Goal: Task Accomplishment & Management: Manage account settings

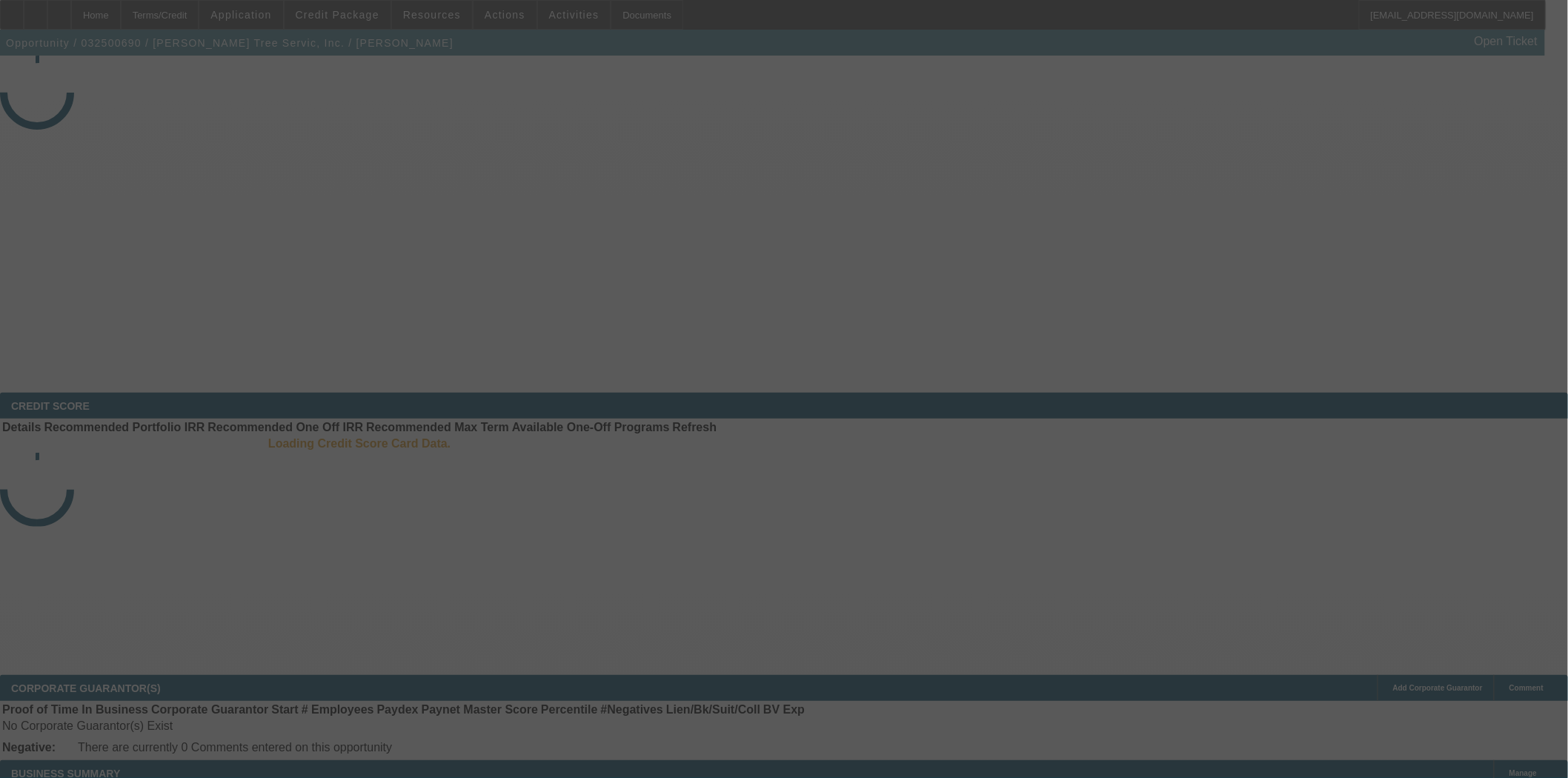
select select "3"
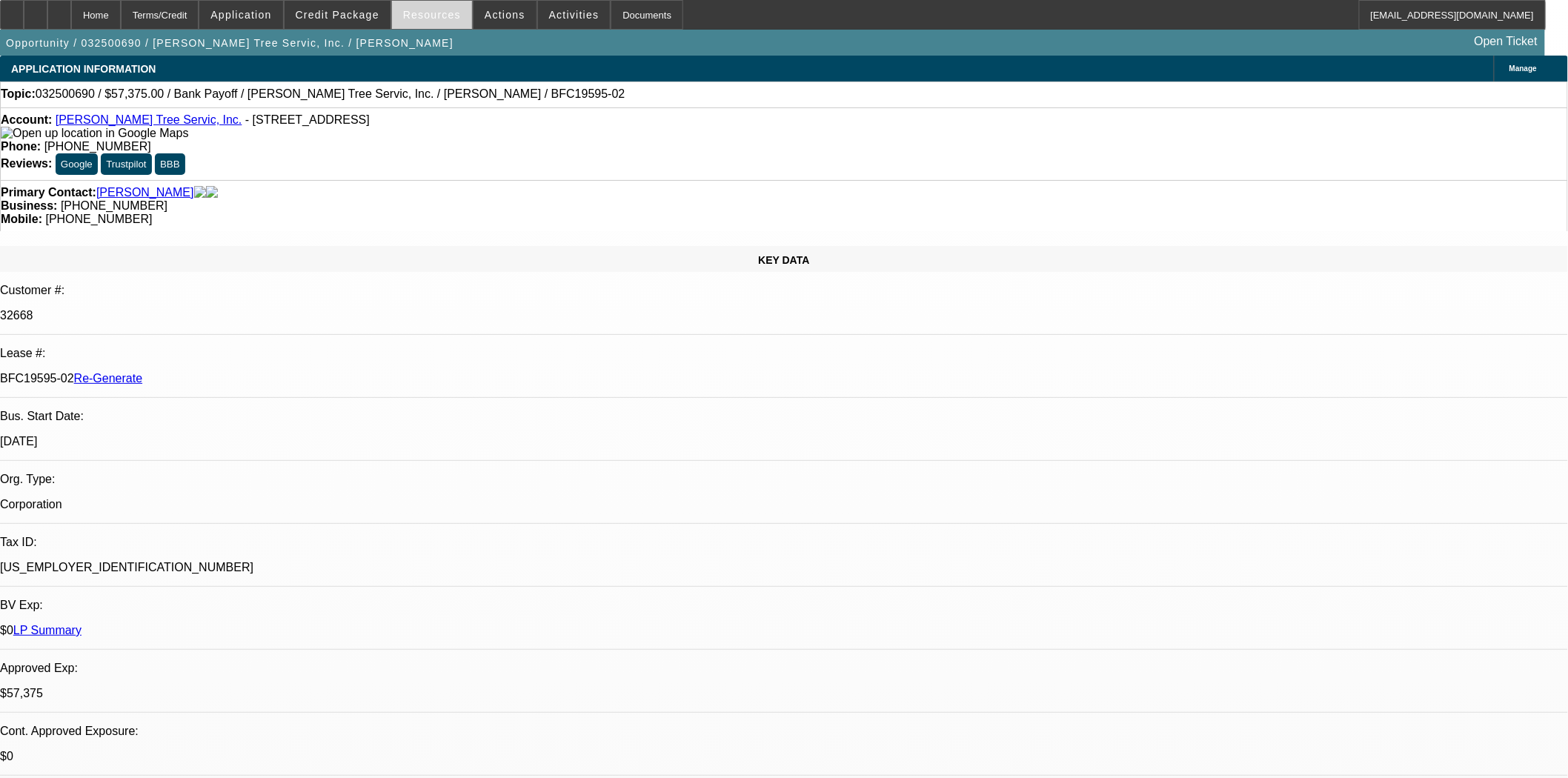
select select "0.1"
select select "0"
select select "1"
select select "3"
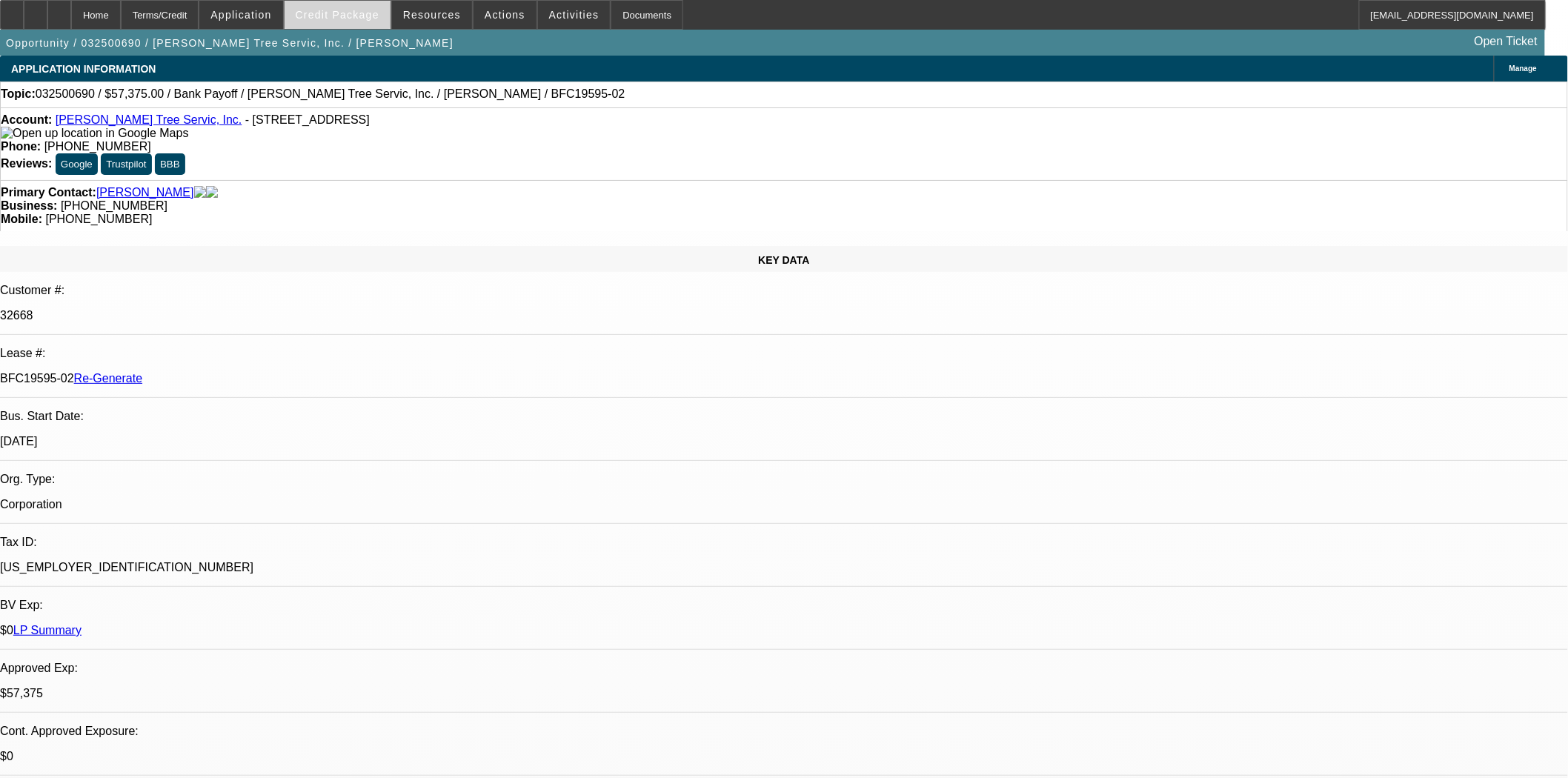
select select "6"
click at [373, 15] on span "Credit Package" at bounding box center [337, 15] width 84 height 12
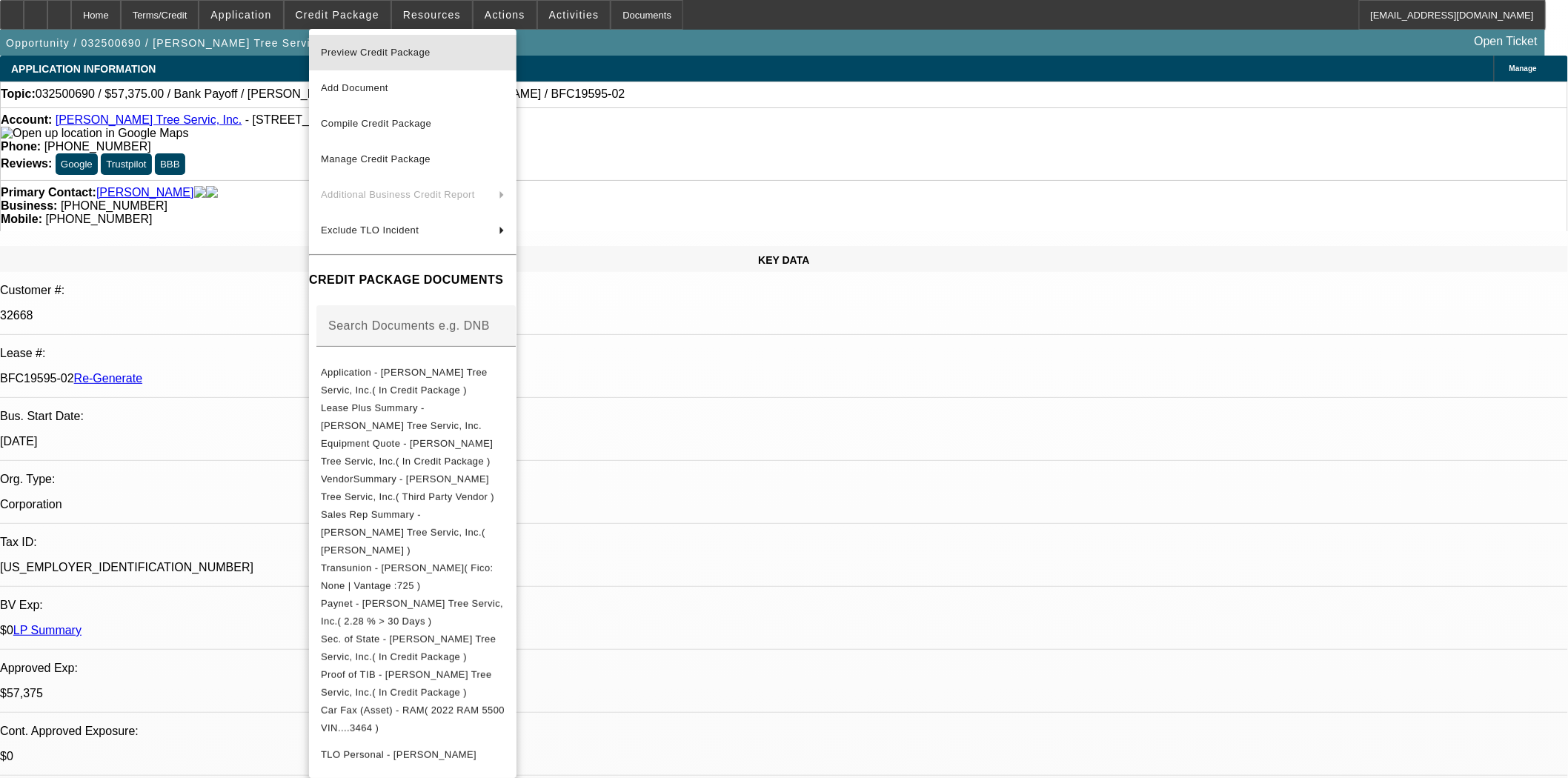
click at [373, 46] on span "Preview Credit Package" at bounding box center [412, 52] width 184 height 18
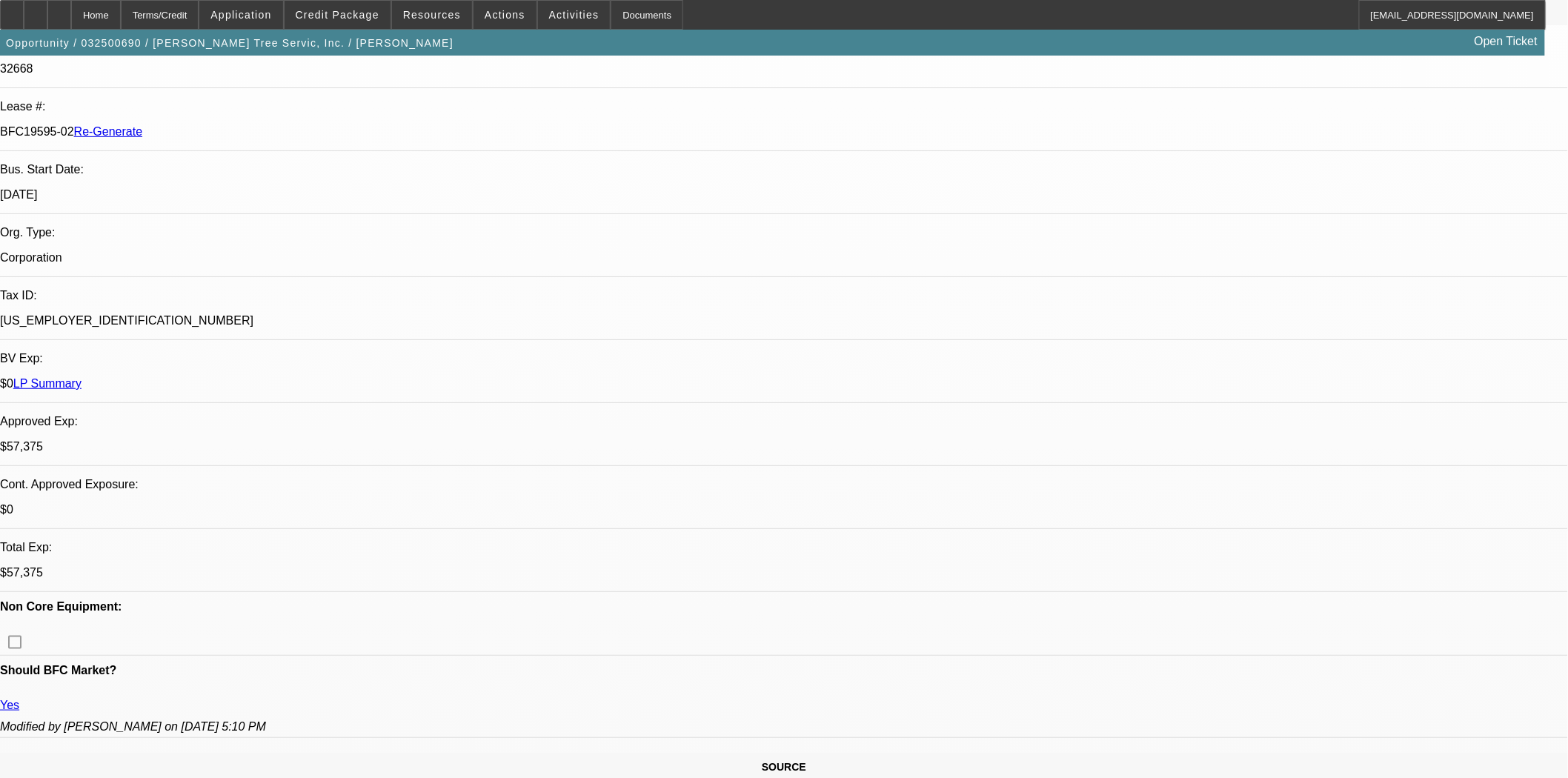
scroll to position [1564, 0]
click at [351, 26] on span at bounding box center [337, 14] width 106 height 36
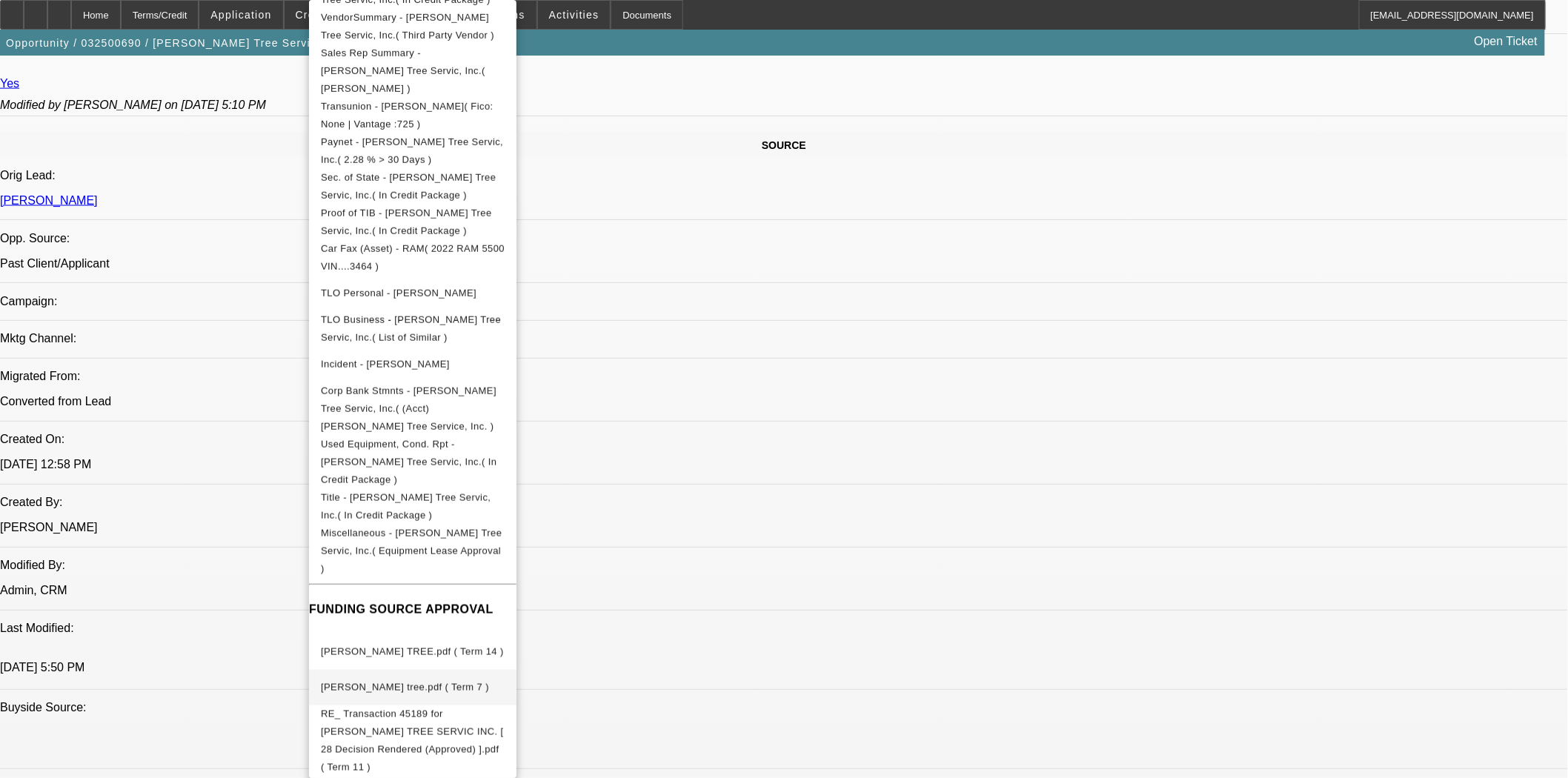
scroll to position [905, 0]
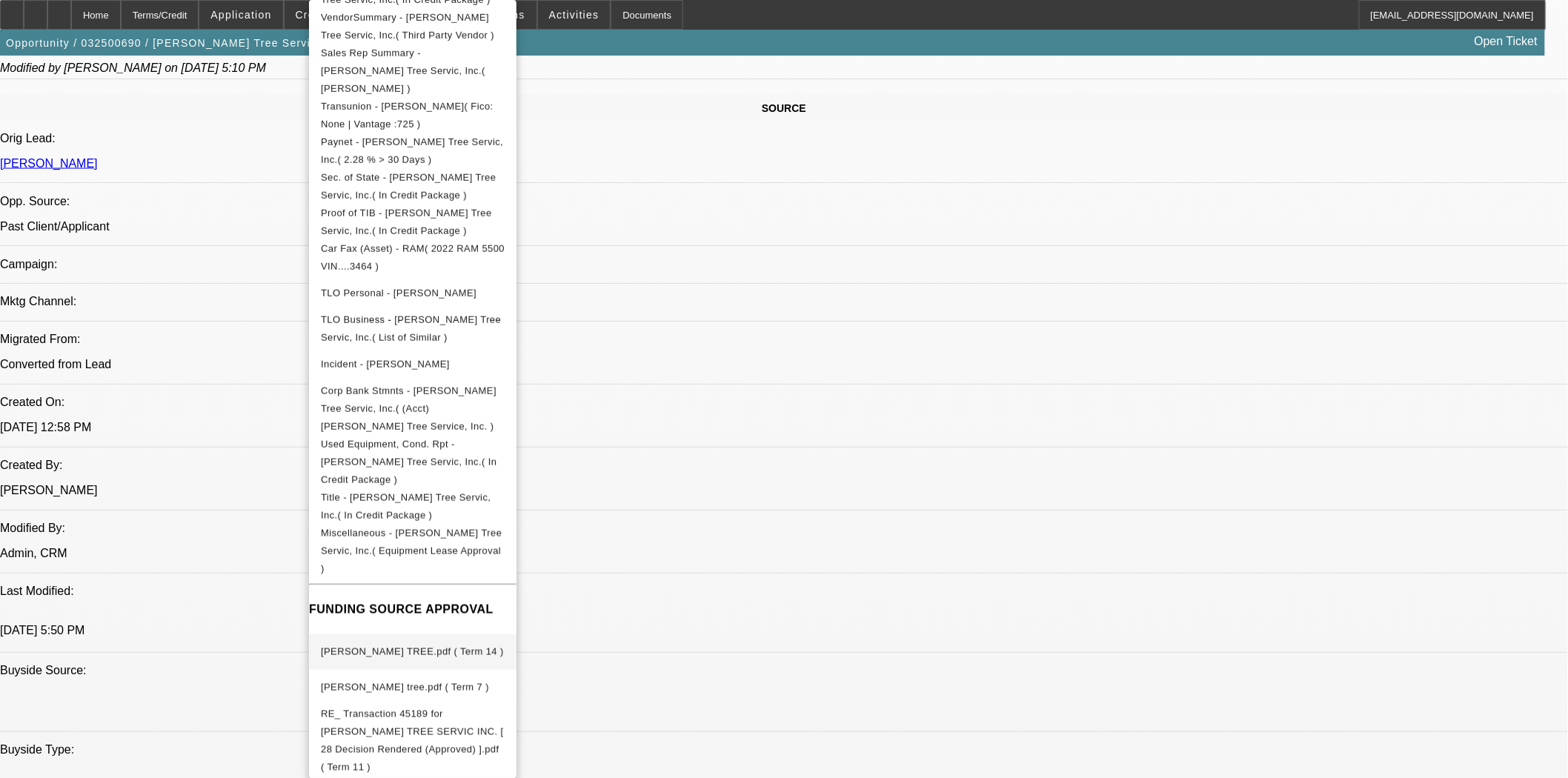
click at [436, 646] on span "TABOR TREE.pdf ( Term 14 )" at bounding box center [412, 651] width 183 height 11
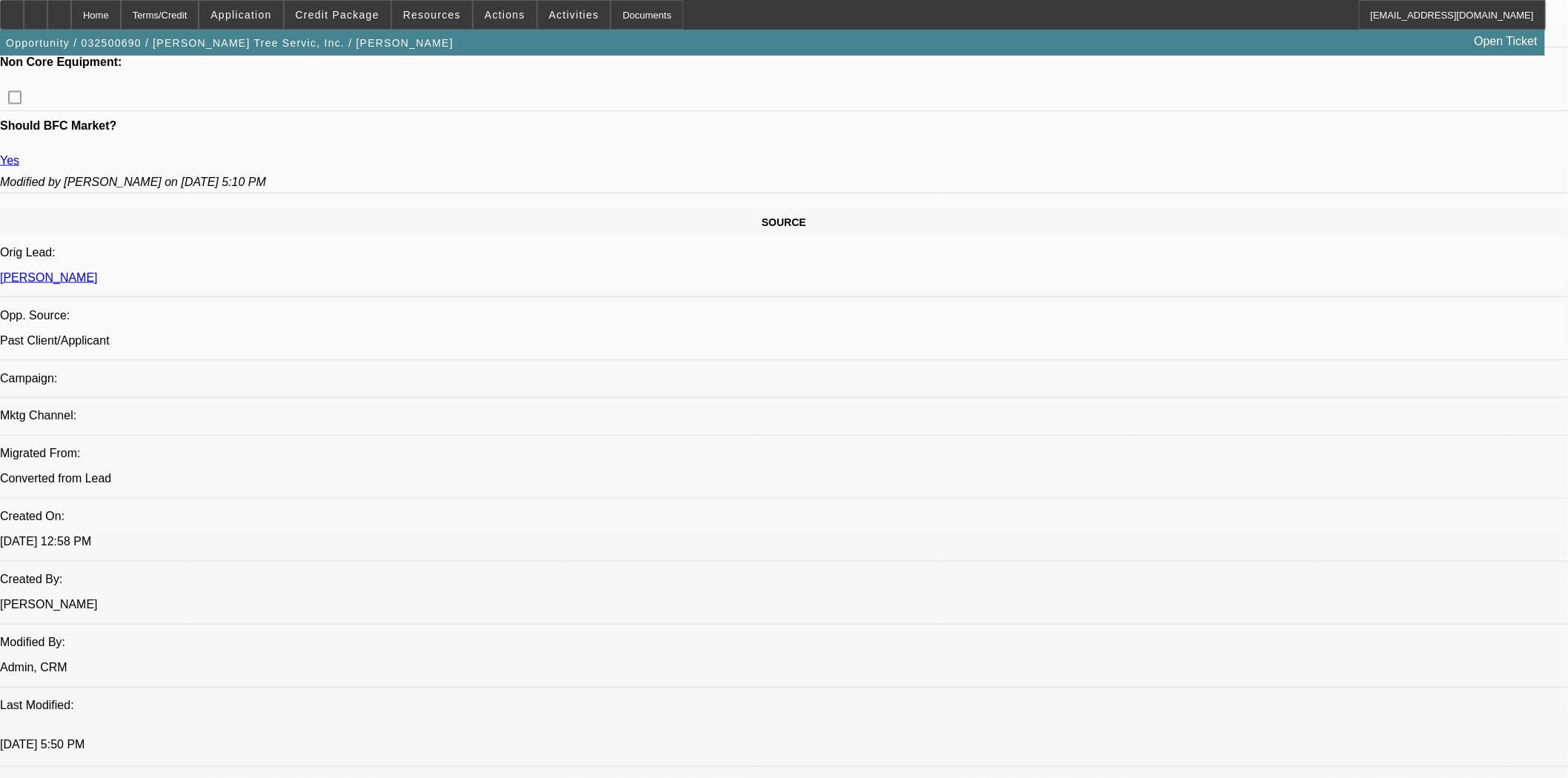
scroll to position [658, 0]
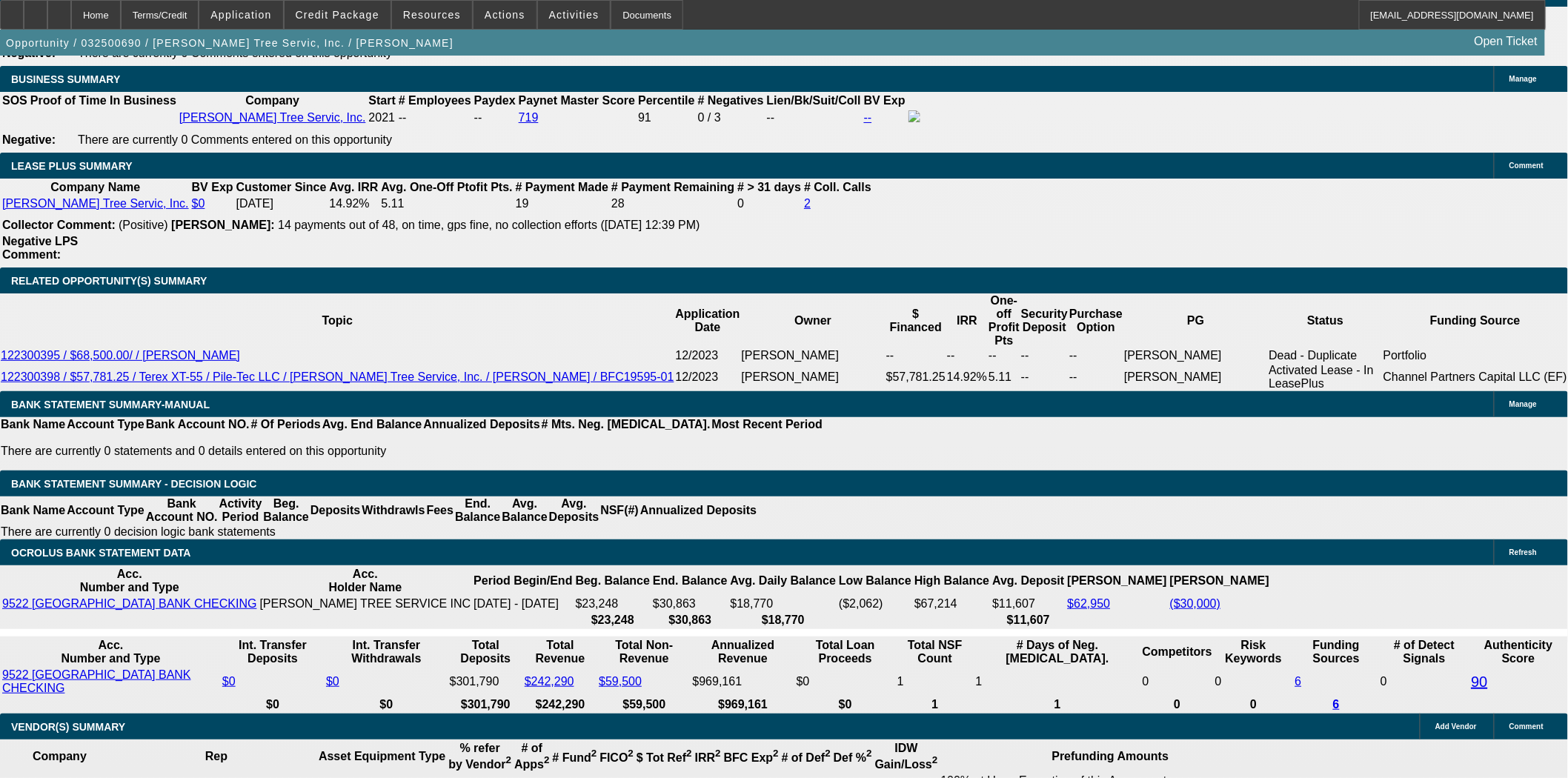
scroll to position [2057, 0]
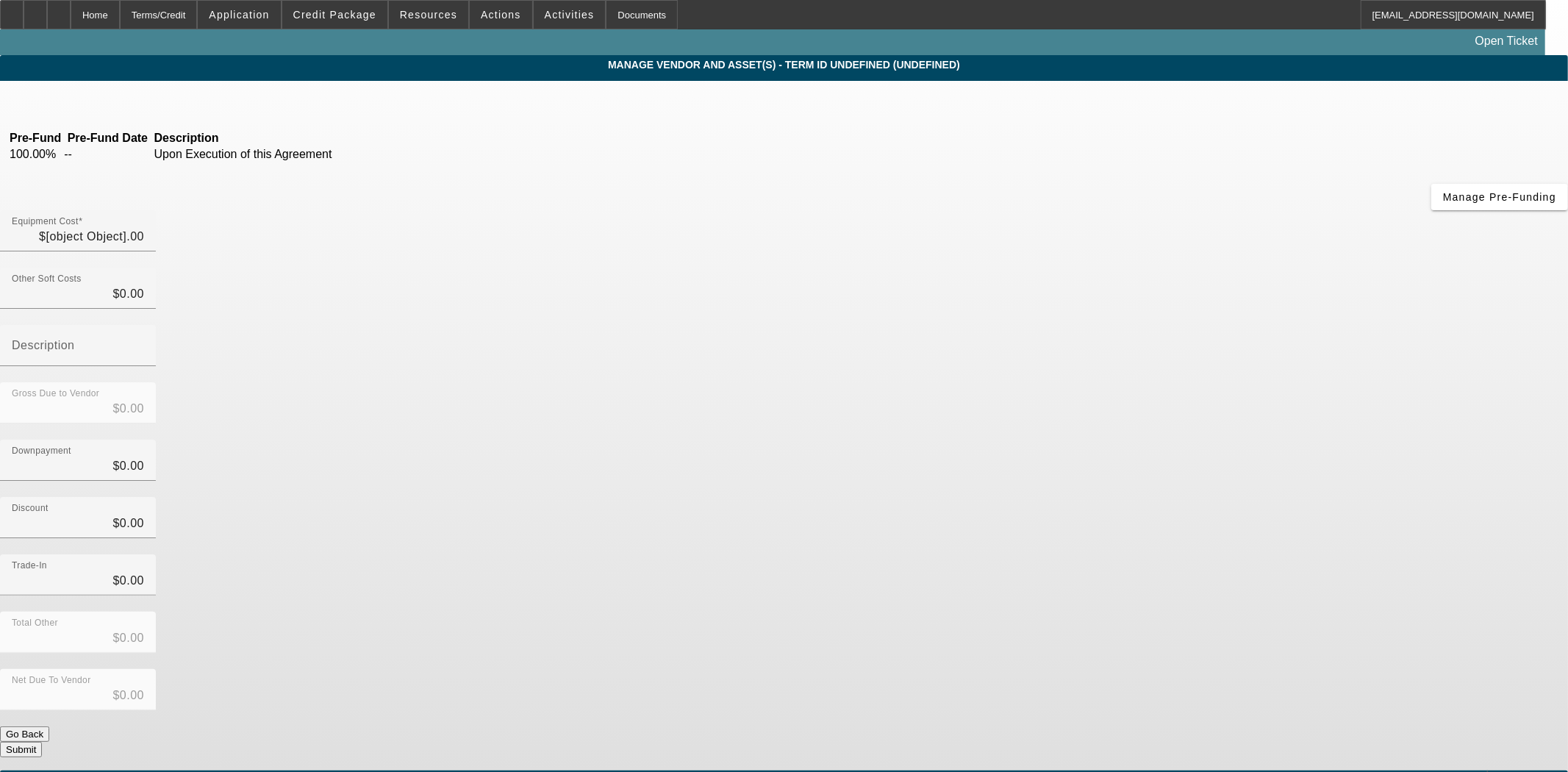
type input "$2,715.88"
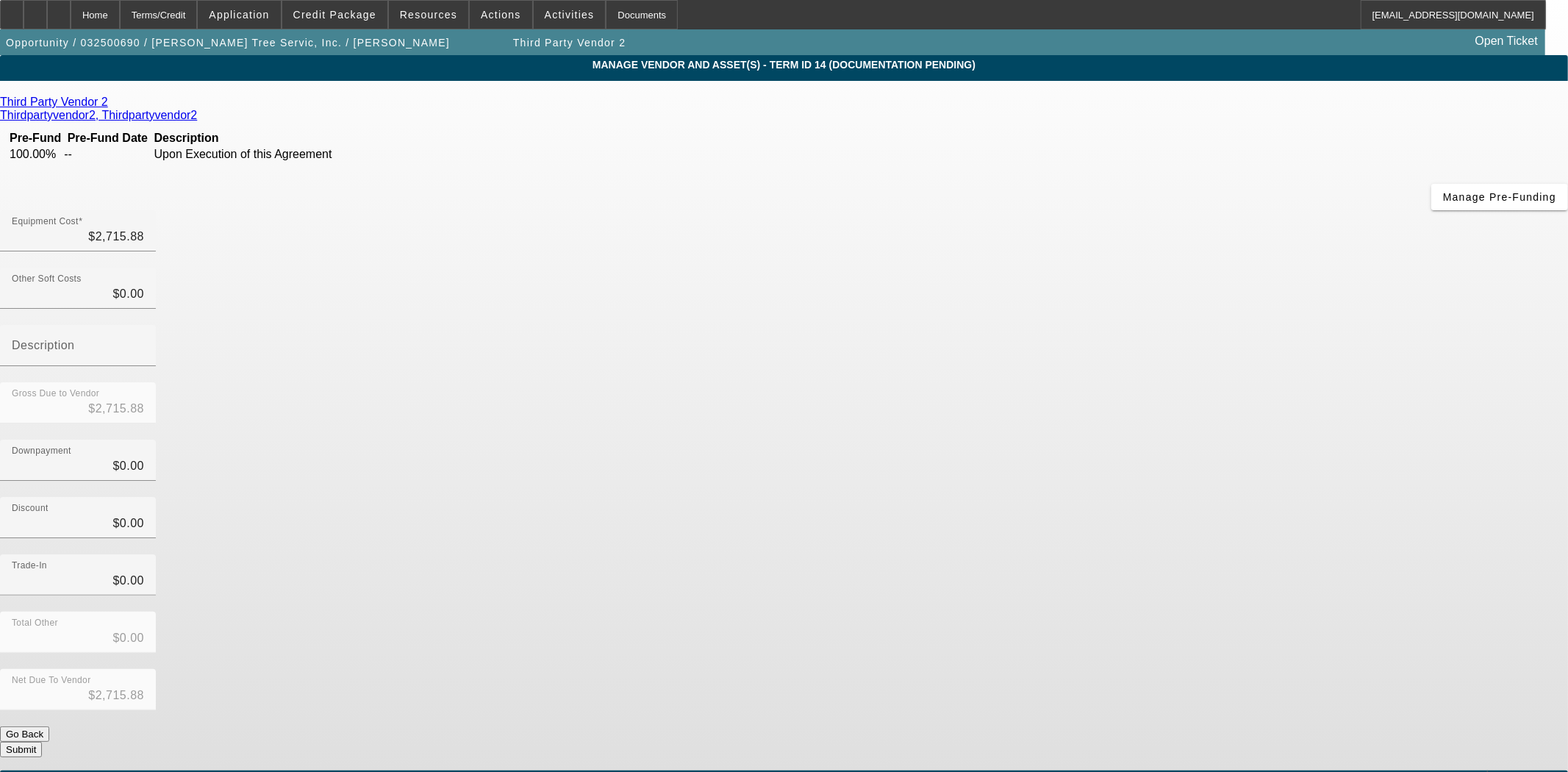
click at [112, 107] on icon at bounding box center [112, 102] width 0 height 13
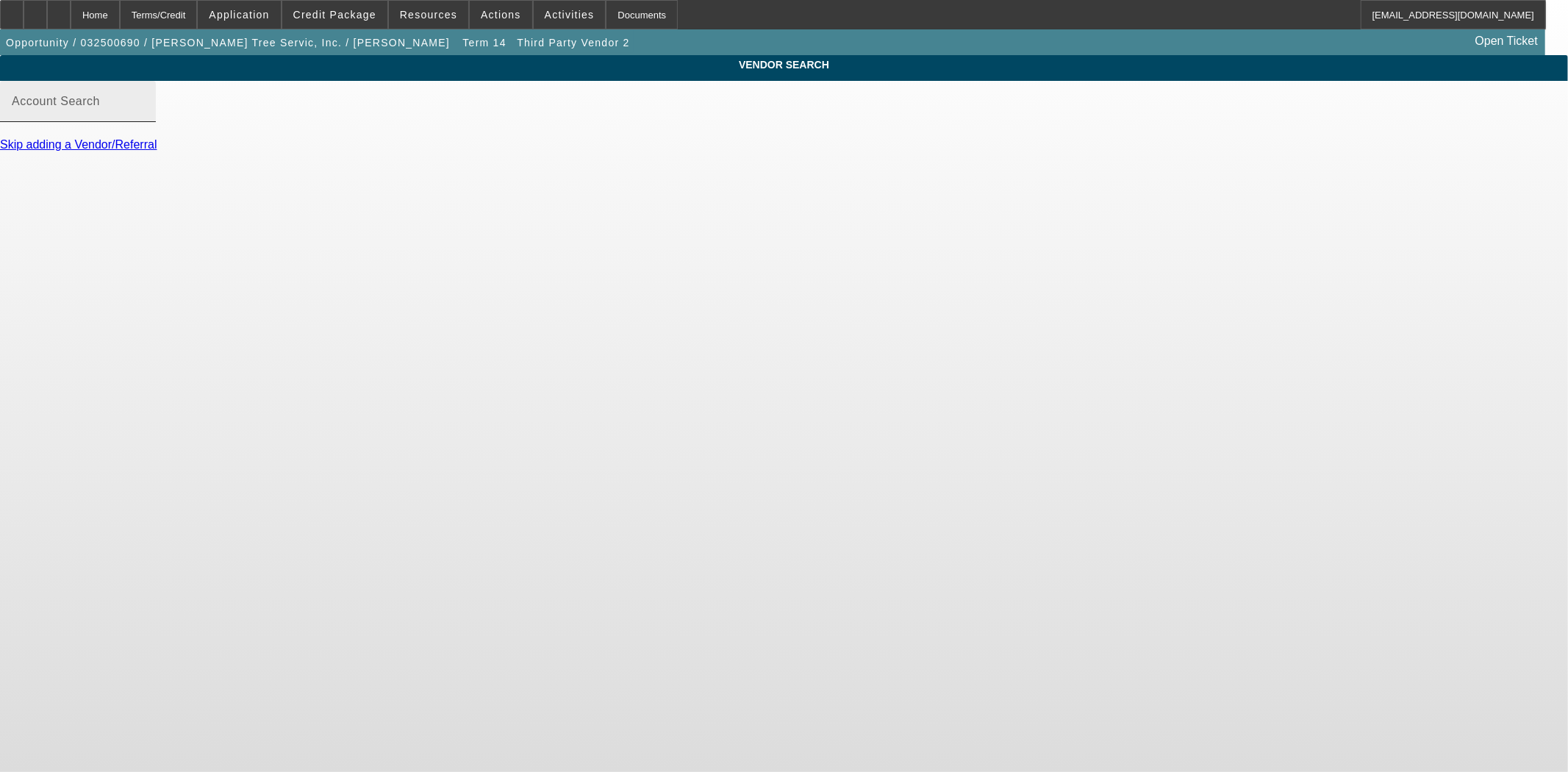
click at [100, 107] on mat-label "Account Search" at bounding box center [55, 101] width 88 height 13
click at [144, 116] on input "Account Search" at bounding box center [78, 107] width 133 height 18
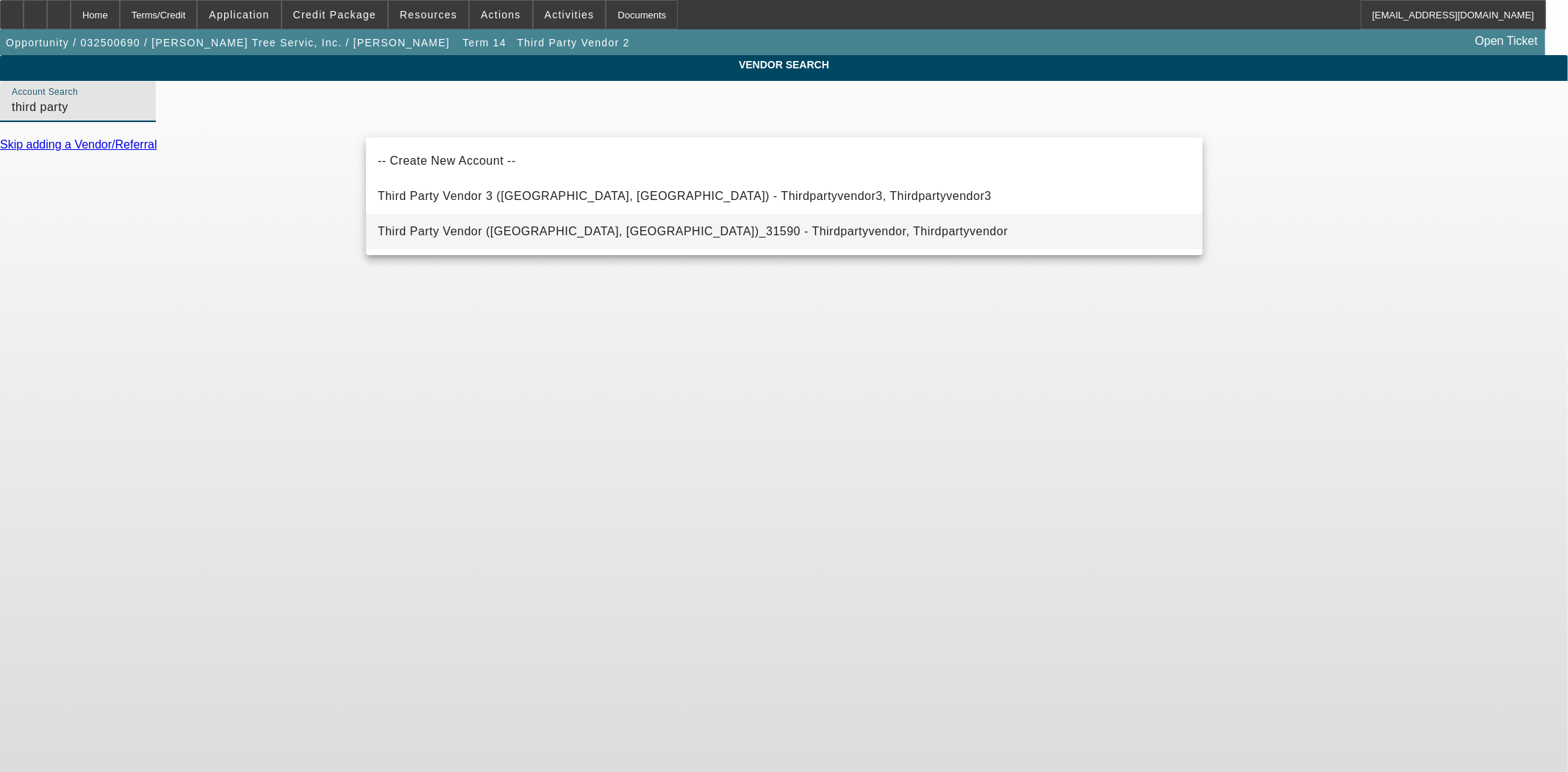
click at [398, 238] on span "Third Party Vendor (Northbrook, IL)_31590 - Thirdpartyvendor, Thirdpartyvendor" at bounding box center [693, 231] width 630 height 18
type input "Third Party Vendor (Northbrook, IL)_31590 - Thirdpartyvendor, Thirdpartyvendor"
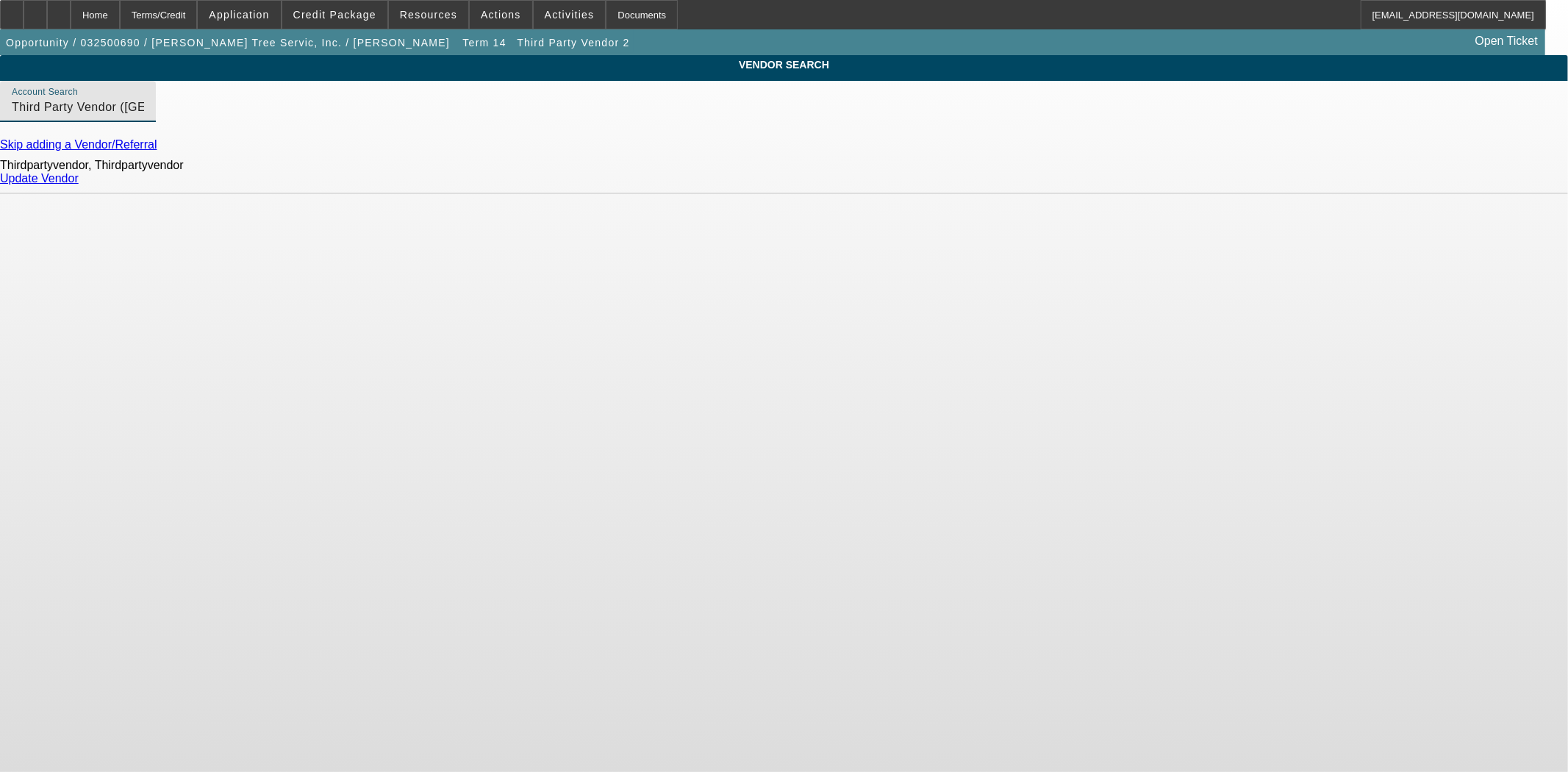
click at [79, 184] on link "Update Vendor" at bounding box center [39, 178] width 79 height 13
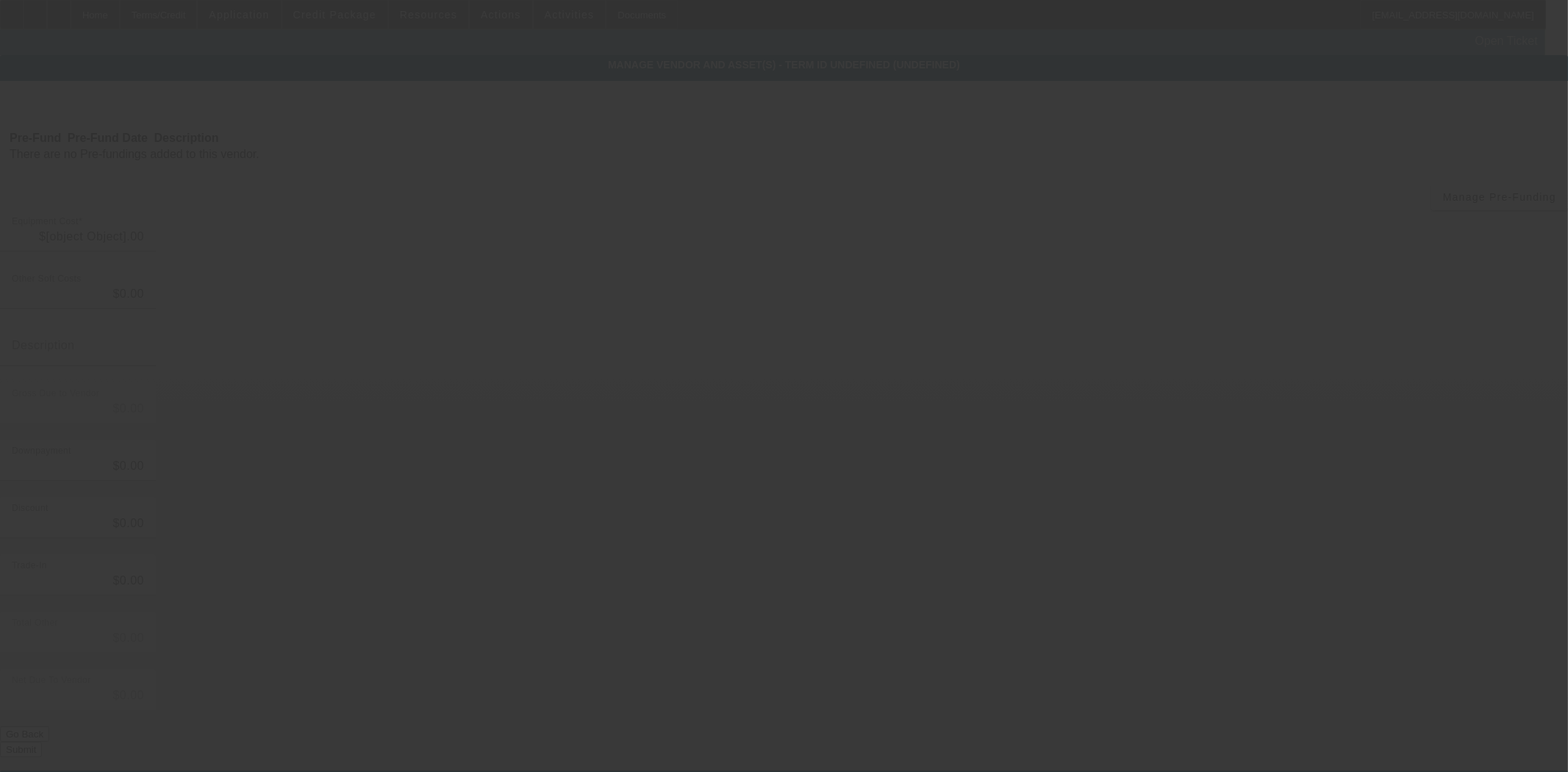
type input "$2,715.88"
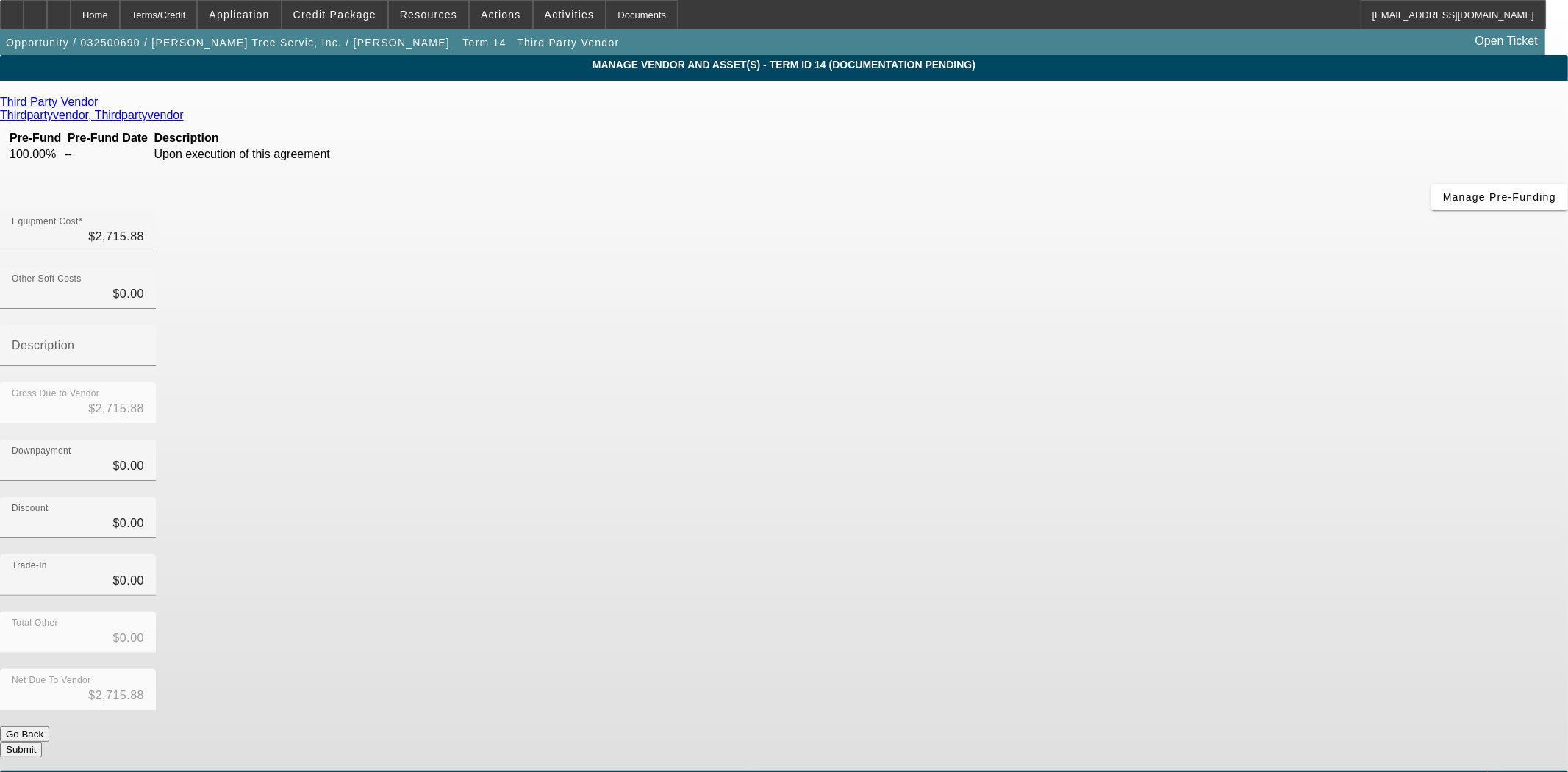
click at [42, 742] on button "Submit" at bounding box center [21, 749] width 42 height 15
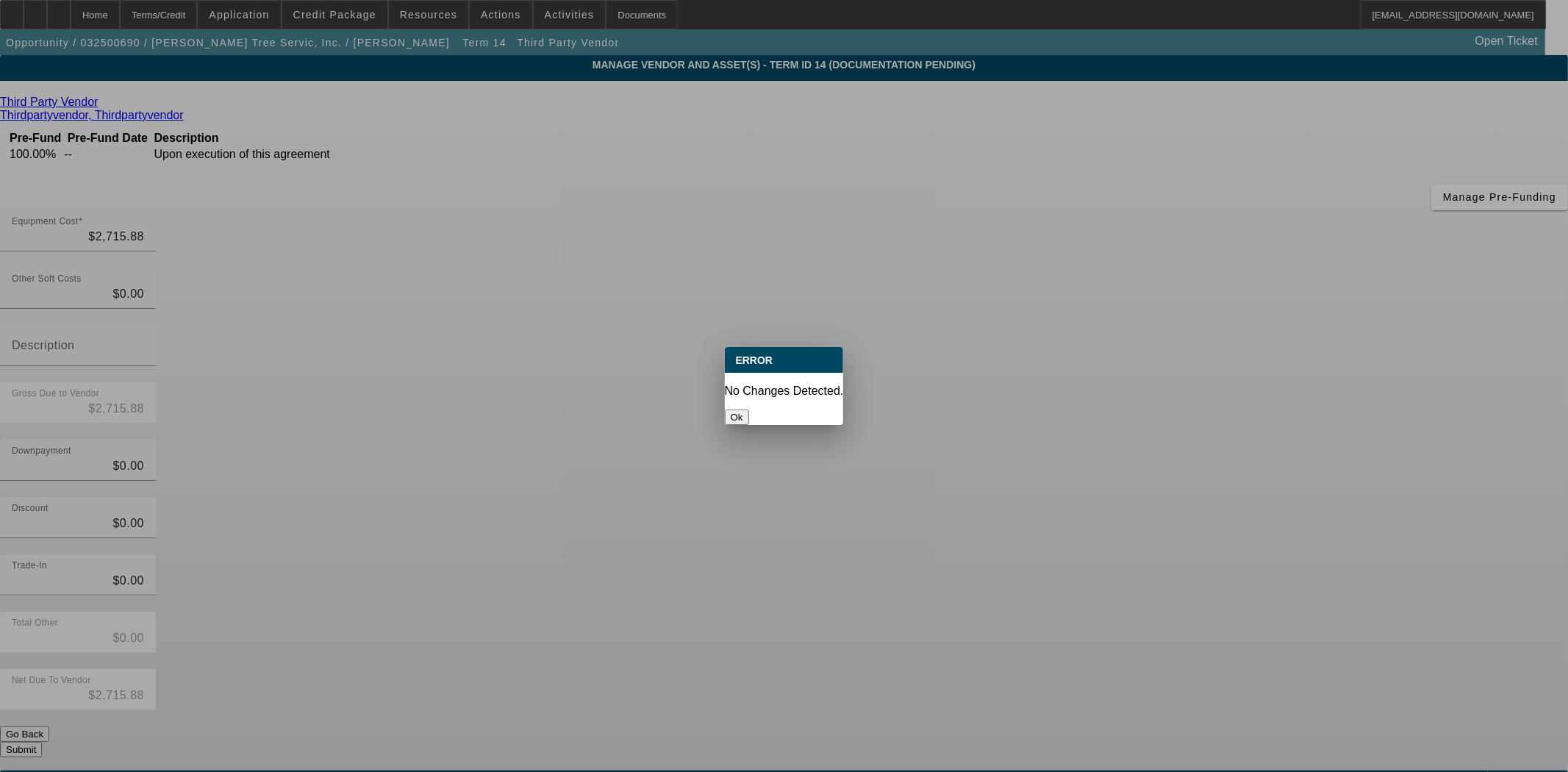
click at [750, 409] on button "Ok" at bounding box center [737, 417] width 24 height 15
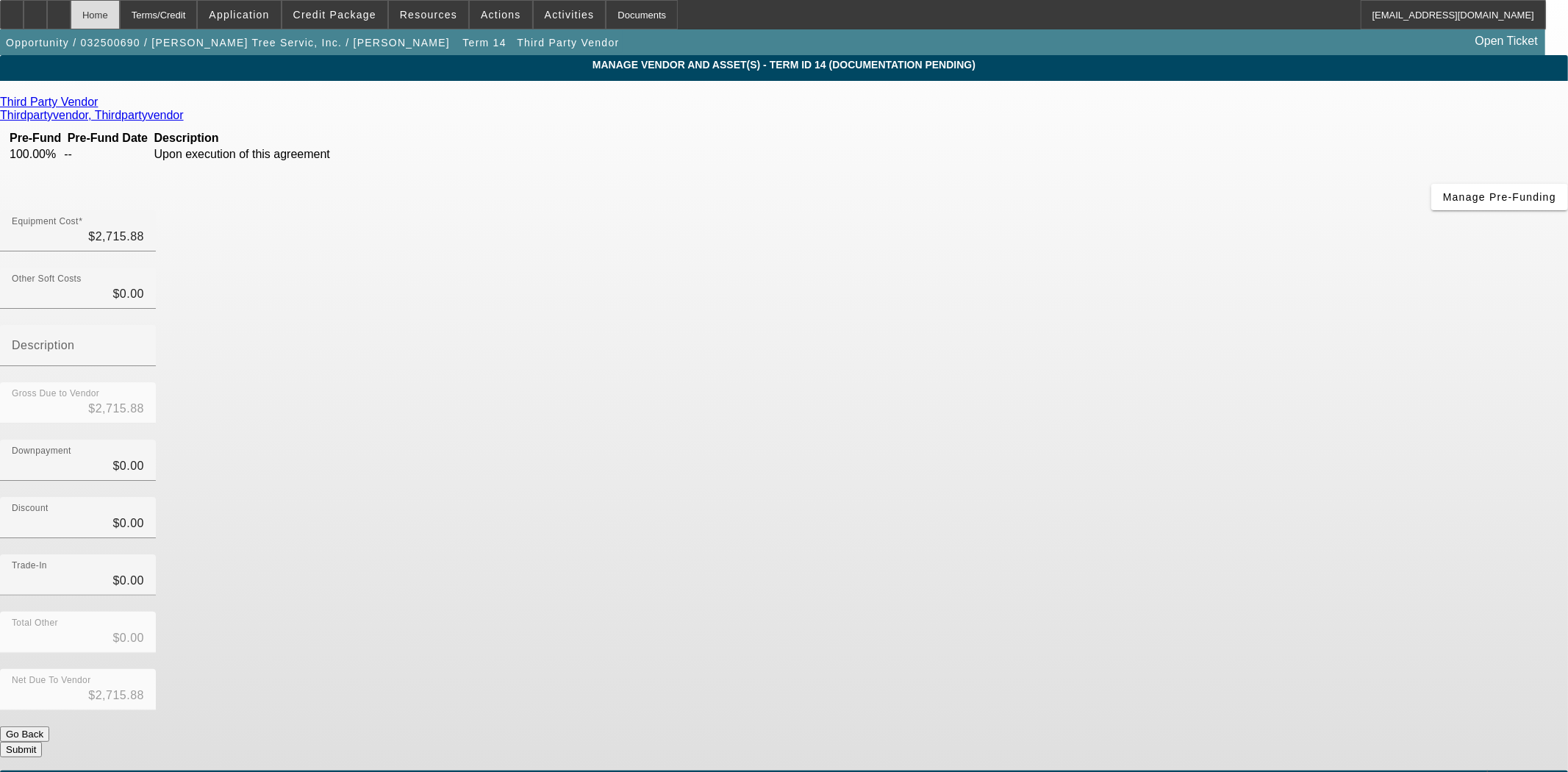
click at [120, 13] on div "Home" at bounding box center [95, 14] width 50 height 29
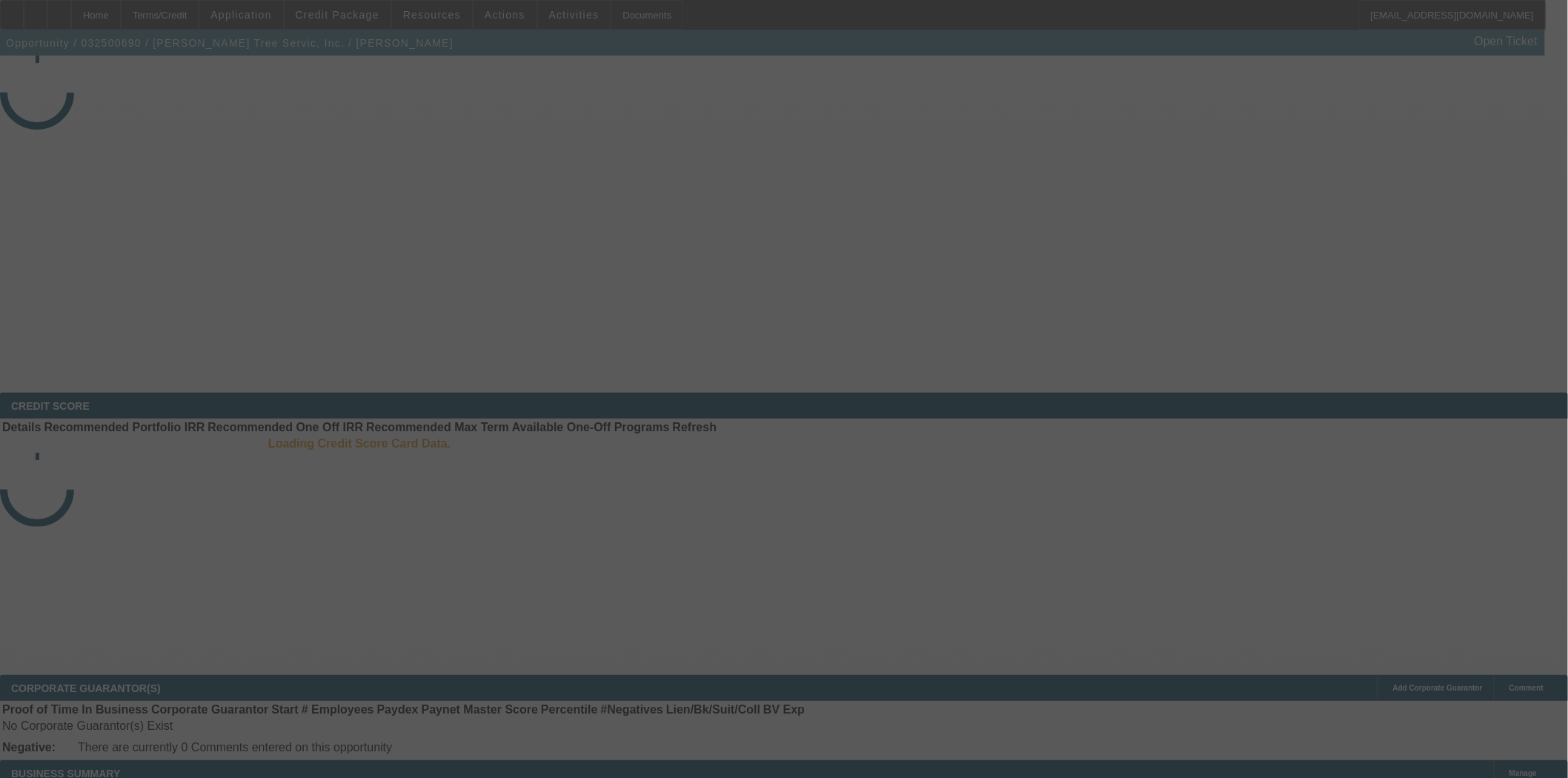
select select "3"
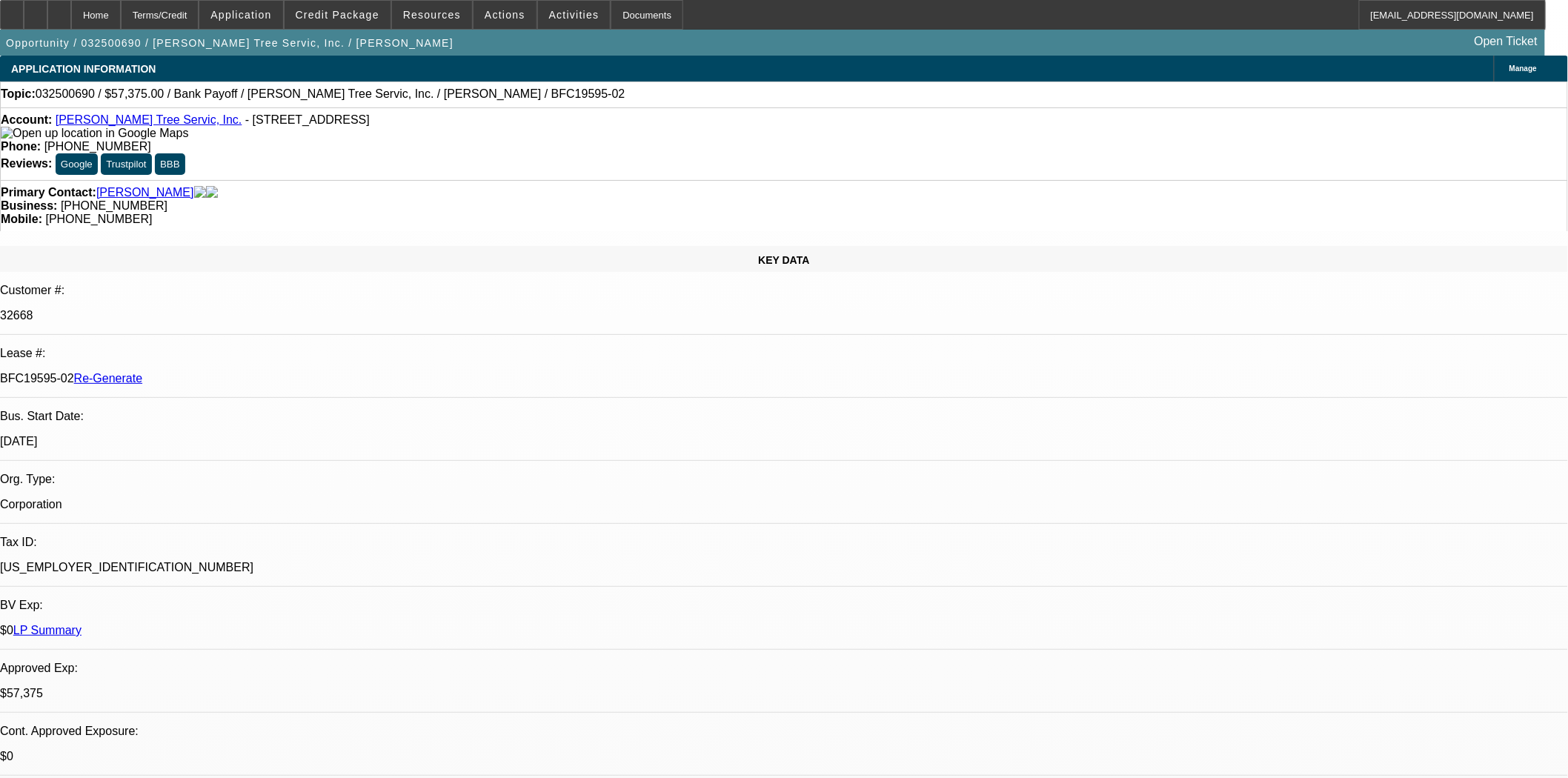
select select "0.1"
select select "0"
select select "3"
select select "0"
select select "6"
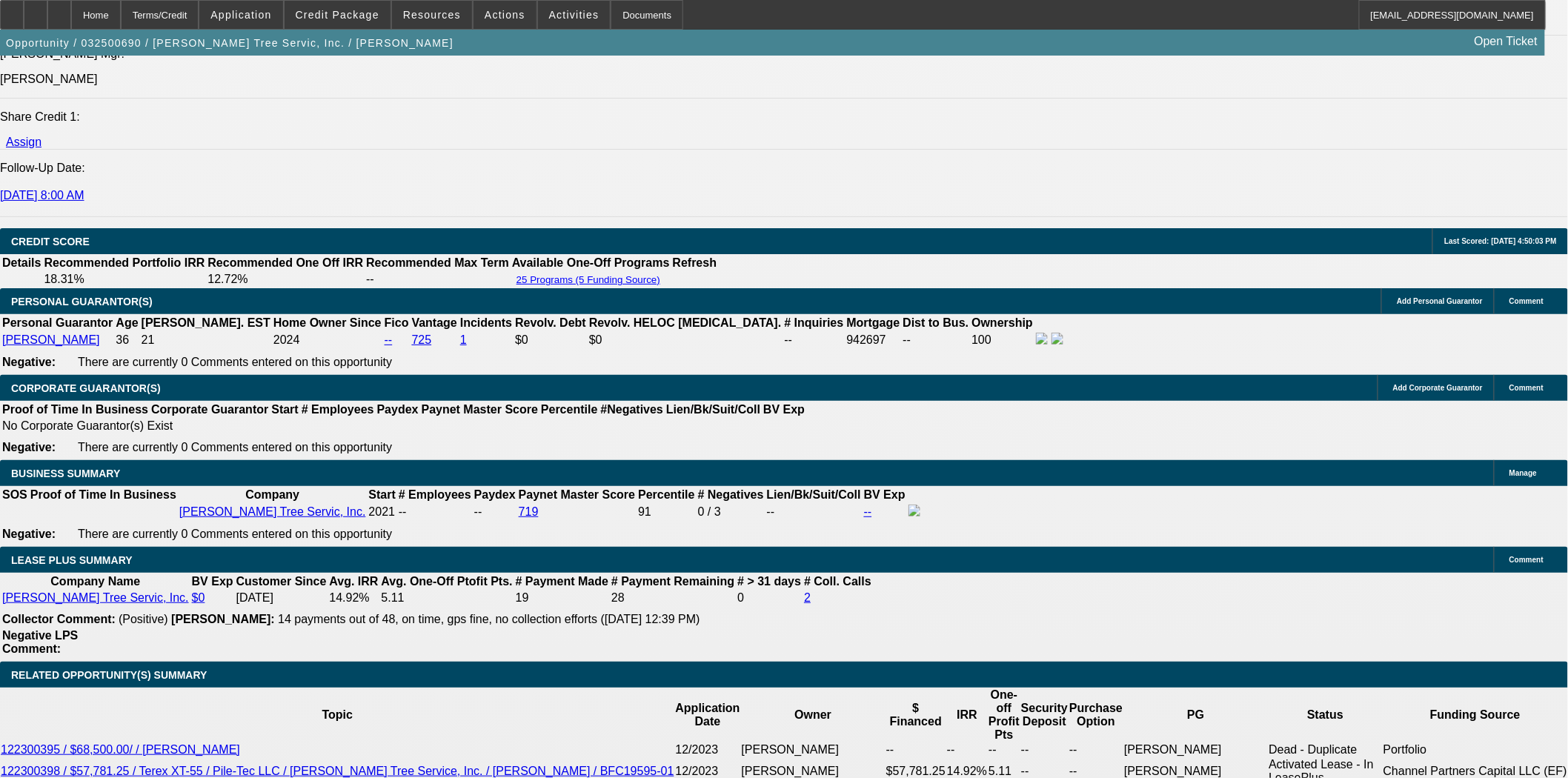
scroll to position [2304, 0]
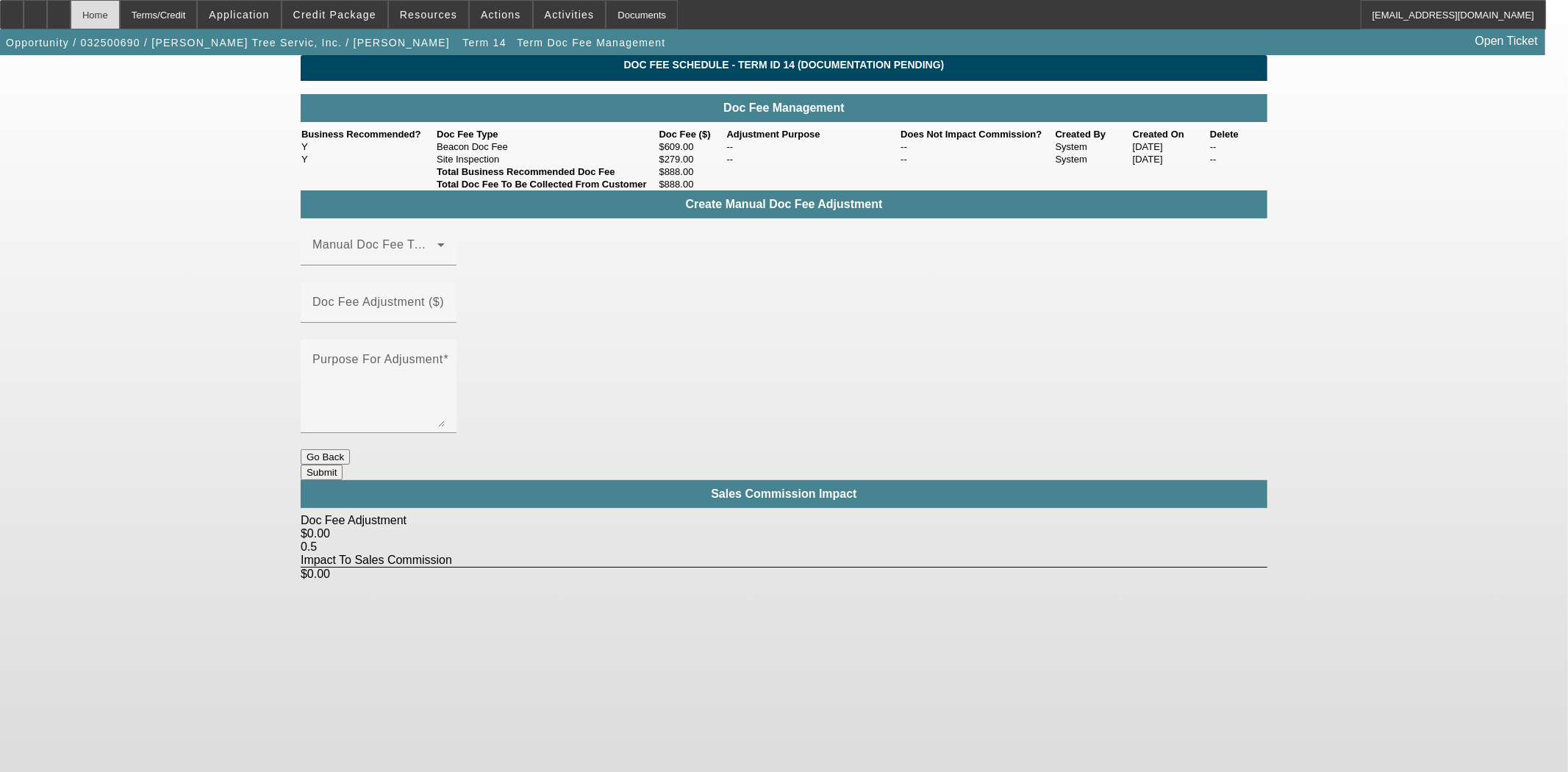
click at [120, 16] on div "Home" at bounding box center [95, 14] width 50 height 29
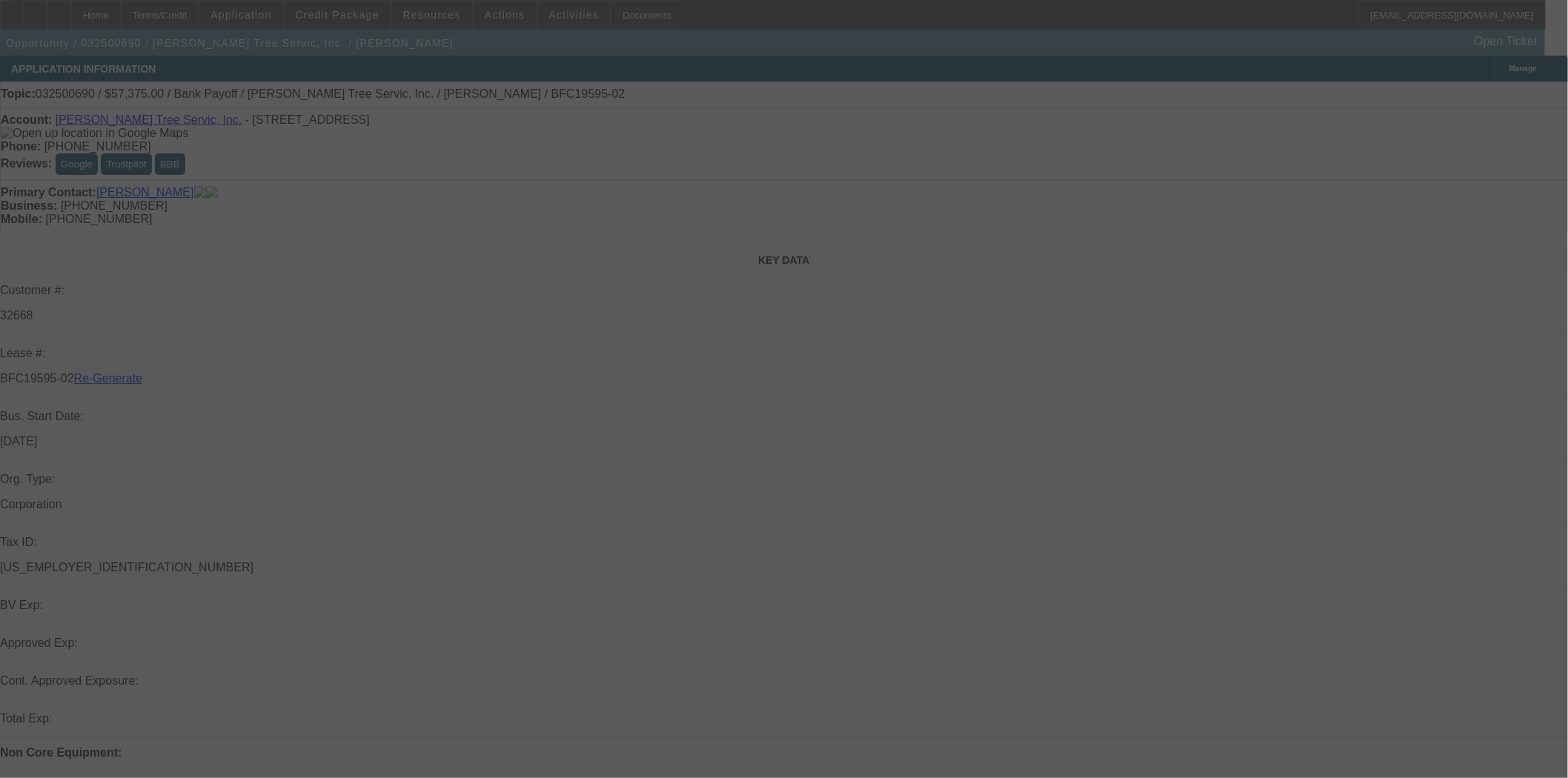
select select "3"
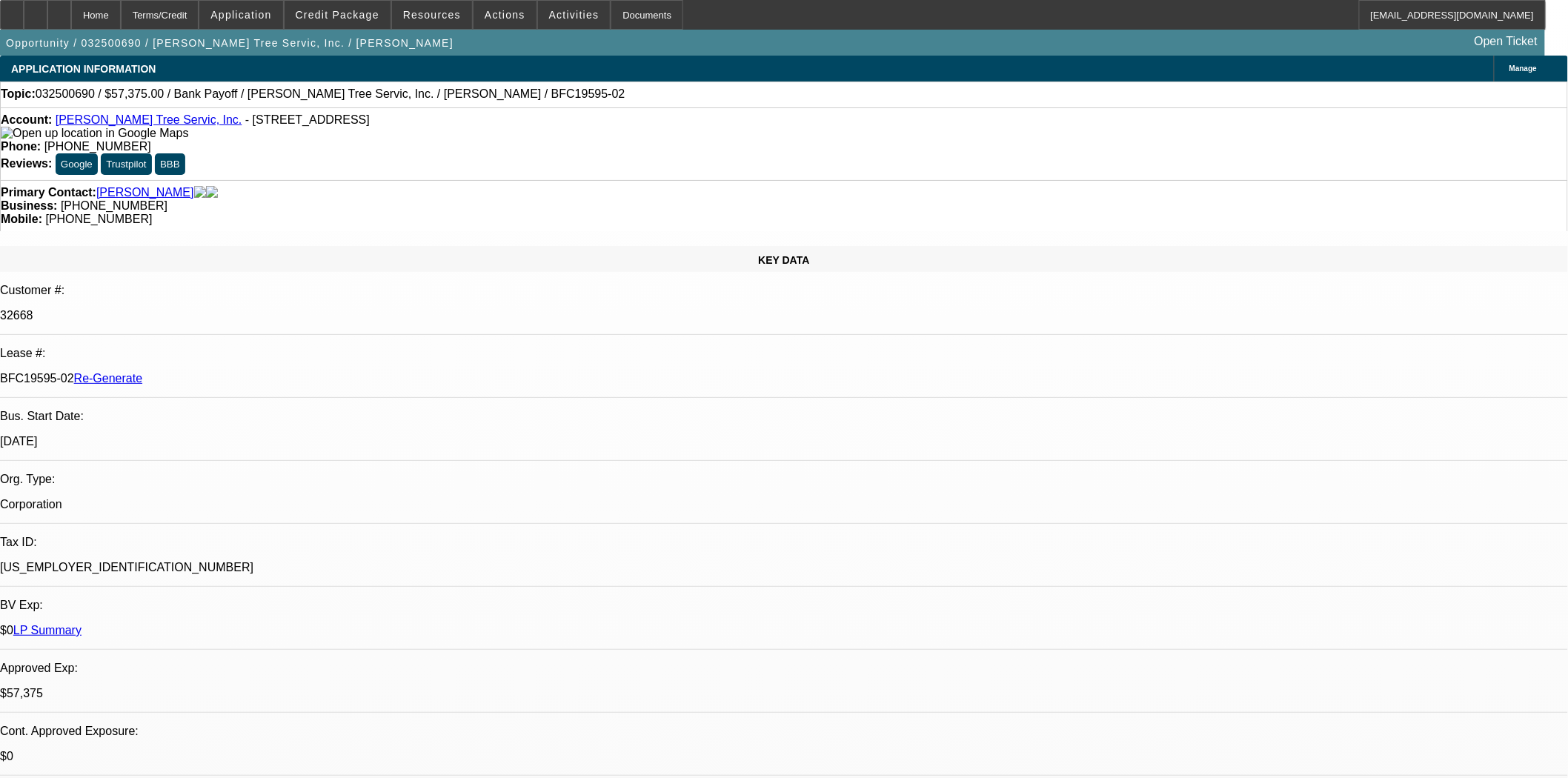
select select "0.1"
select select "0"
select select "3"
select select "0"
select select "6"
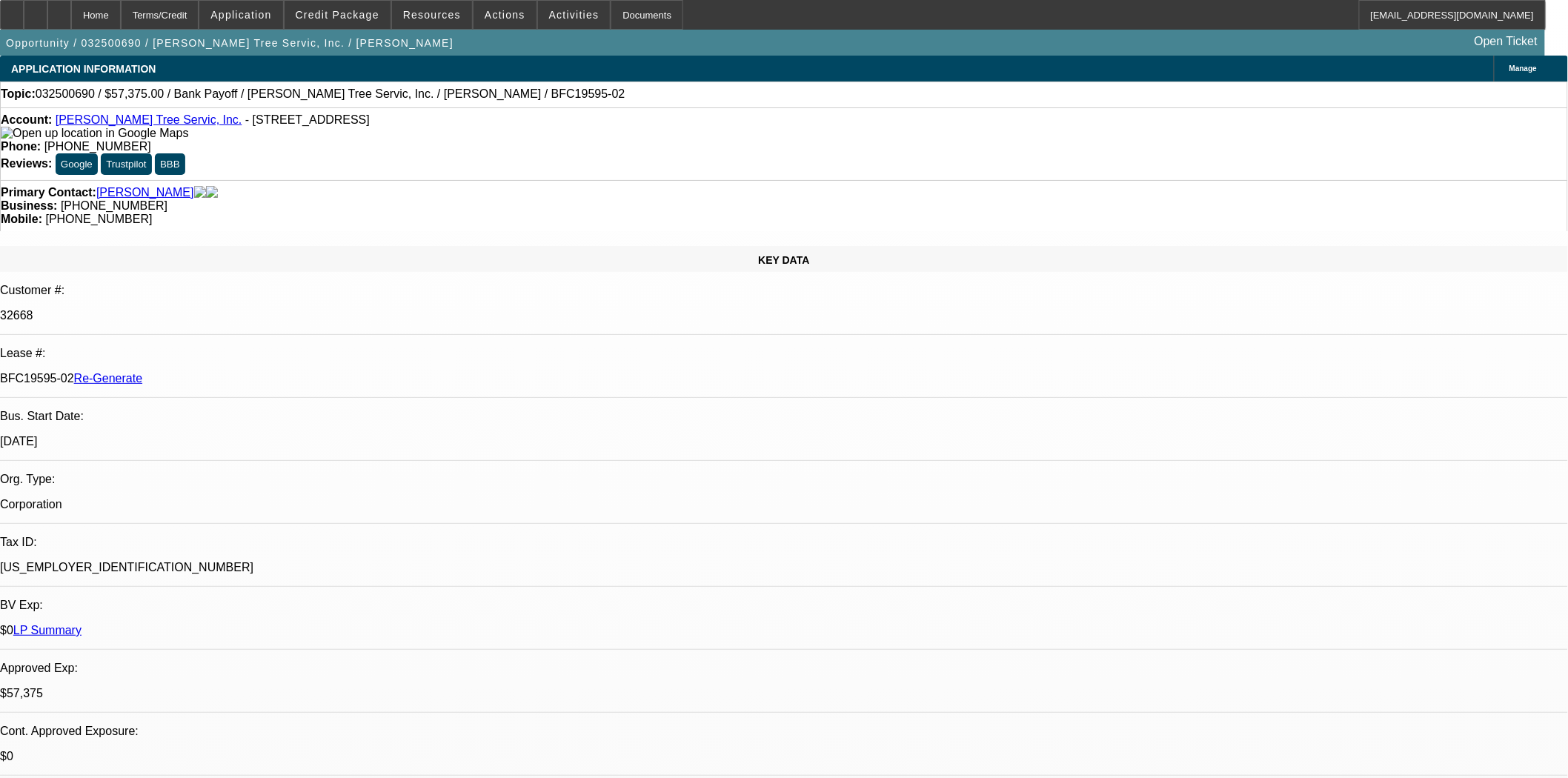
scroll to position [905, 0]
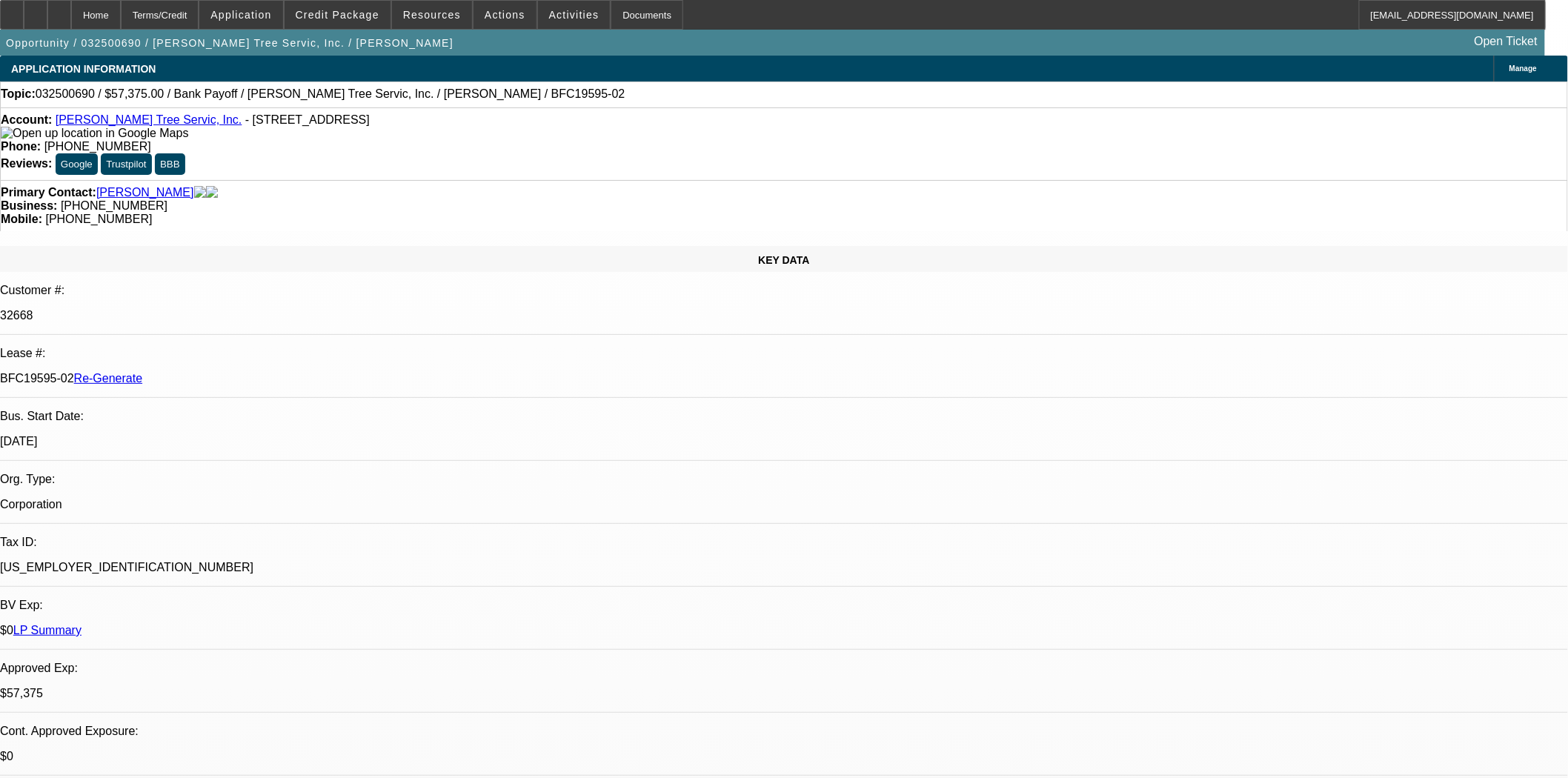
scroll to position [2222, 0]
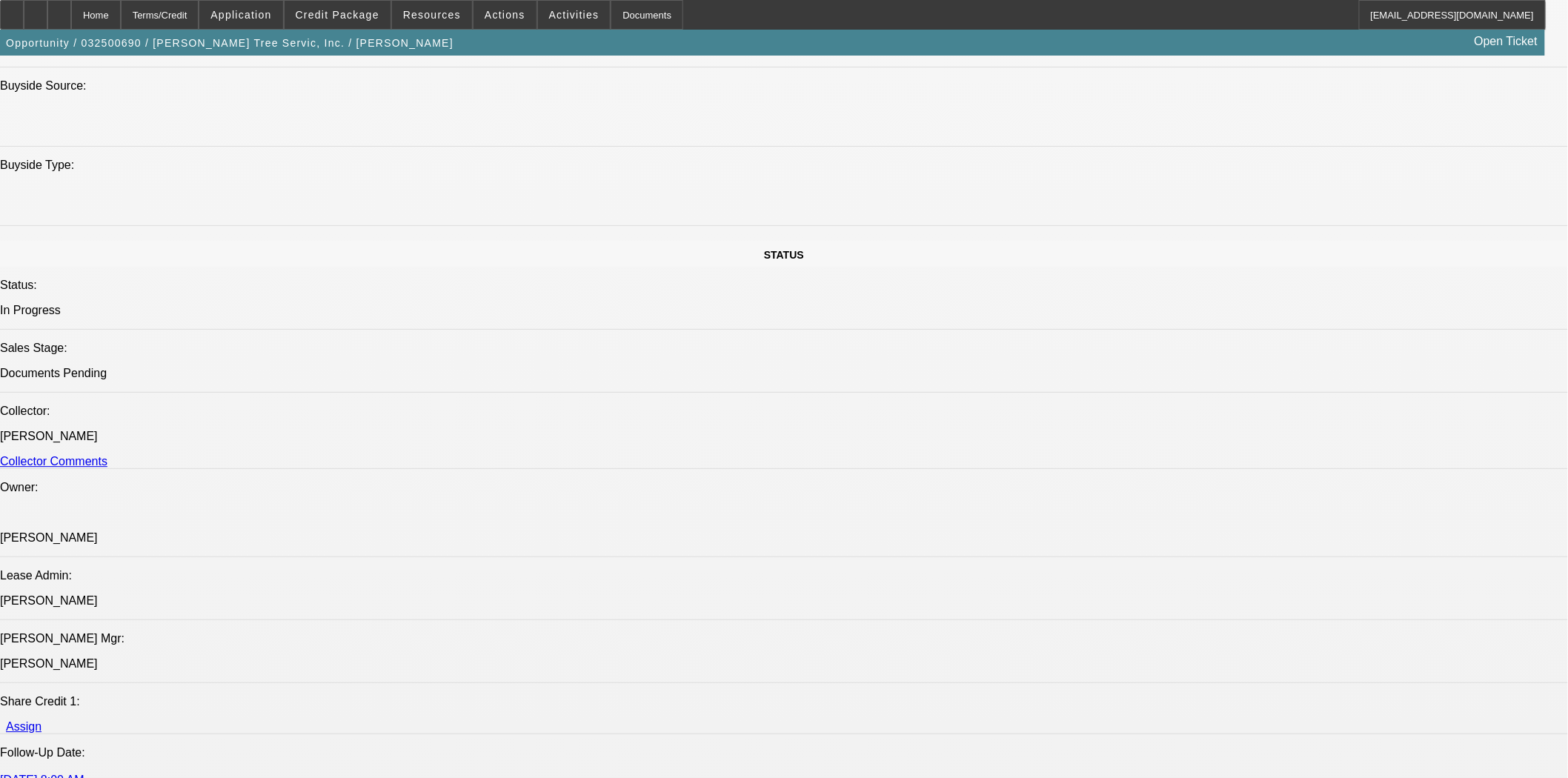
scroll to position [1728, 0]
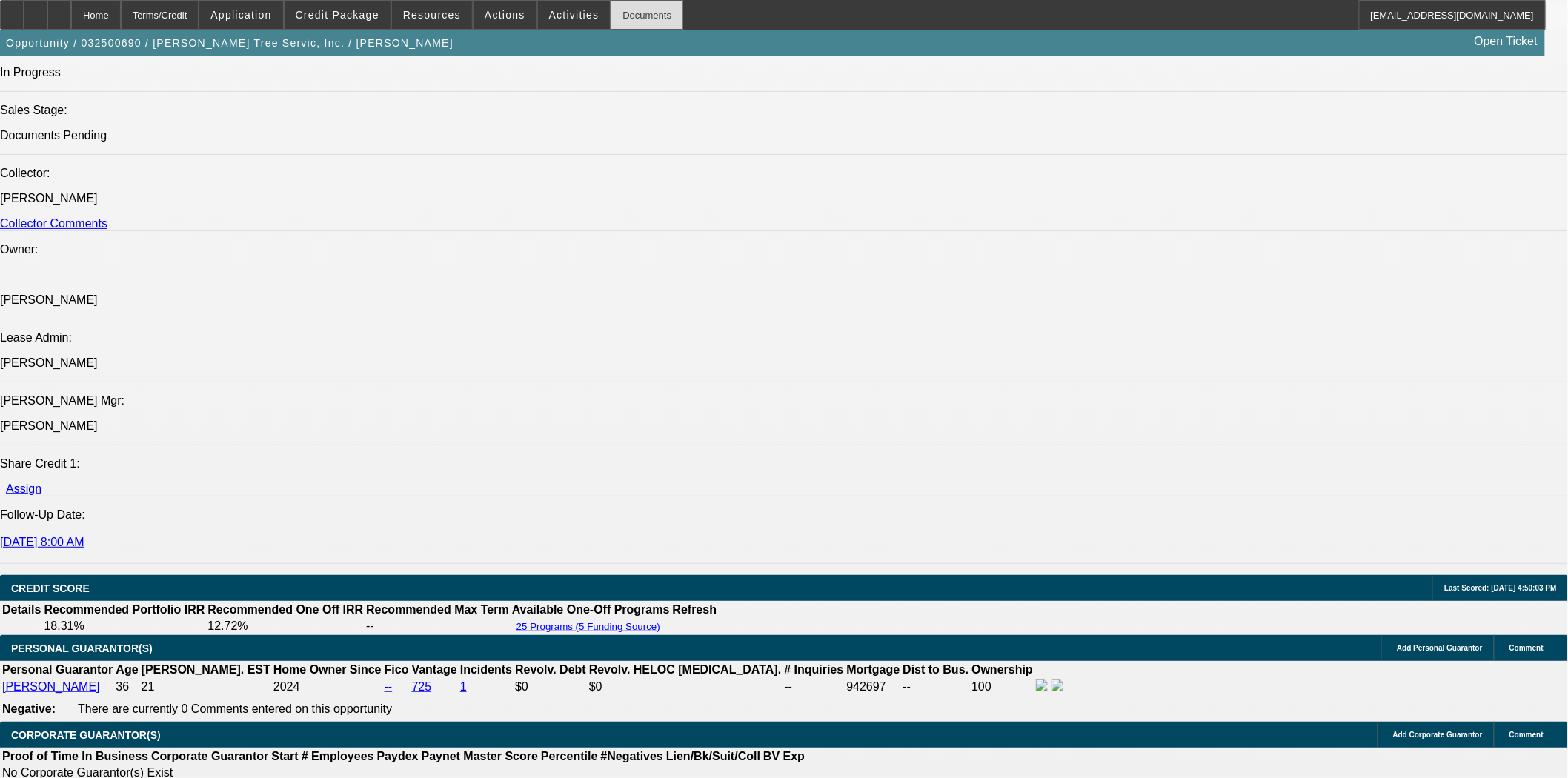
click at [611, 16] on div "Documents" at bounding box center [647, 14] width 73 height 30
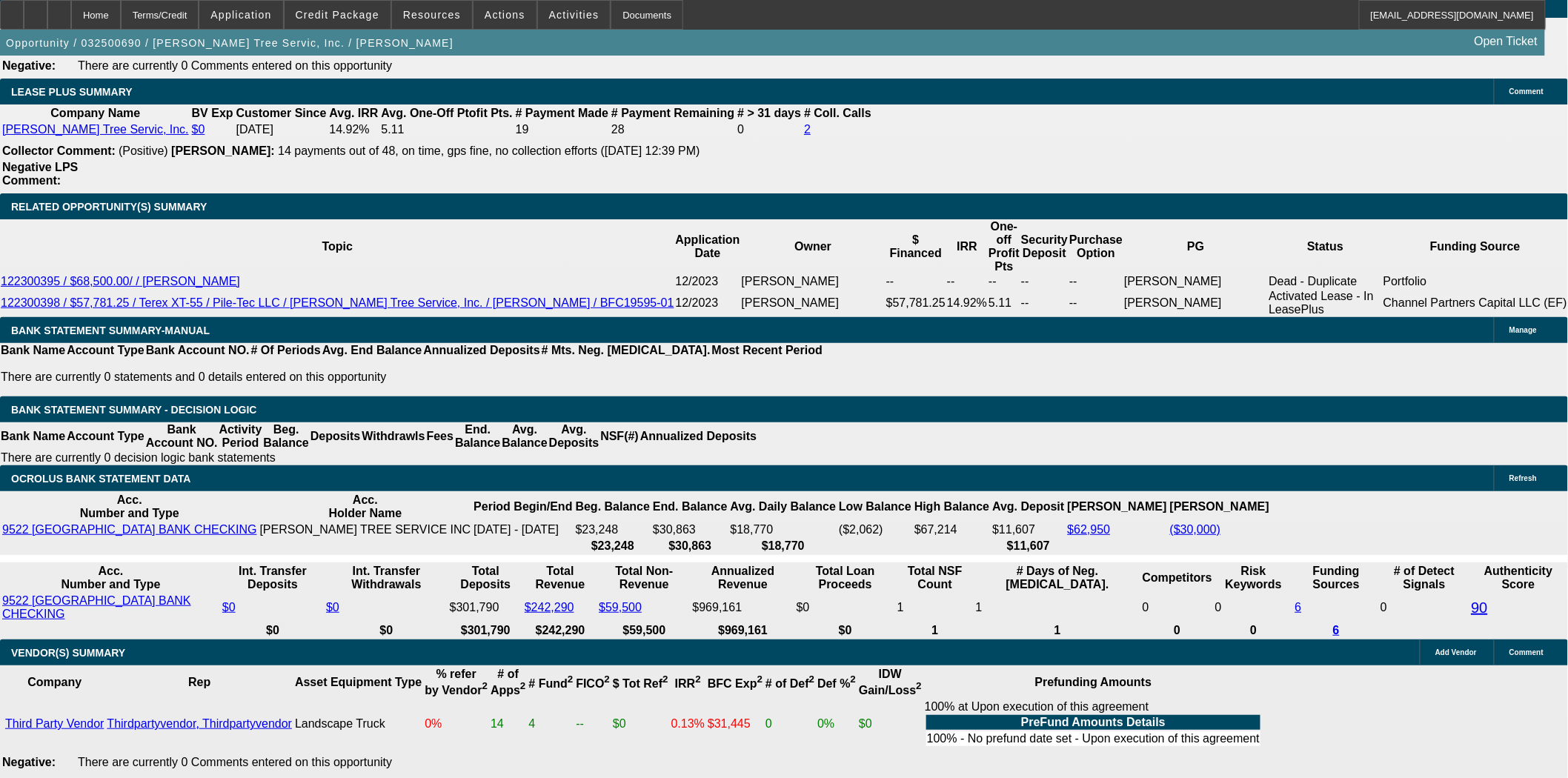
scroll to position [2715, 0]
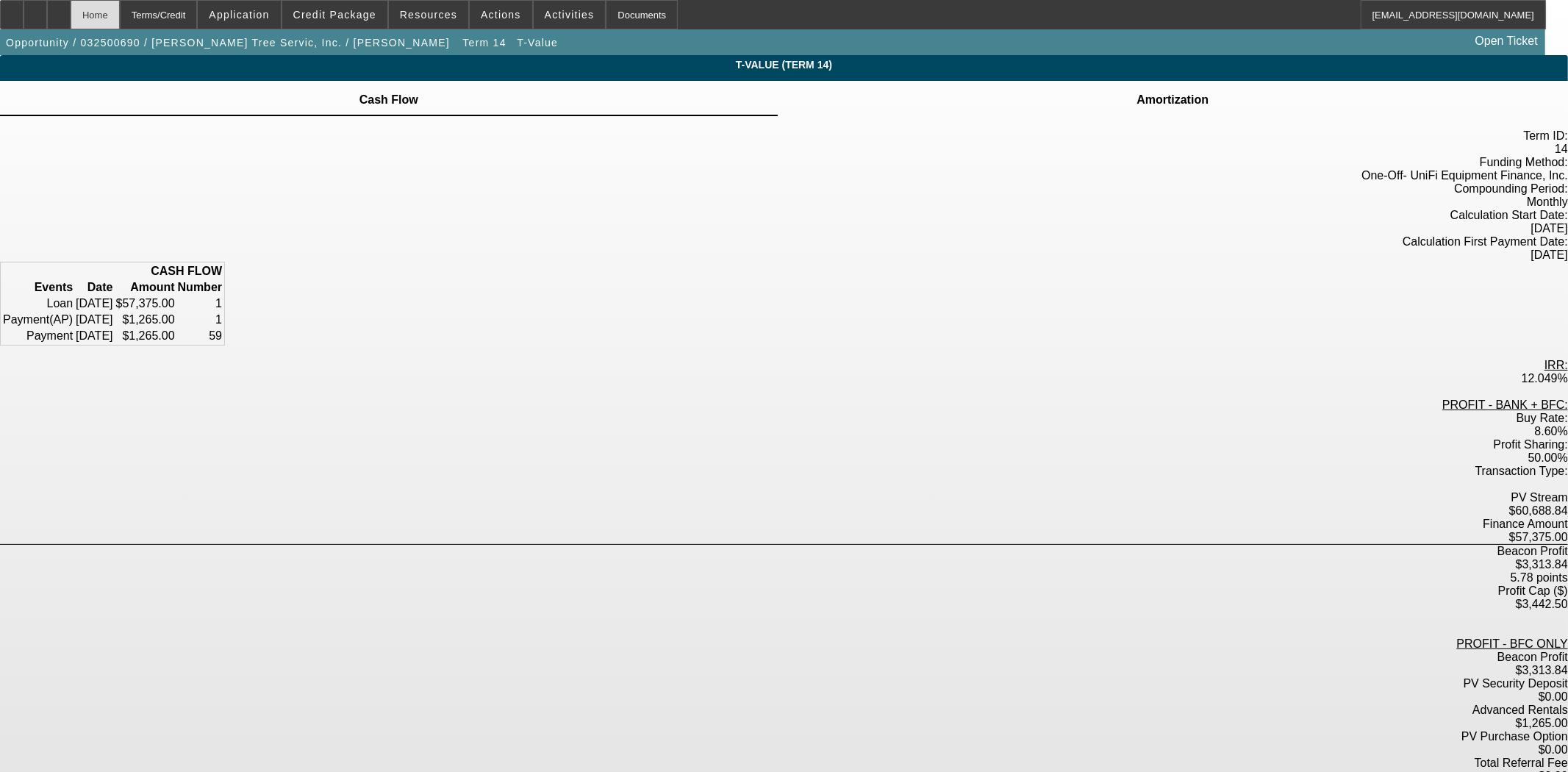
click at [120, 23] on div "Home" at bounding box center [95, 14] width 50 height 29
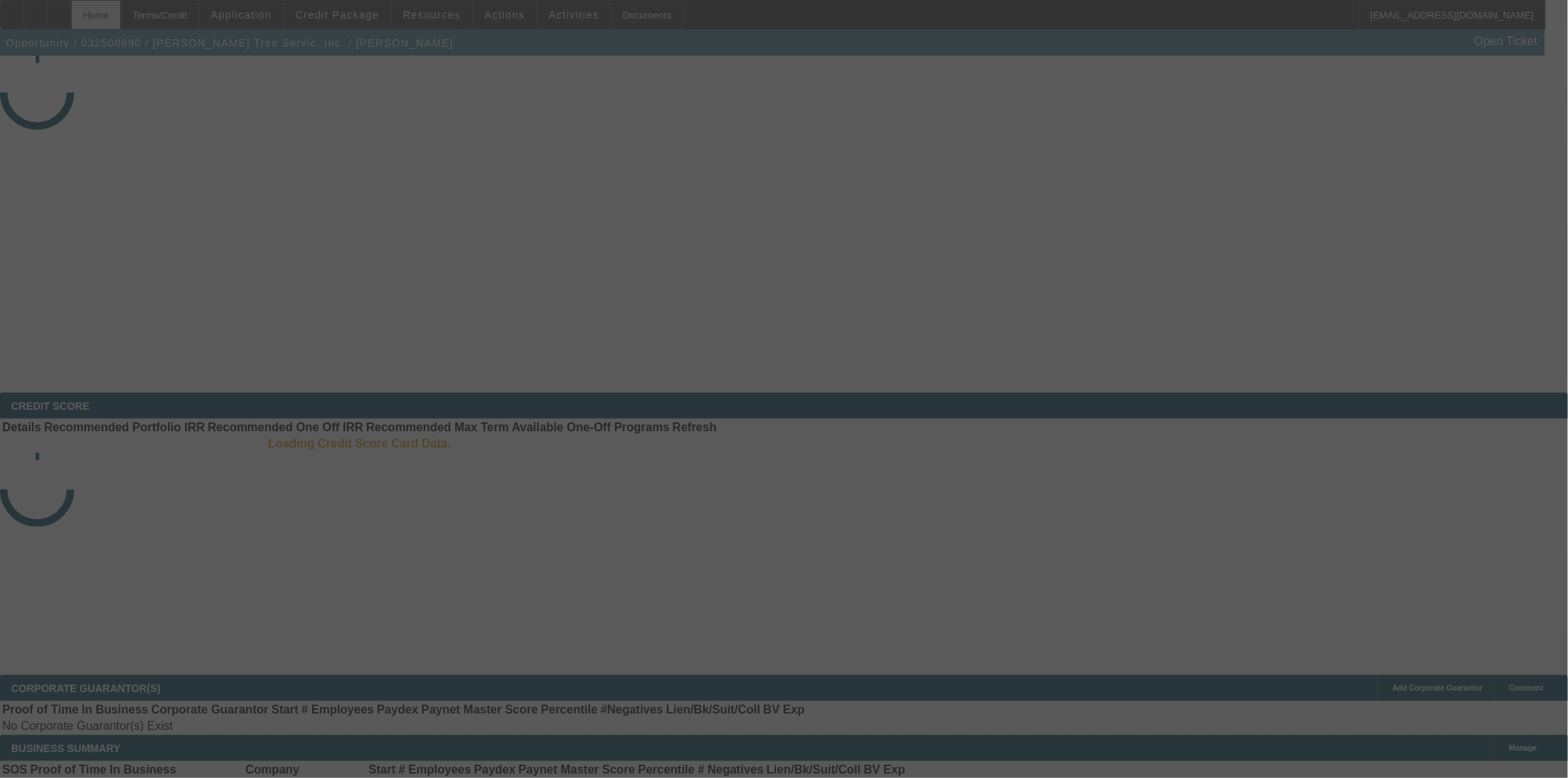
select select "3"
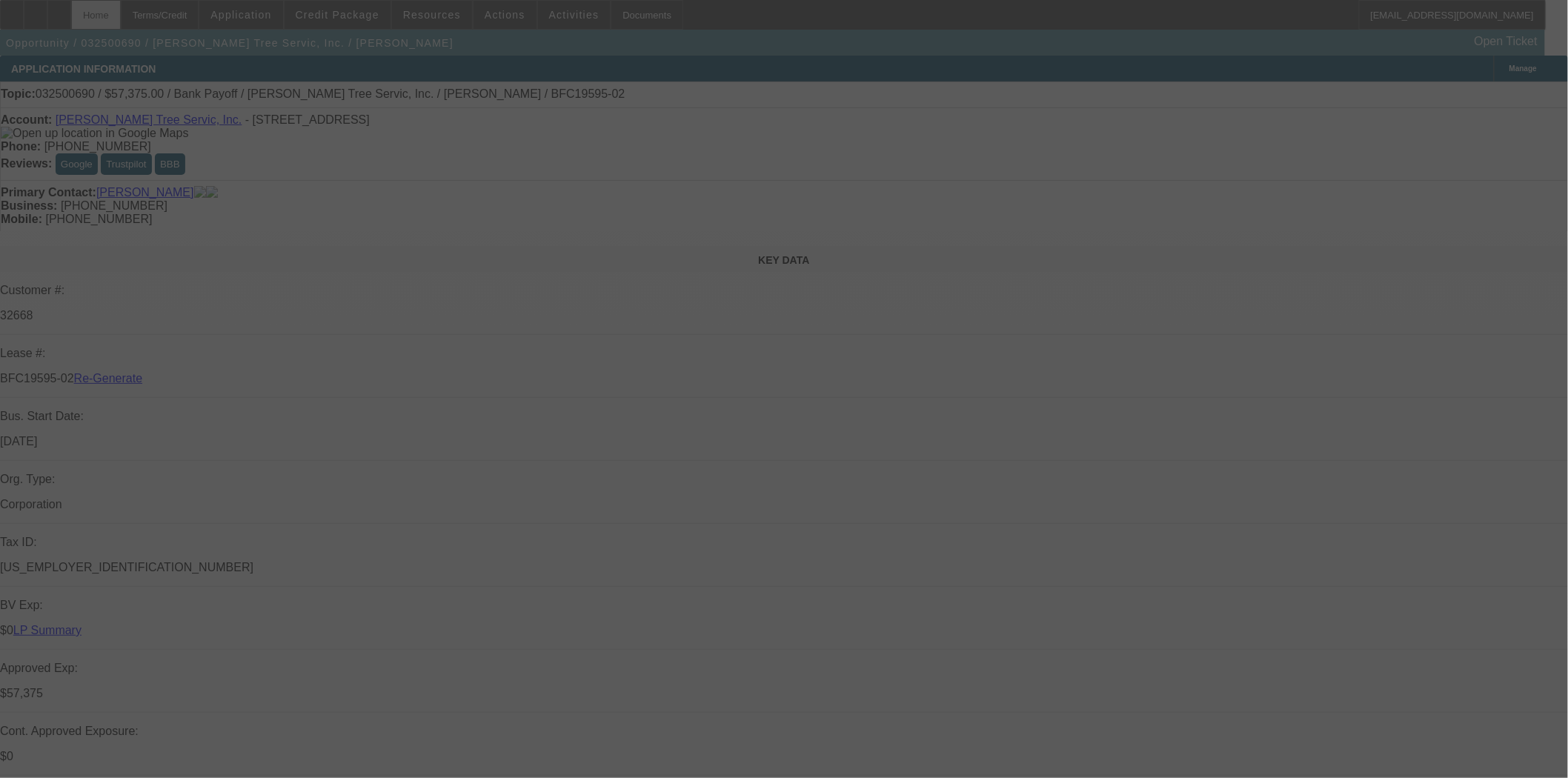
select select "0.1"
select select "0"
select select "3"
select select "0"
select select "6"
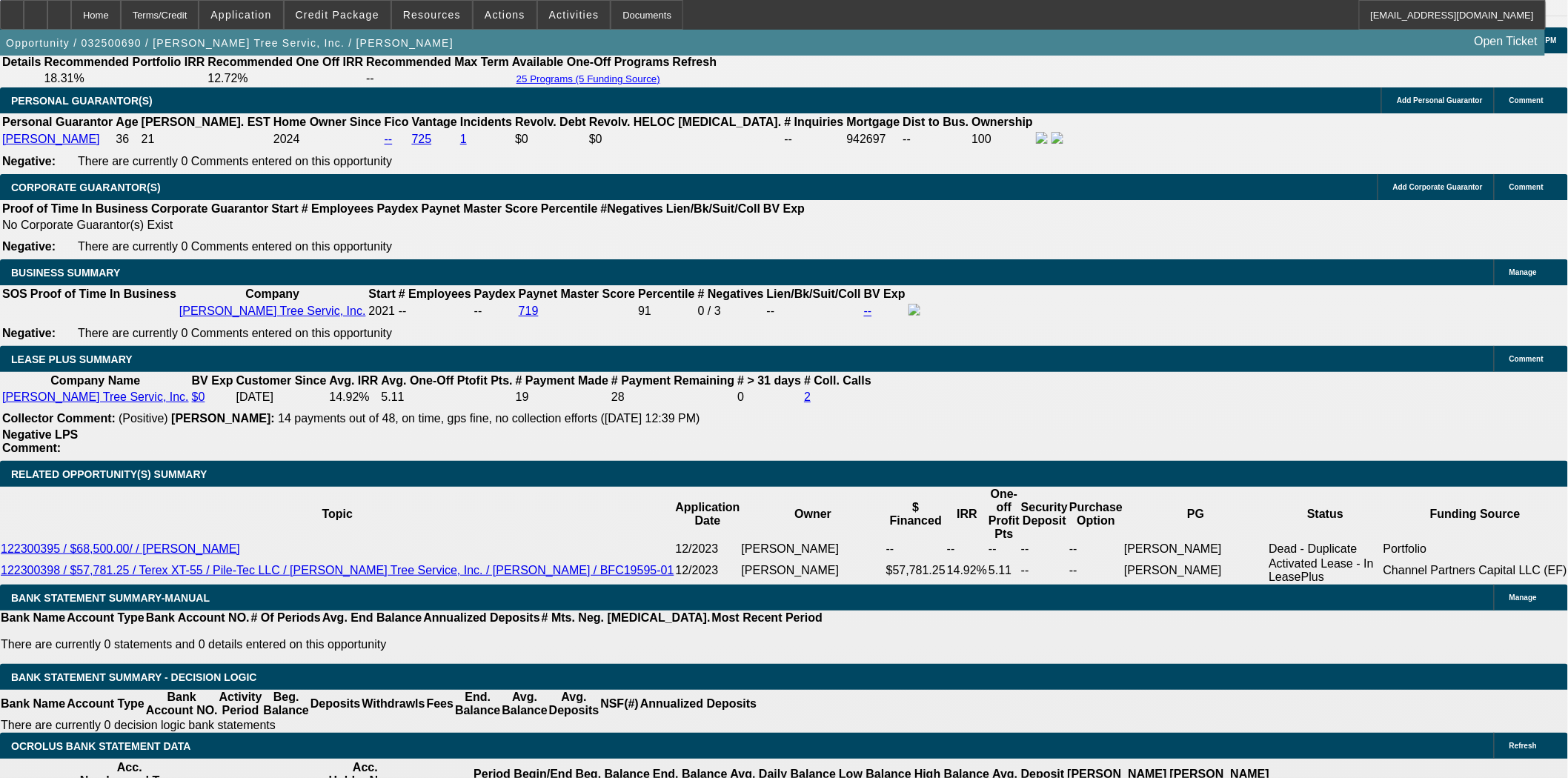
scroll to position [2304, 0]
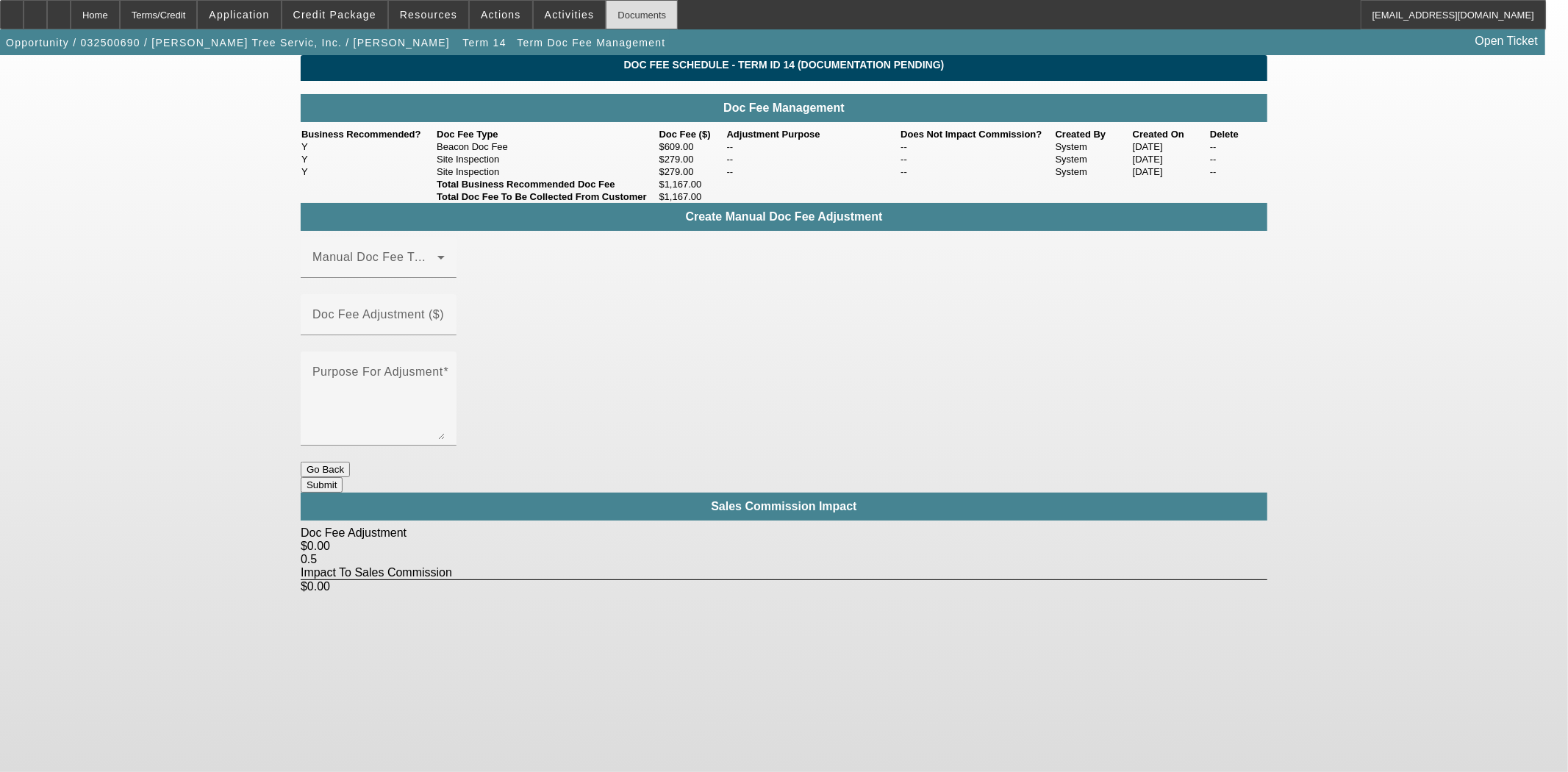
click at [606, 13] on div "Documents" at bounding box center [642, 14] width 72 height 29
click at [120, 18] on div "Home" at bounding box center [95, 14] width 50 height 29
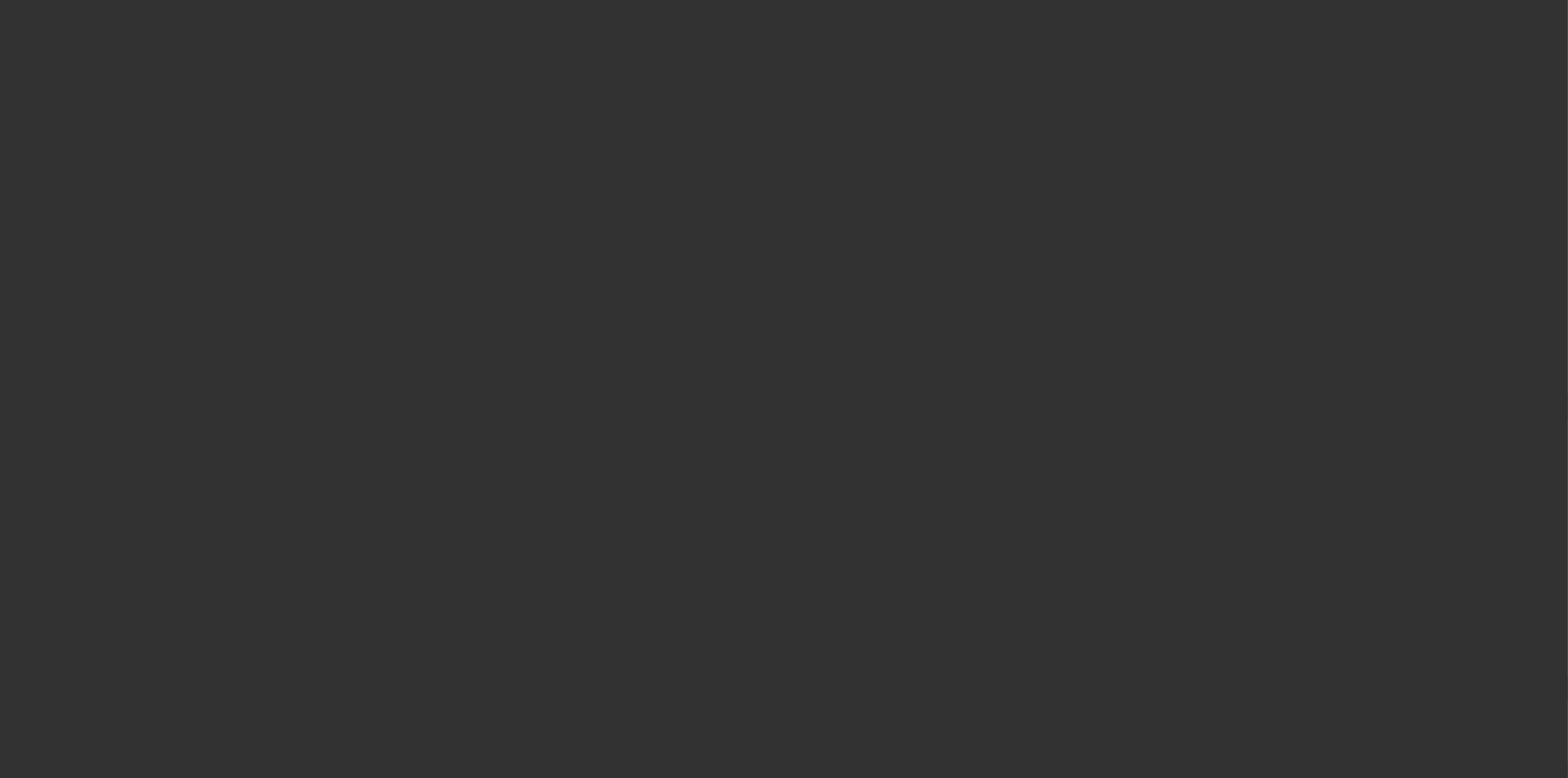
select select "3"
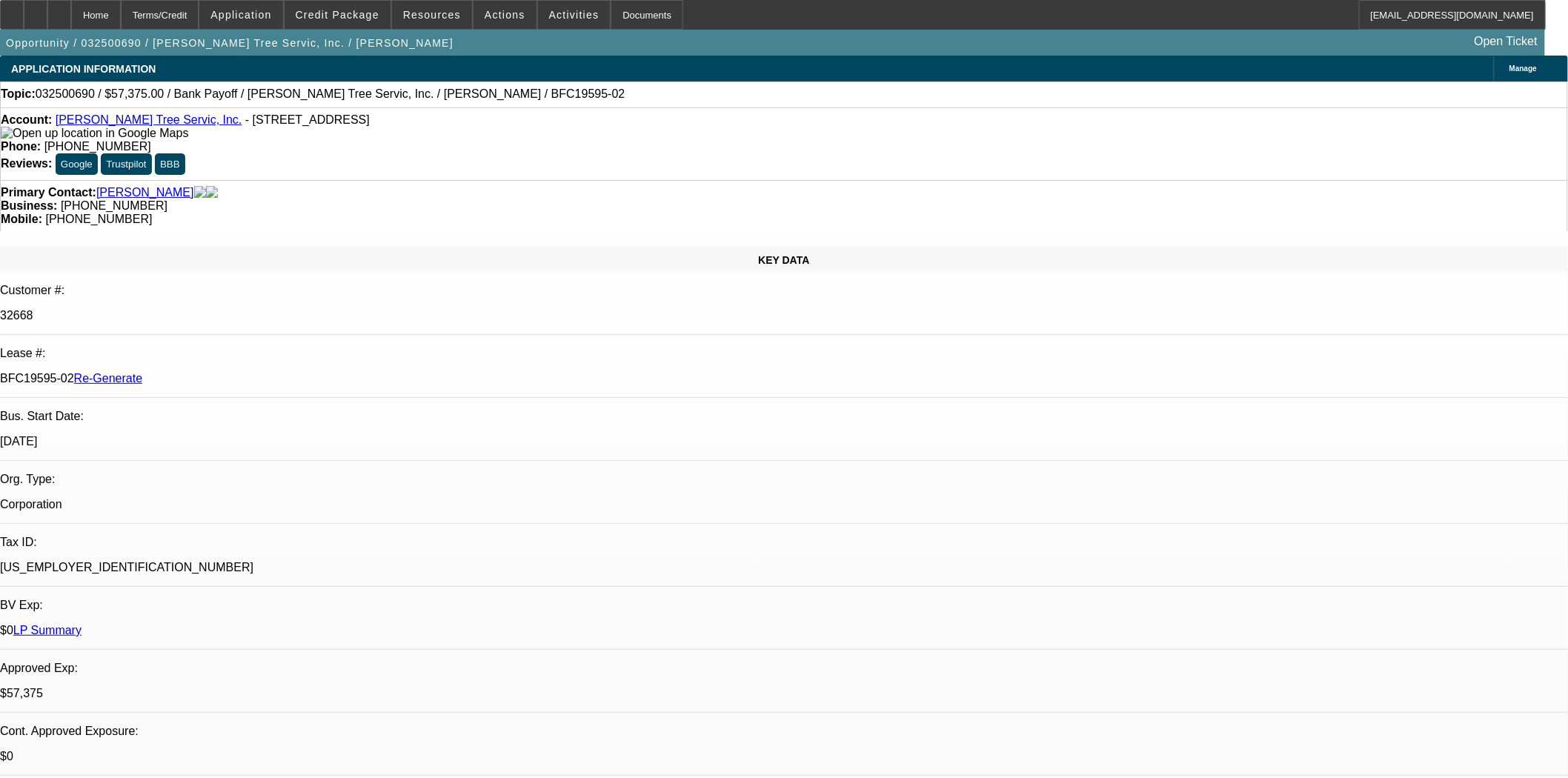
select select "0.1"
select select "0"
select select "3"
select select "0"
select select "6"
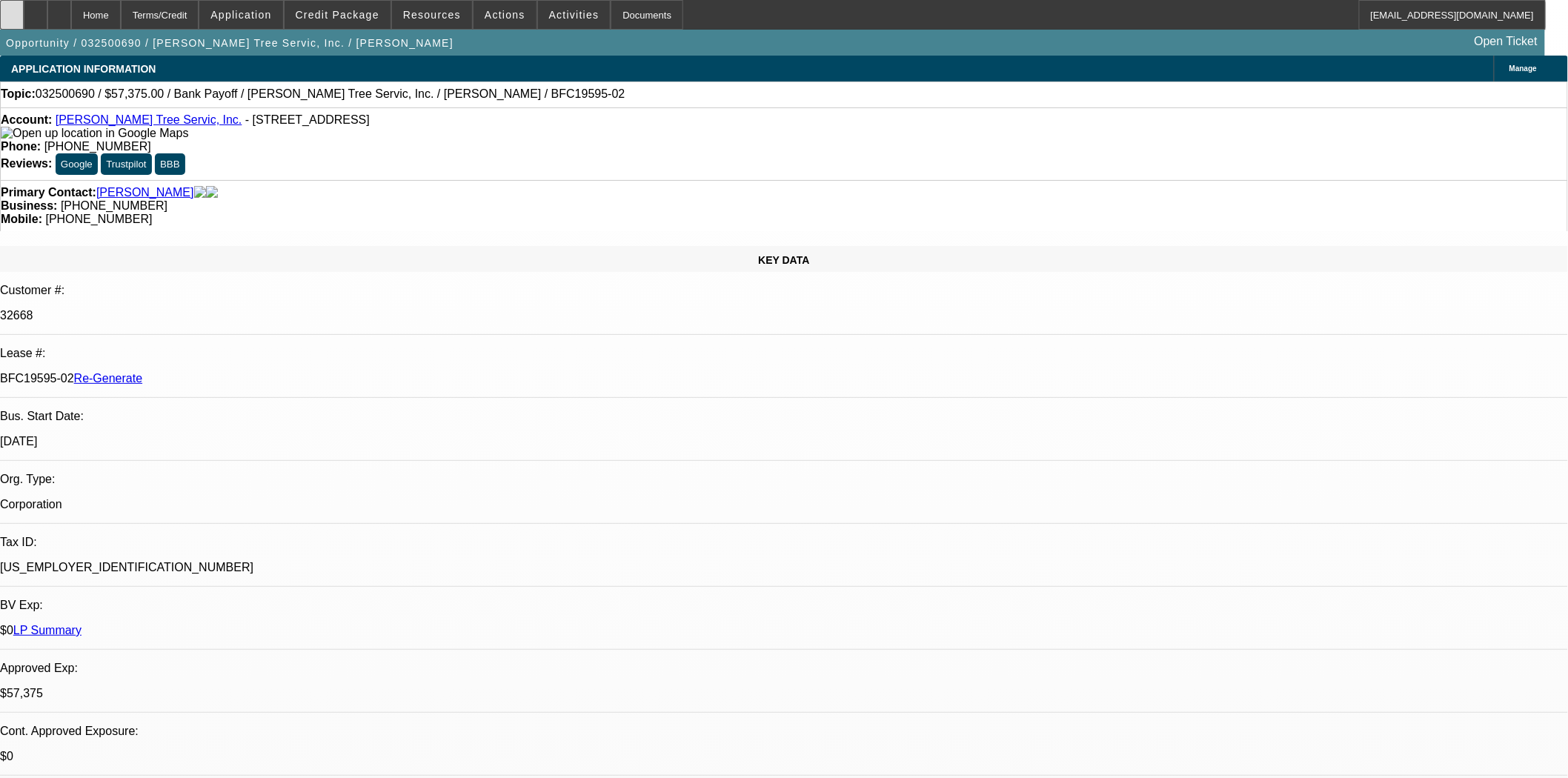
click at [12, 9] on icon at bounding box center [12, 9] width 0 height 0
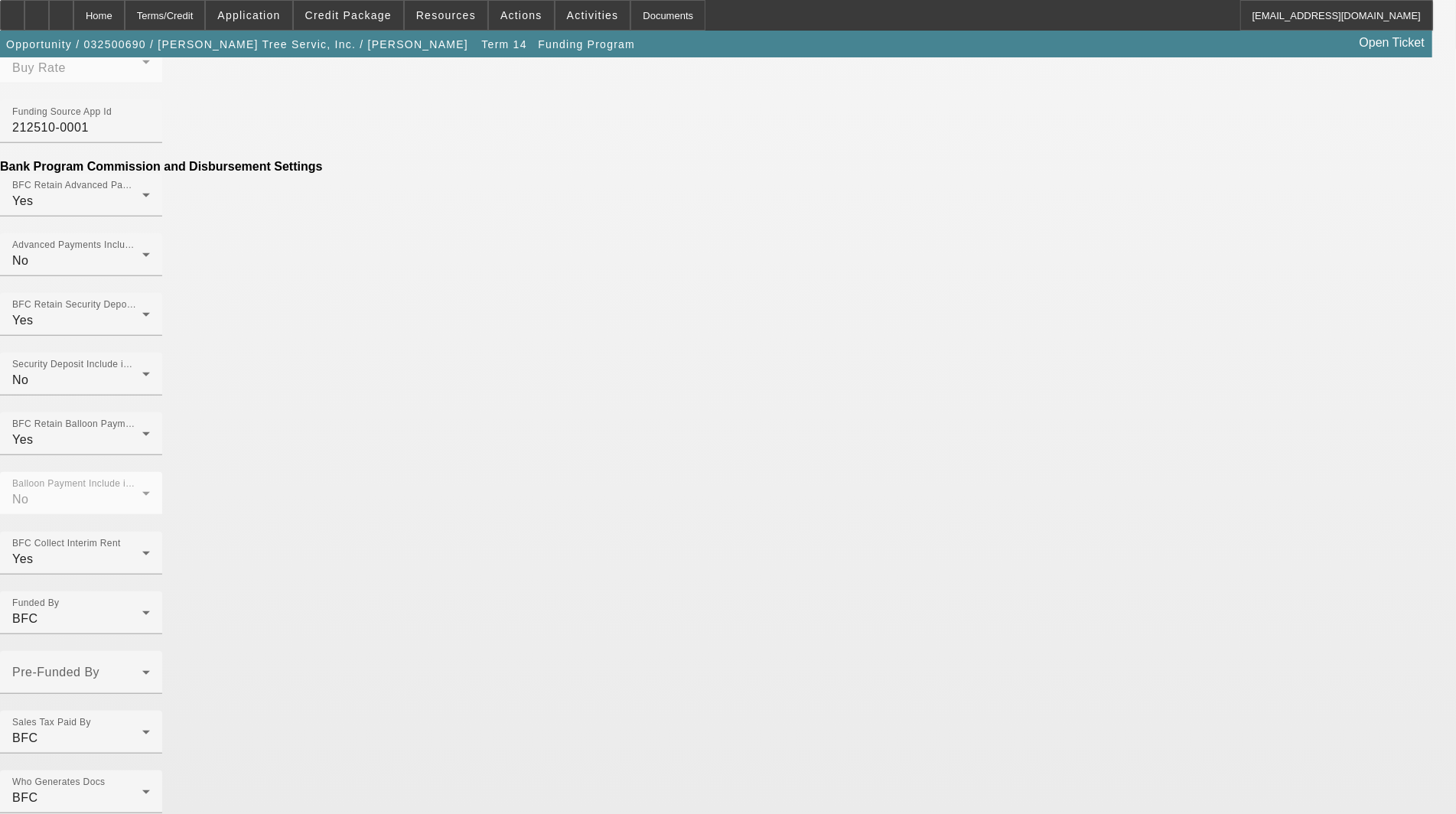
scroll to position [881, 0]
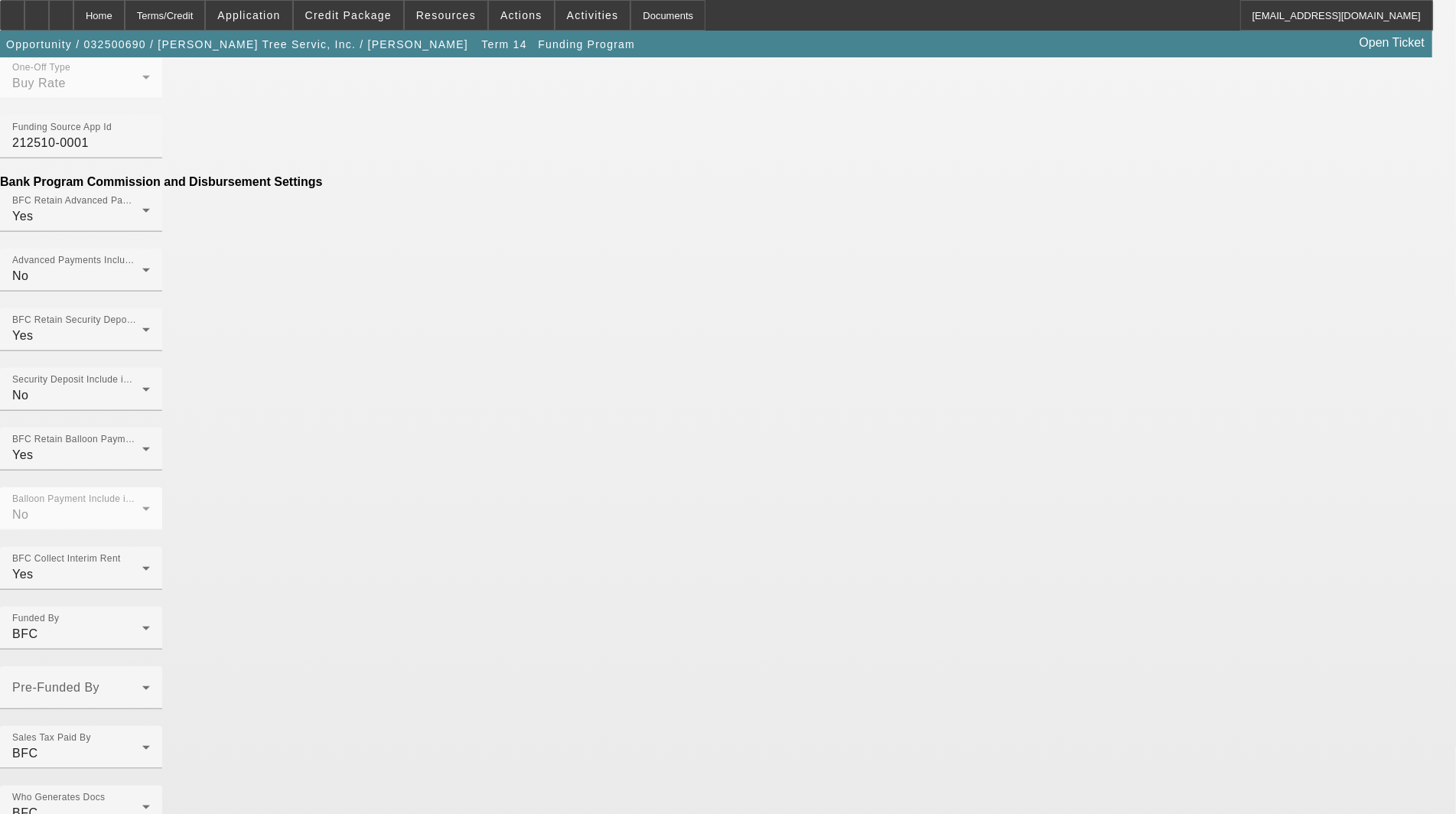
checkbox input "true"
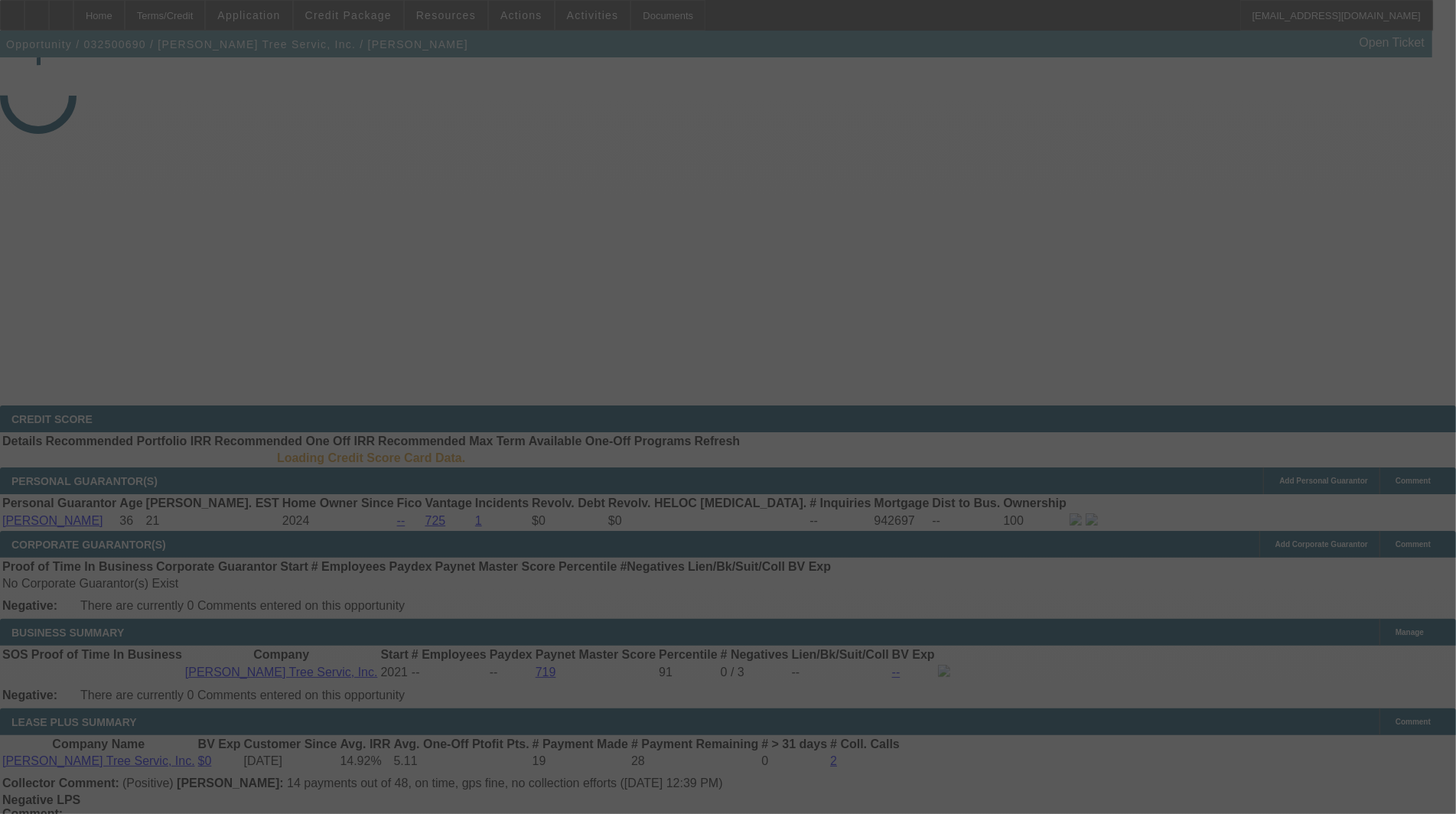
select select "3"
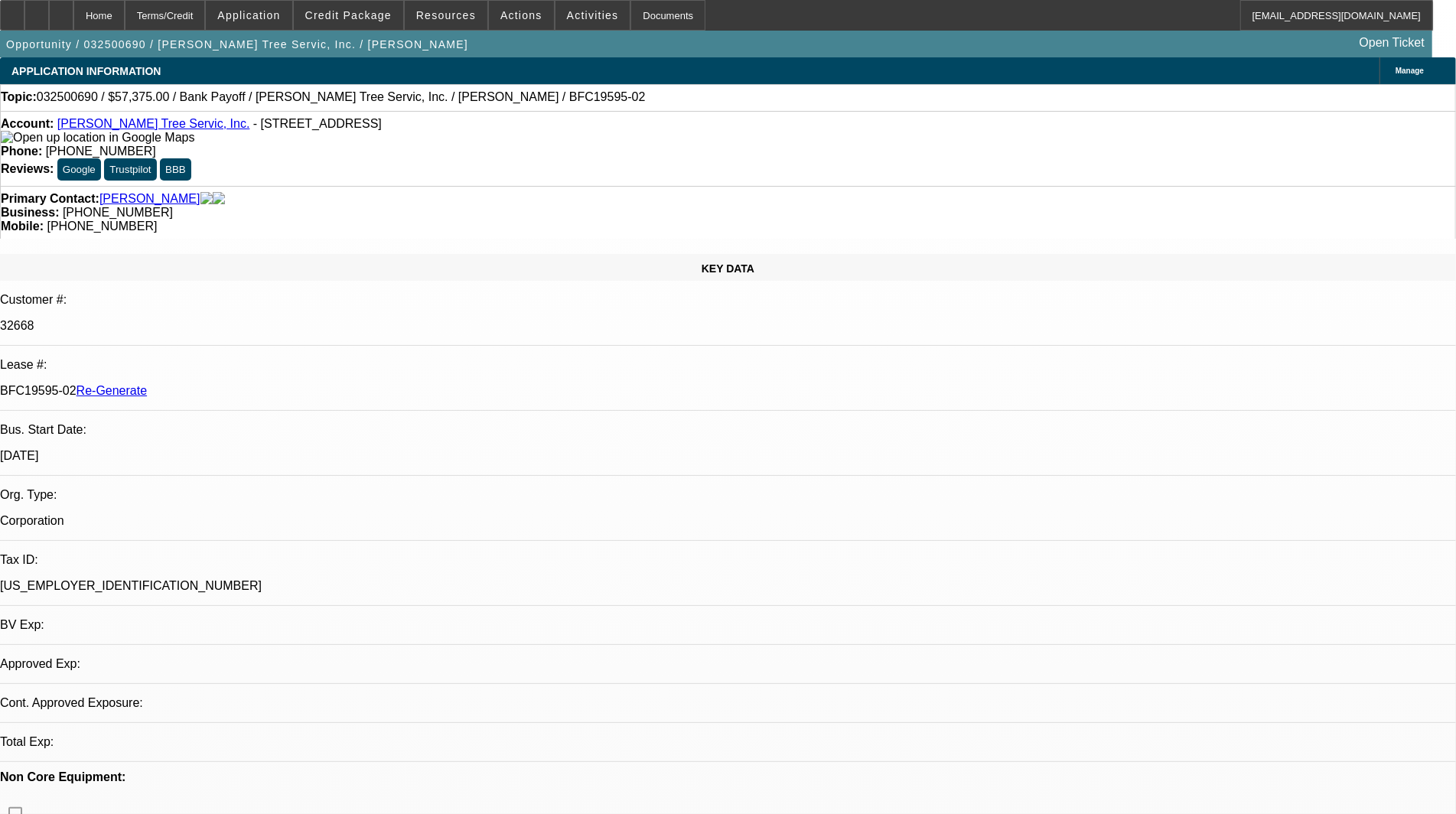
select select "0.1"
select select "0"
select select "3"
select select "0"
select select "6"
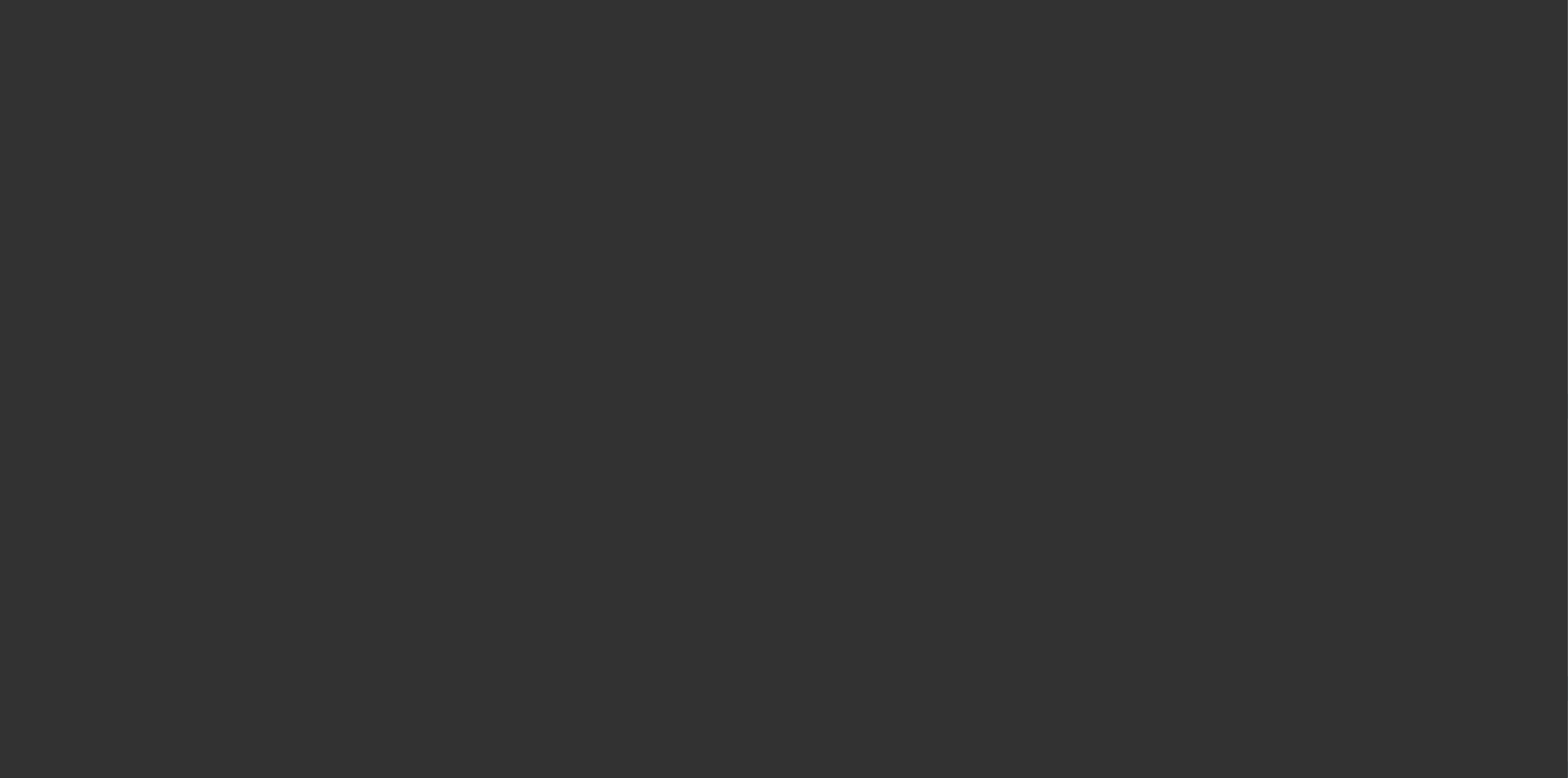
select select "3"
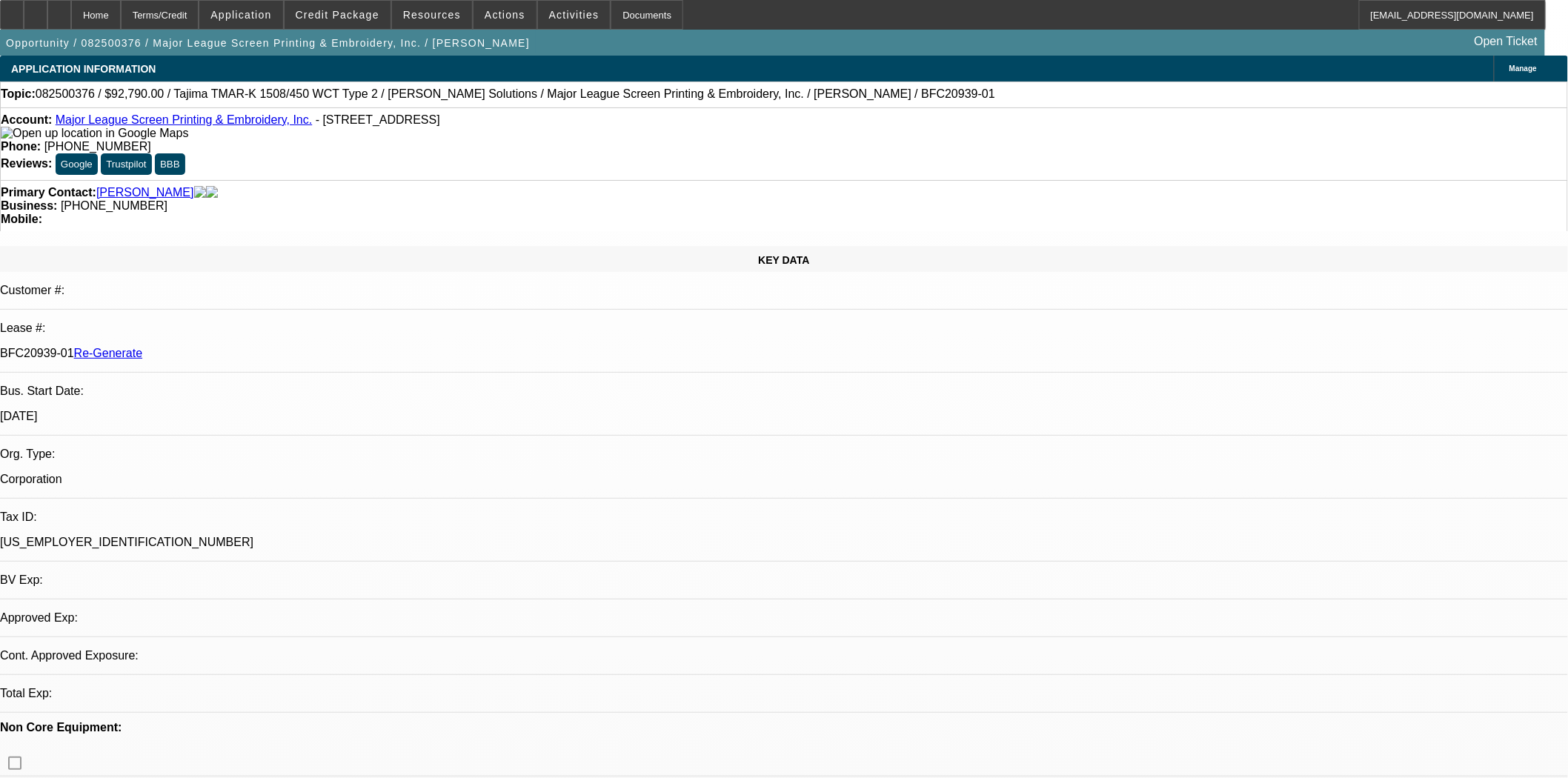
select select "0"
select select "2"
select select "0.1"
select select "1"
select select "2"
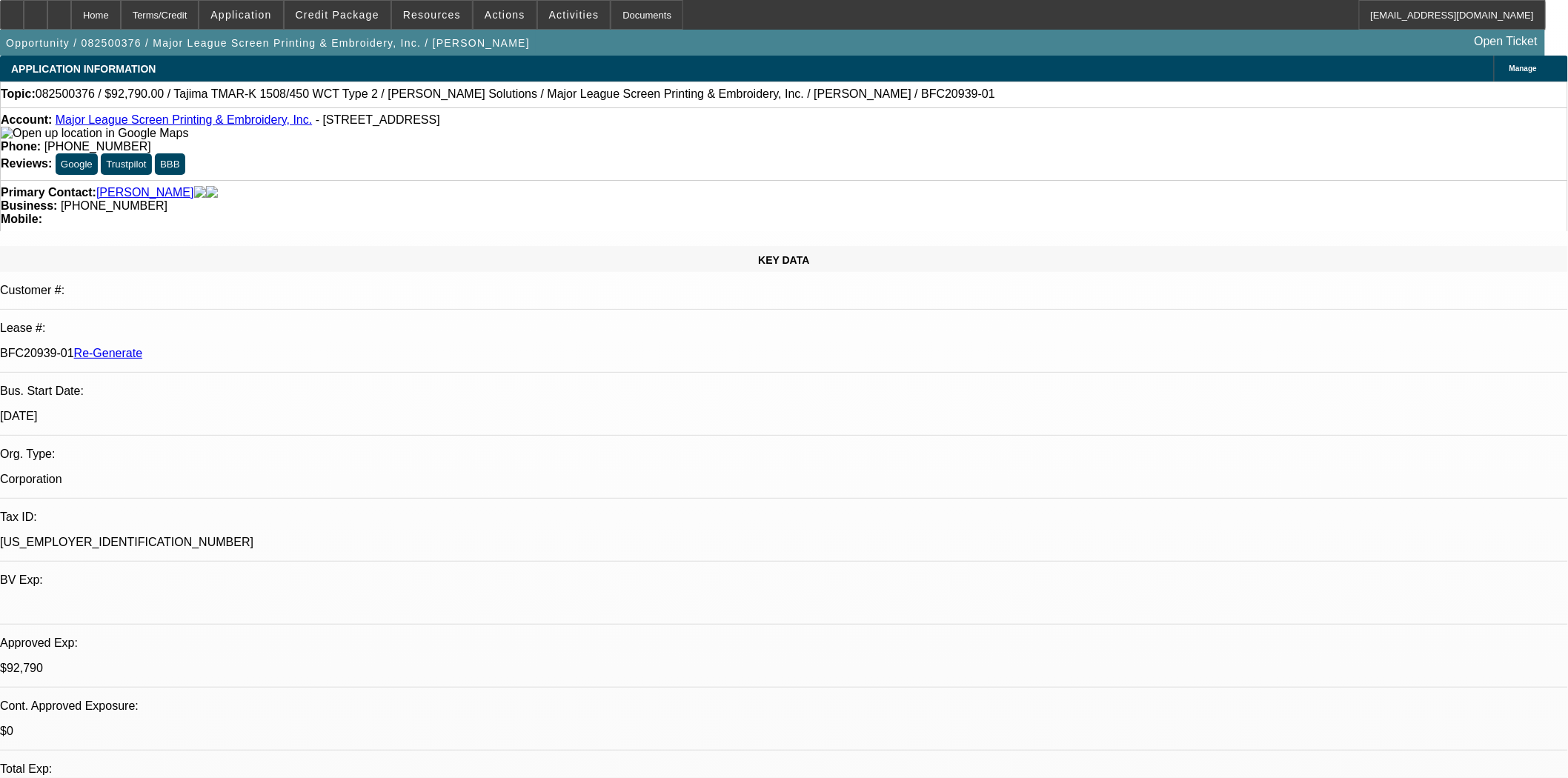
select select "4"
click at [353, 17] on span "Credit Package" at bounding box center [337, 15] width 84 height 12
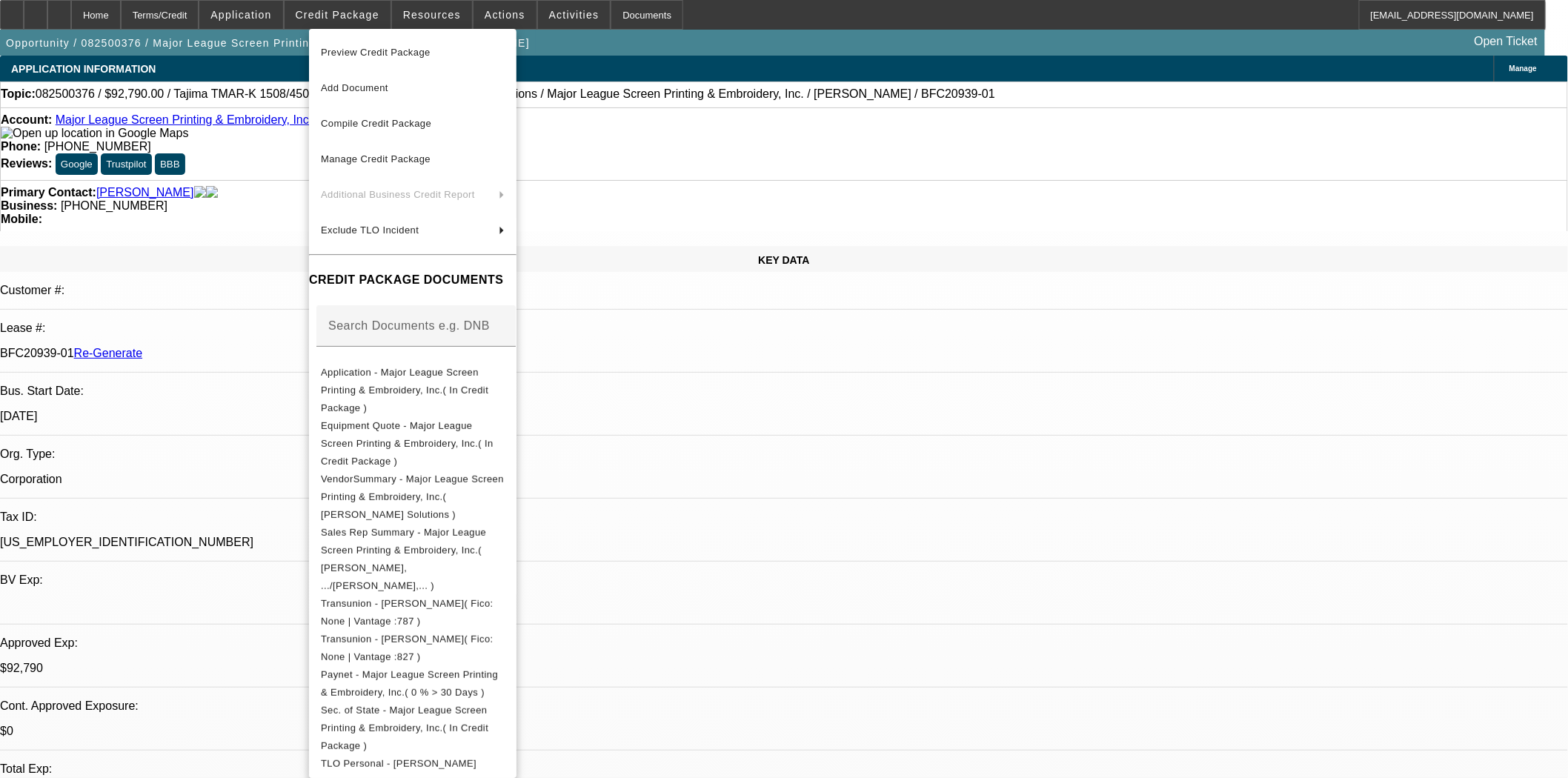
click at [356, 54] on span "Preview Credit Package" at bounding box center [376, 52] width 110 height 11
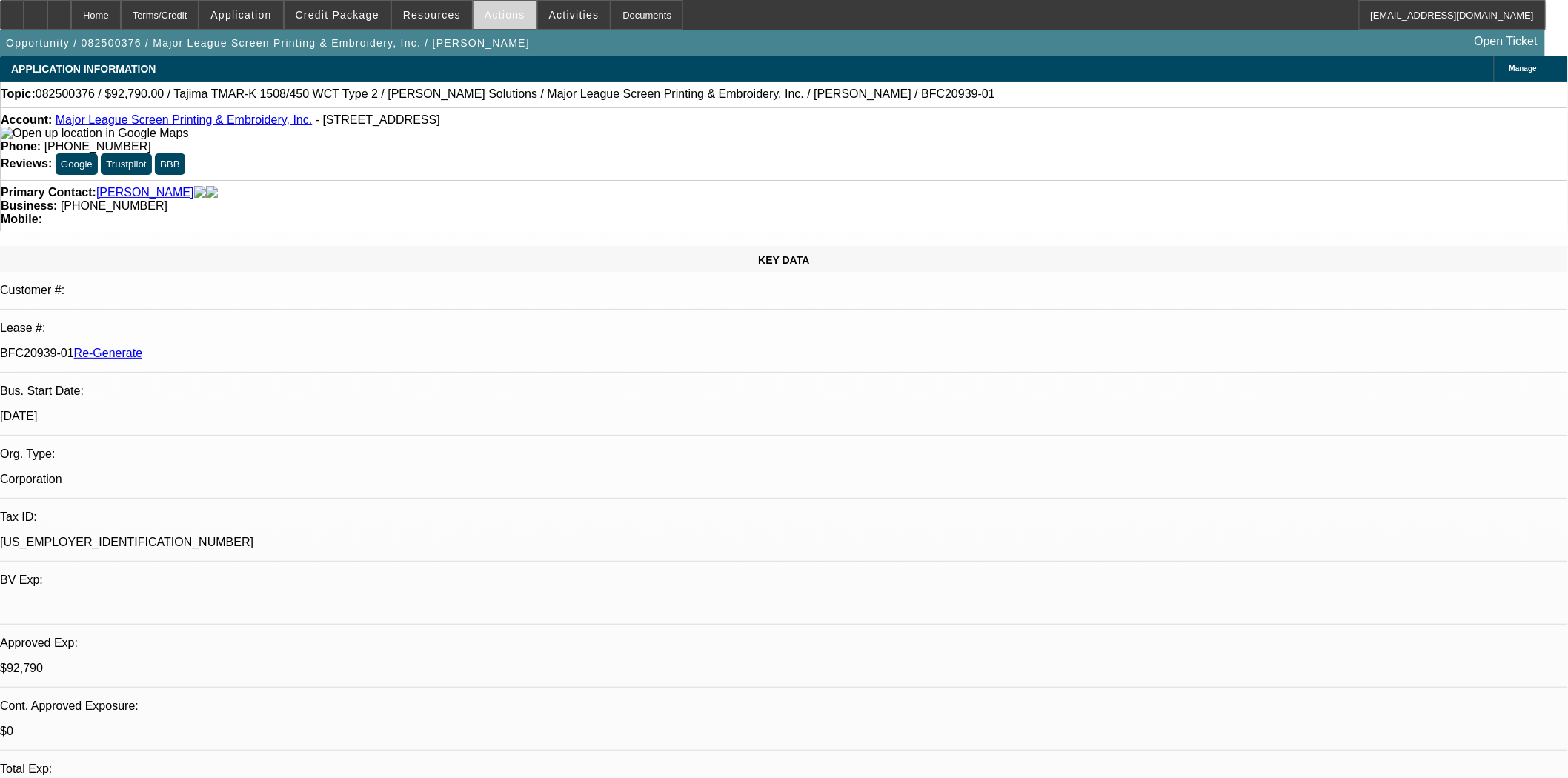
click at [513, 8] on span at bounding box center [505, 14] width 63 height 36
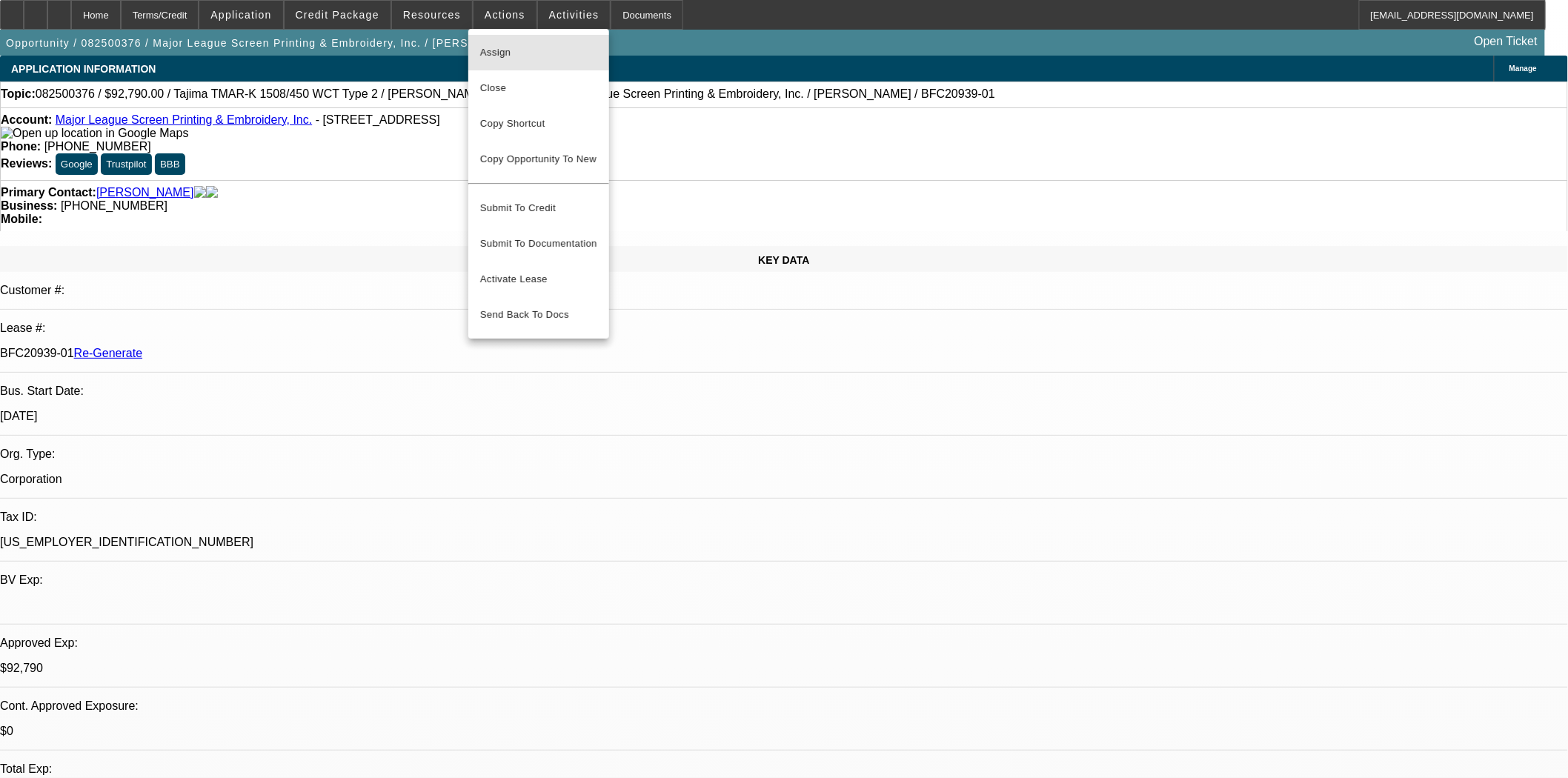
click at [502, 49] on span "Assign" at bounding box center [539, 52] width 117 height 18
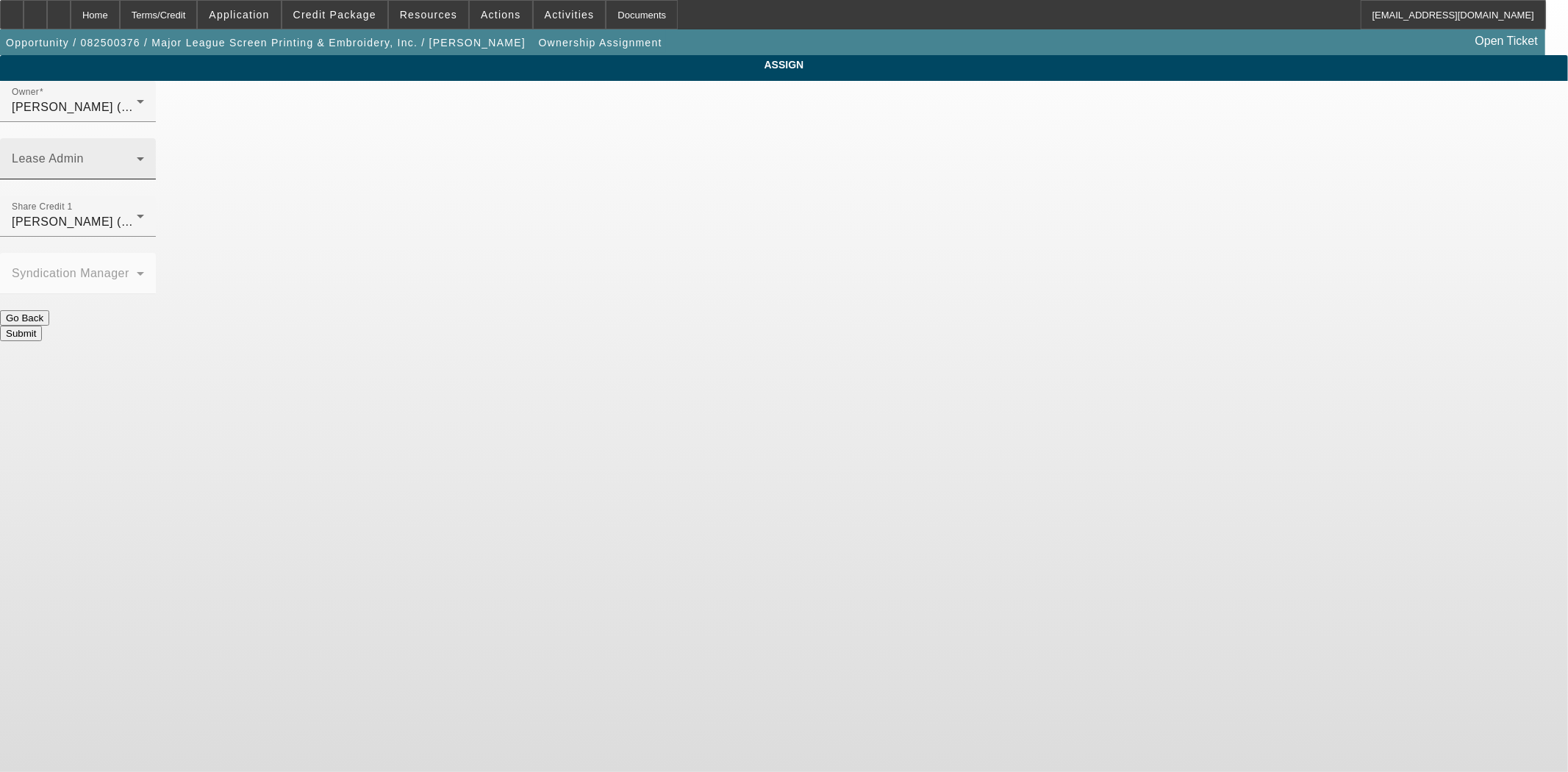
click at [144, 138] on div "Lease Admin" at bounding box center [78, 159] width 133 height 41
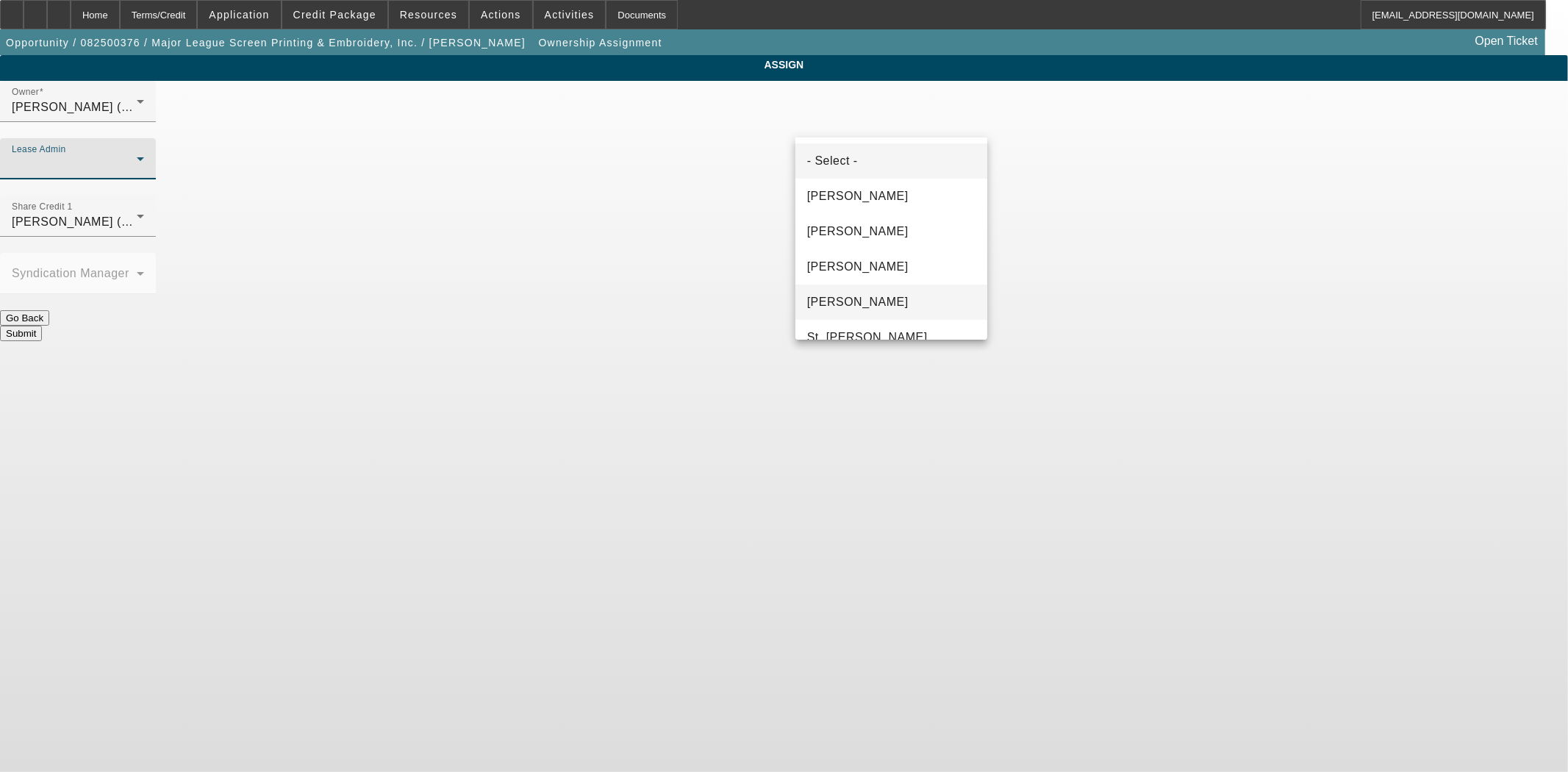
click at [856, 310] on span "Solis, Monica" at bounding box center [858, 301] width 102 height 18
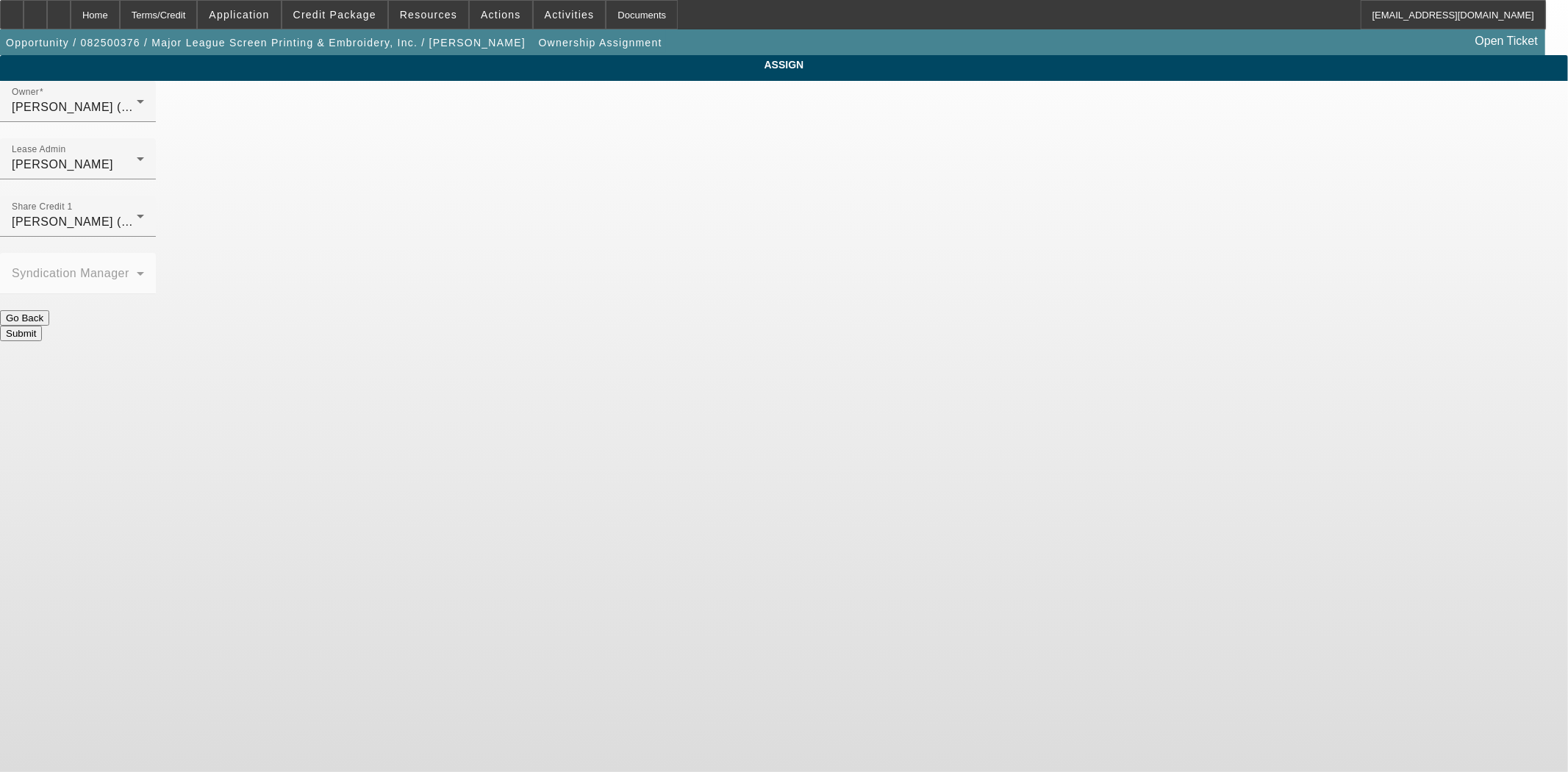
click at [42, 326] on button "Submit" at bounding box center [21, 333] width 42 height 15
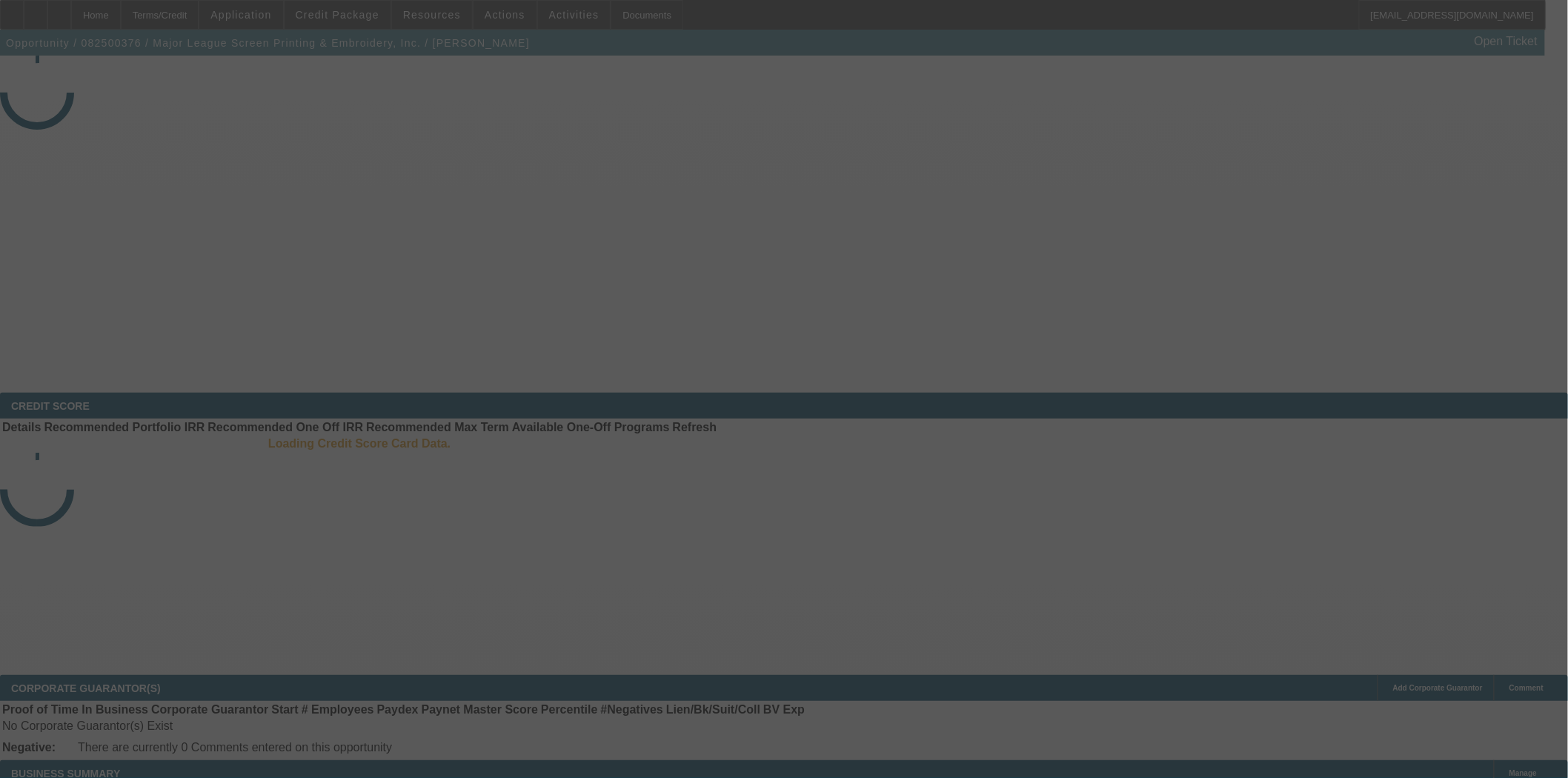
select select "3"
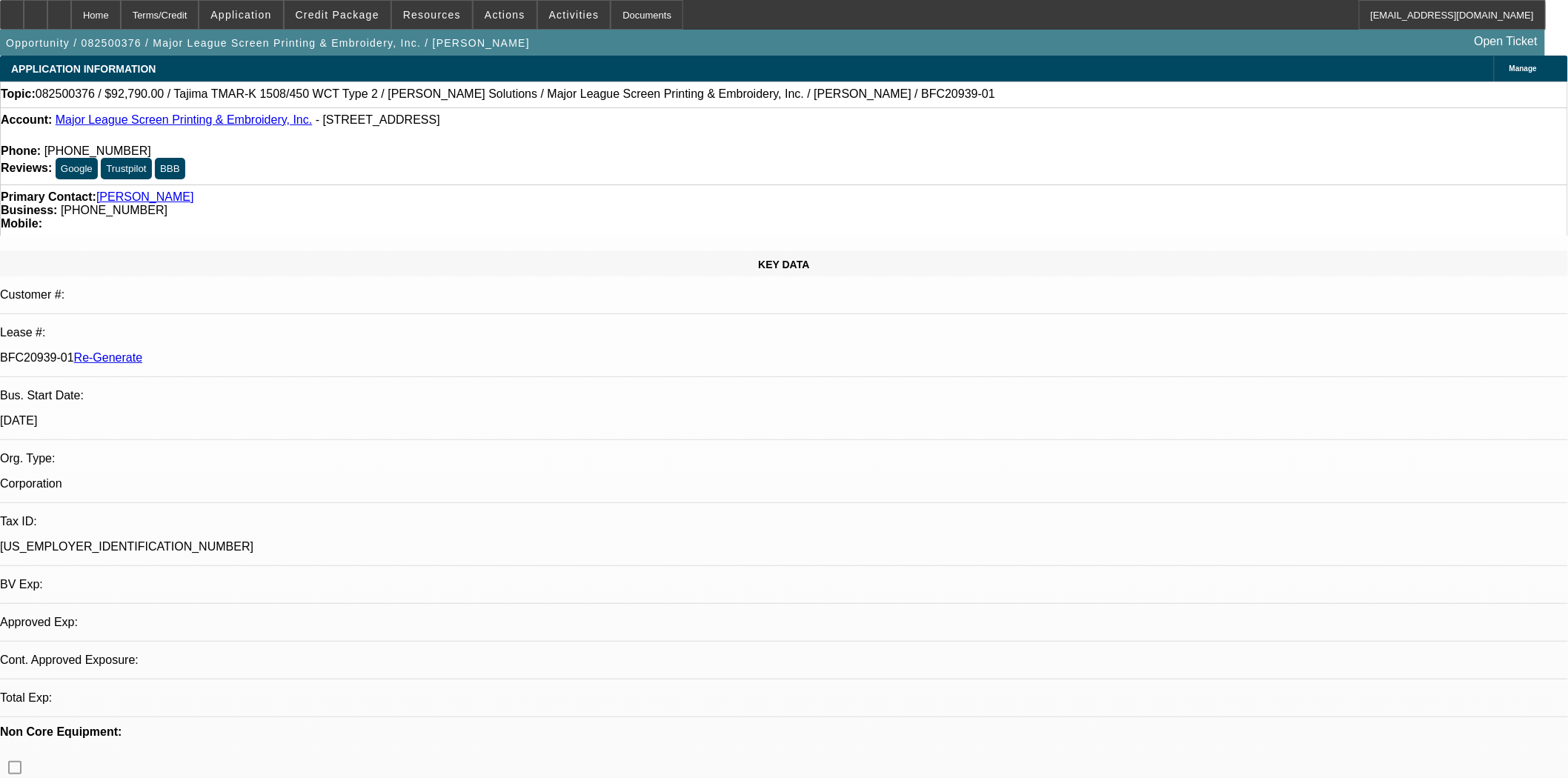
select select "0"
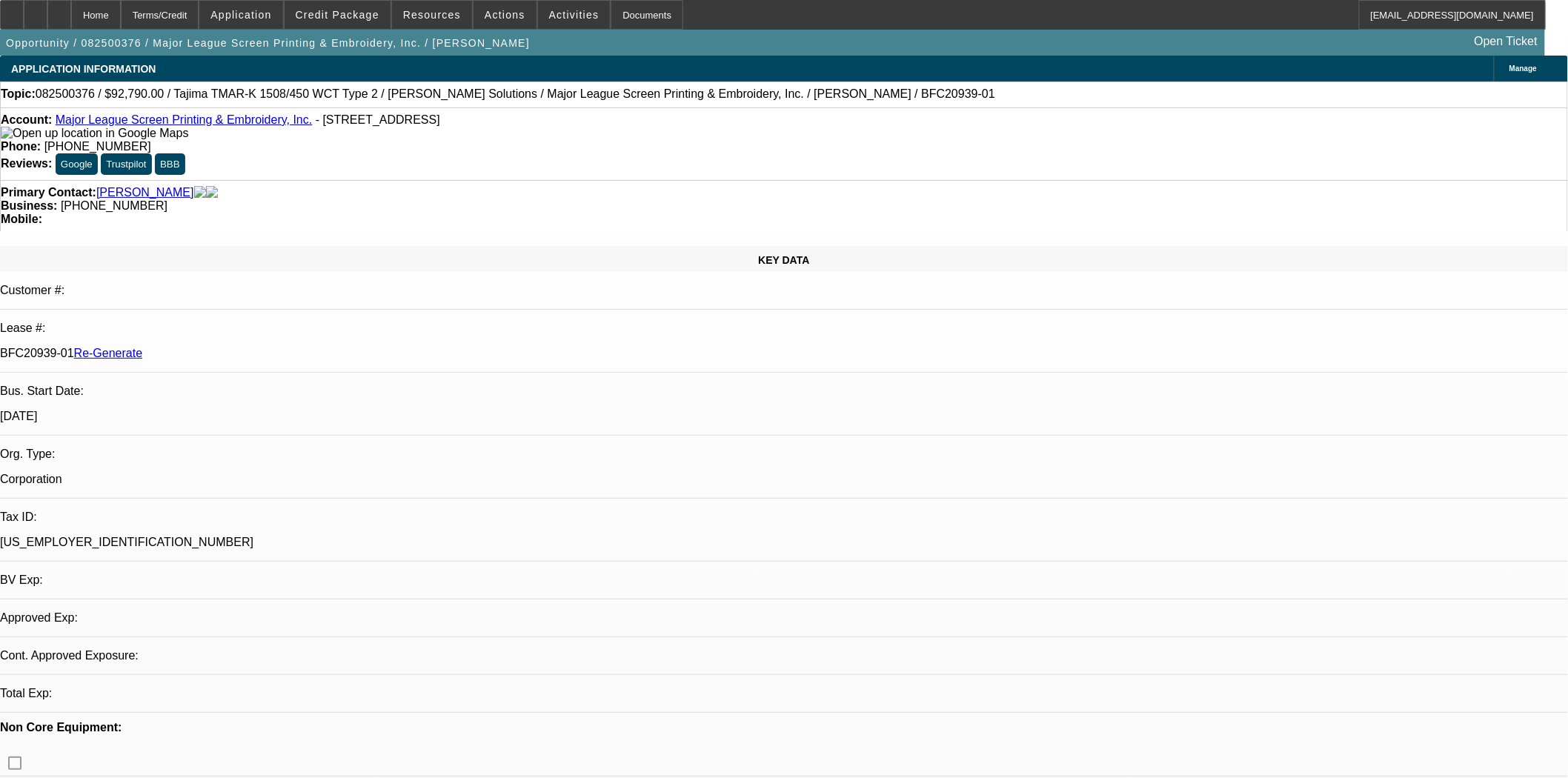
select select "2"
select select "0.1"
select select "4"
click at [611, 8] on div "Documents" at bounding box center [647, 14] width 73 height 30
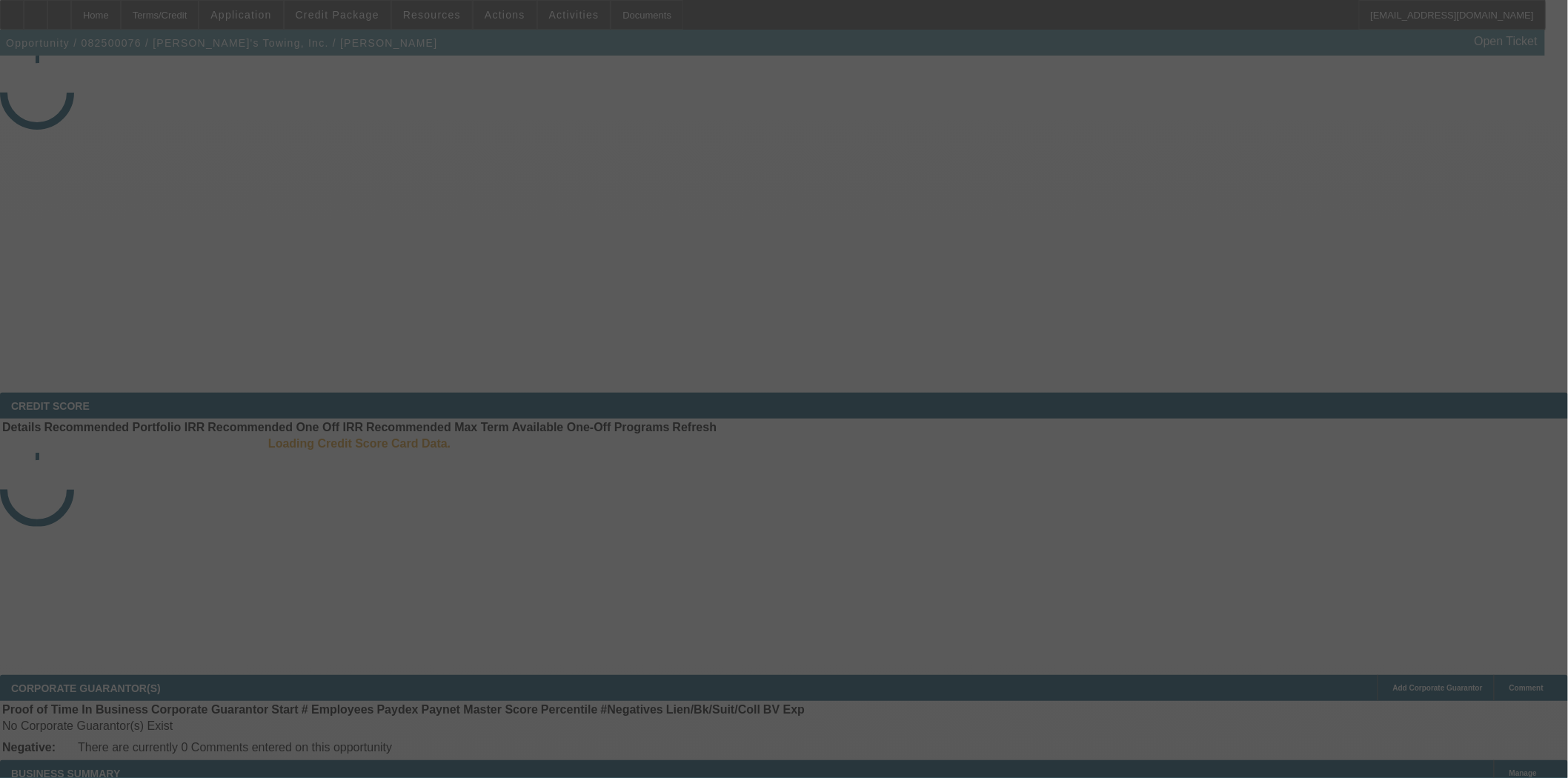
select select "3"
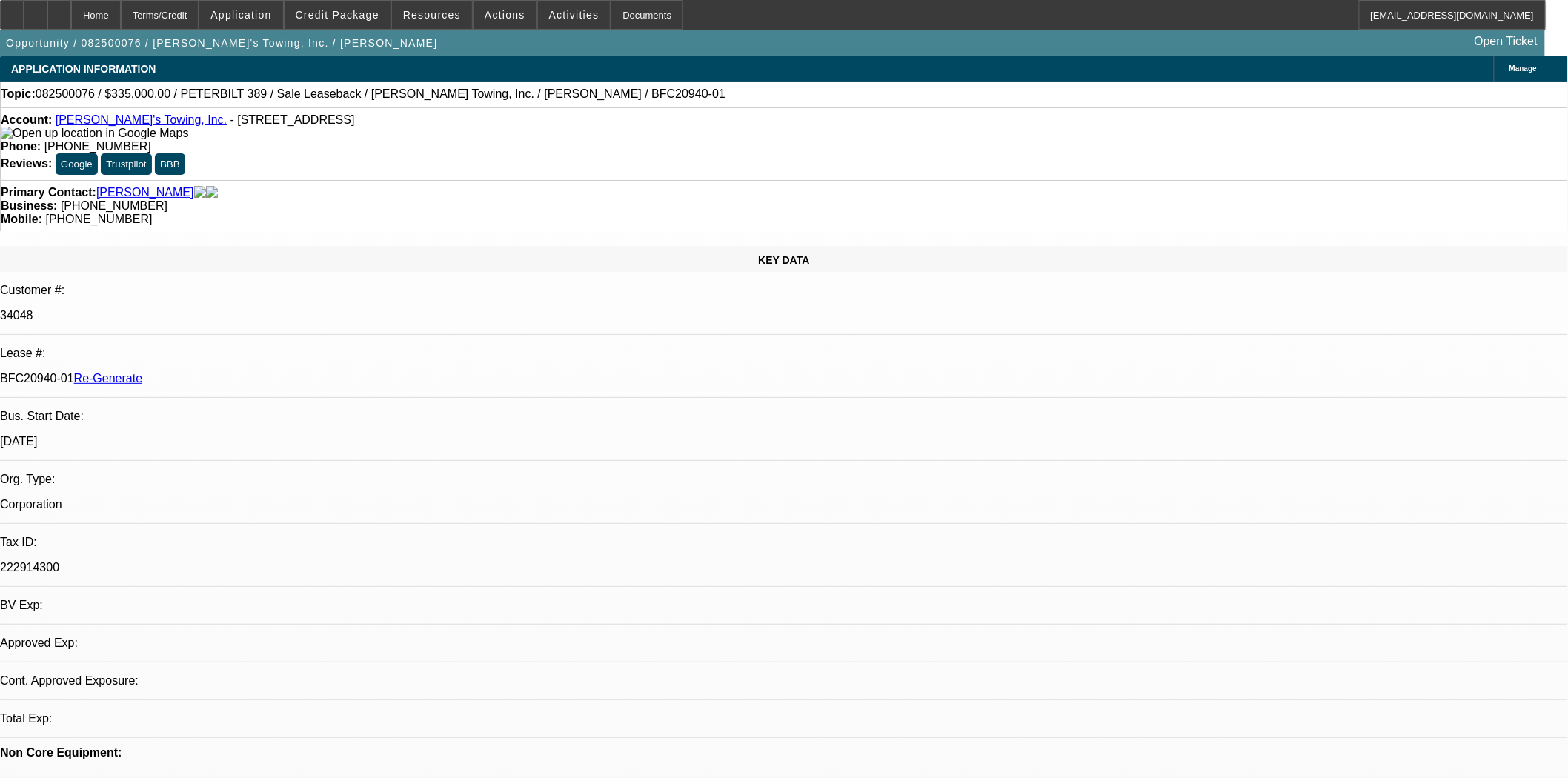
select select "0"
select select "2"
select select "0"
select select "6"
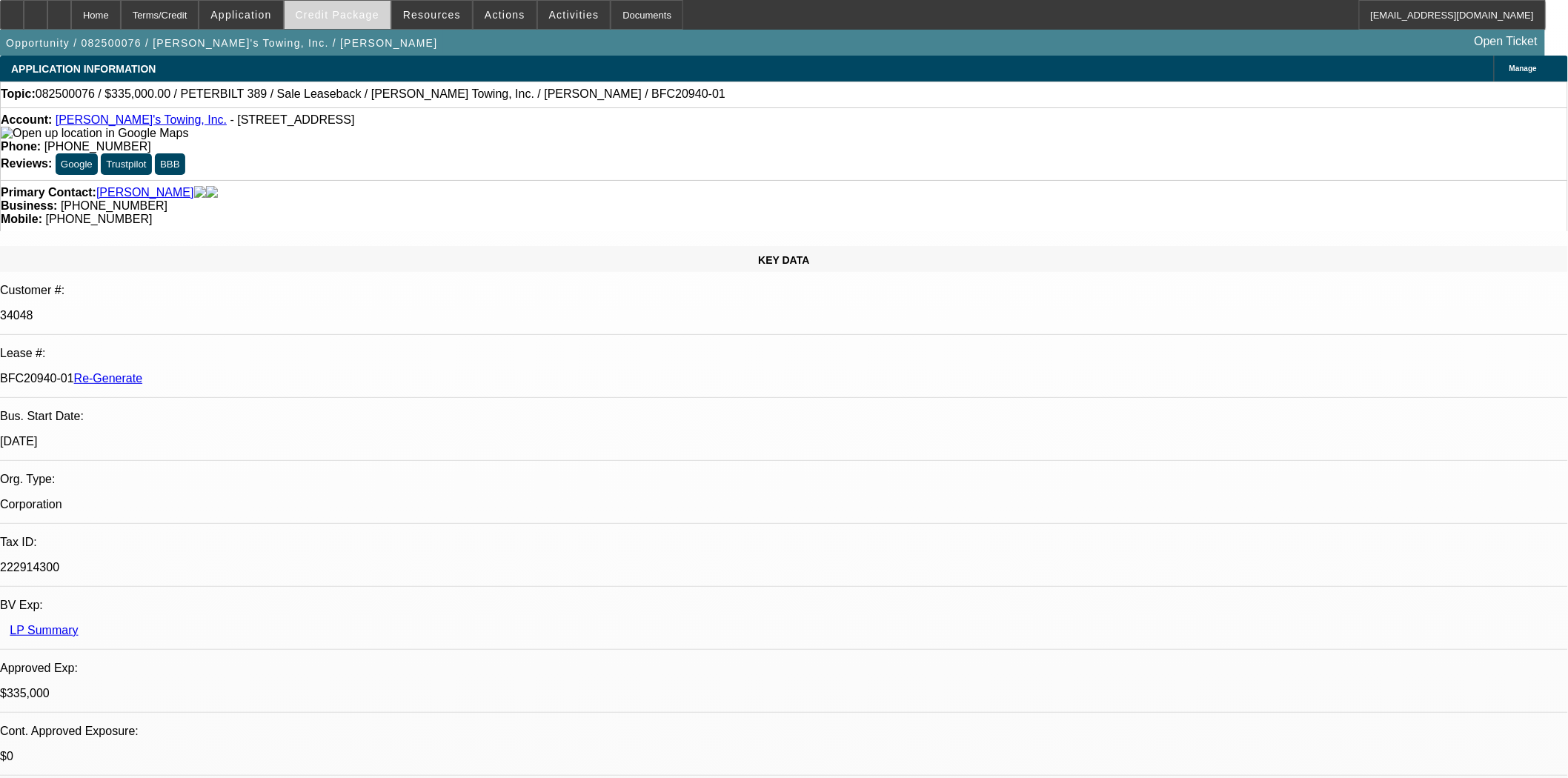
click at [381, 25] on span at bounding box center [337, 14] width 106 height 36
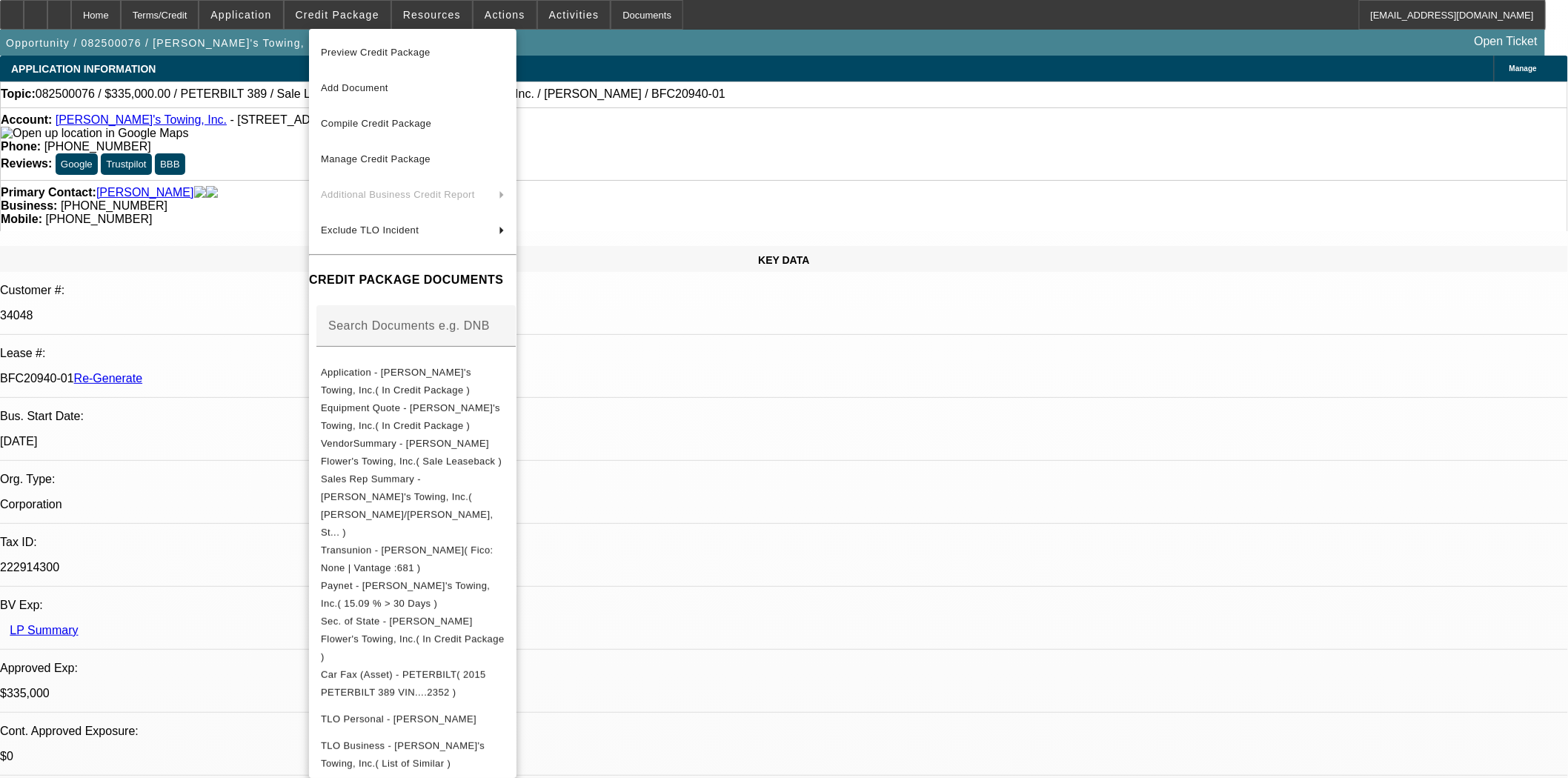
click at [380, 52] on span "Preview Credit Package" at bounding box center [376, 52] width 110 height 11
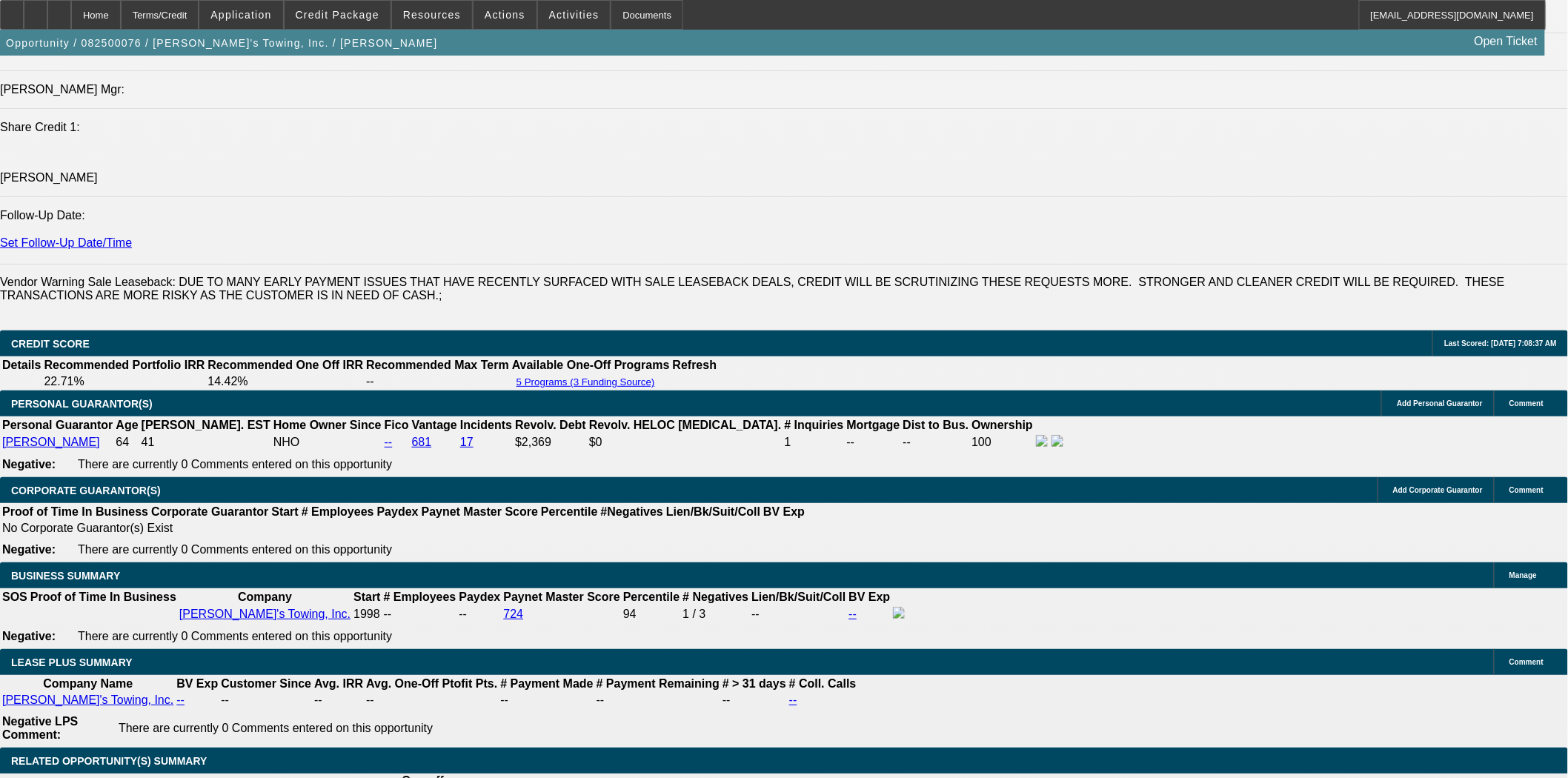
scroll to position [2222, 0]
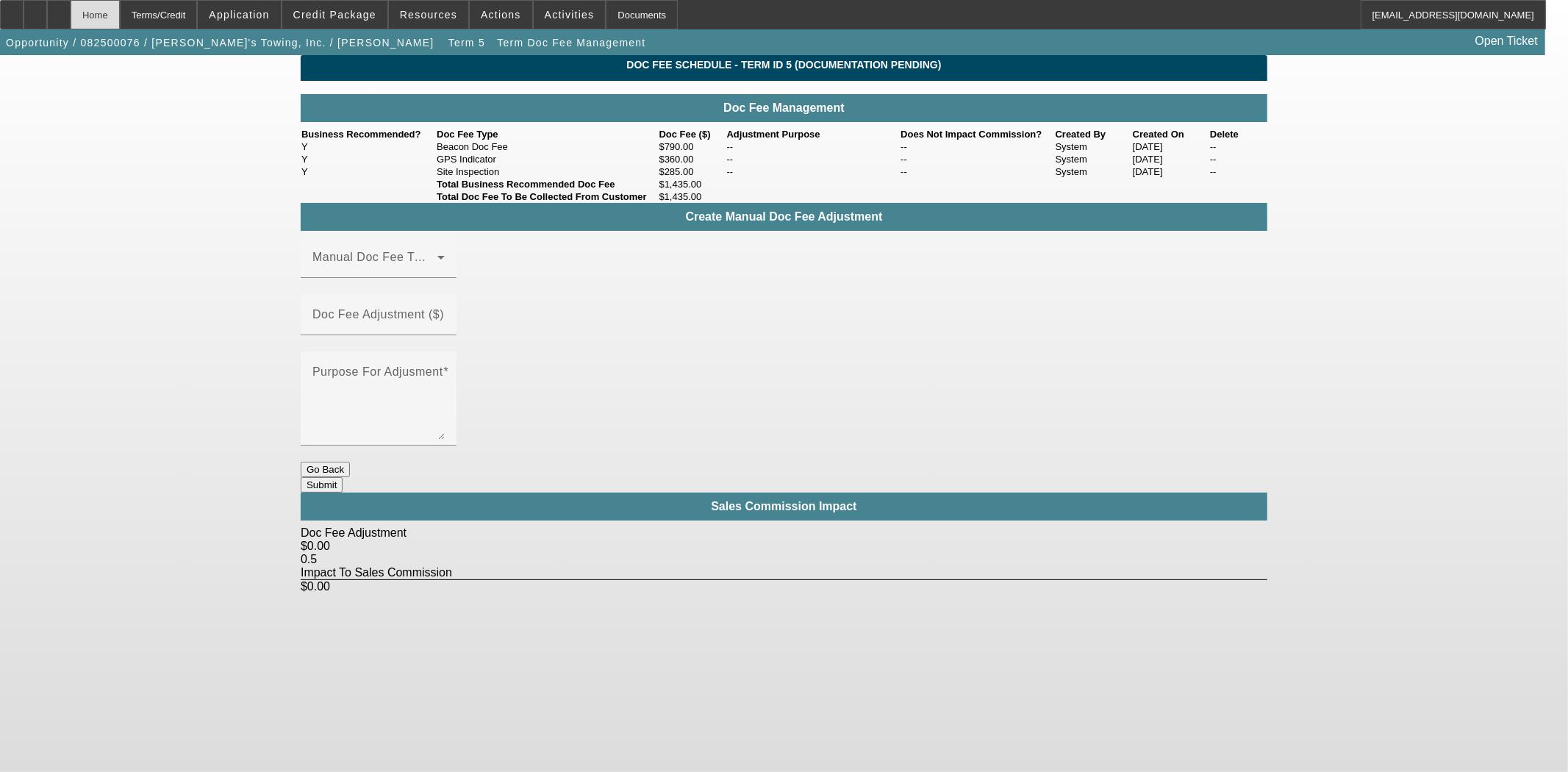
click at [120, 13] on div "Home" at bounding box center [95, 14] width 50 height 29
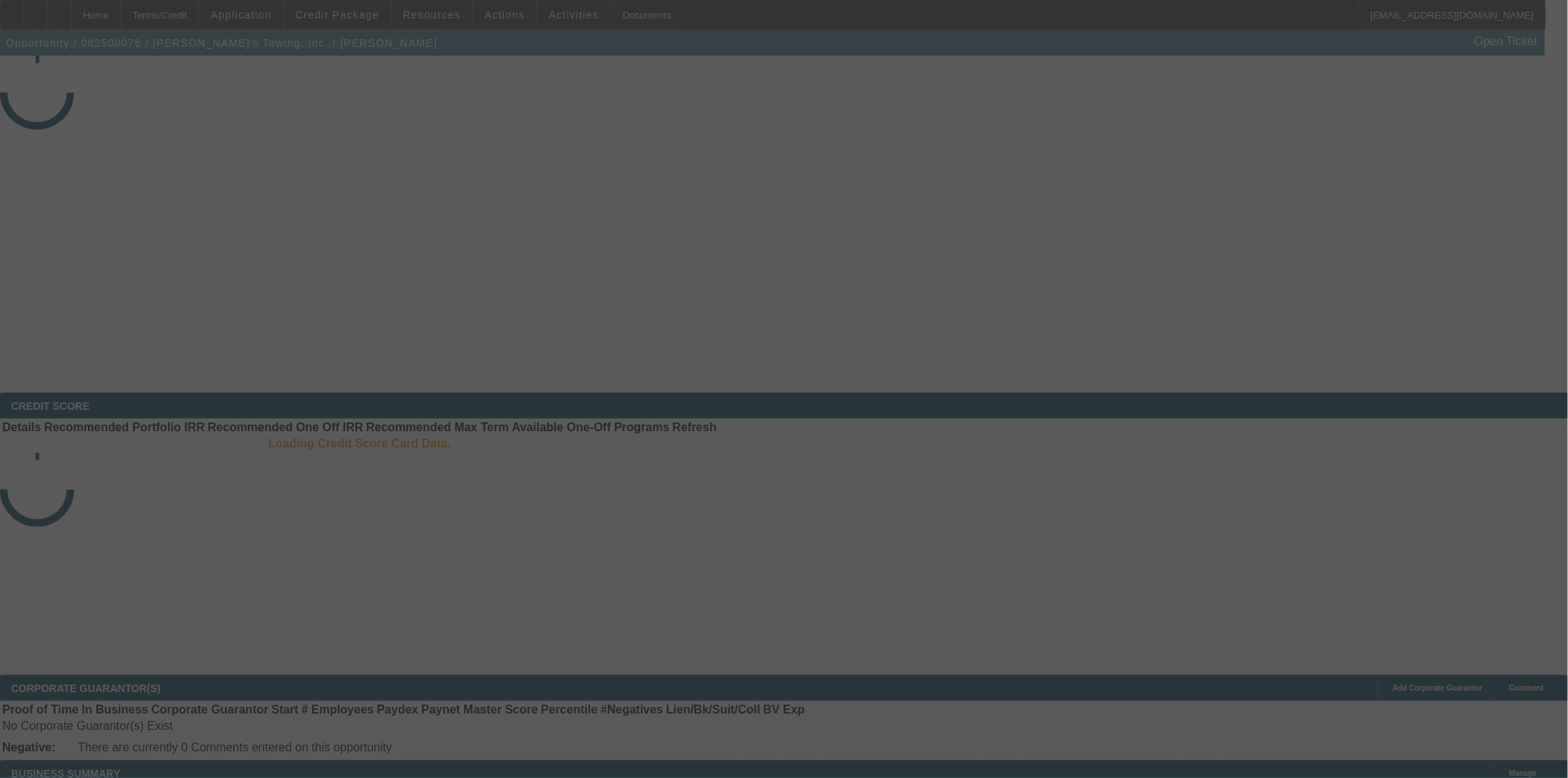
select select "3"
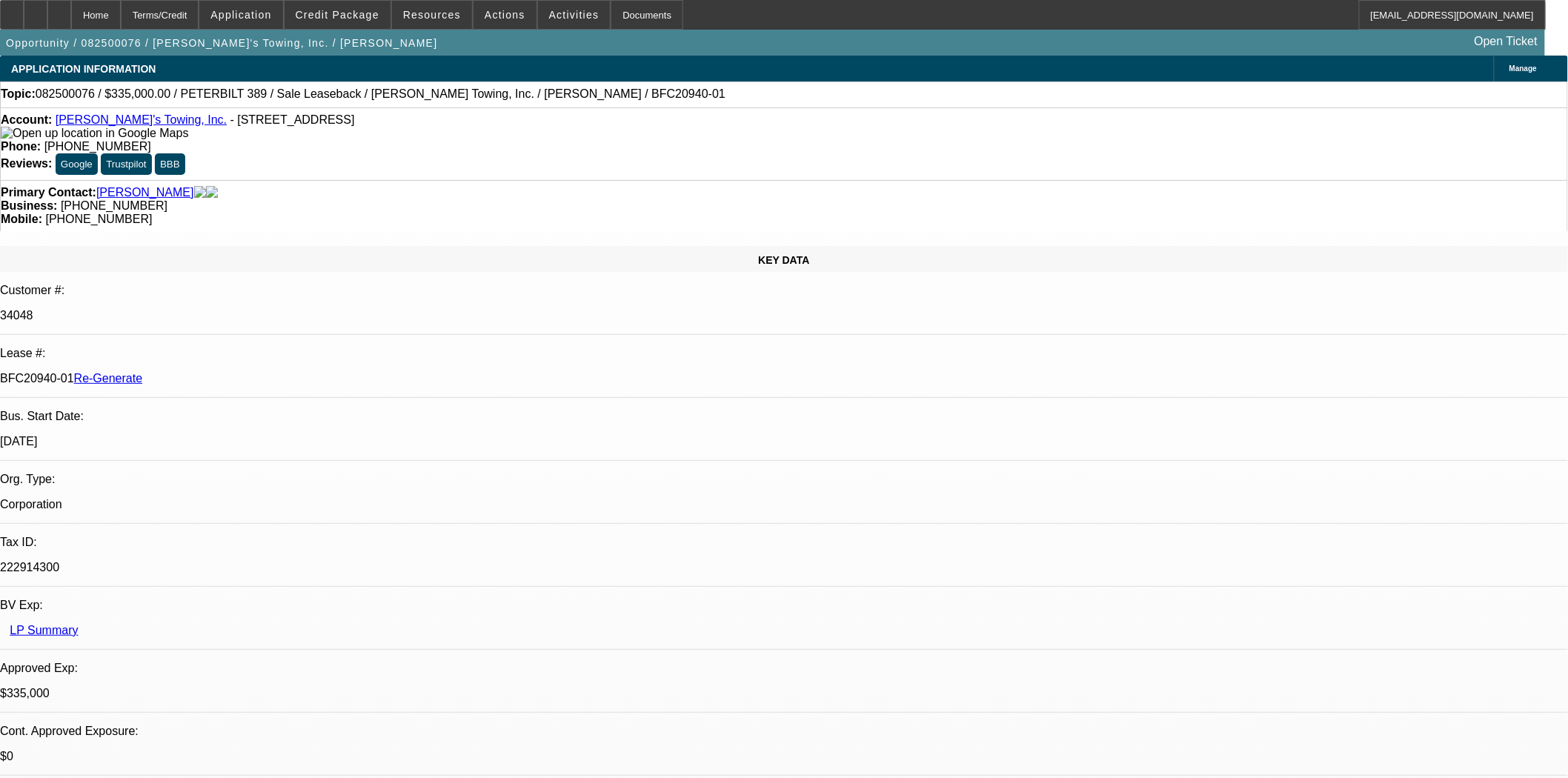
select select "0"
select select "2"
select select "0"
select select "6"
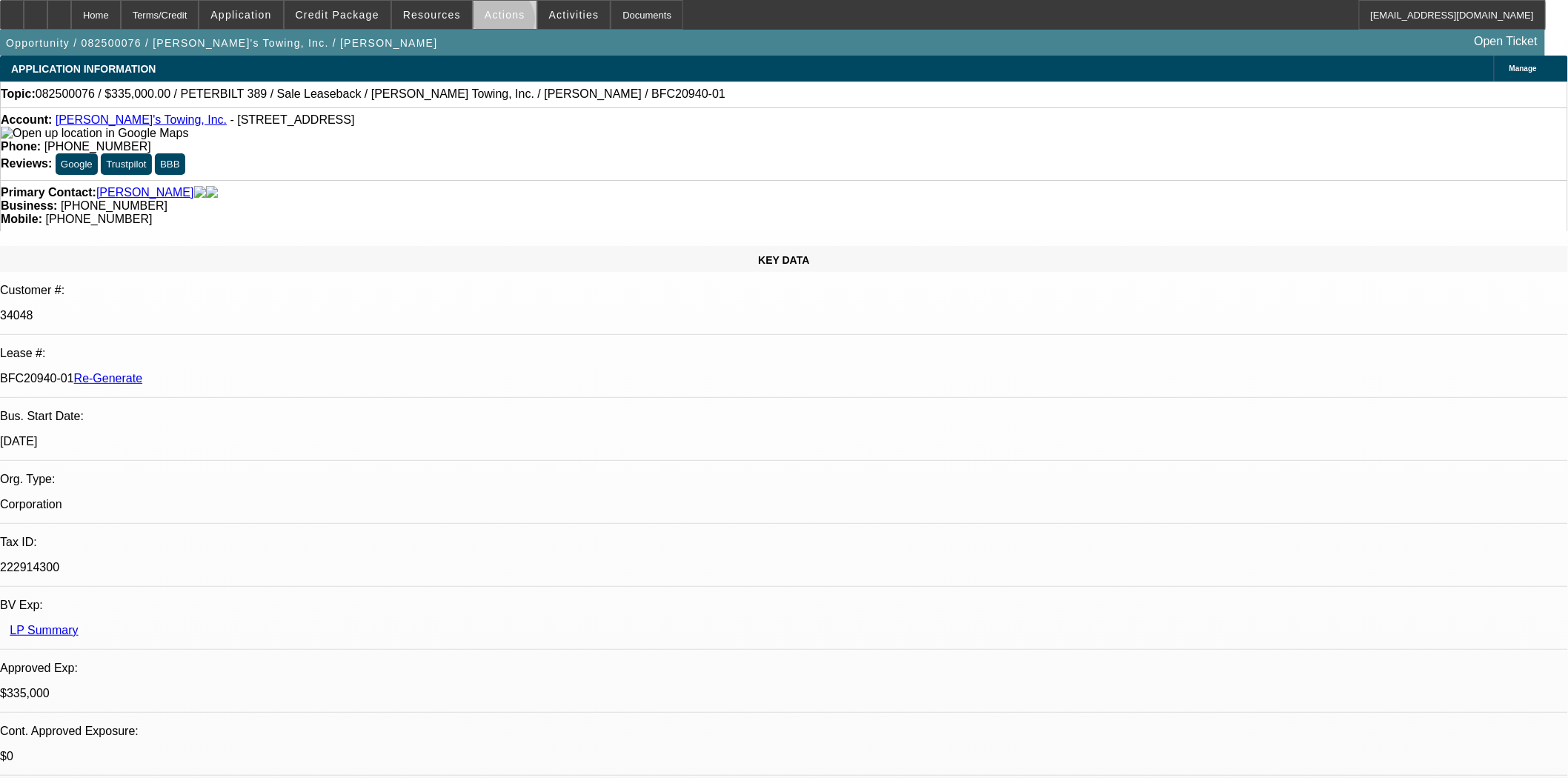
click at [497, 23] on span at bounding box center [505, 14] width 63 height 36
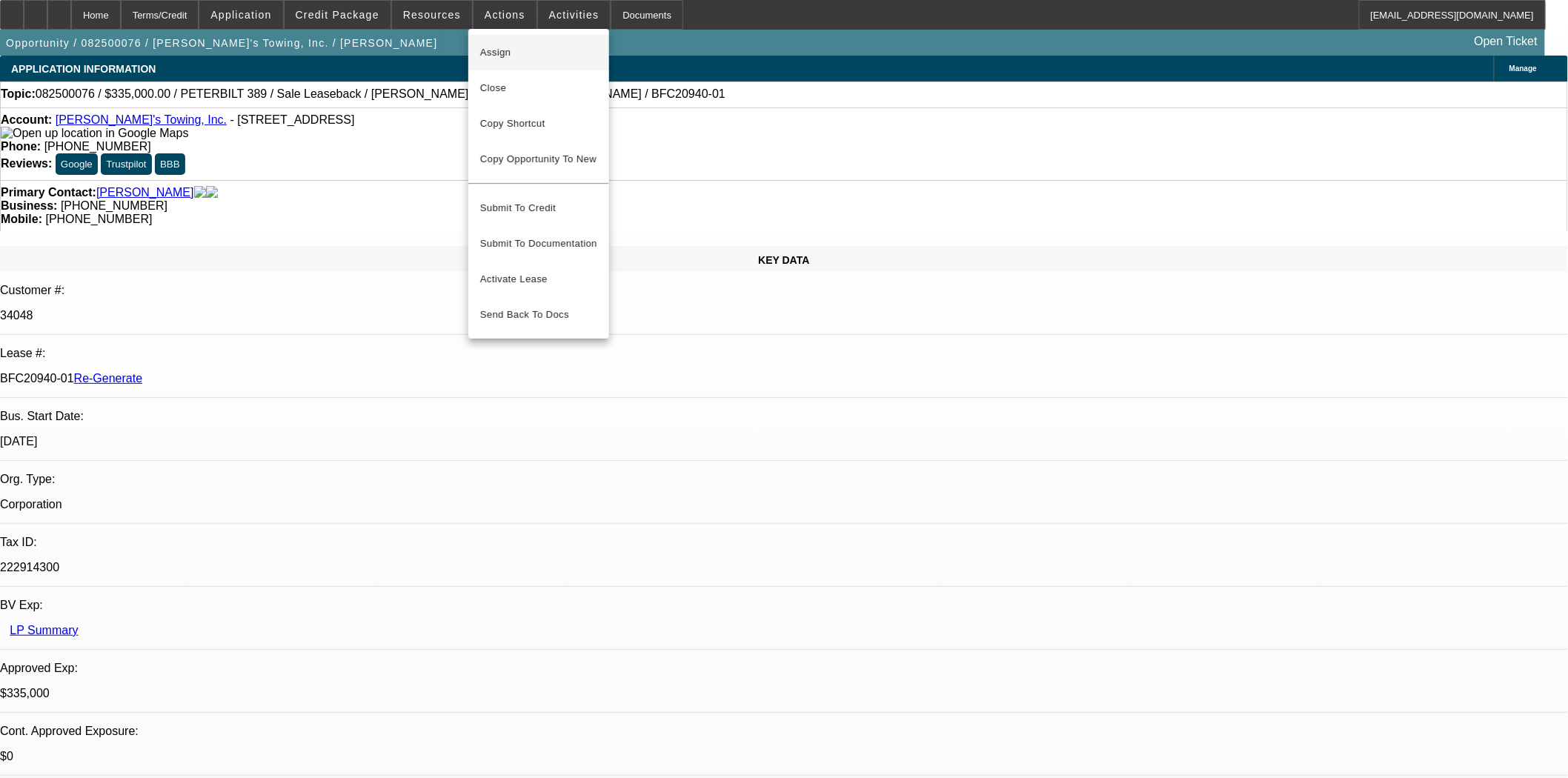
click at [498, 48] on span "Assign" at bounding box center [539, 52] width 117 height 18
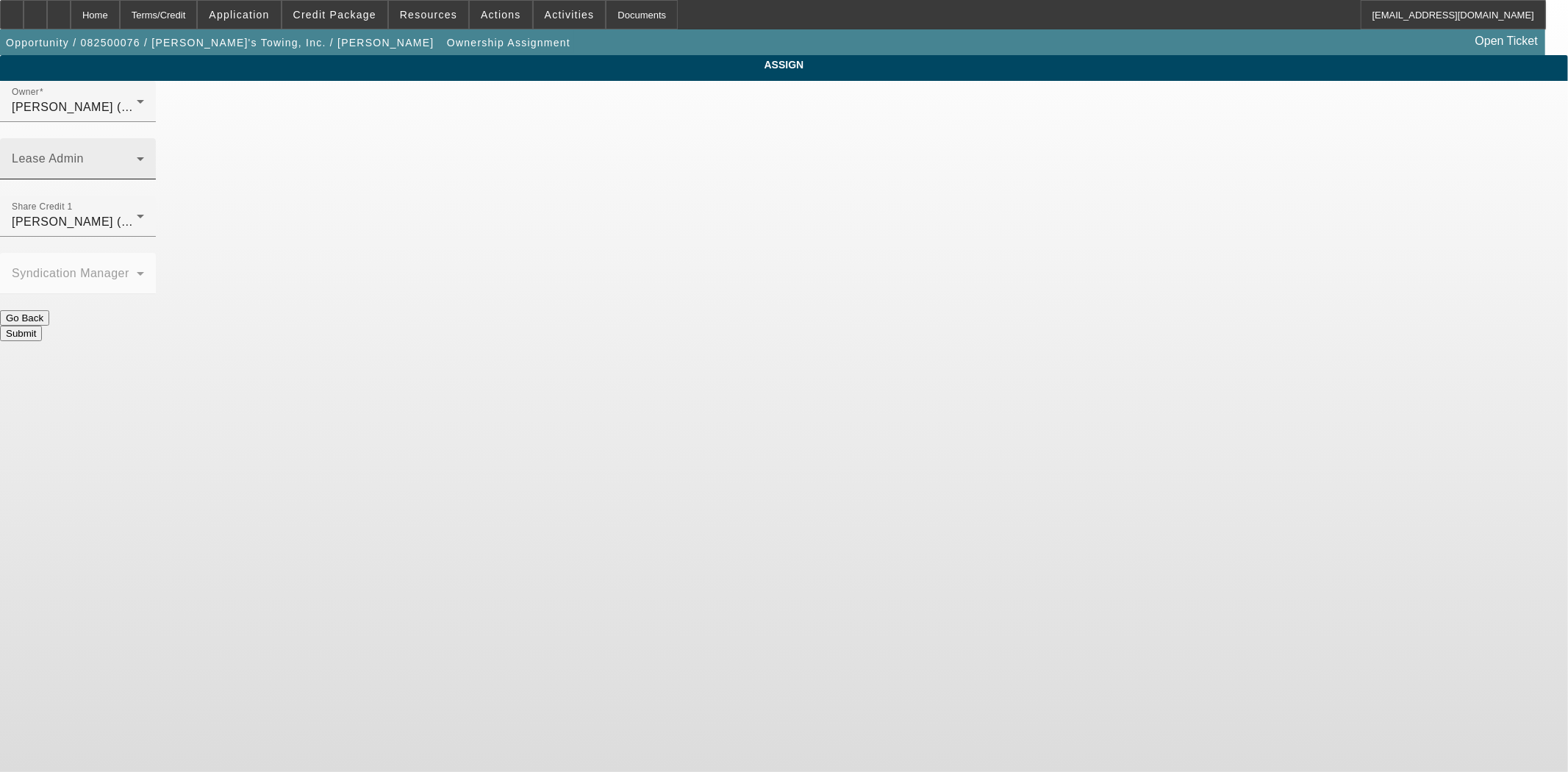
click at [137, 156] on span at bounding box center [74, 164] width 125 height 18
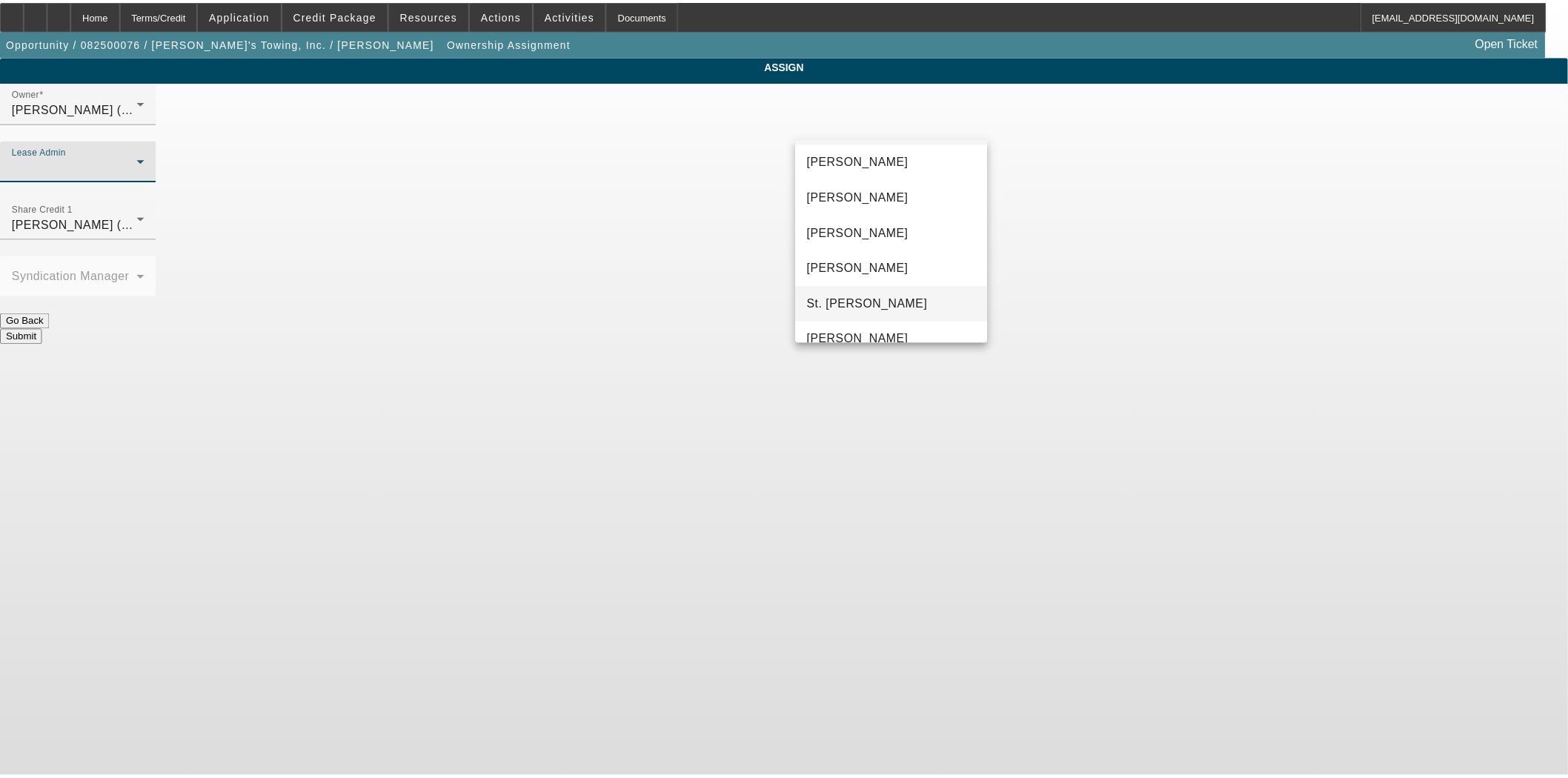
scroll to position [57, 0]
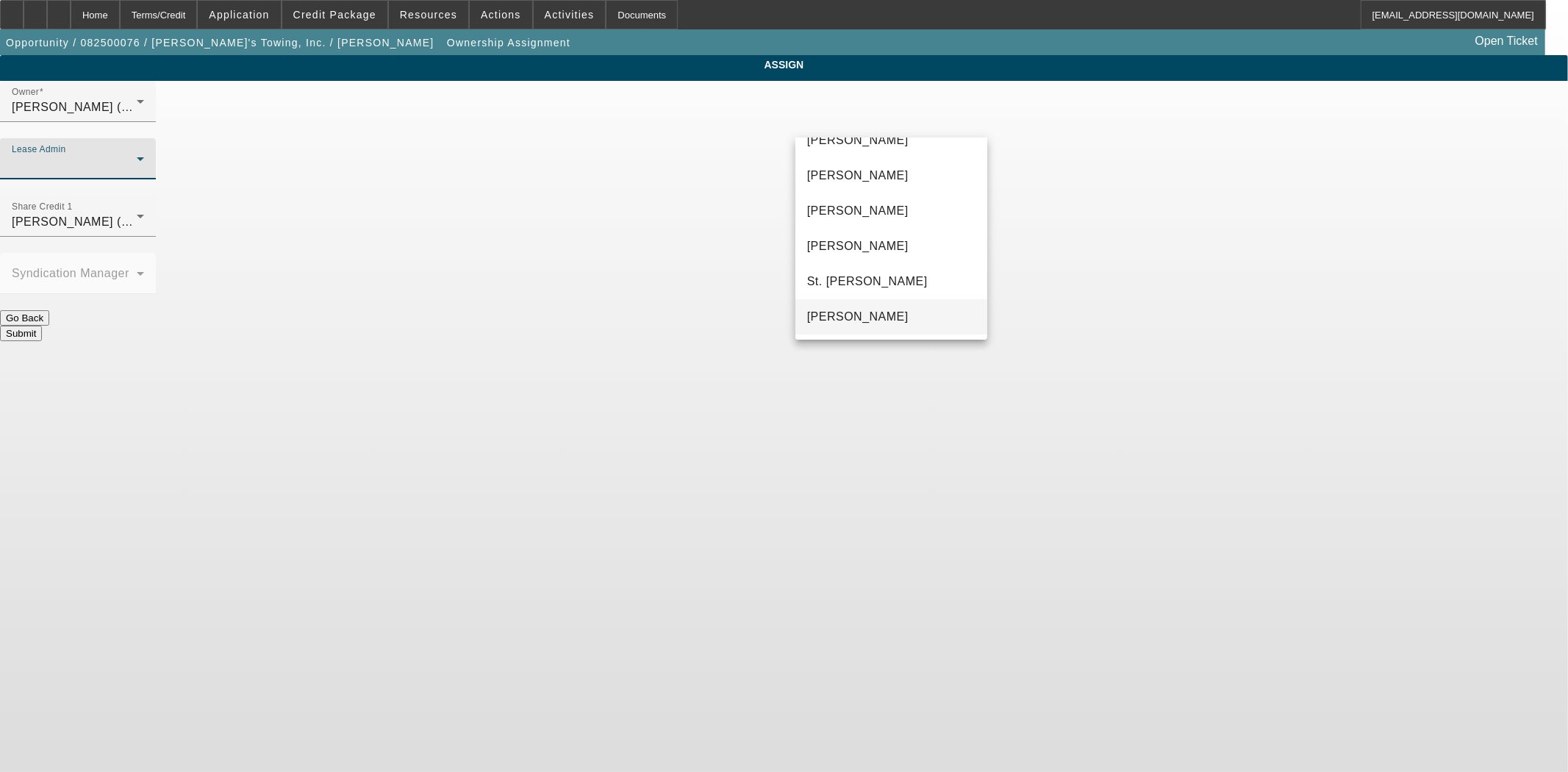
click at [876, 314] on span "[PERSON_NAME]" at bounding box center [858, 316] width 102 height 18
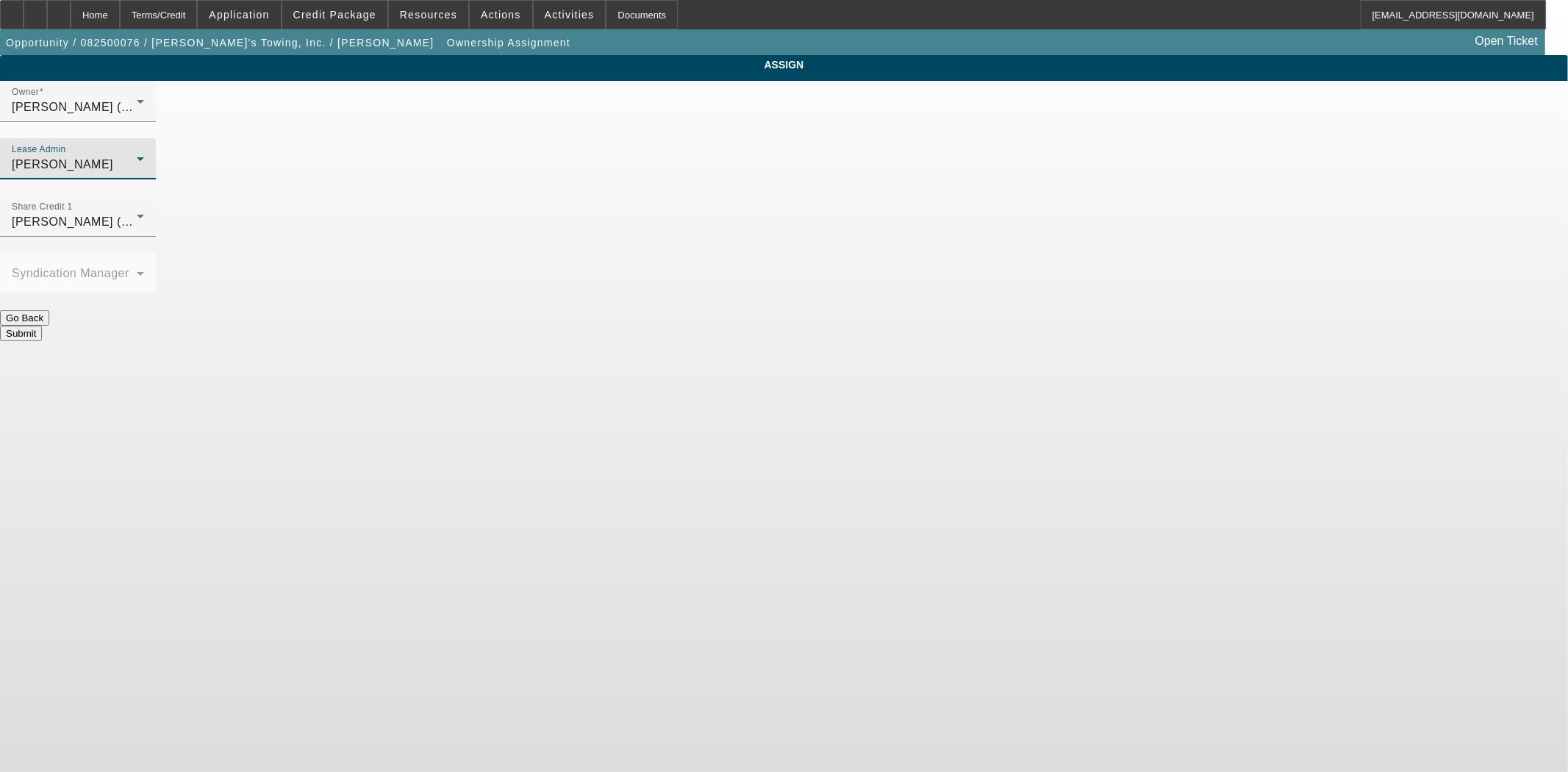
click at [42, 326] on button "Submit" at bounding box center [21, 333] width 42 height 15
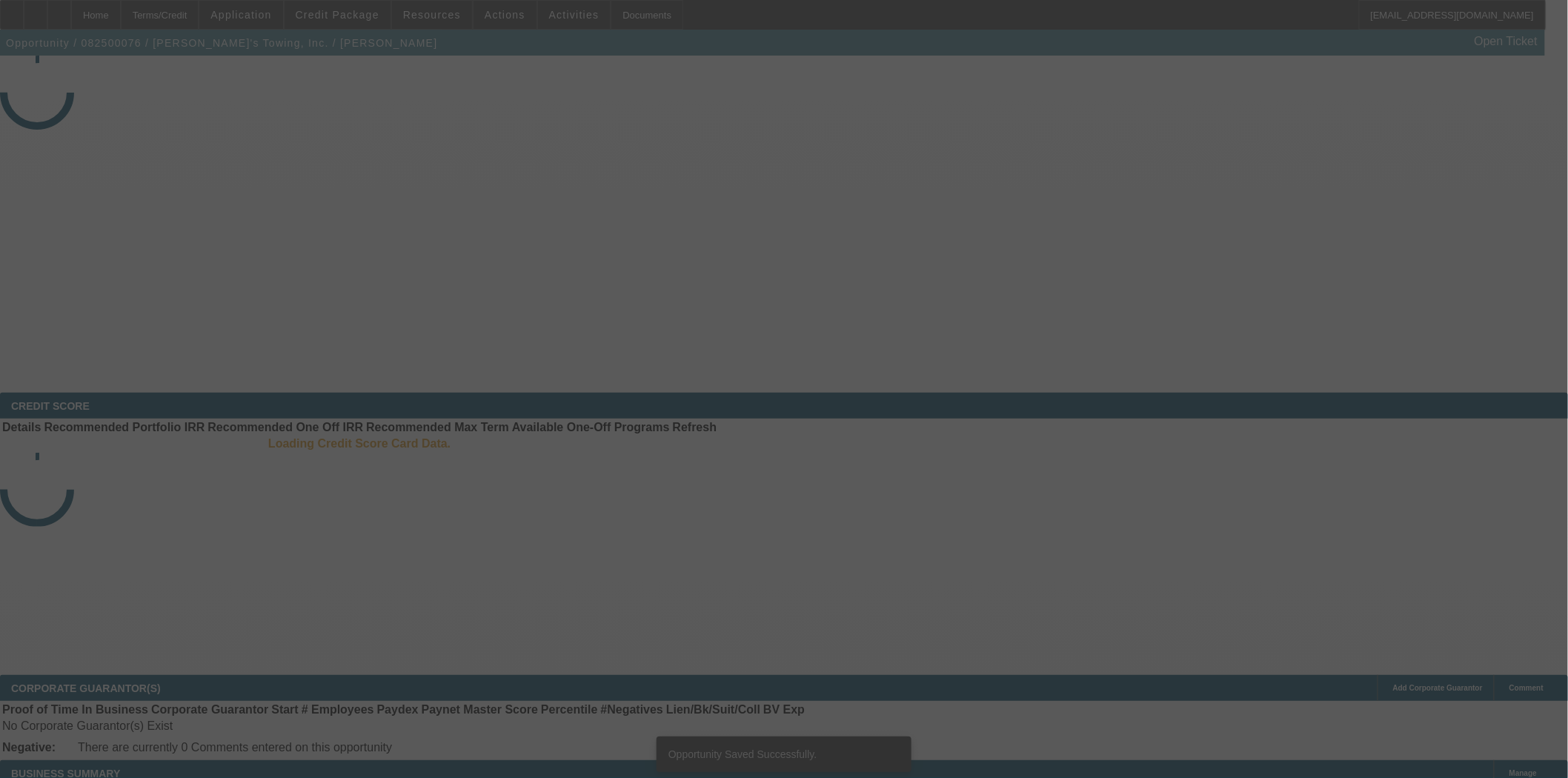
select select "3"
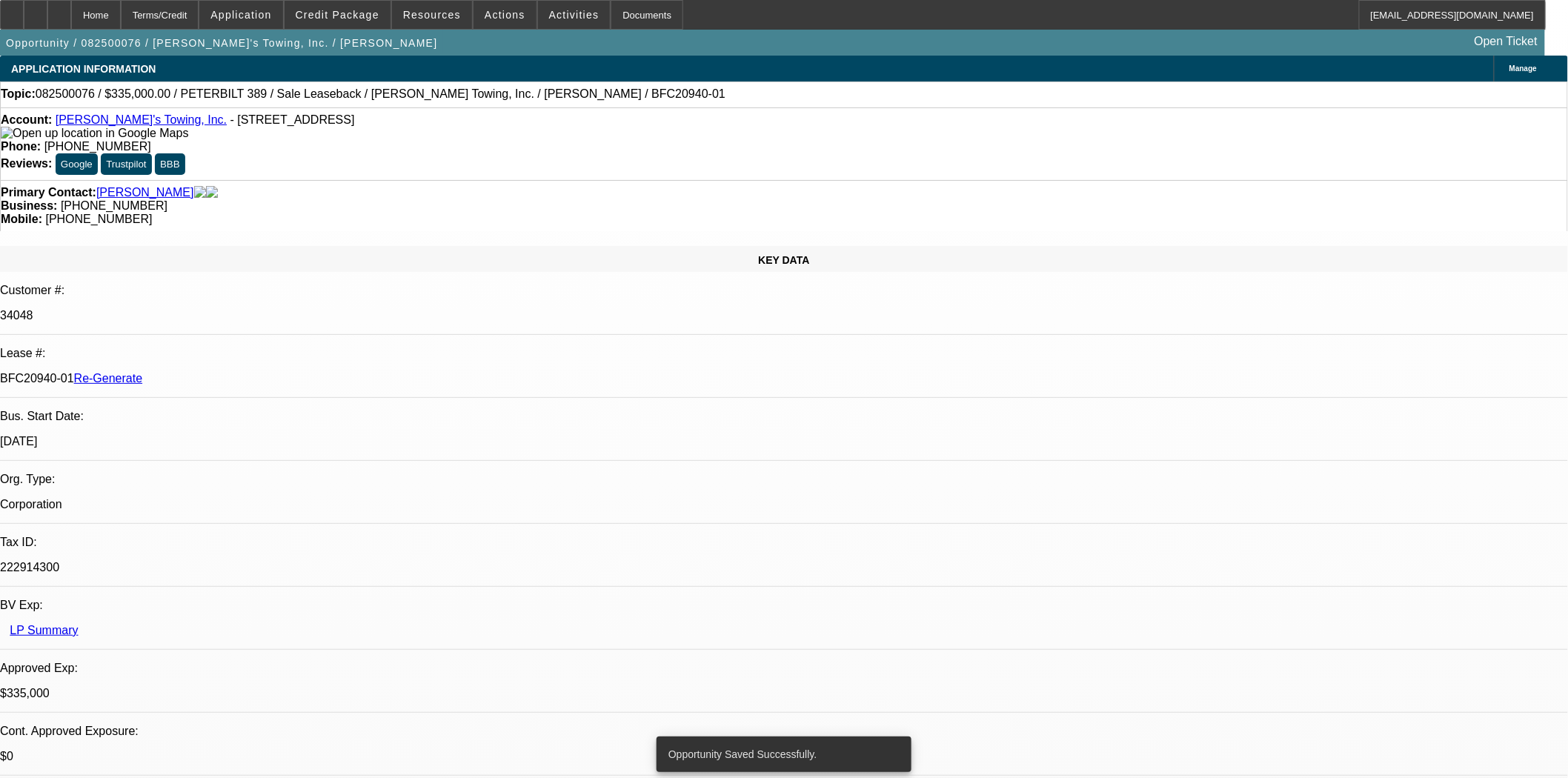
select select "0"
select select "2"
select select "0"
select select "6"
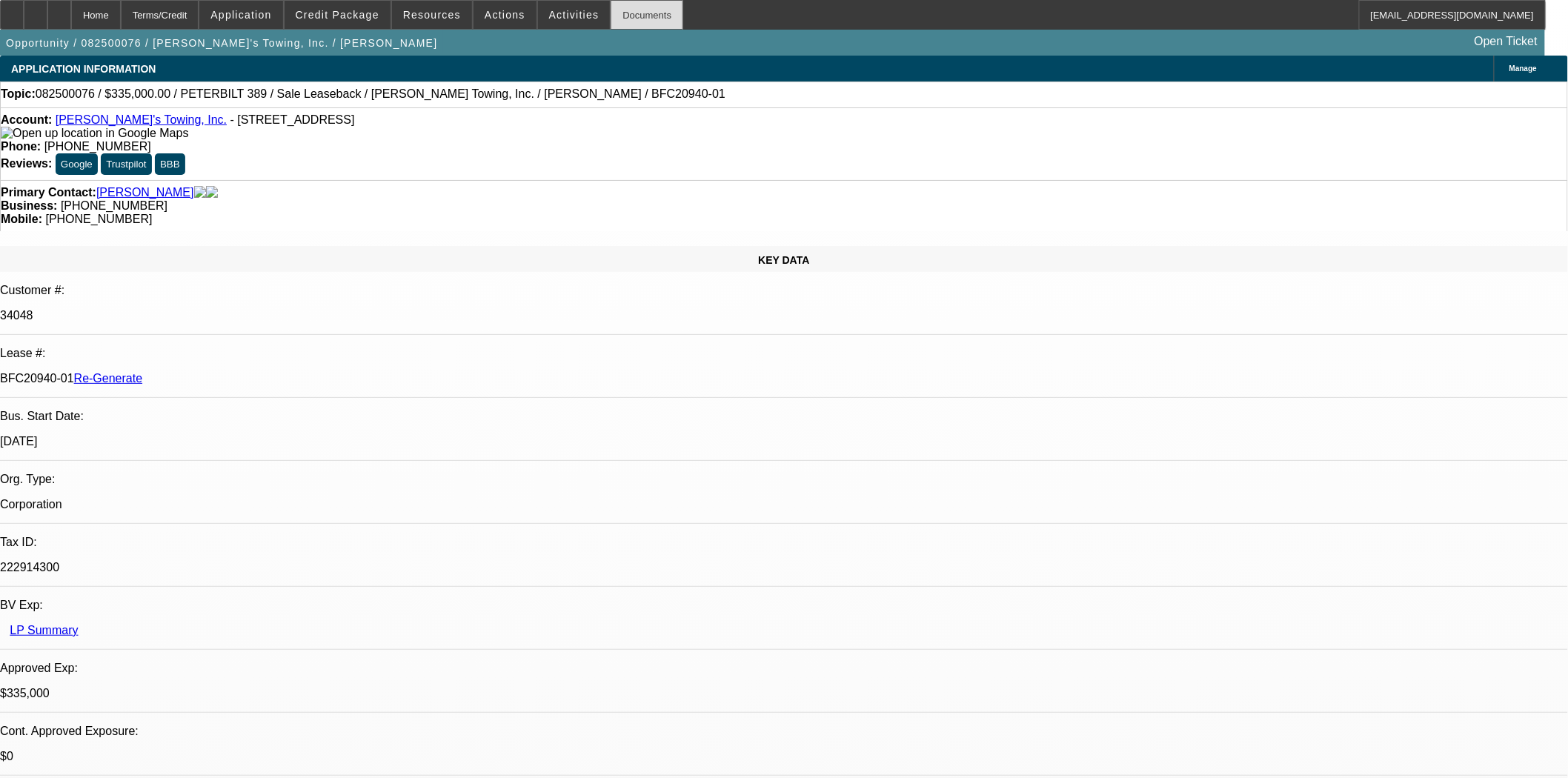
click at [611, 21] on div "Documents" at bounding box center [647, 14] width 73 height 30
click at [346, 19] on span "Credit Package" at bounding box center [337, 15] width 84 height 12
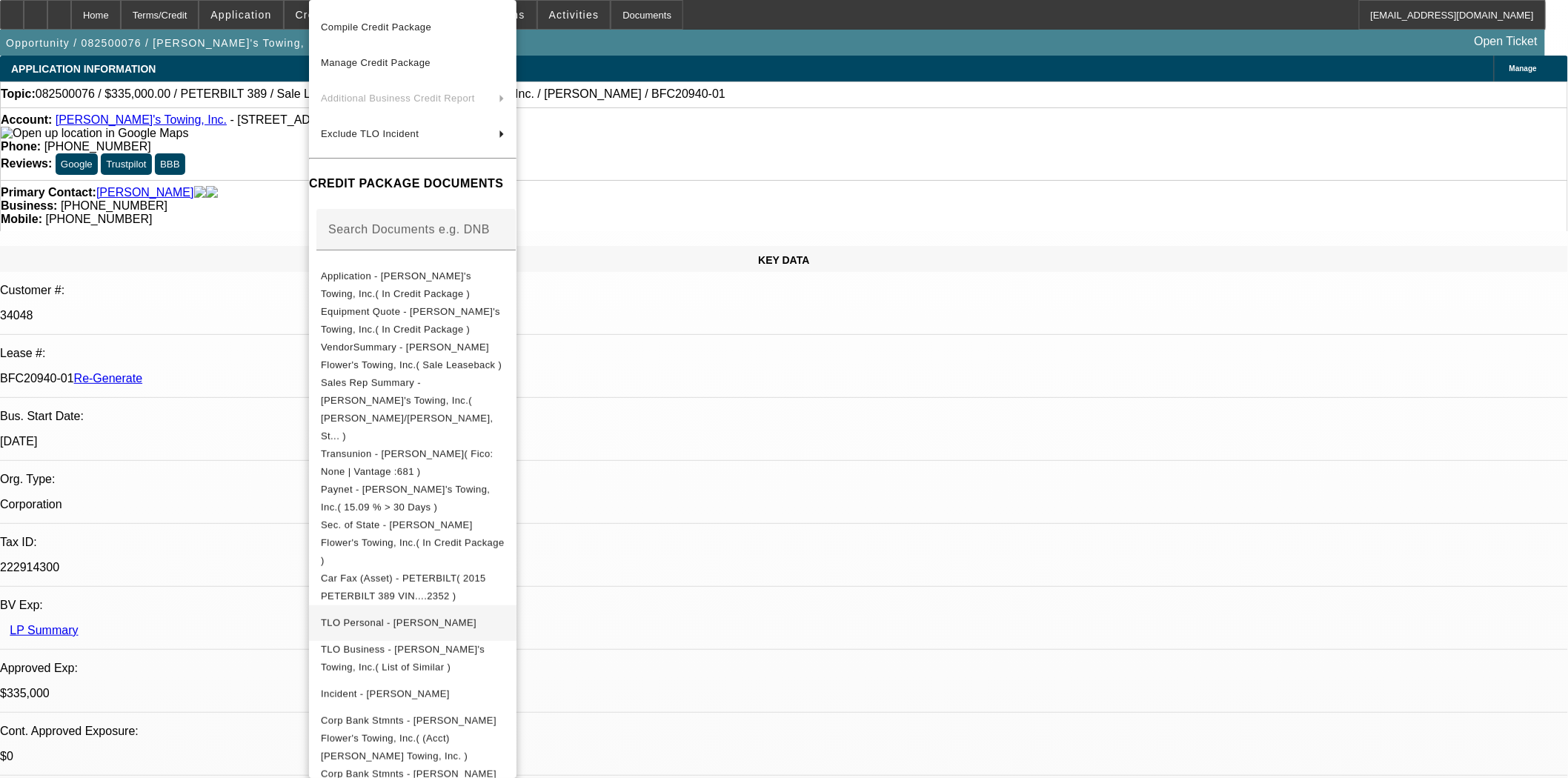
scroll to position [134, 0]
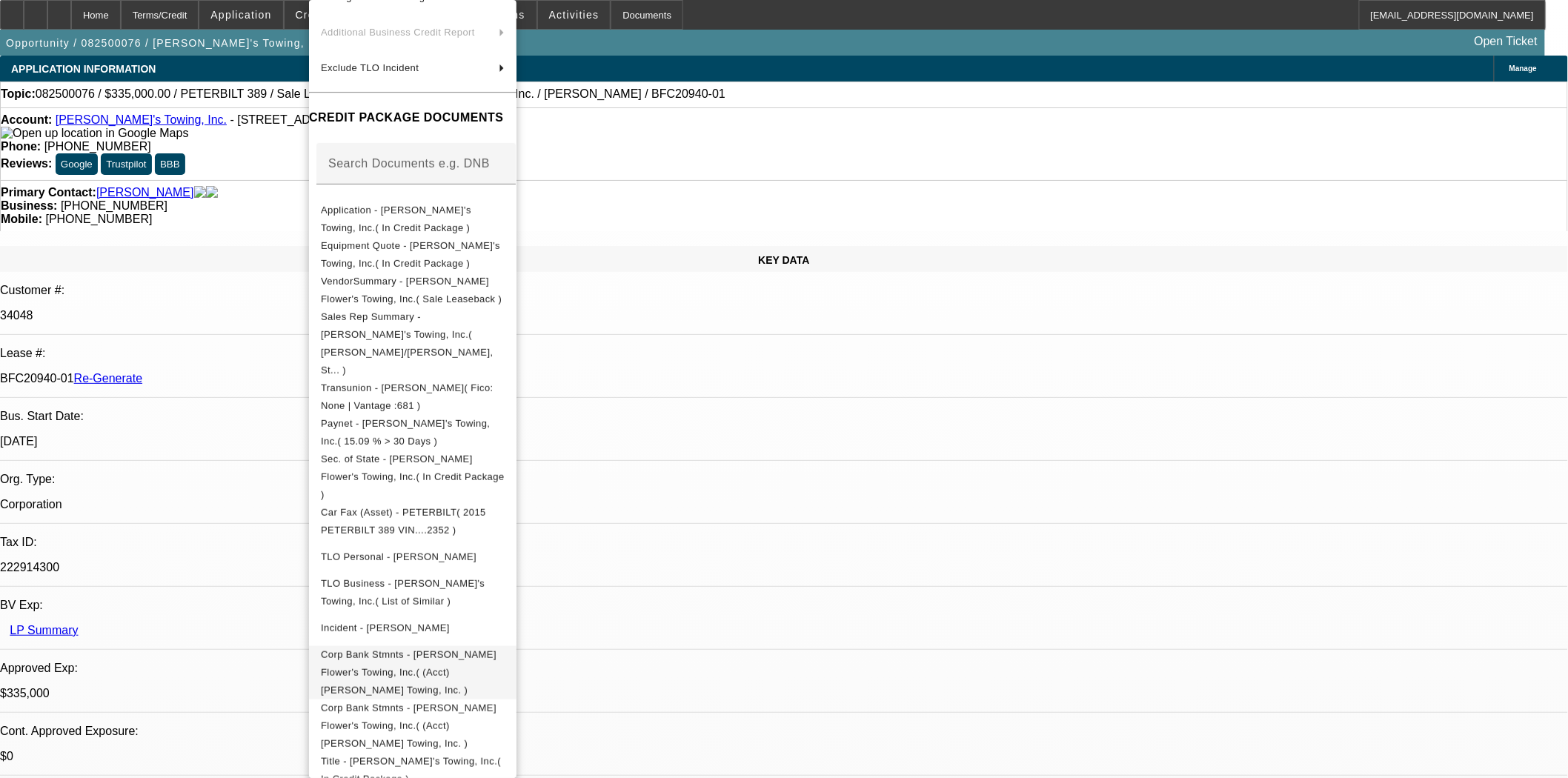
click at [398, 646] on span "Corp Bank Stmnts - Scott Flower's Towing, Inc.( (Acct) Scott Flowers Towing, In…" at bounding box center [412, 672] width 184 height 53
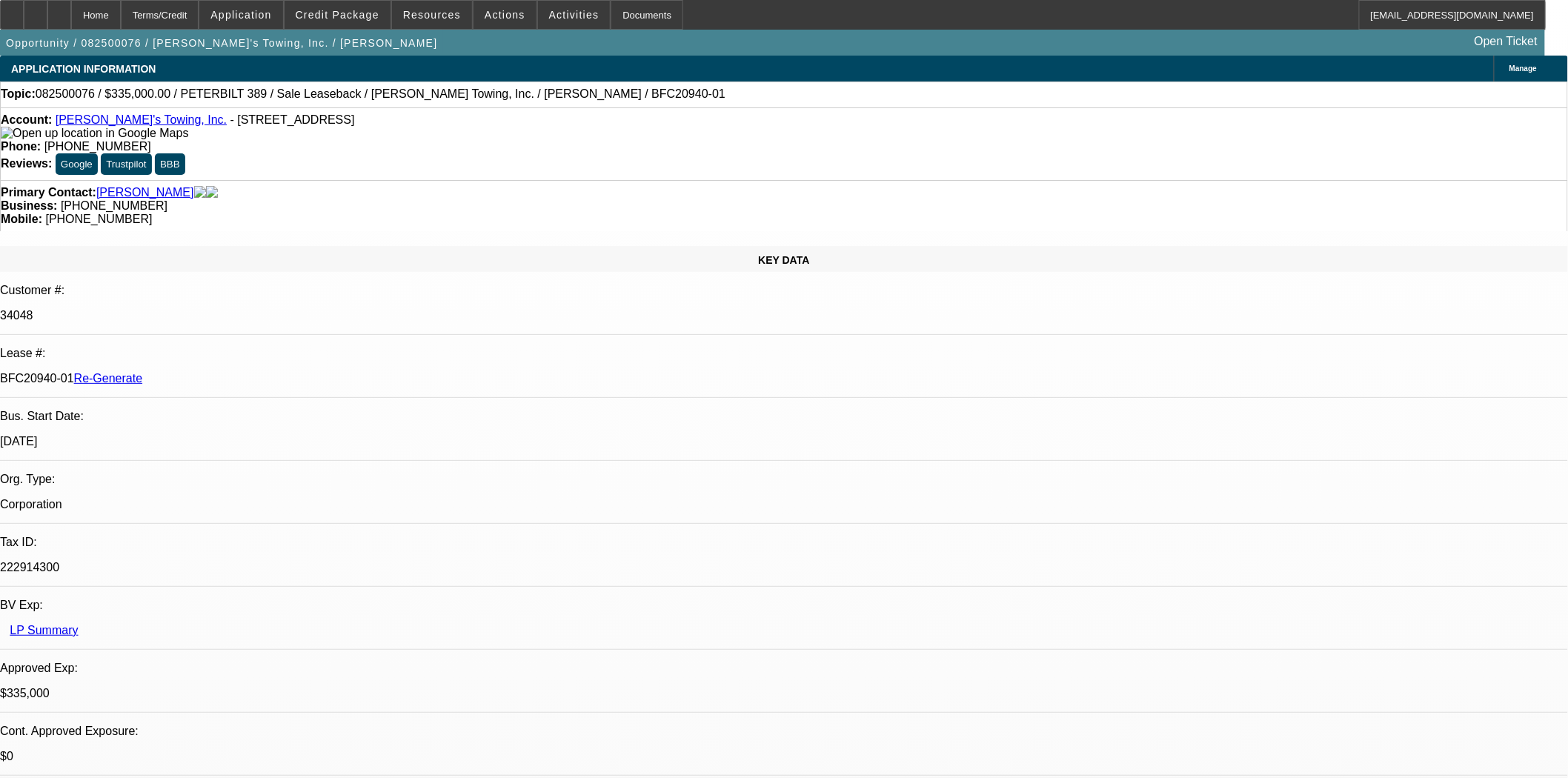
click at [320, 35] on div "Opportunity / 082500076 / Scott Flower's Towing, Inc. / Flowers, Scott Open Tic…" at bounding box center [773, 42] width 1545 height 26
click at [327, 22] on span at bounding box center [337, 14] width 106 height 36
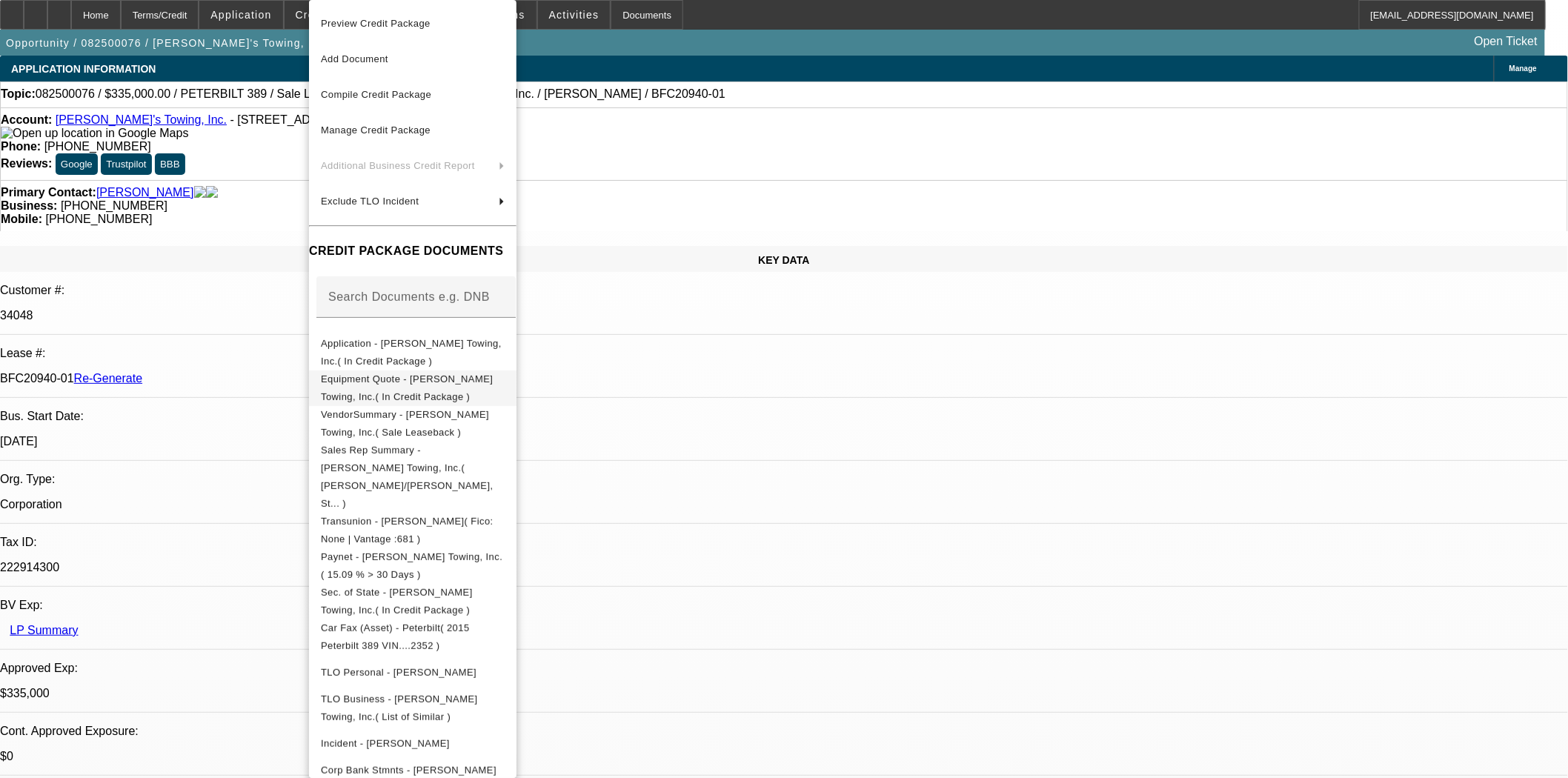
click at [413, 375] on span "Equipment Quote - Scott Flowers Towing, Inc.( In Credit Package )" at bounding box center [412, 388] width 184 height 36
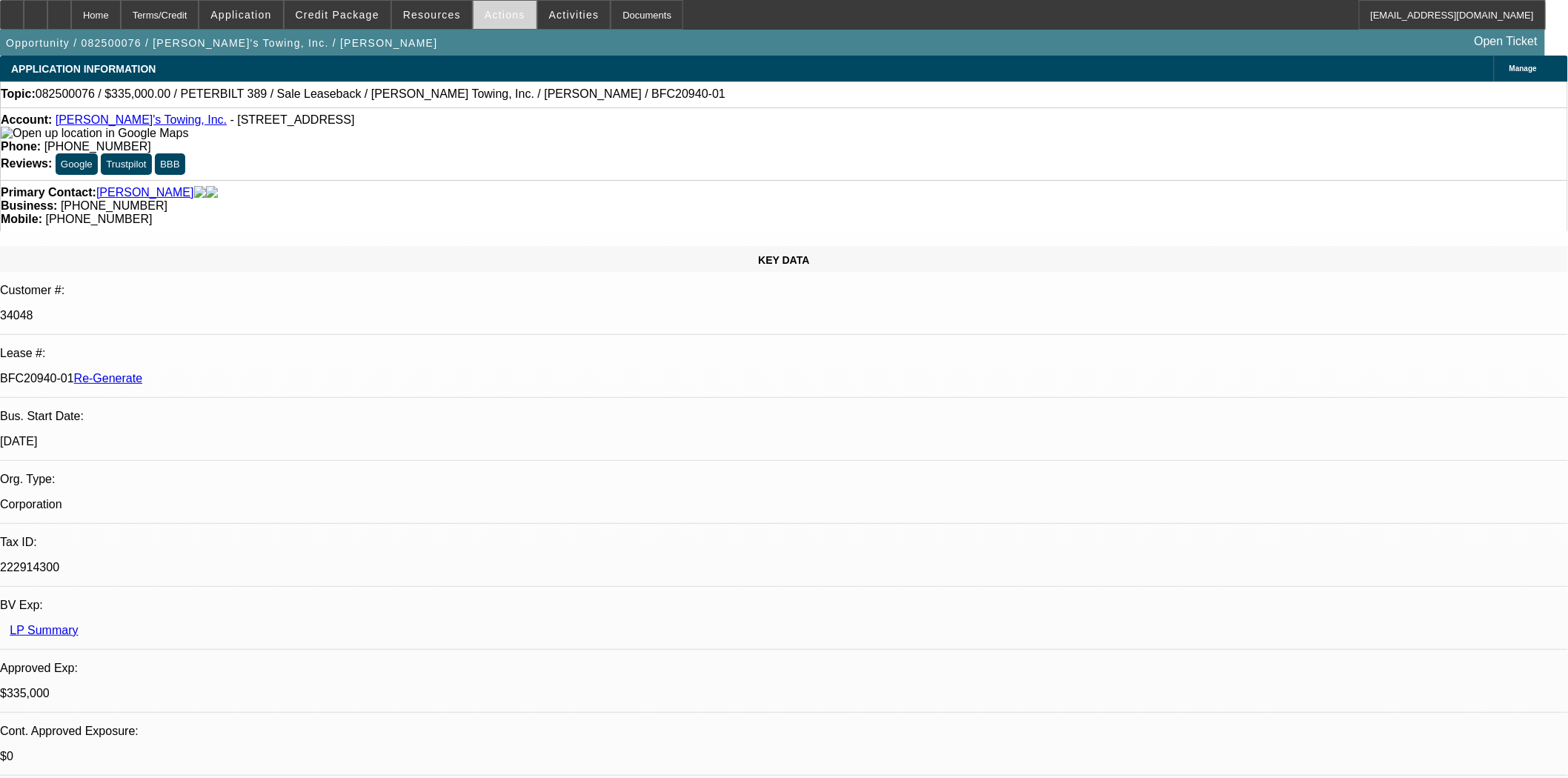
click at [509, 20] on span at bounding box center [505, 14] width 63 height 36
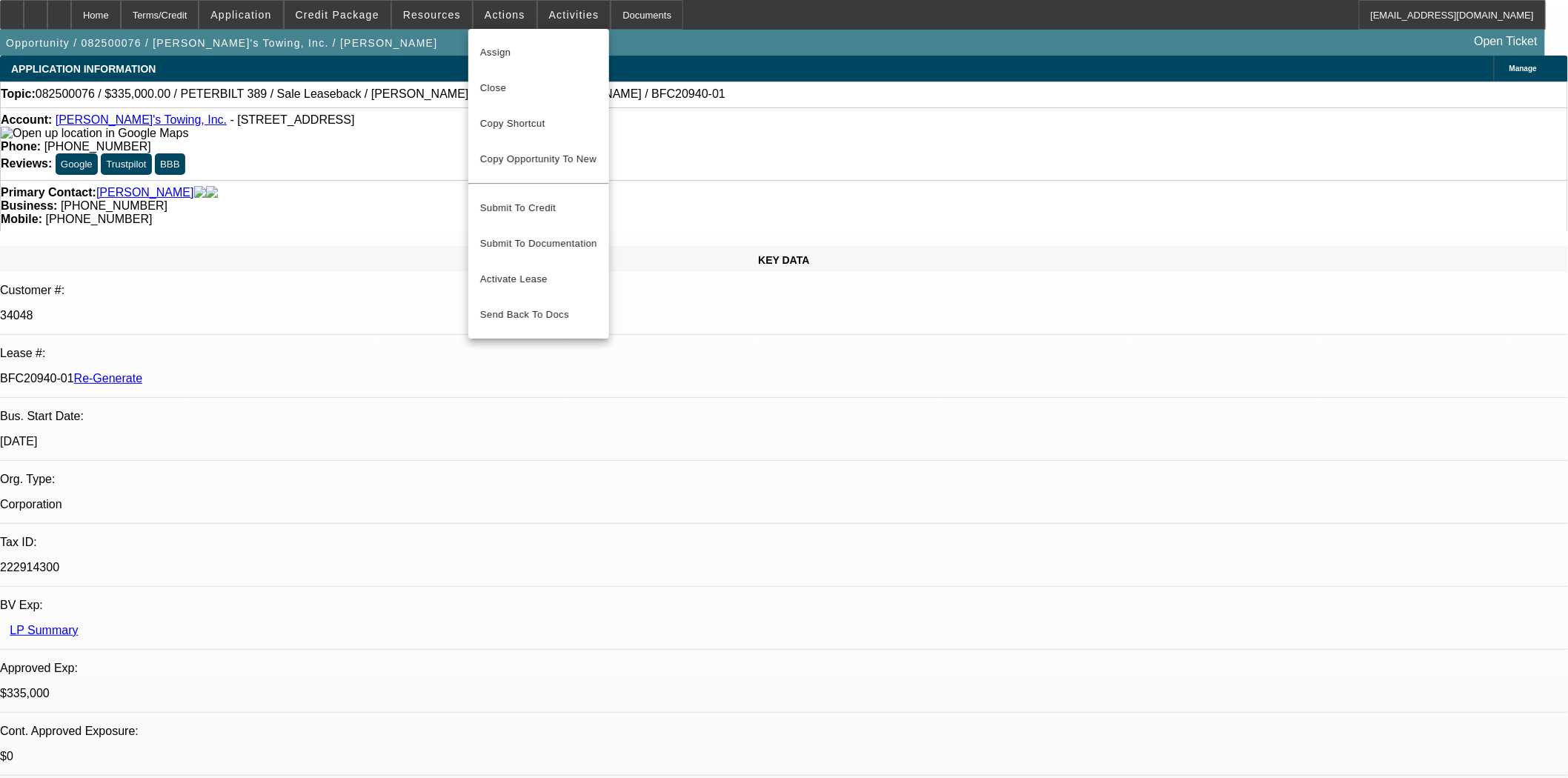
click at [545, 12] on div at bounding box center [784, 389] width 1568 height 778
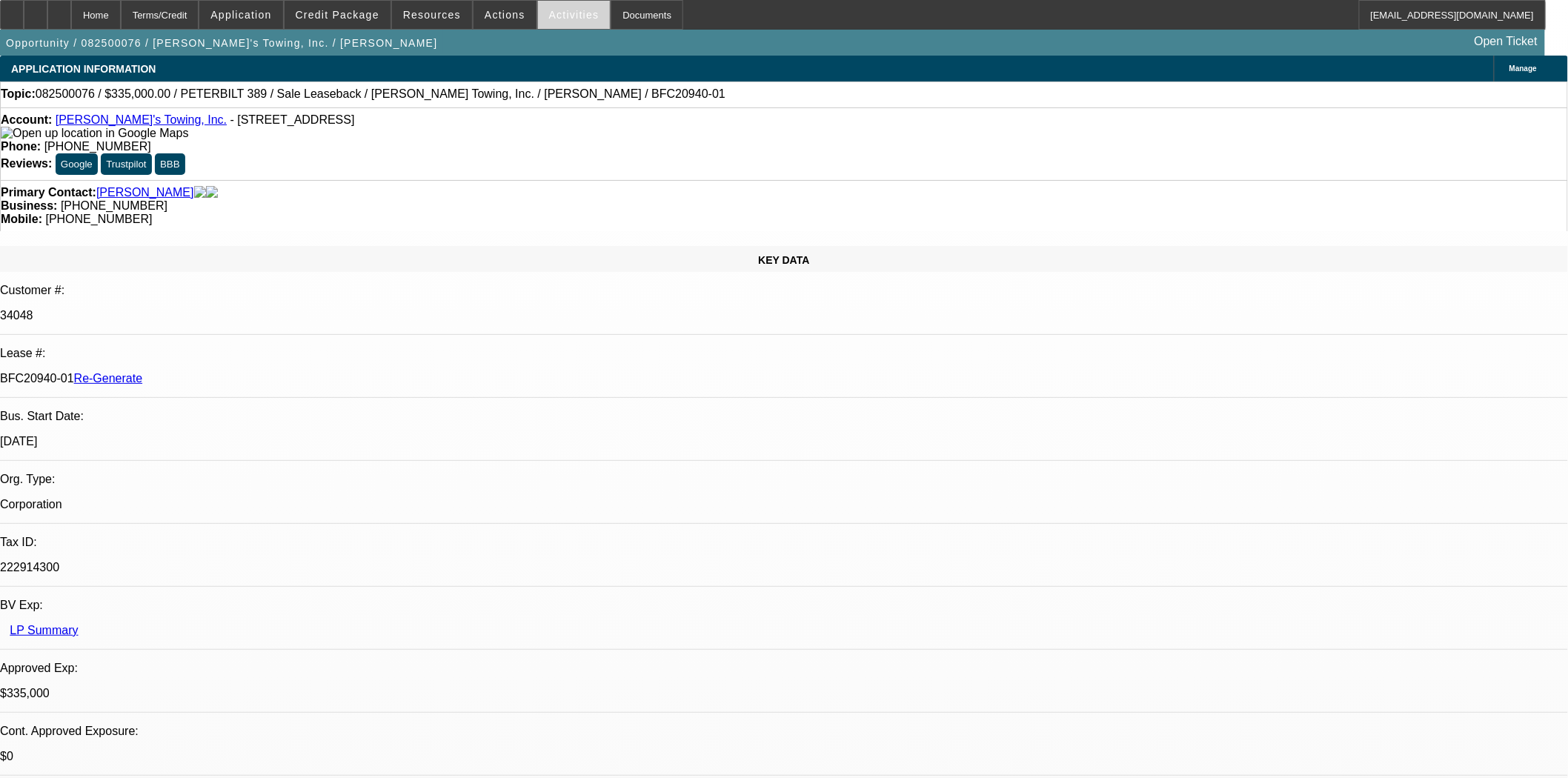
click at [549, 16] on span "Activities" at bounding box center [575, 15] width 51 height 12
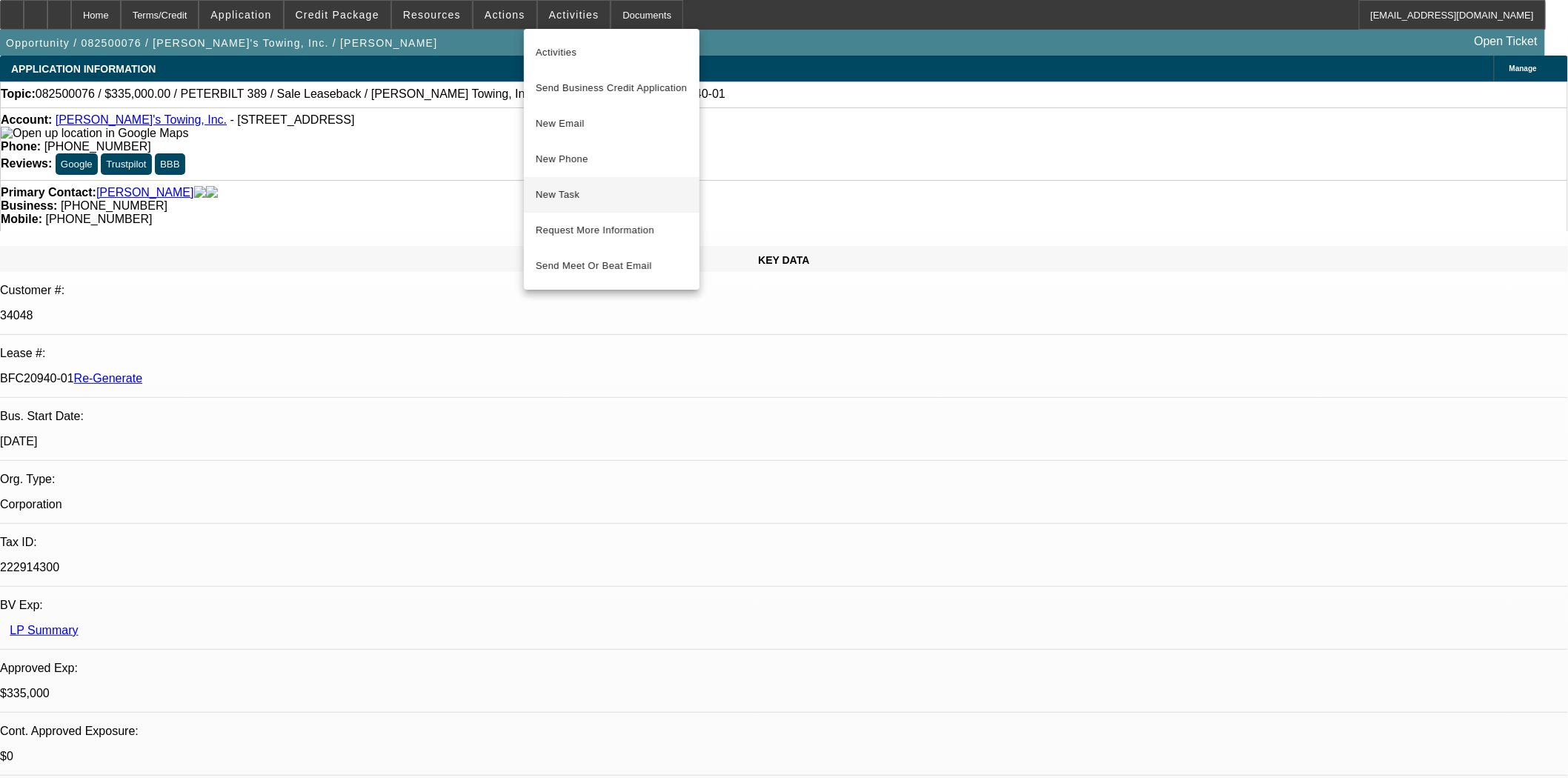
click at [549, 182] on button "New Task" at bounding box center [612, 194] width 176 height 36
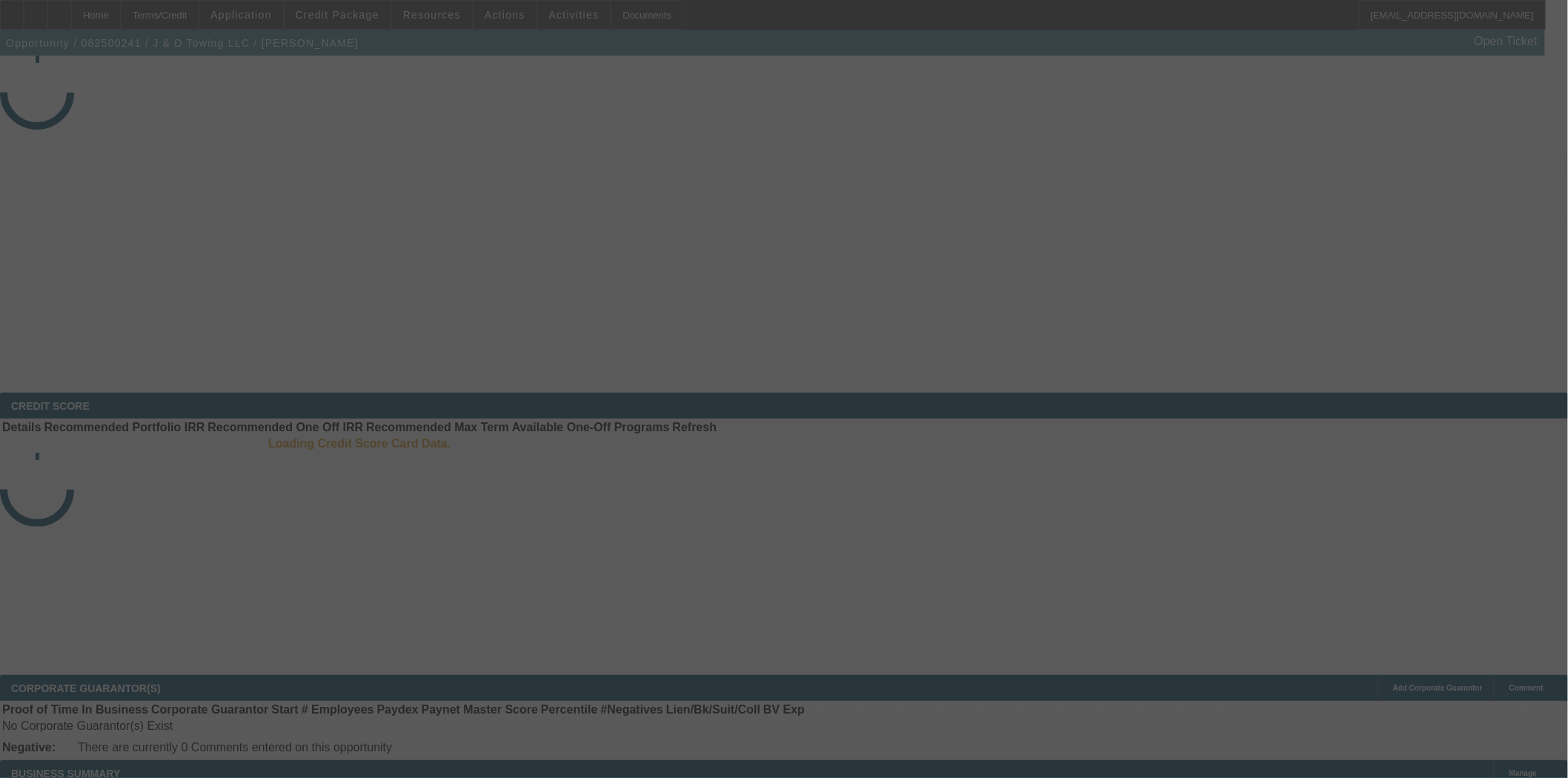
select select "3"
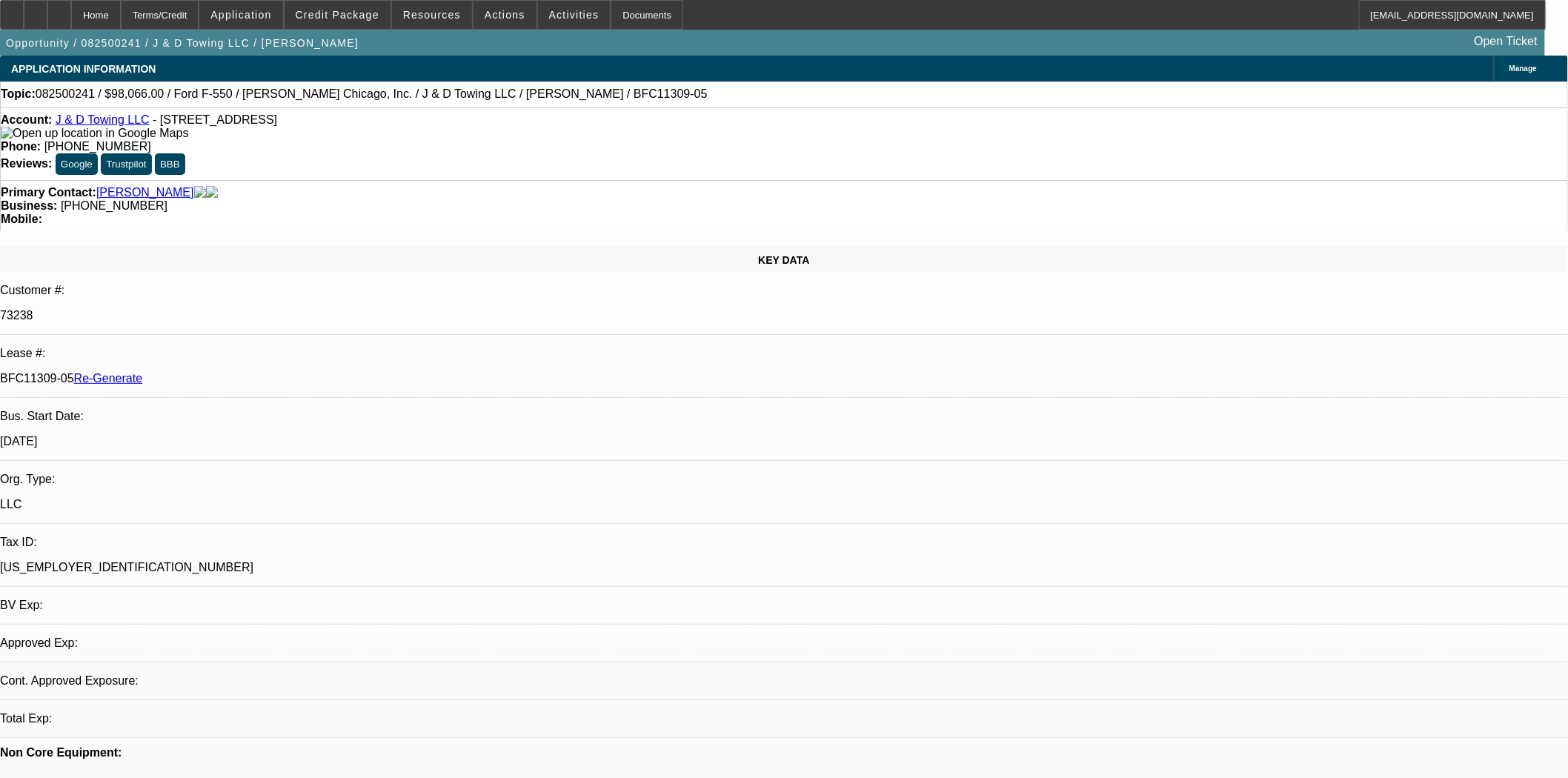
select select "0"
select select "2"
select select "0.1"
select select "4"
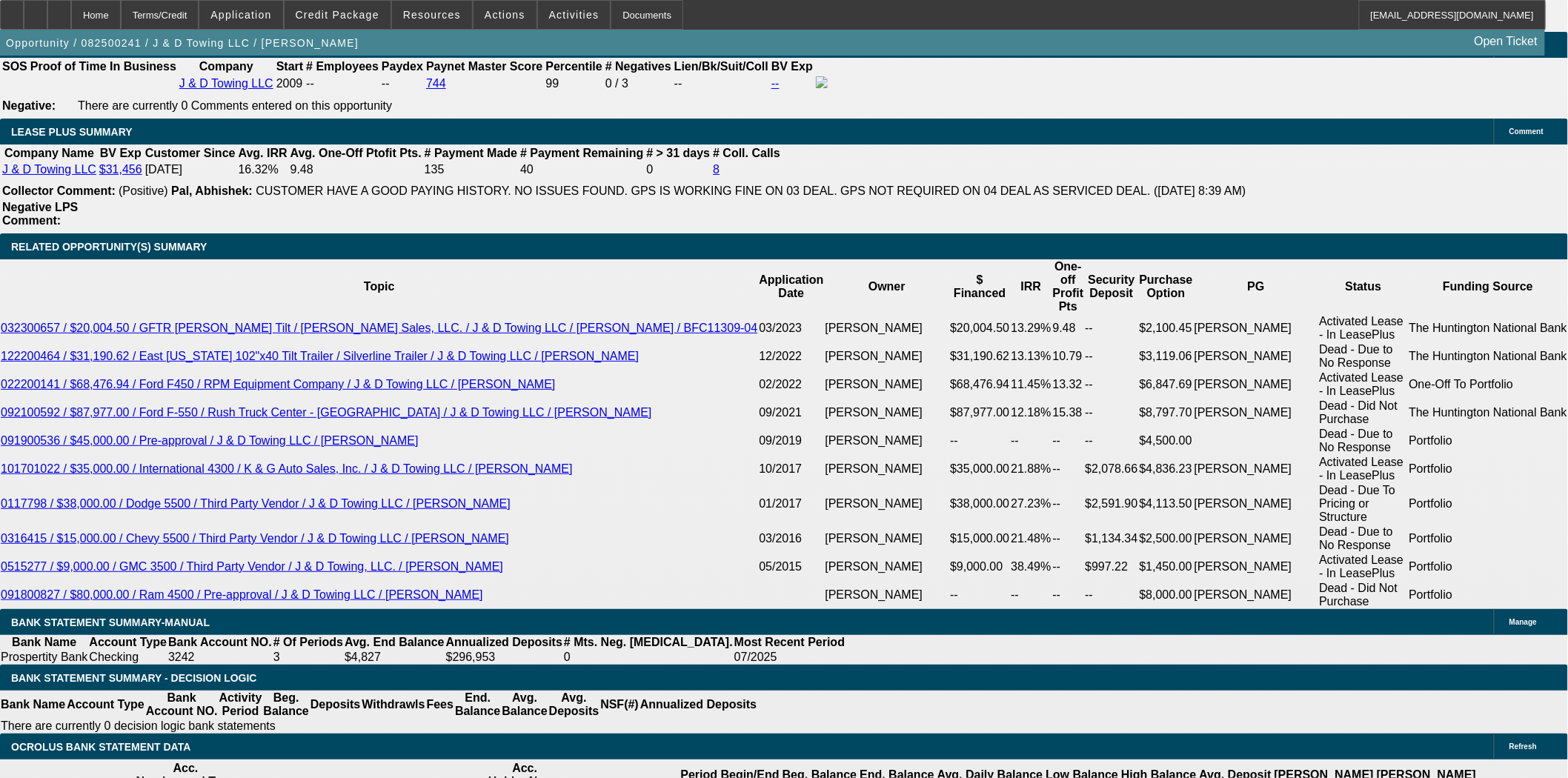
scroll to position [82, 0]
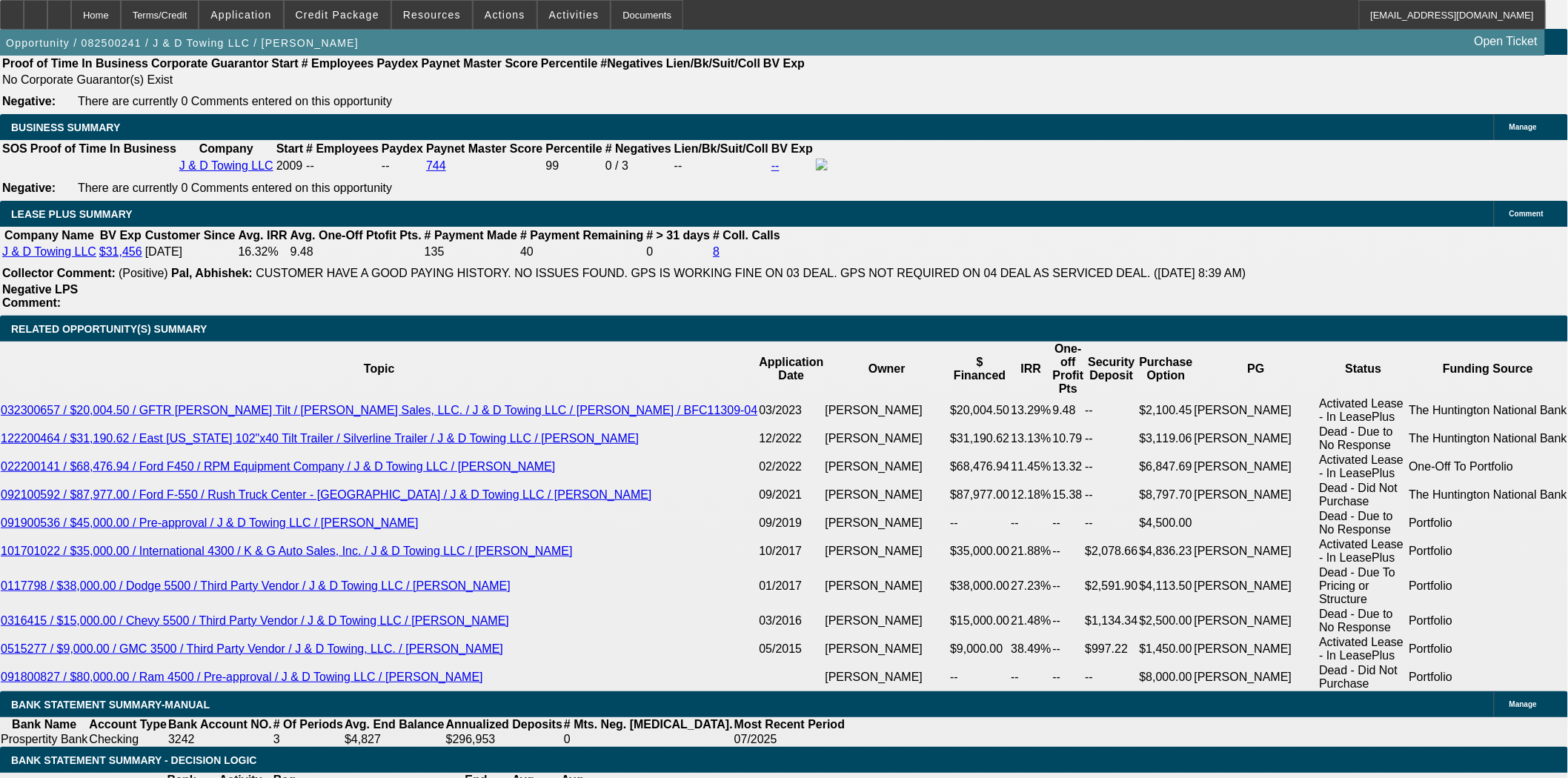
scroll to position [411, 0]
click at [361, 8] on span at bounding box center [337, 14] width 106 height 36
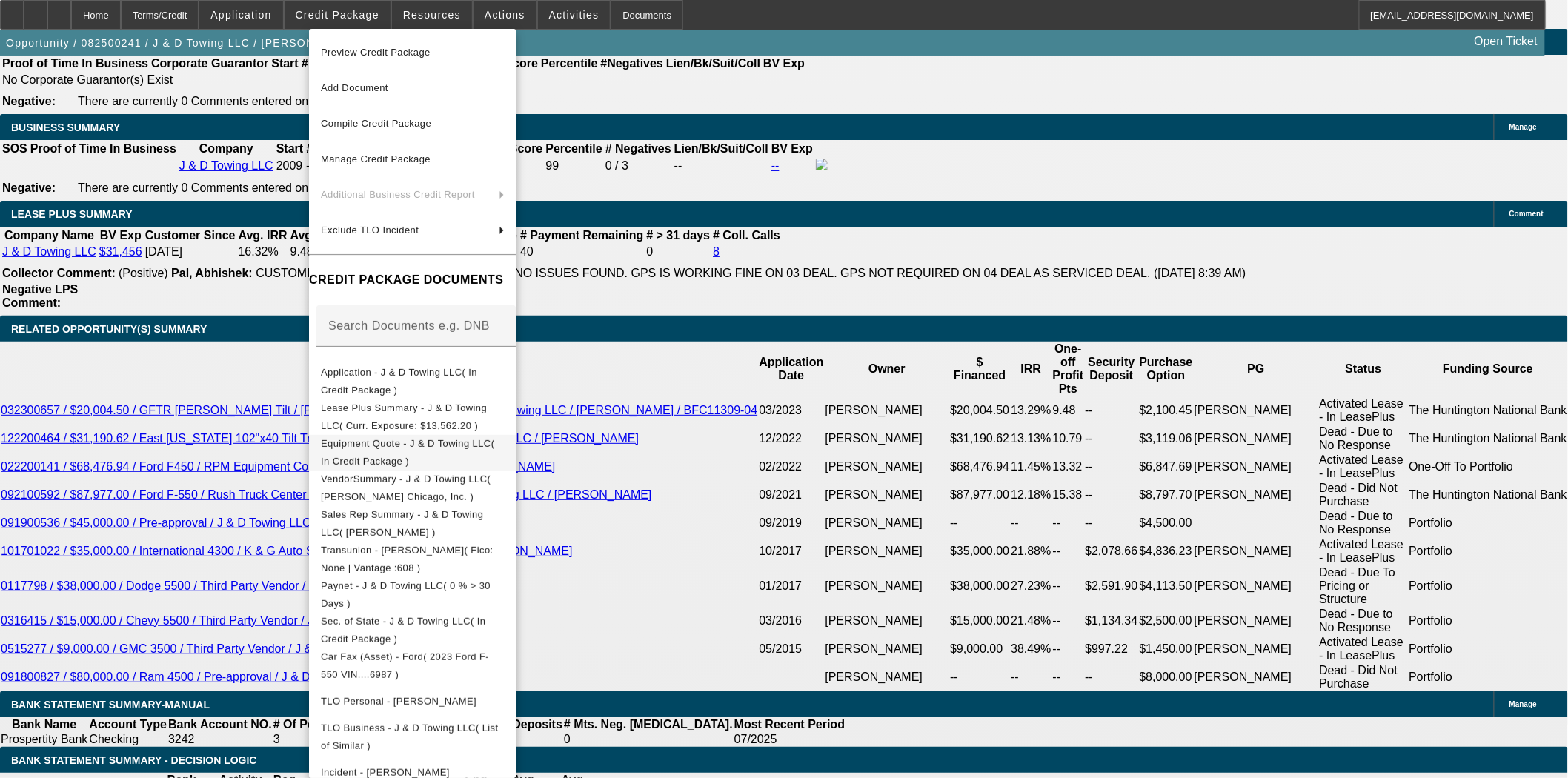
click at [439, 448] on span "Equipment Quote - J & D Towing LLC( In Credit Package )" at bounding box center [407, 452] width 173 height 29
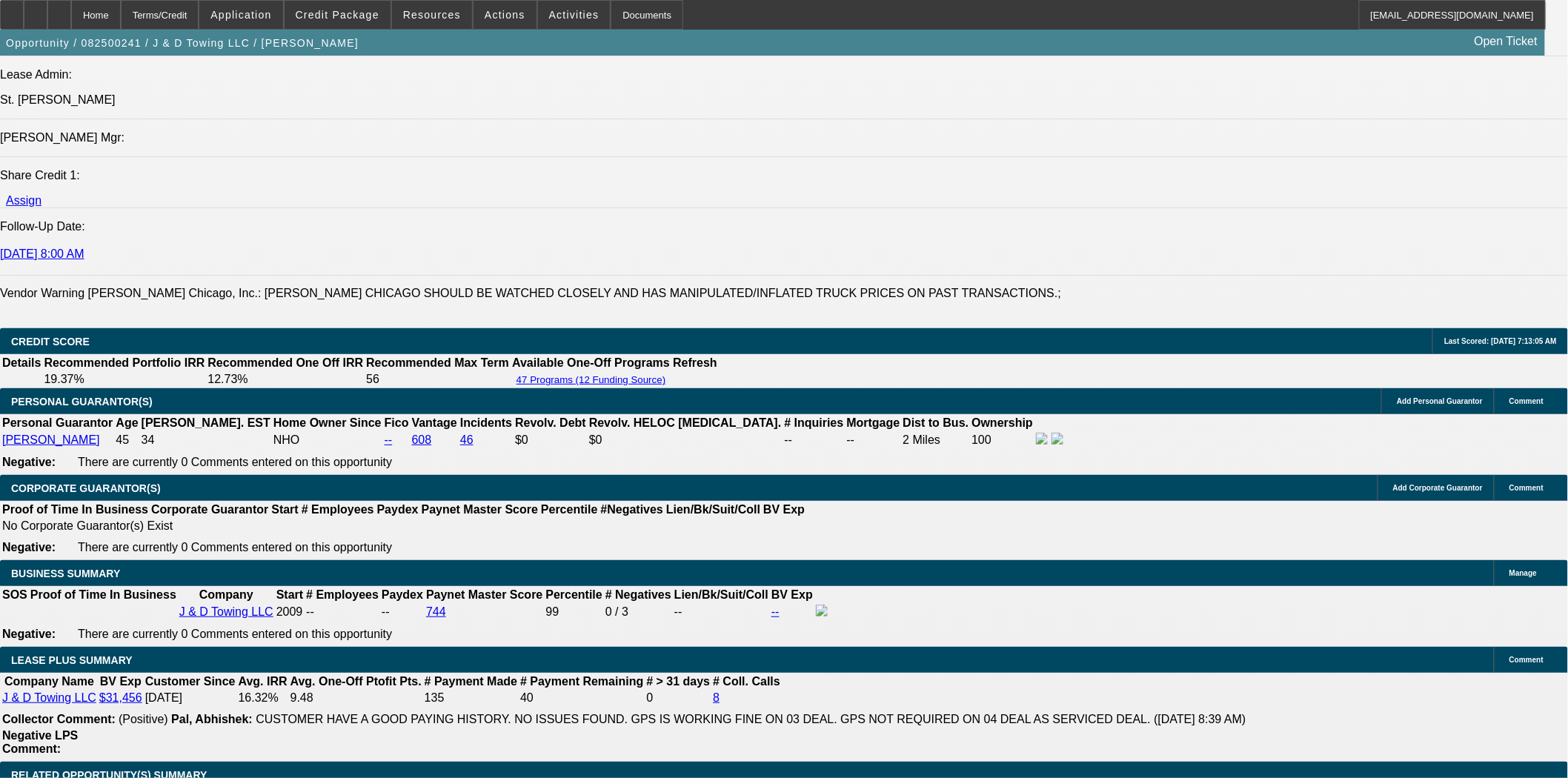
scroll to position [1728, 0]
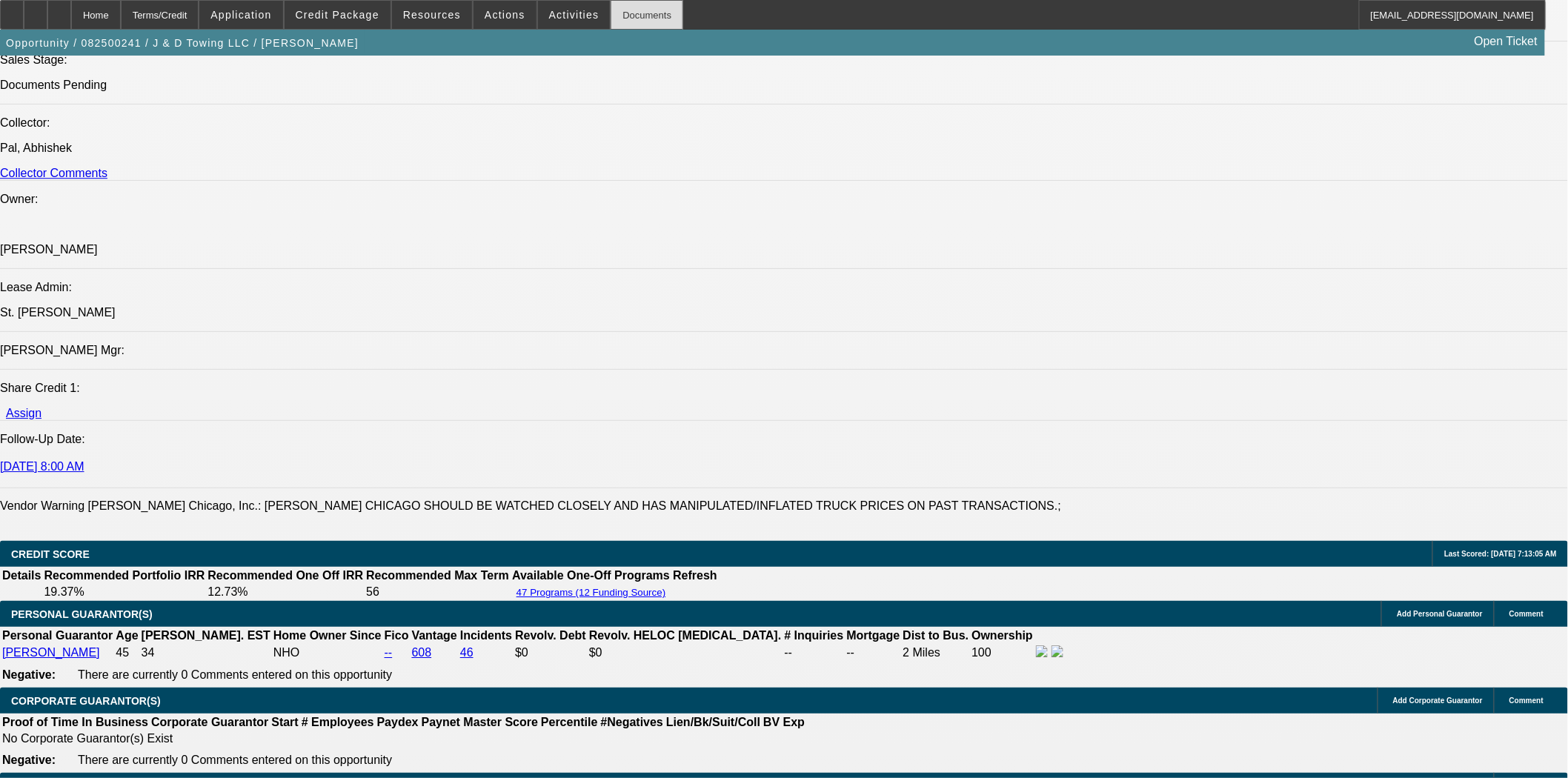
click at [611, 17] on div "Documents" at bounding box center [647, 14] width 73 height 30
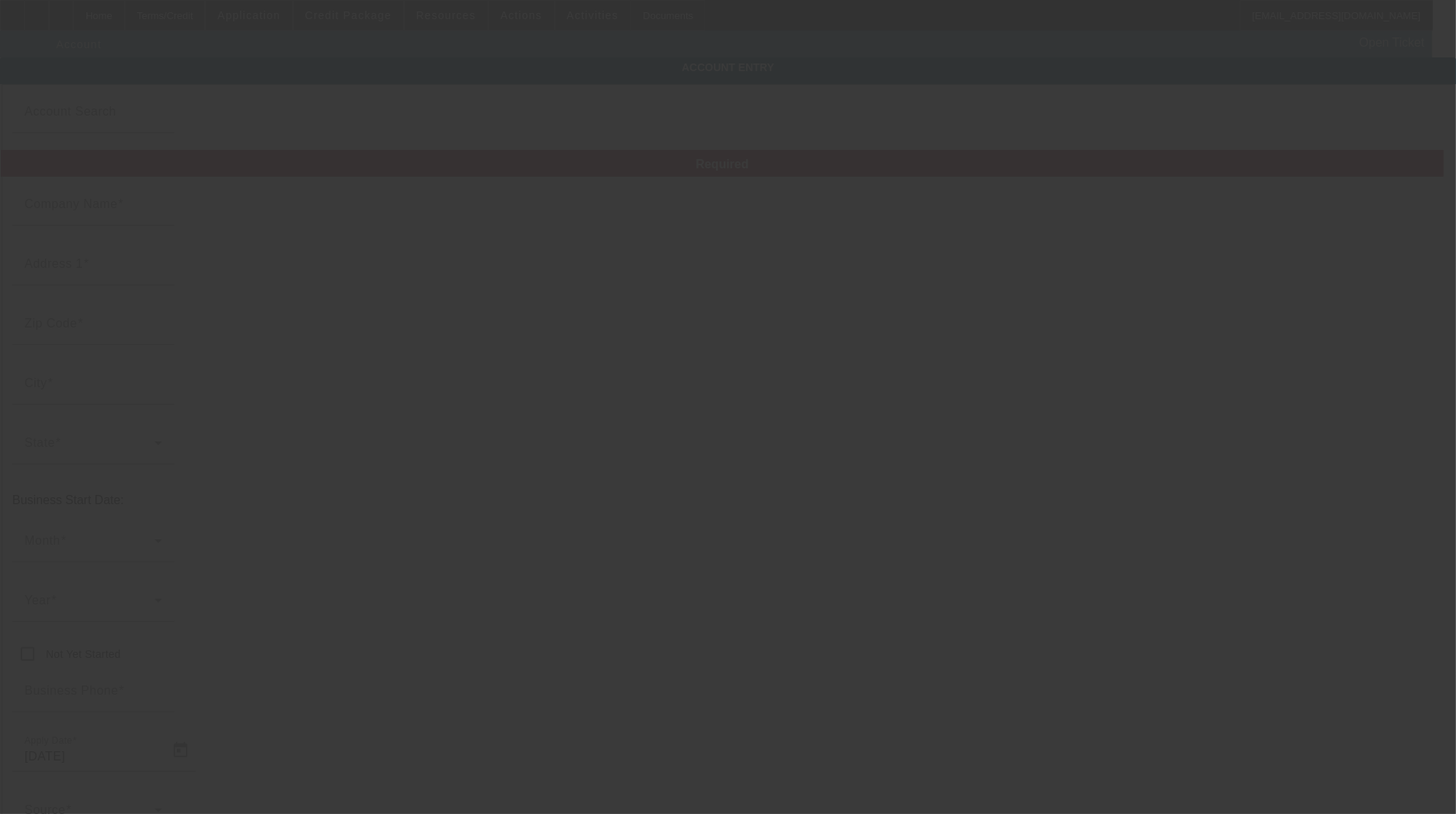
type input "[PERSON_NAME]'s Towing, Inc."
type input "[STREET_ADDRESS]"
type input "07095"
type input "Woodbridge"
type input "[PHONE_NUMBER]"
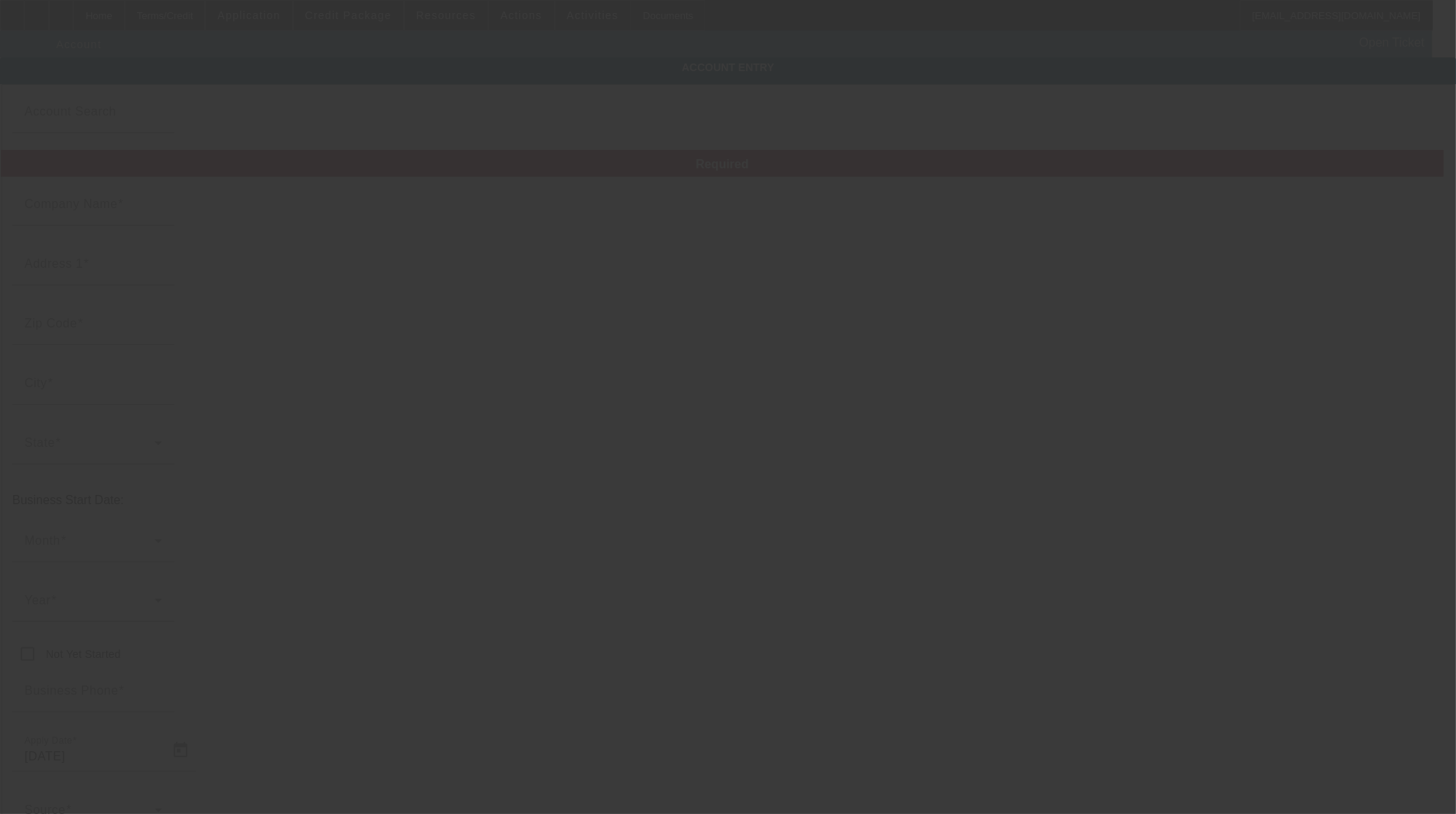
type input "[EMAIL_ADDRESS][DOMAIN_NAME]"
type input "222914300"
type input "Towing & Recovery"
type input "[DATE]"
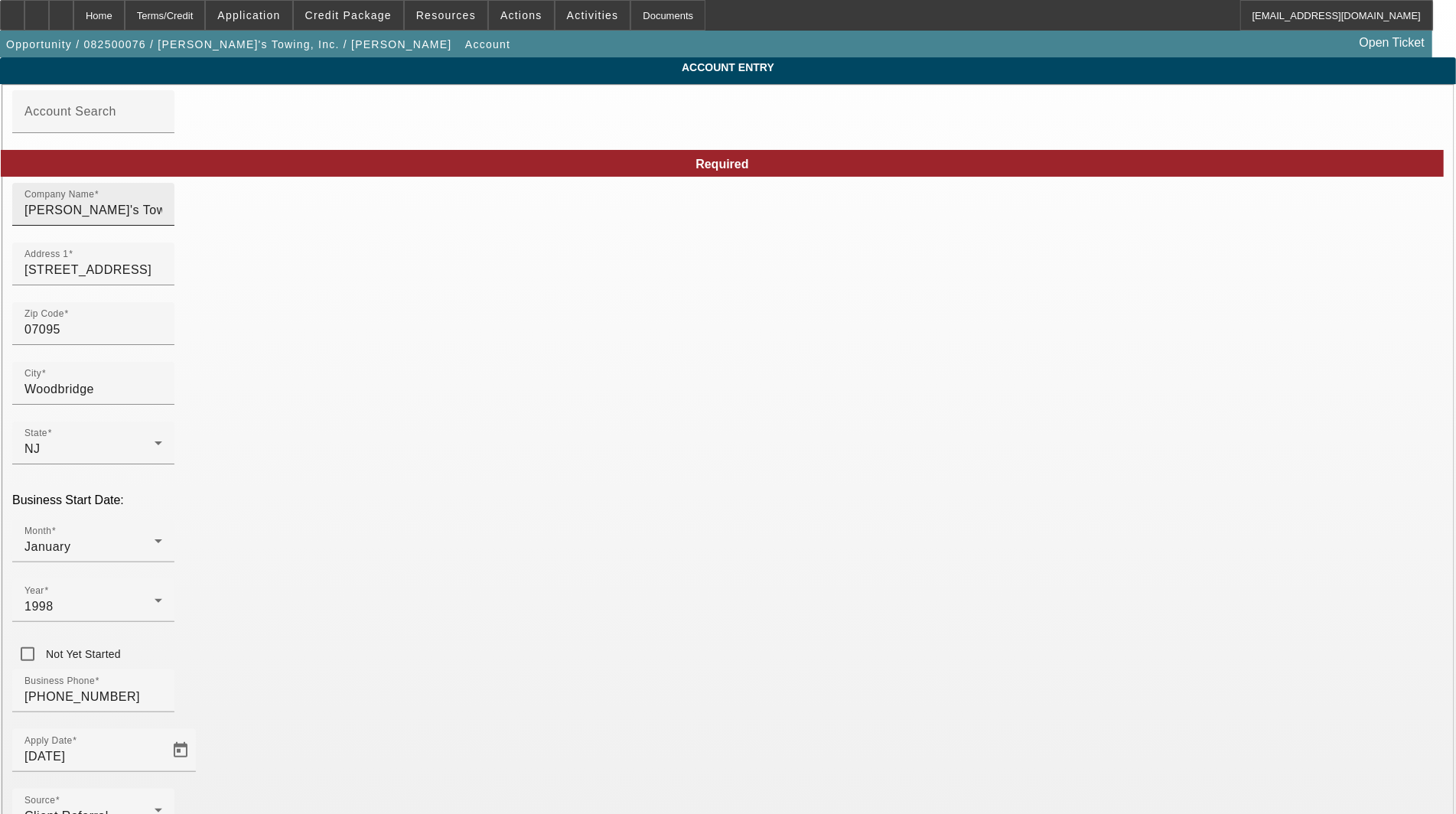
click at [162, 218] on input "[PERSON_NAME]'s Towing, Inc." at bounding box center [93, 210] width 138 height 18
type input "[PERSON_NAME] Towing, Inc."
click at [162, 279] on input "[STREET_ADDRESS]" at bounding box center [93, 270] width 138 height 18
type input "[STREET_ADDRESS]"
type input "Woodbridge"
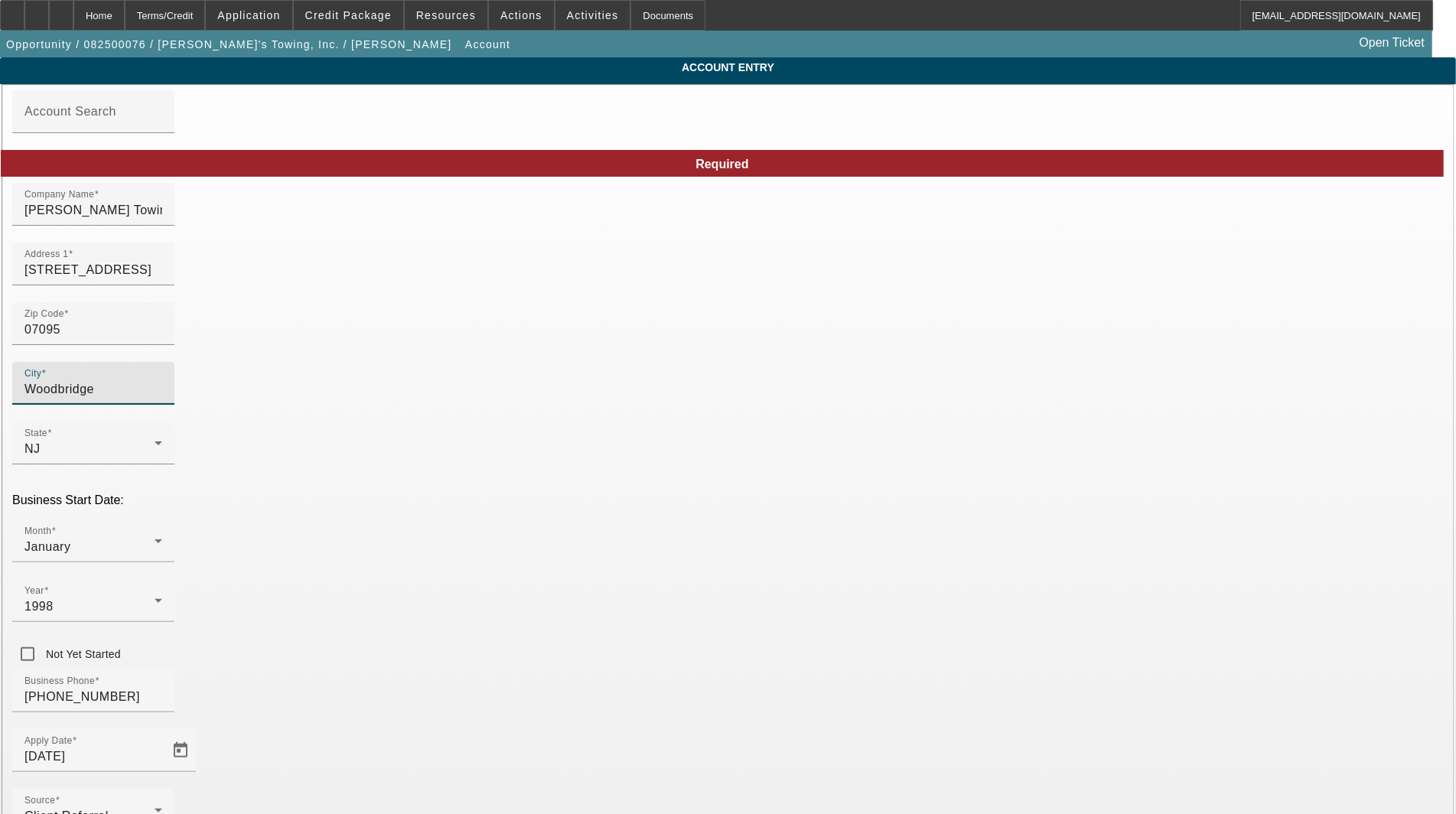
type input "[GEOGRAPHIC_DATA]"
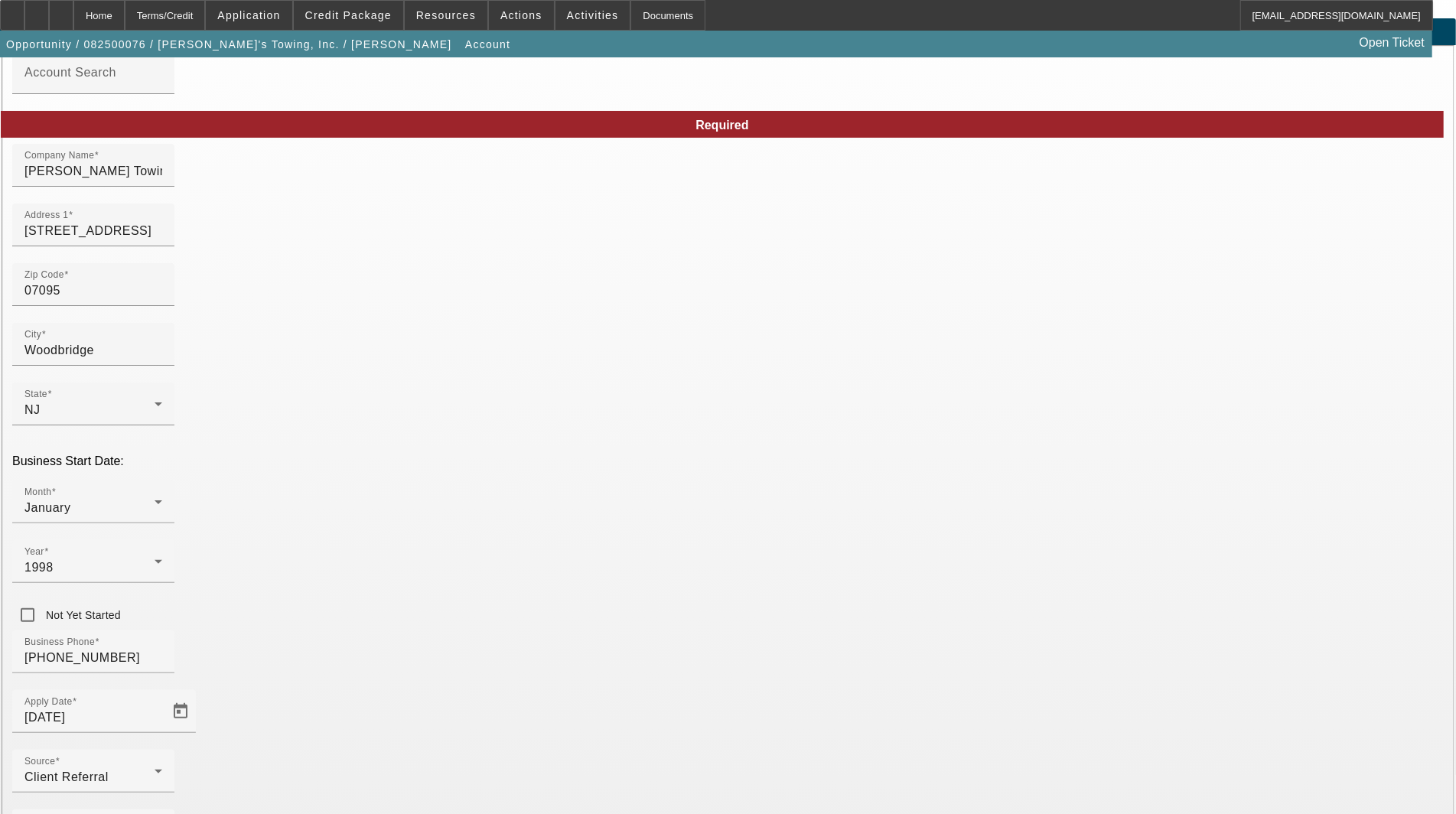
scroll to position [74, 0]
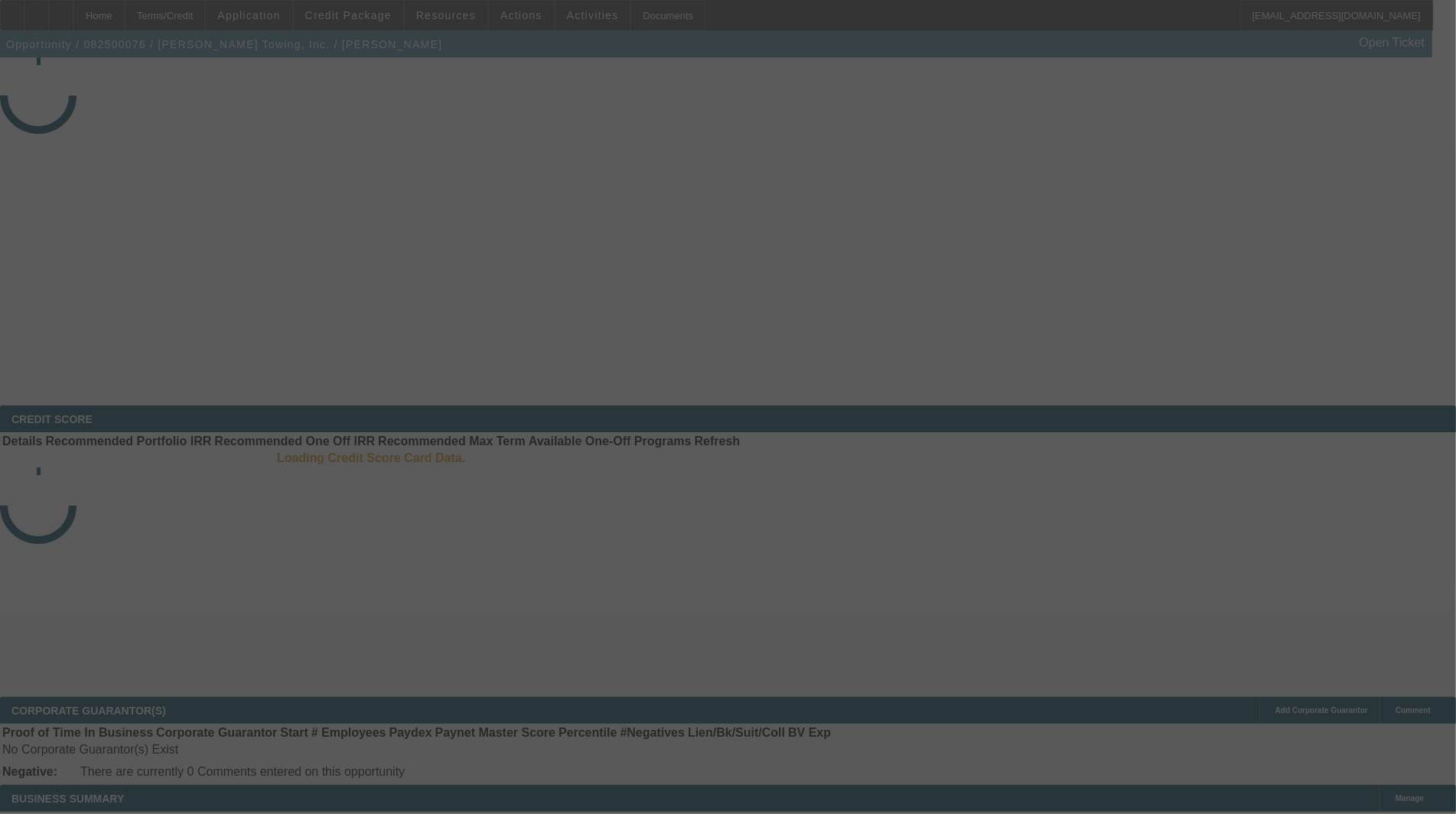
select select "3"
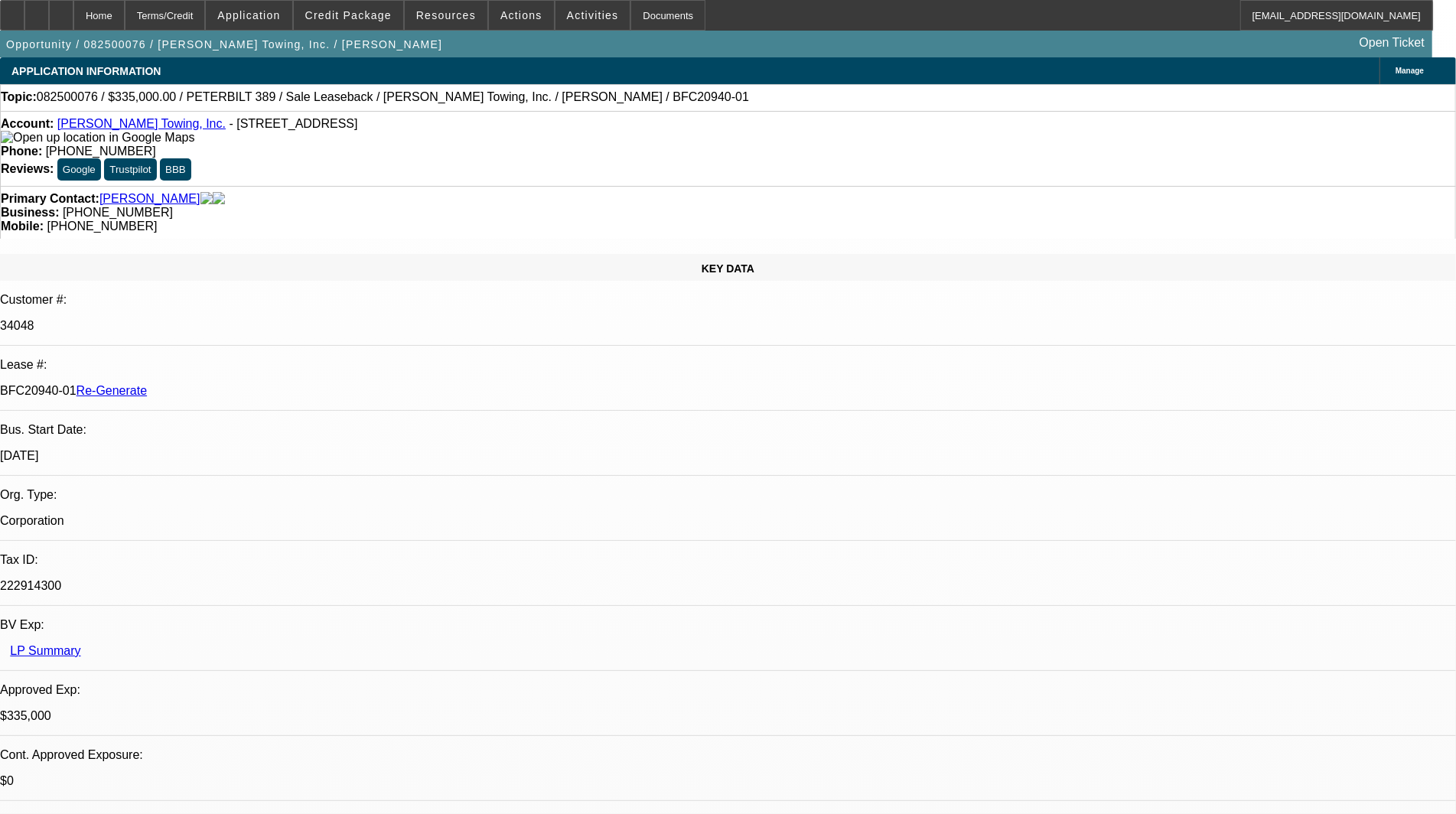
select select "0"
select select "2"
select select "0"
select select "6"
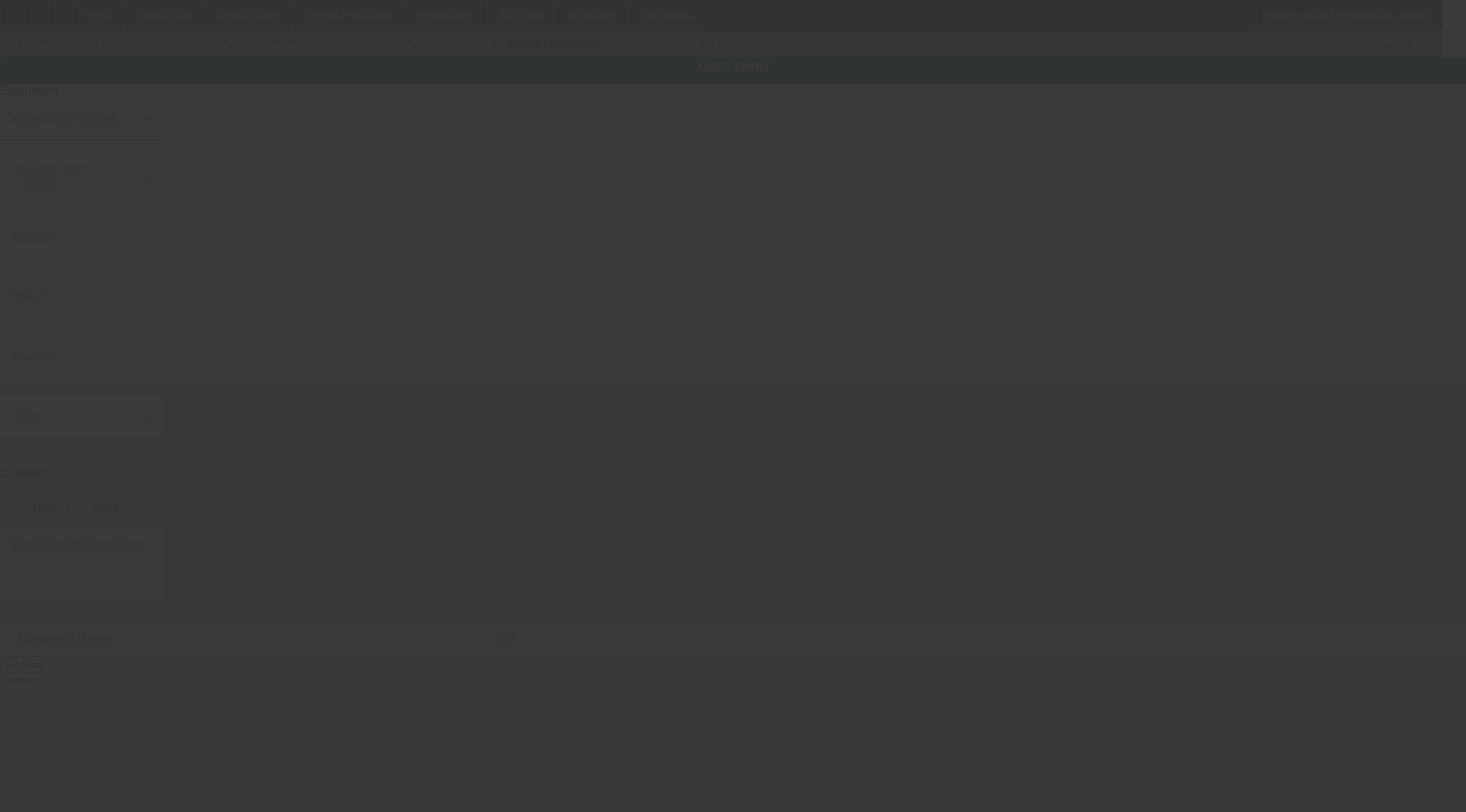
type input "[US_VEHICLE_IDENTIFICATION_NUMBER]"
type input "Peterbilt"
type input "389"
radio input "true"
type input "[STREET_ADDRESS]"
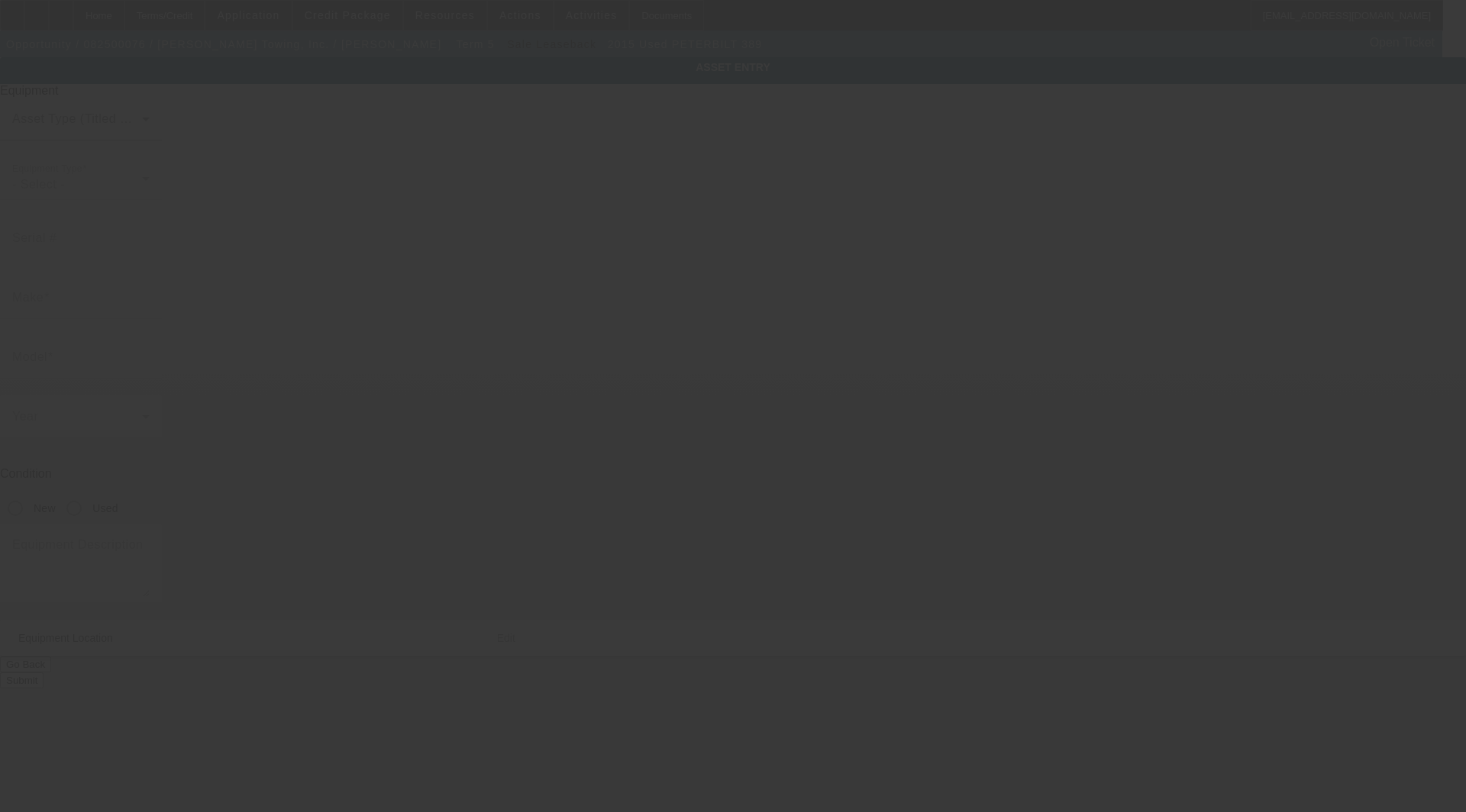
type input "Woodbridge"
type input "07095"
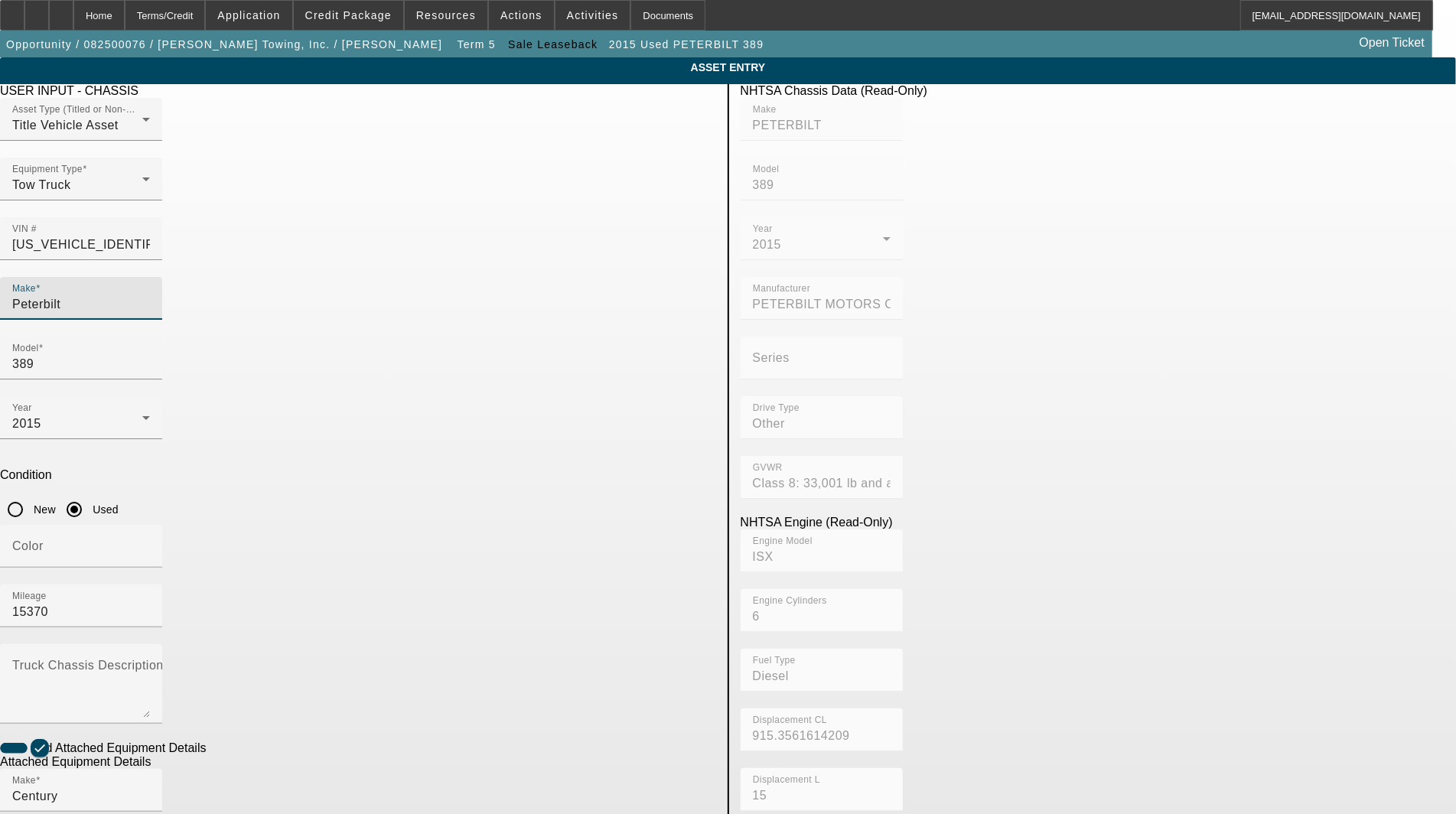
drag, startPoint x: 404, startPoint y: 266, endPoint x: 194, endPoint y: 274, distance: 210.2
click at [194, 274] on app-asset-collateral-manage "ASSET ENTRY Delete asset USER INPUT - CHASSIS Asset Type (Titled or Non-Titled)…" at bounding box center [728, 652] width 1456 height 1190
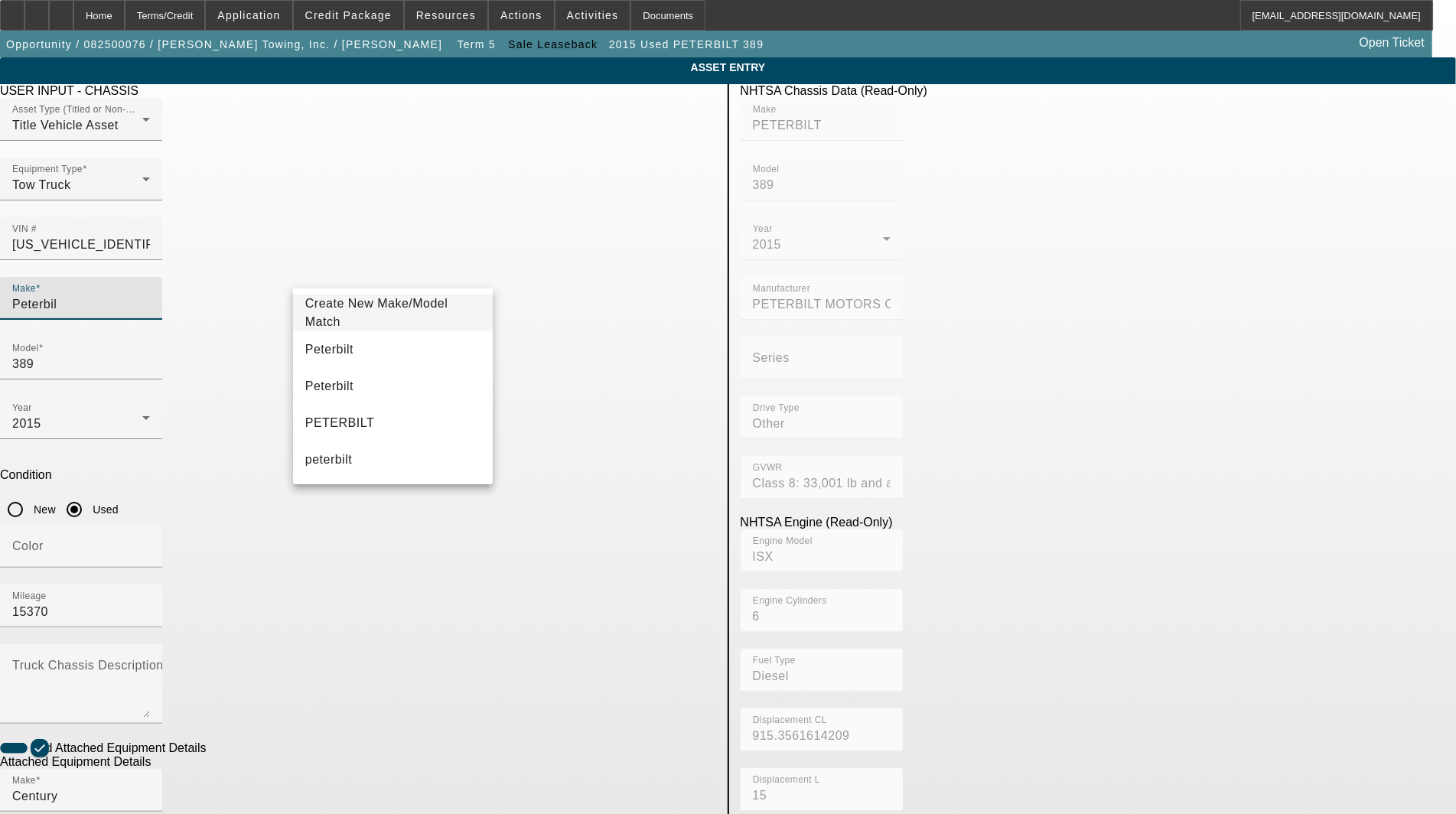
type input "Peterbilt"
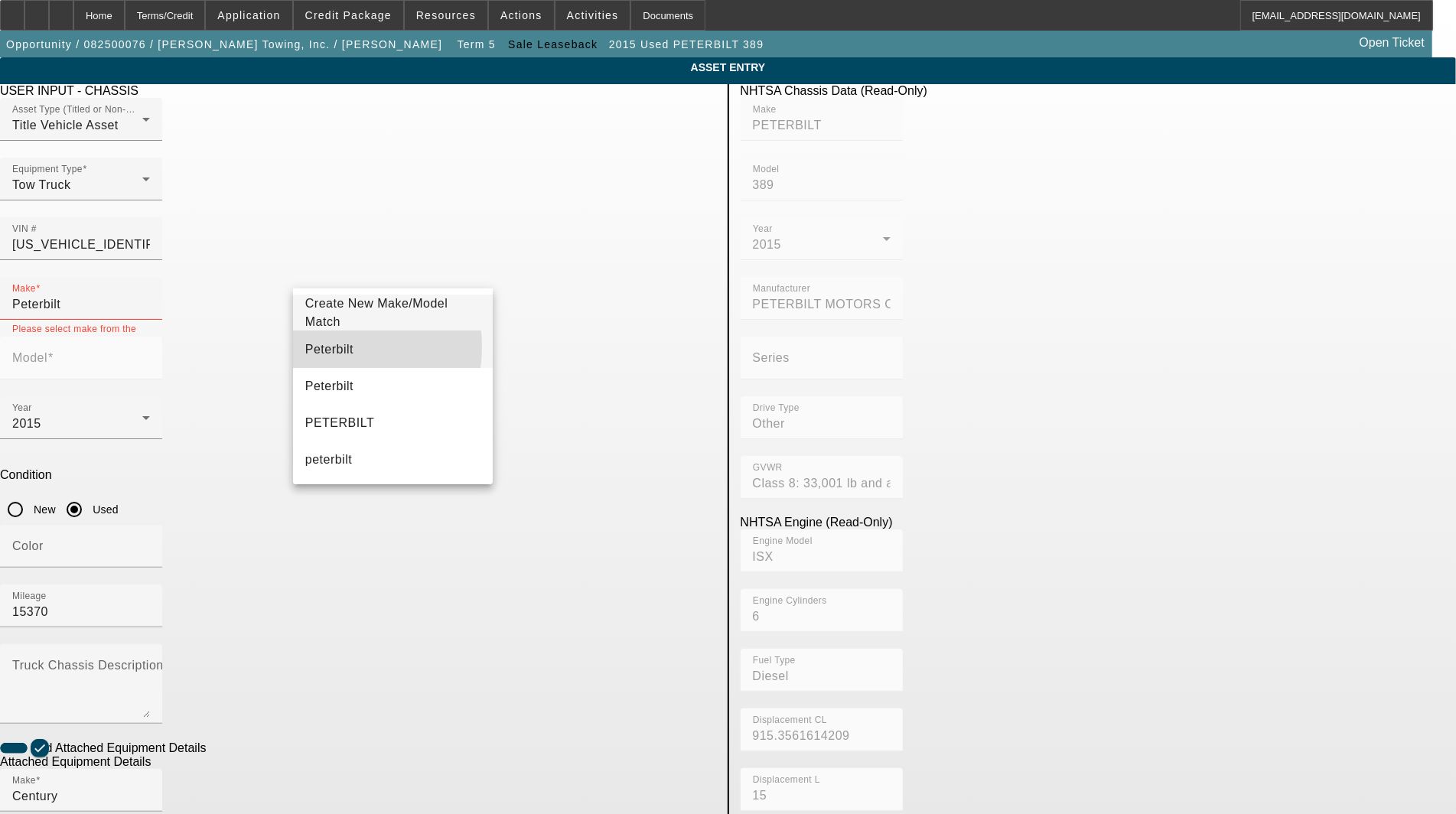
click at [330, 347] on span "Peterbilt" at bounding box center [328, 348] width 48 height 13
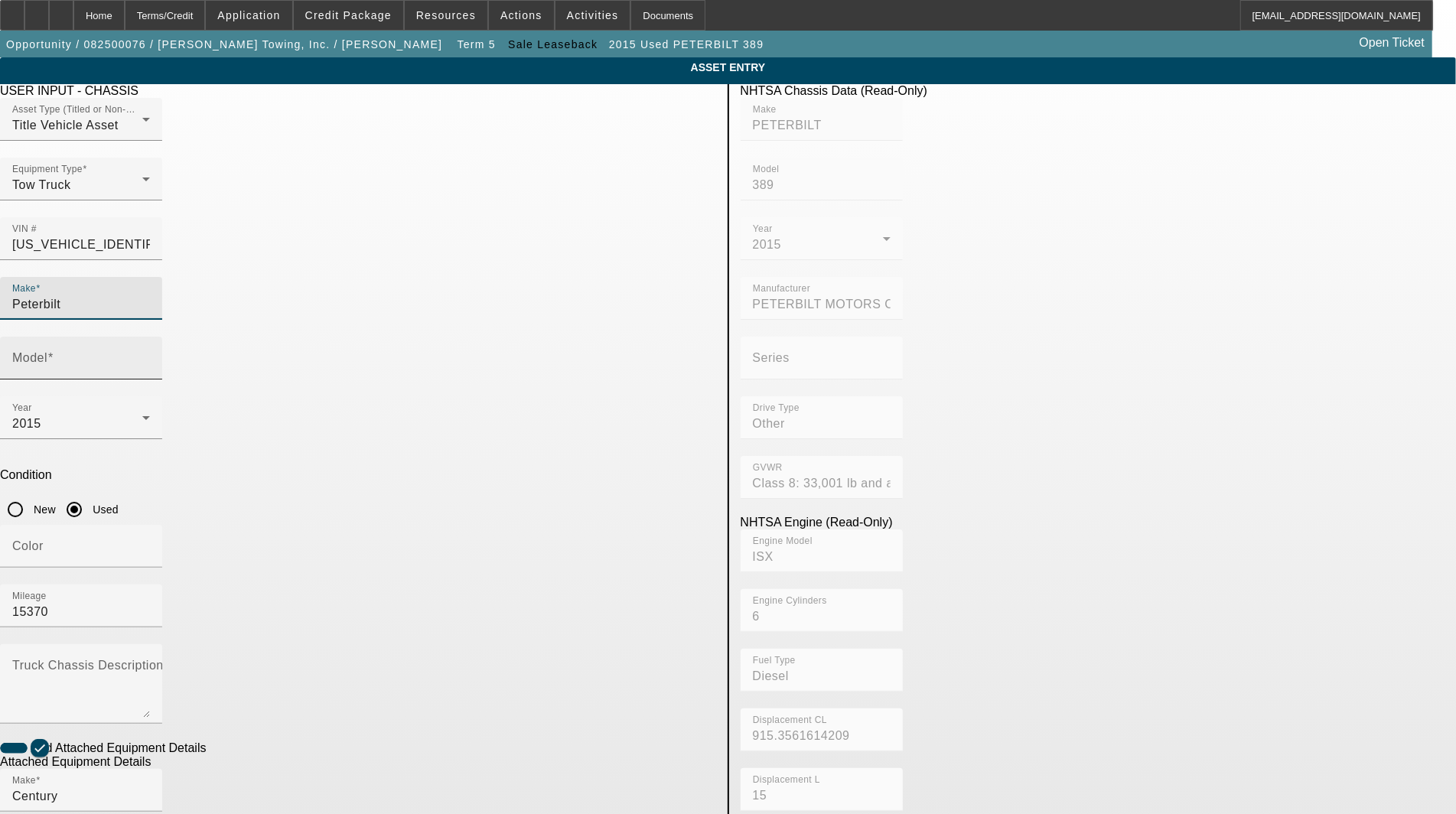
click at [150, 336] on div "Model" at bounding box center [81, 357] width 138 height 43
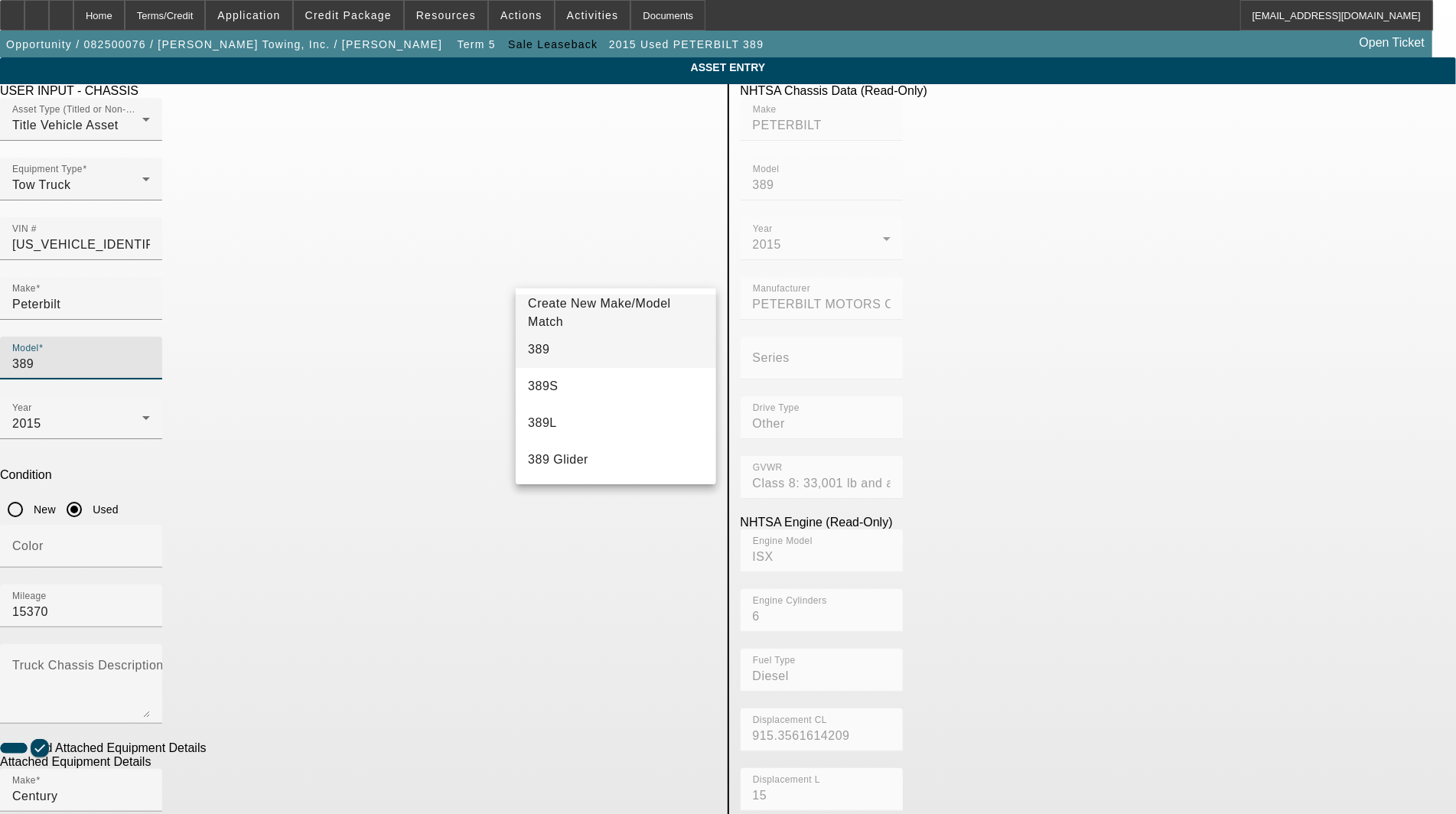
type input "389"
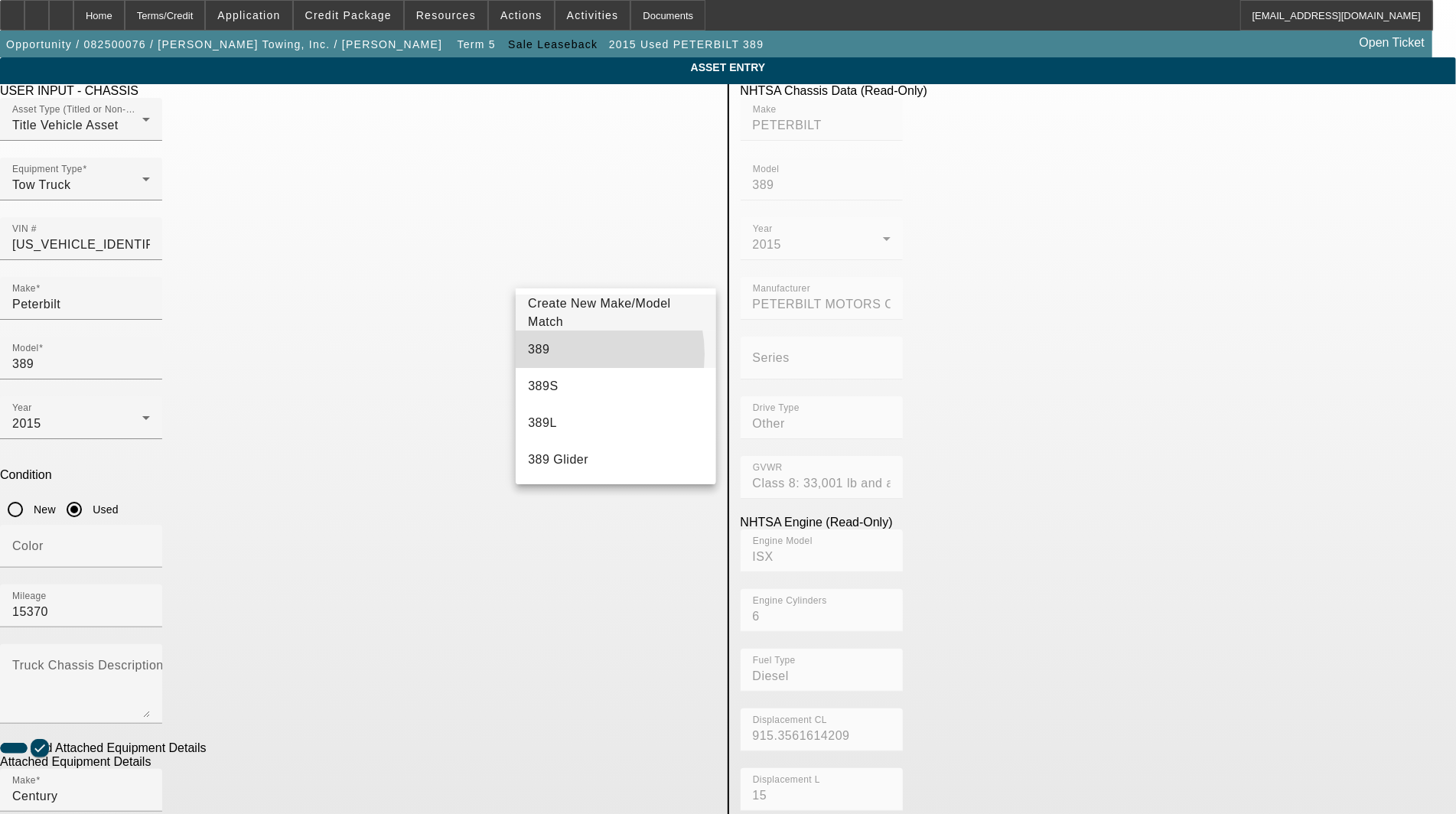
click at [564, 355] on mat-option "389" at bounding box center [615, 349] width 200 height 37
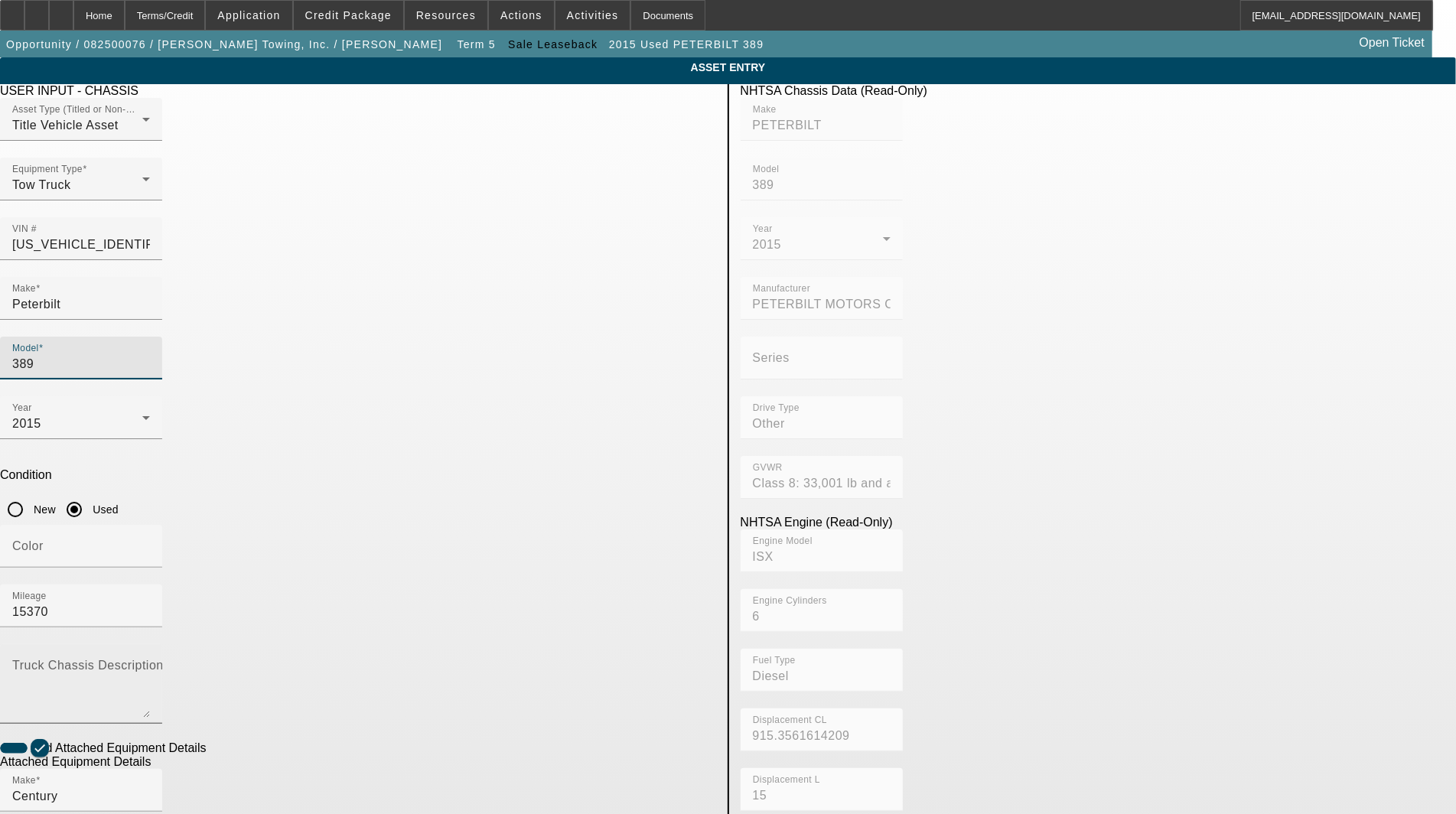
click at [150, 663] on textarea "Truck Chassis Description (Describe the truck chassis only)" at bounding box center [81, 690] width 138 height 55
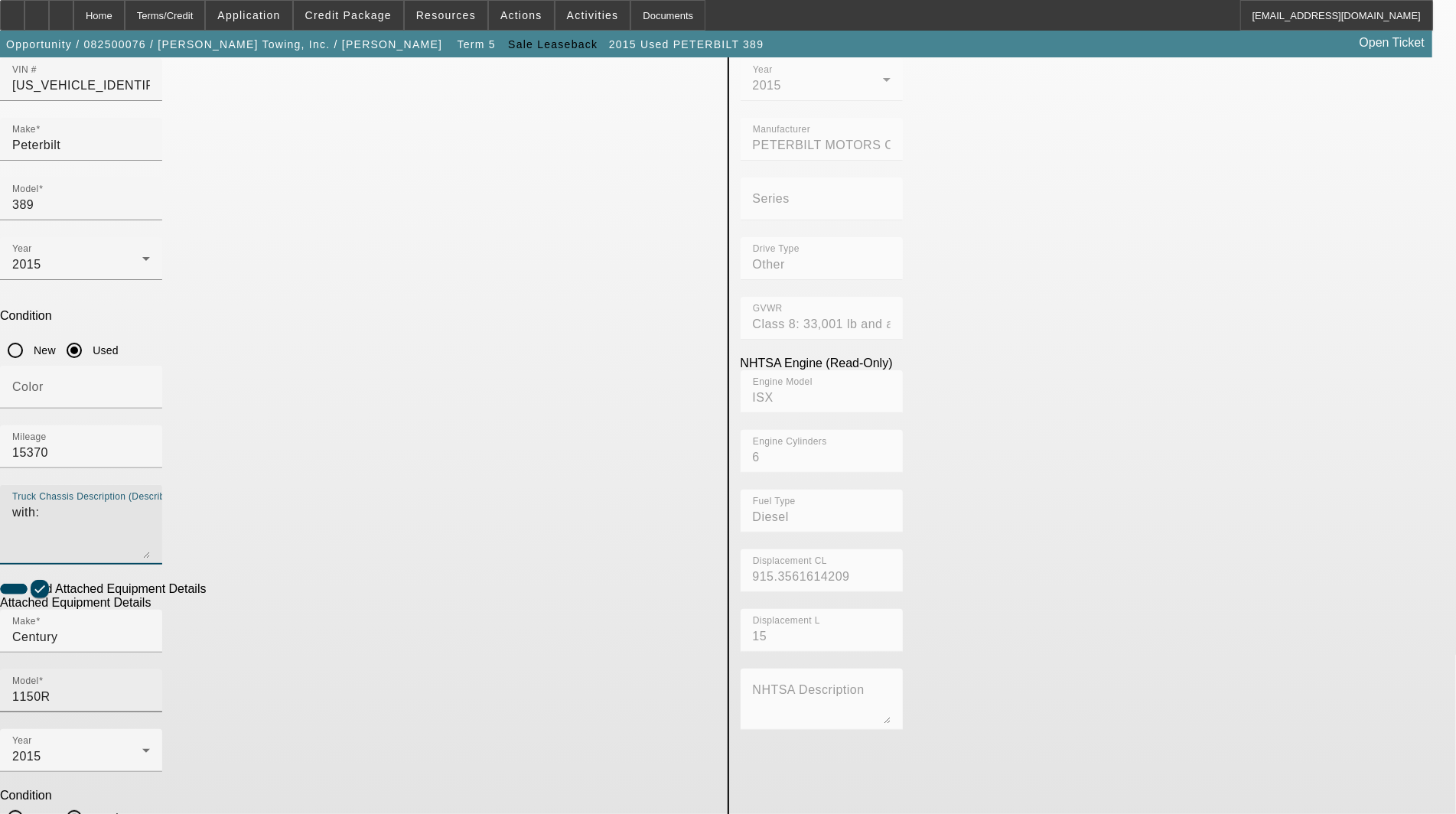
scroll to position [162, 0]
type textarea "with:"
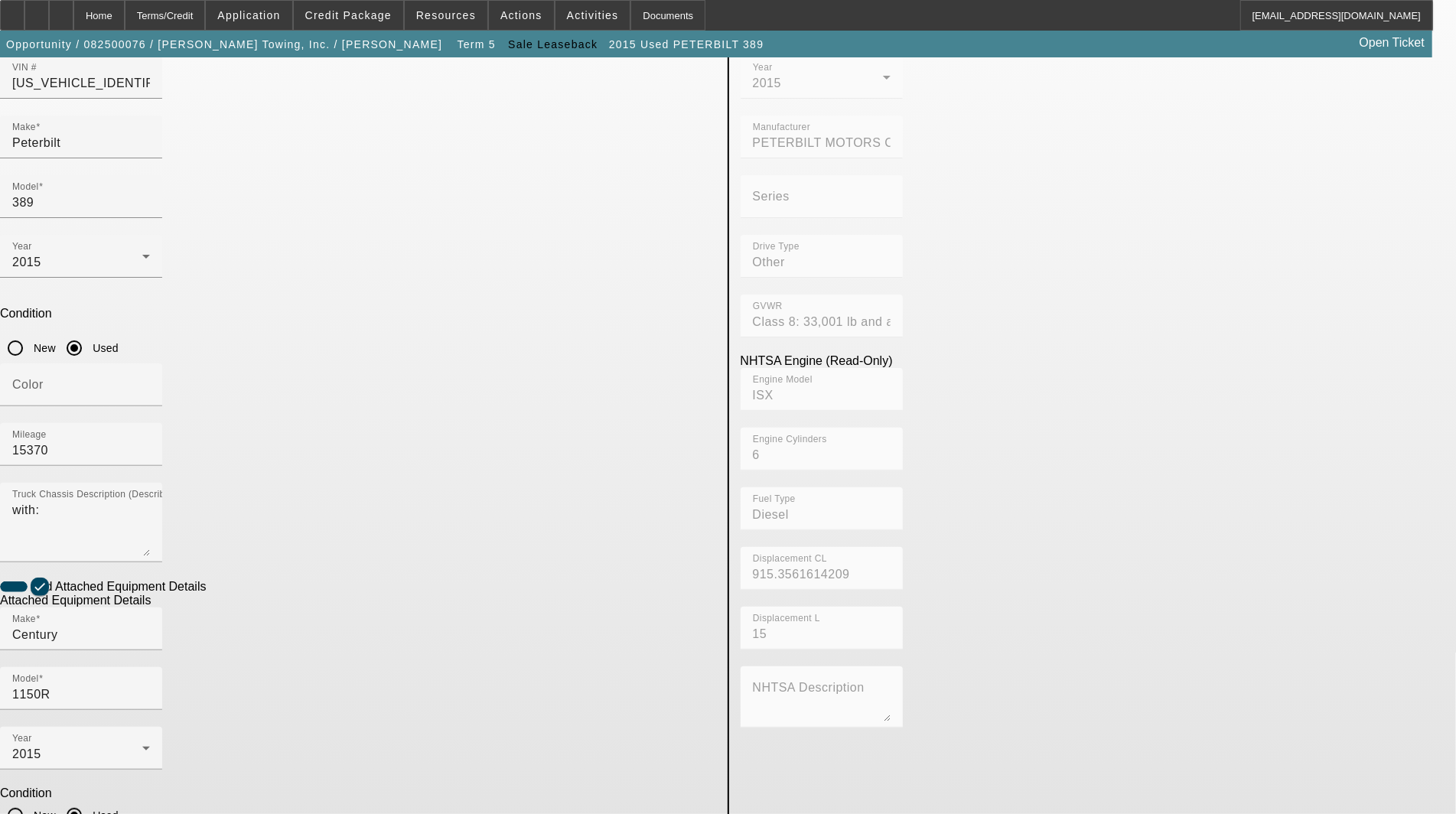
drag, startPoint x: 460, startPoint y: 652, endPoint x: 92, endPoint y: 628, distance: 368.8
click at [92, 628] on app-asset-collateral-manage "ASSET ENTRY Delete asset USER INPUT - CHASSIS Asset Type (Titled or Non-Titled)…" at bounding box center [728, 491] width 1456 height 1190
type textarea "Includes: all options, attachments and accessories"
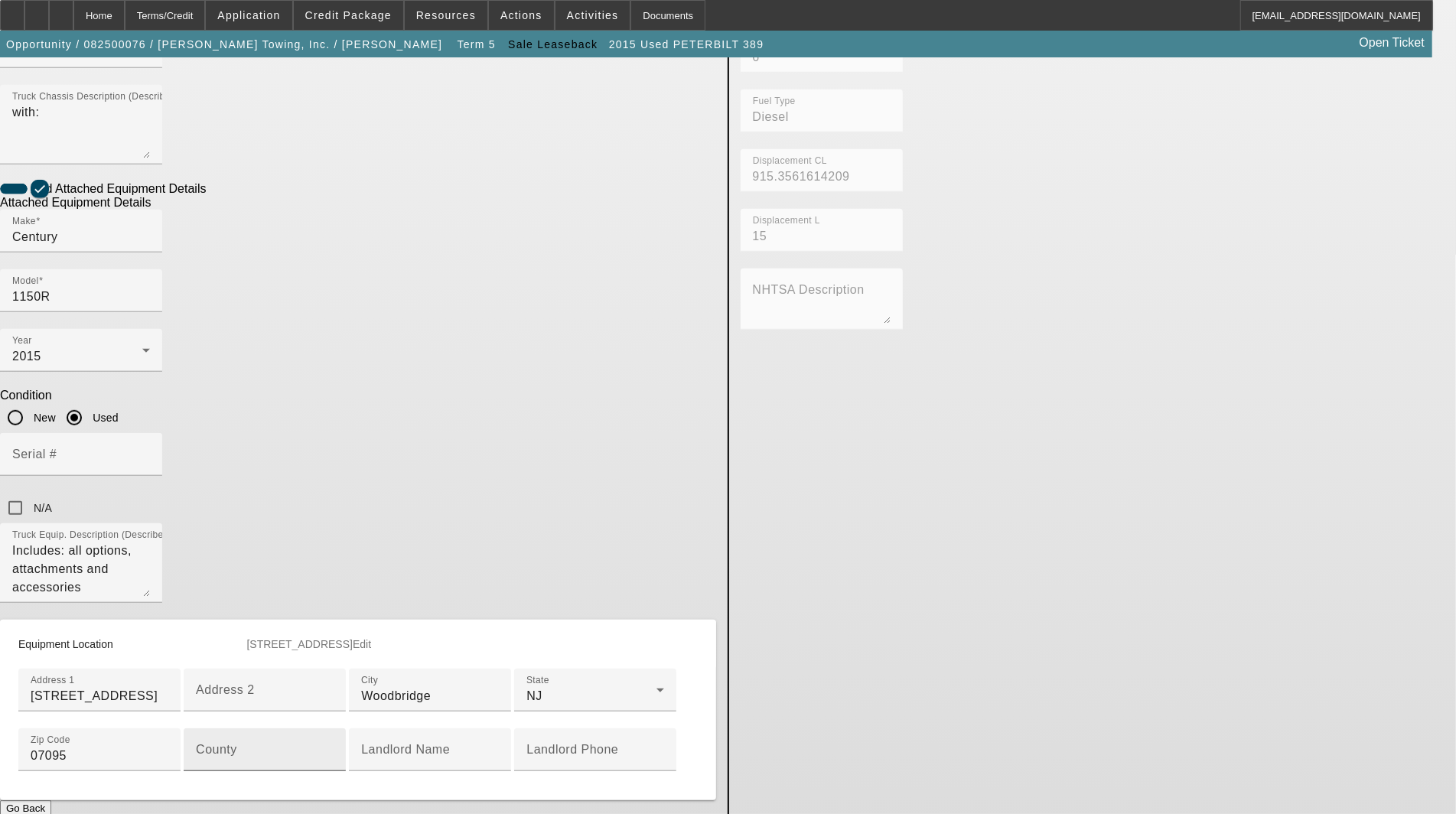
scroll to position [671, 0]
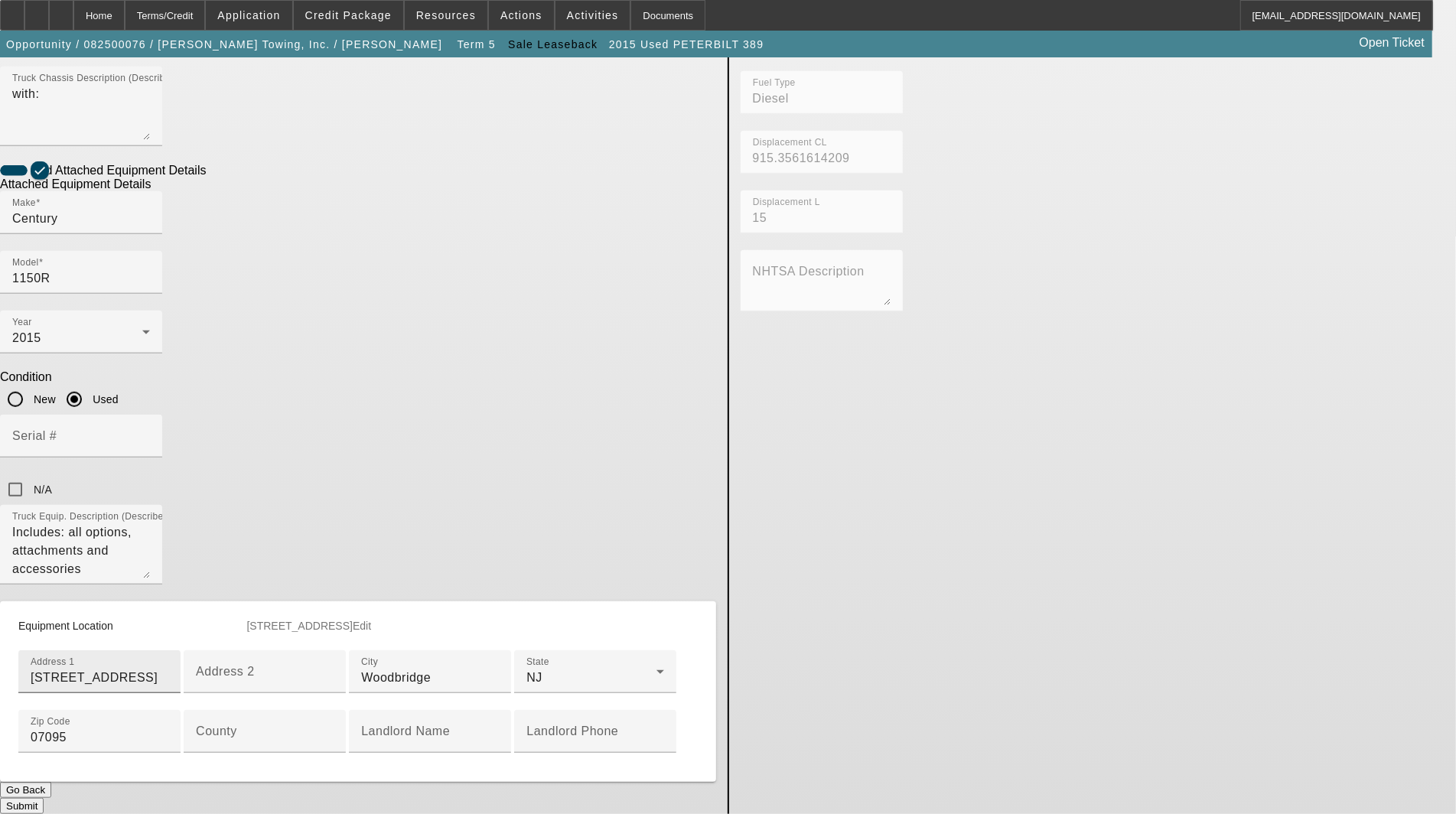
click at [169, 669] on input "[STREET_ADDRESS]" at bounding box center [100, 678] width 138 height 18
type input "813 Rahway Avenue"
click at [334, 728] on input "County" at bounding box center [265, 737] width 138 height 18
type input "Middlesex"
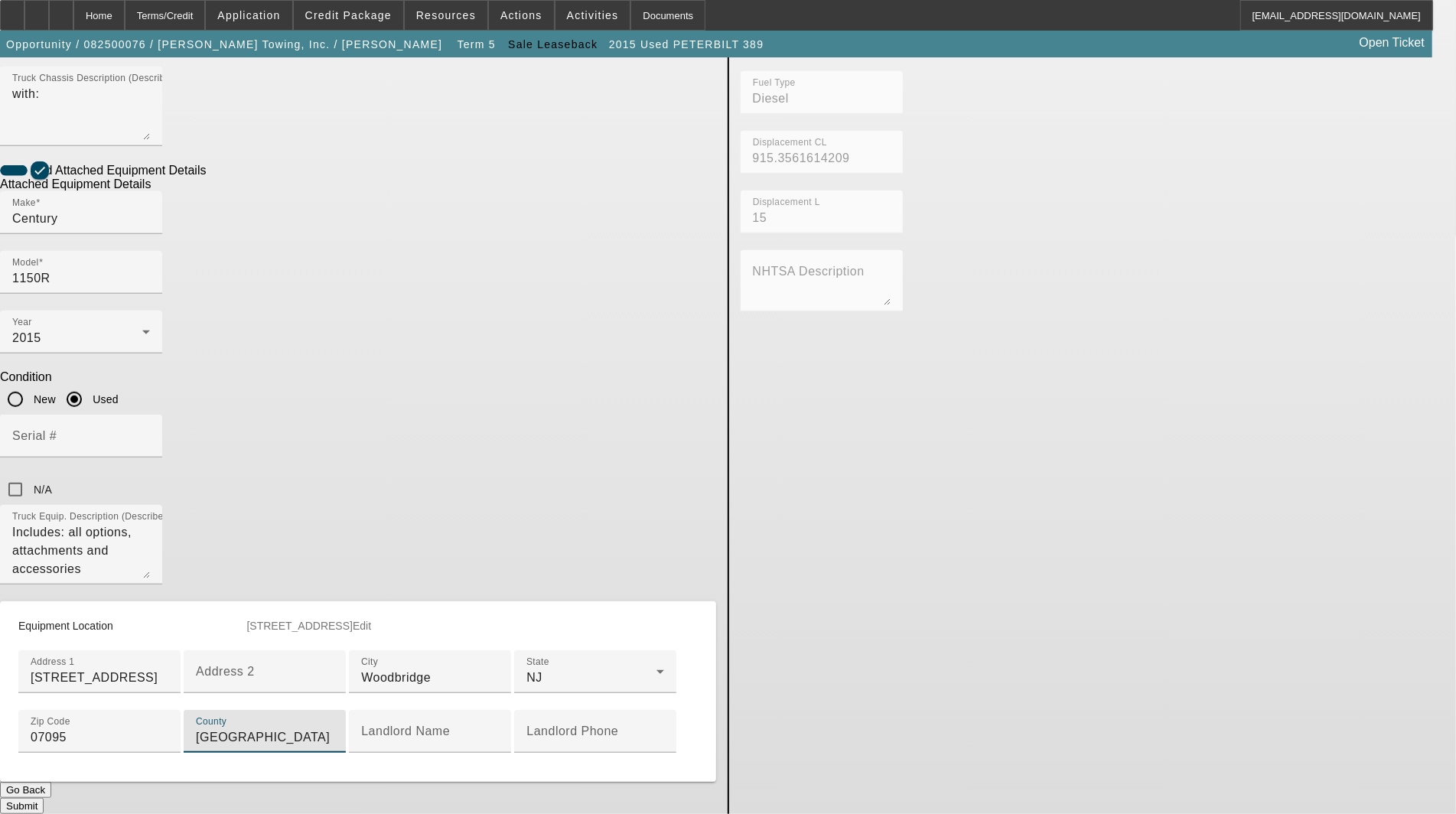
click at [44, 798] on button "Submit" at bounding box center [22, 806] width 44 height 16
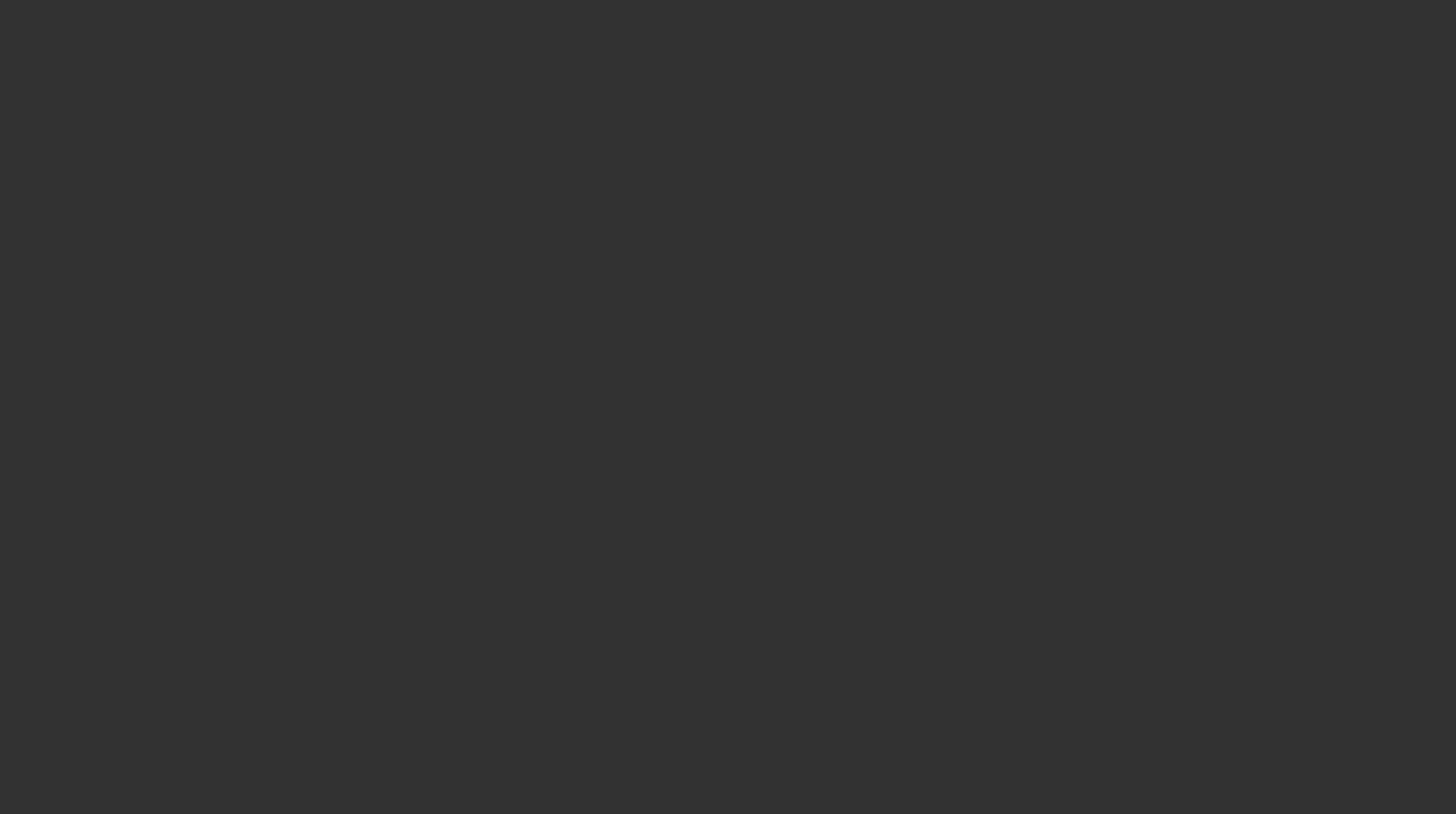
select select "3"
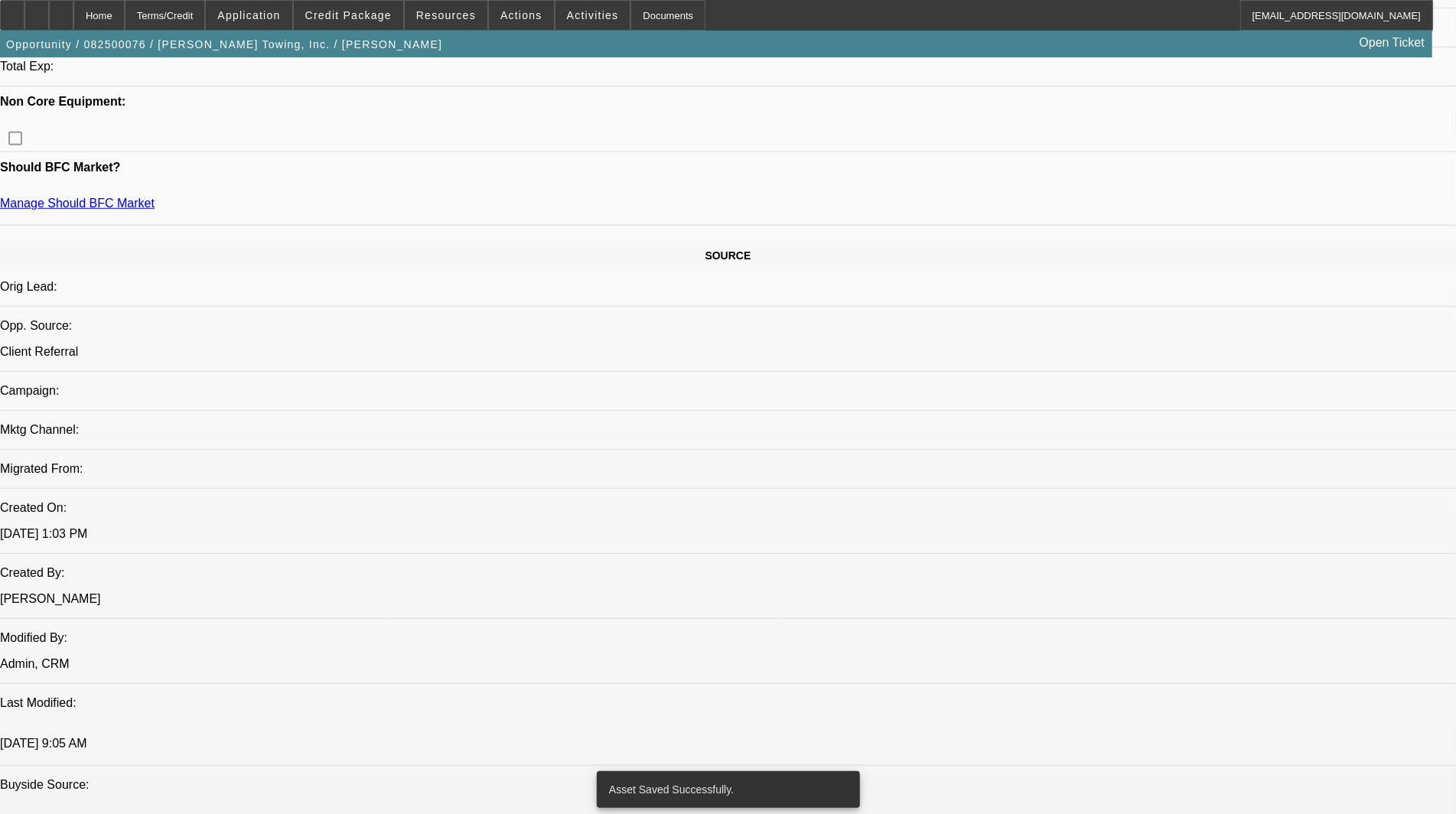
select select "0"
select select "2"
select select "0"
select select "6"
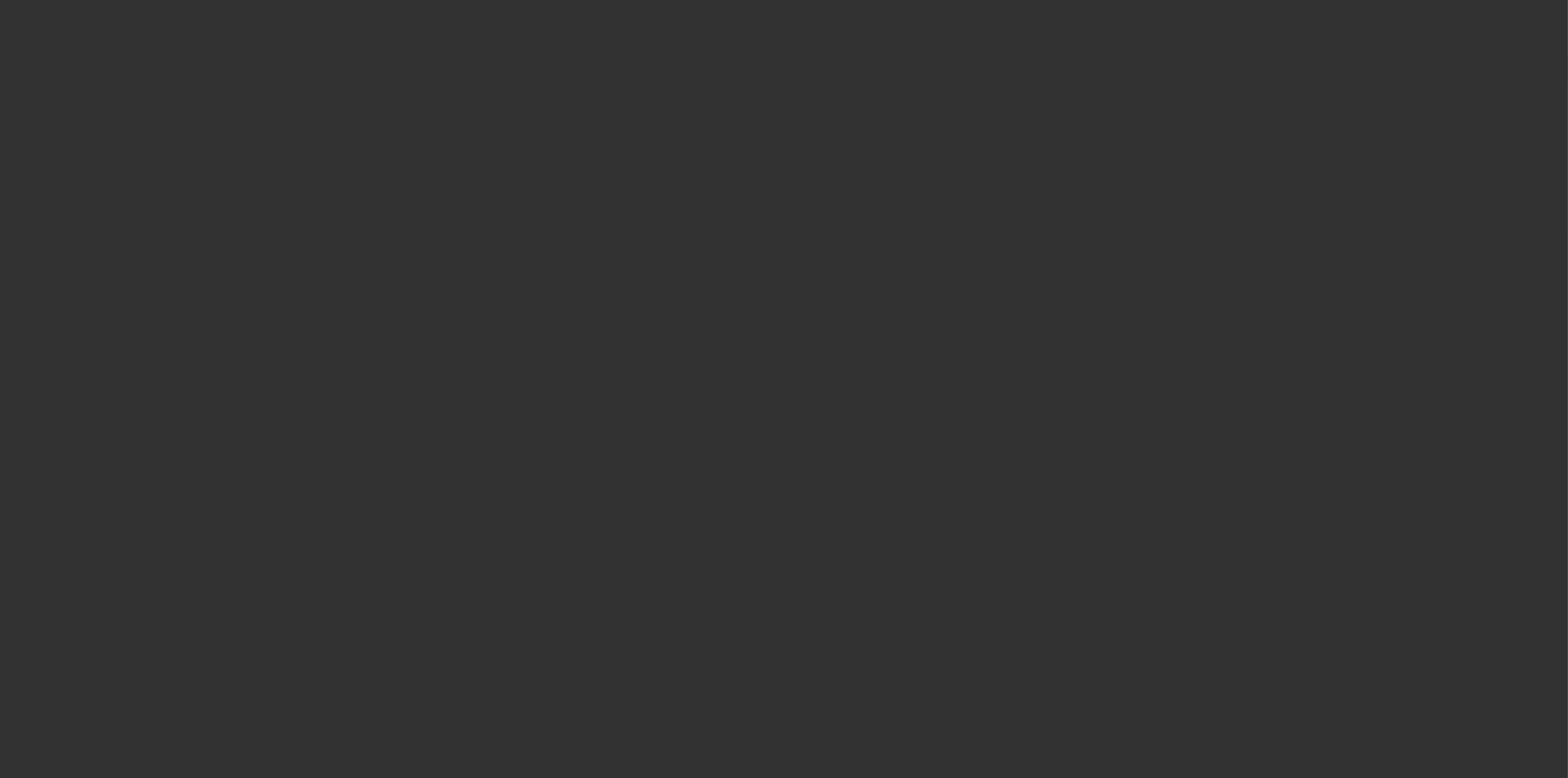
select select "3"
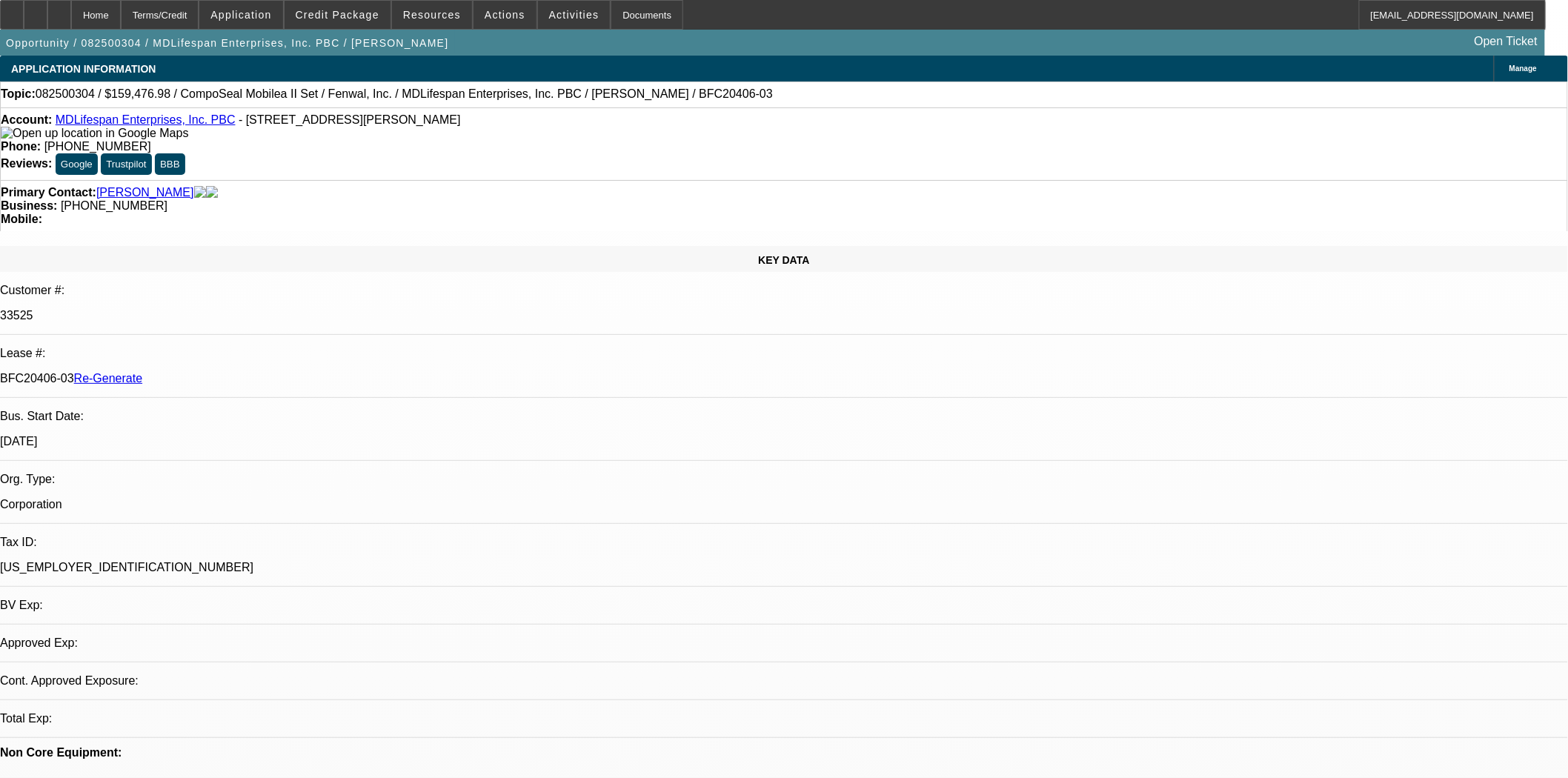
select select "0"
select select "2"
select select "0"
select select "6"
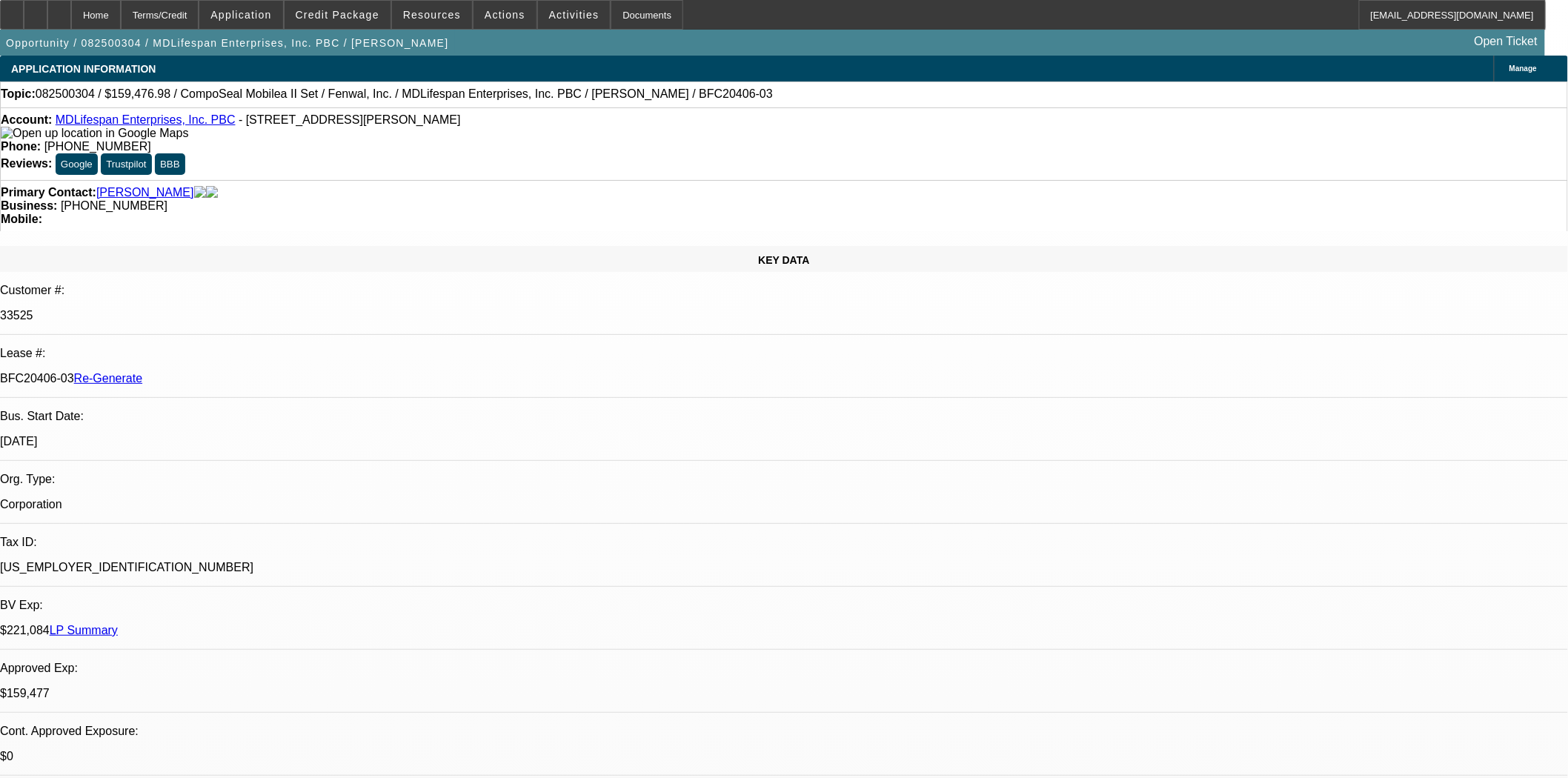
click at [350, 19] on span "Credit Package" at bounding box center [337, 15] width 84 height 12
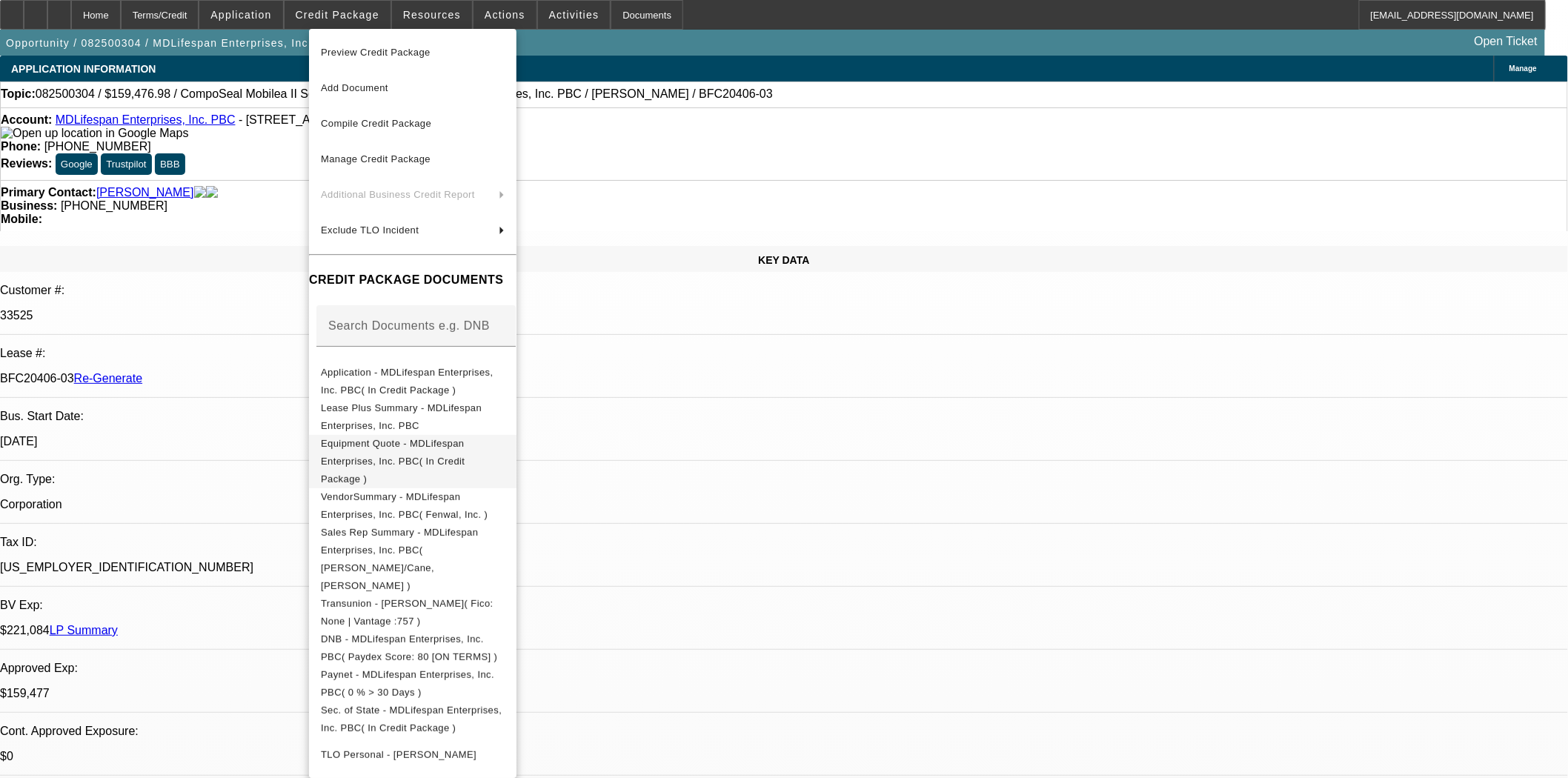
click at [437, 450] on span "Equipment Quote - MDLifespan Enterprises, Inc. PBC( In Credit Package )" at bounding box center [393, 460] width 144 height 47
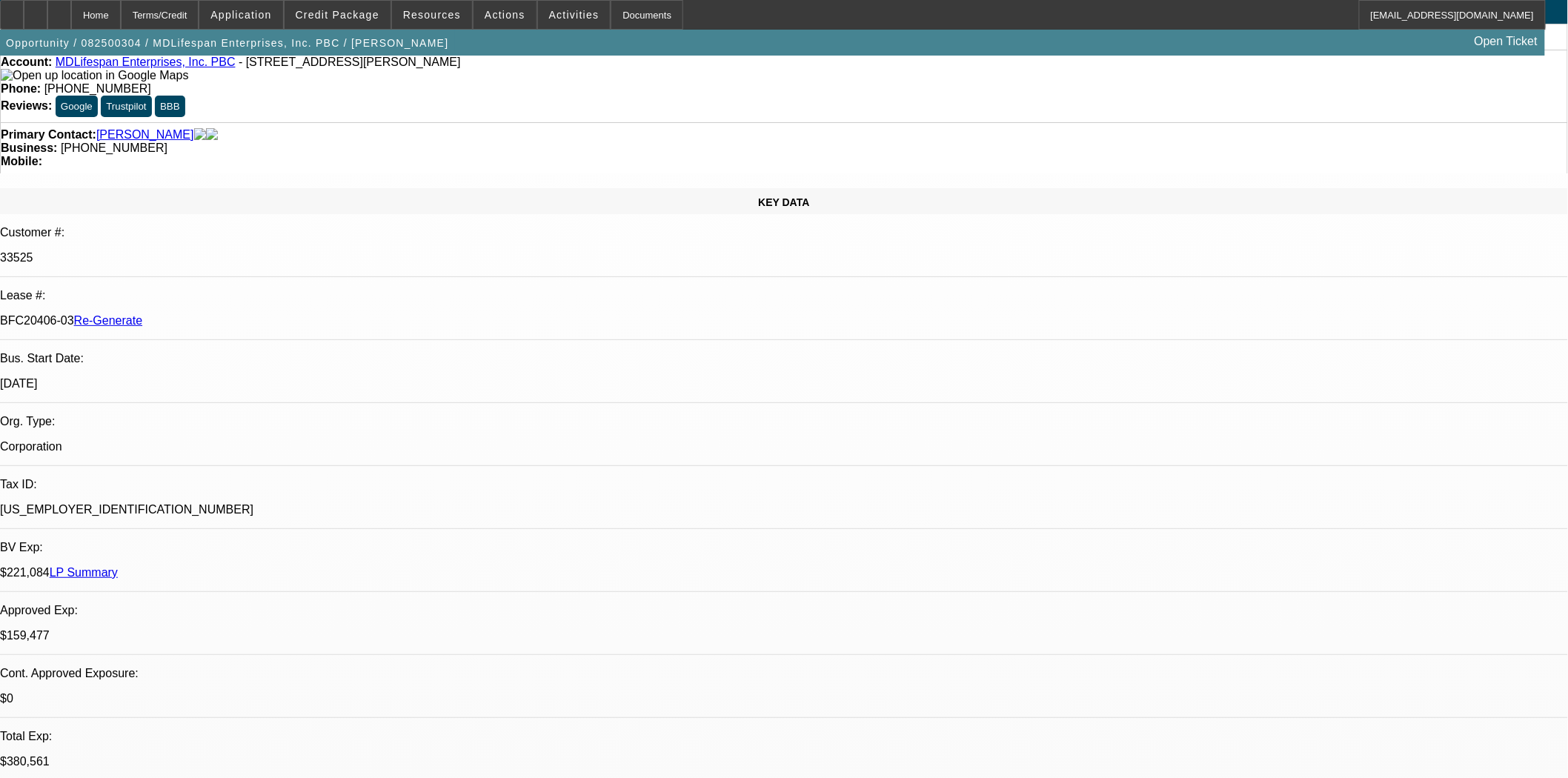
scroll to position [0, 0]
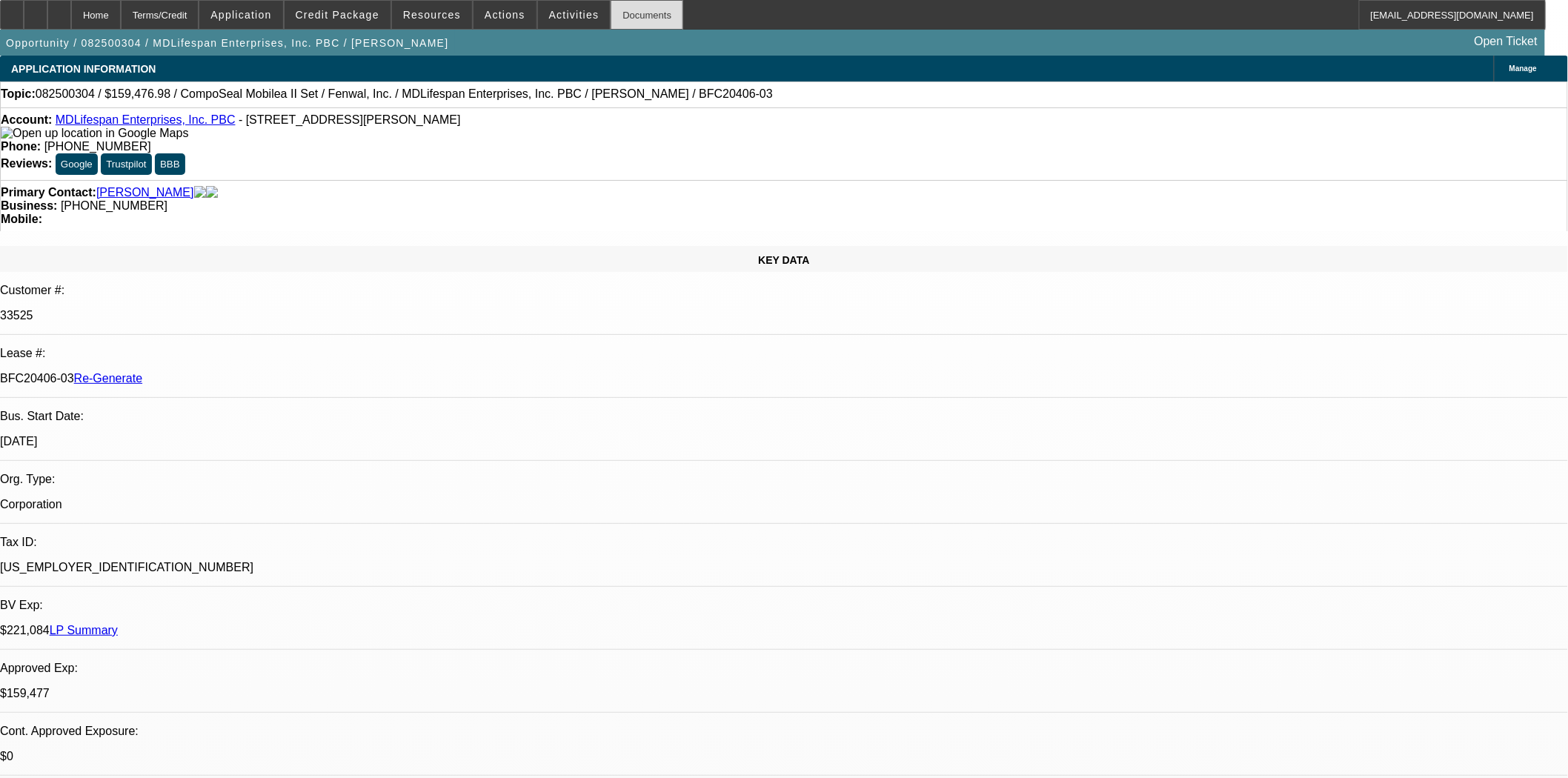
click at [642, 22] on div "Documents" at bounding box center [647, 14] width 73 height 30
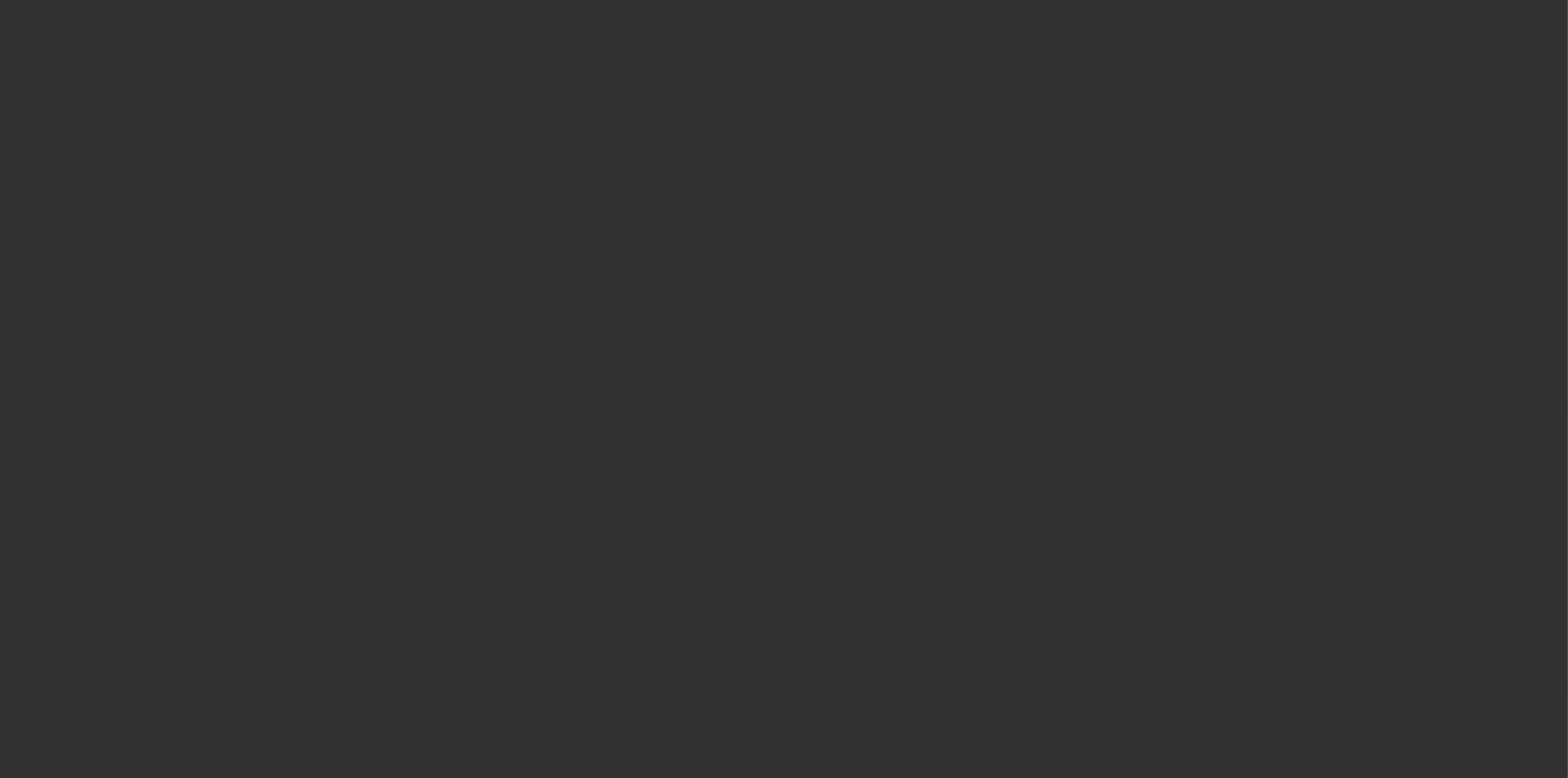
select select "4"
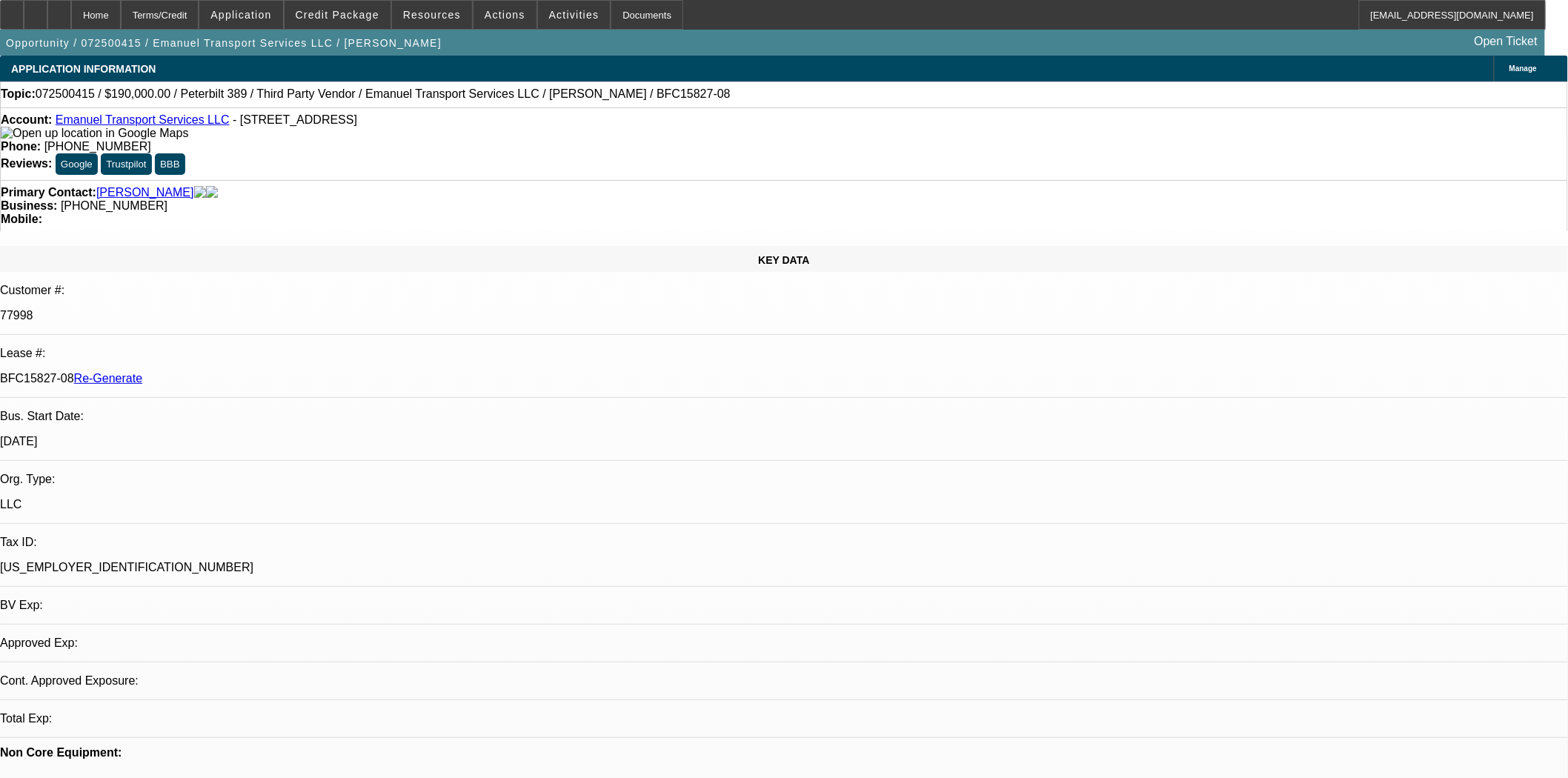
select select "0"
select select "2"
select select "0"
select select "6"
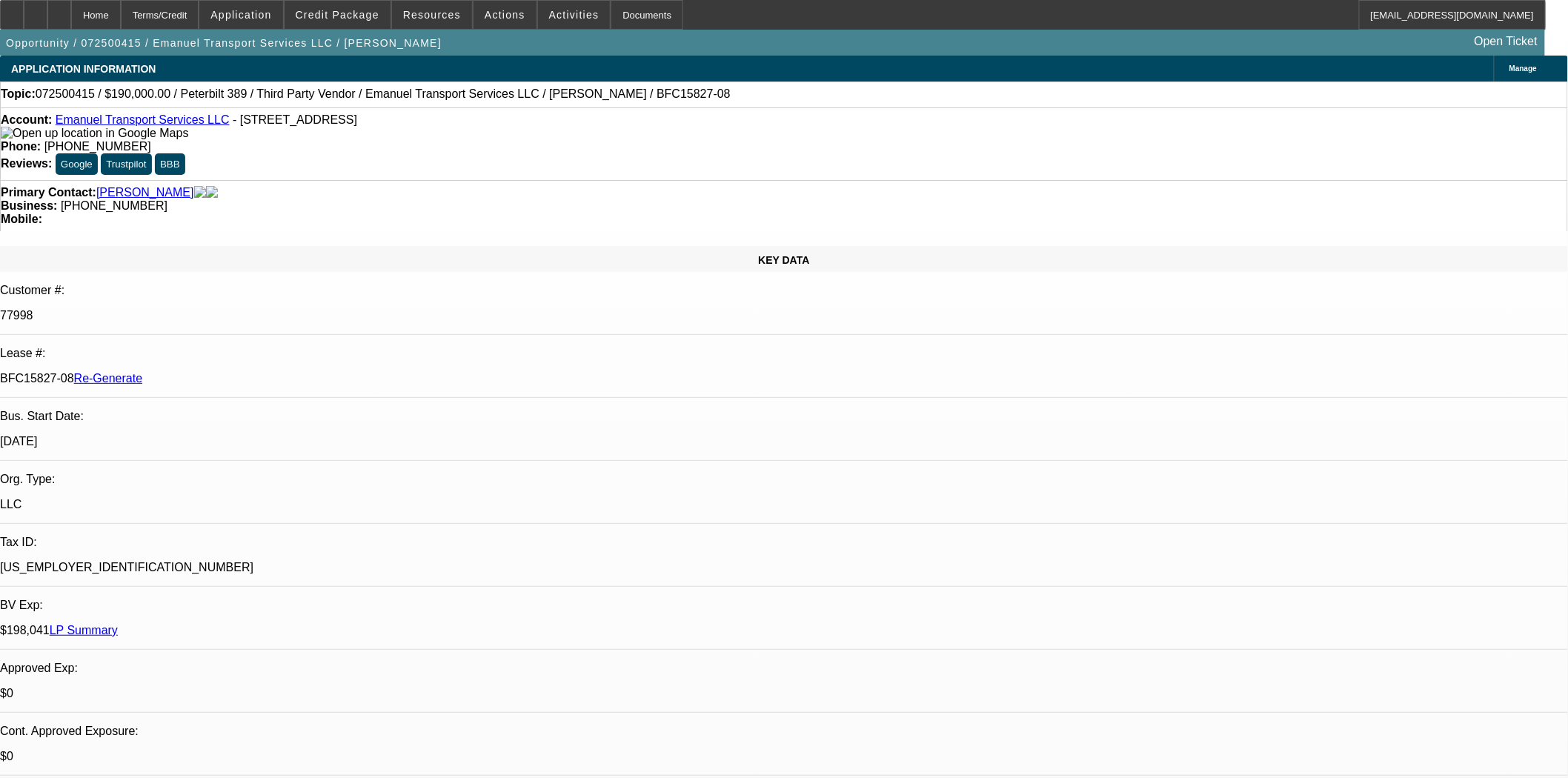
scroll to position [164, 0]
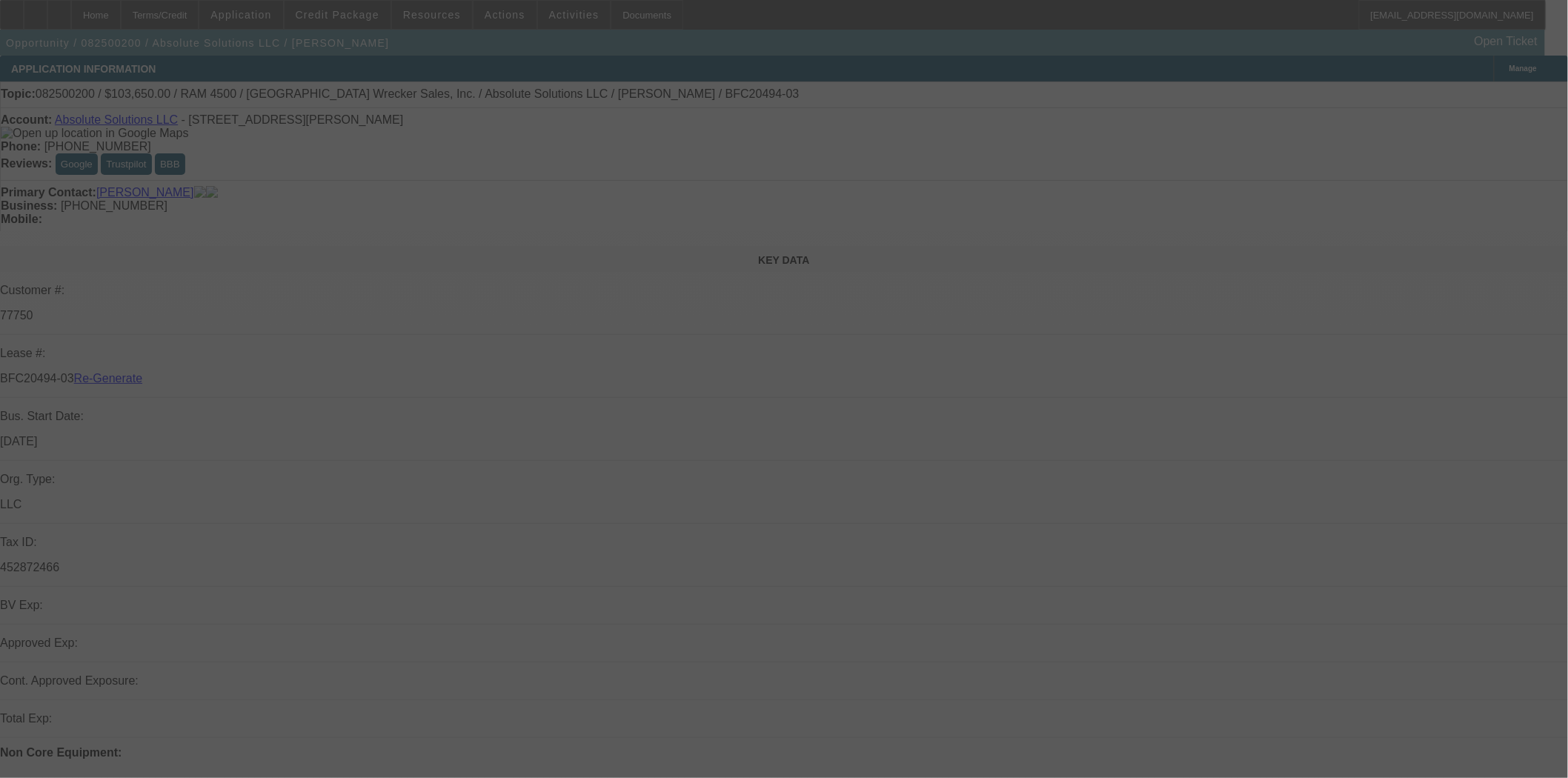
select select "3"
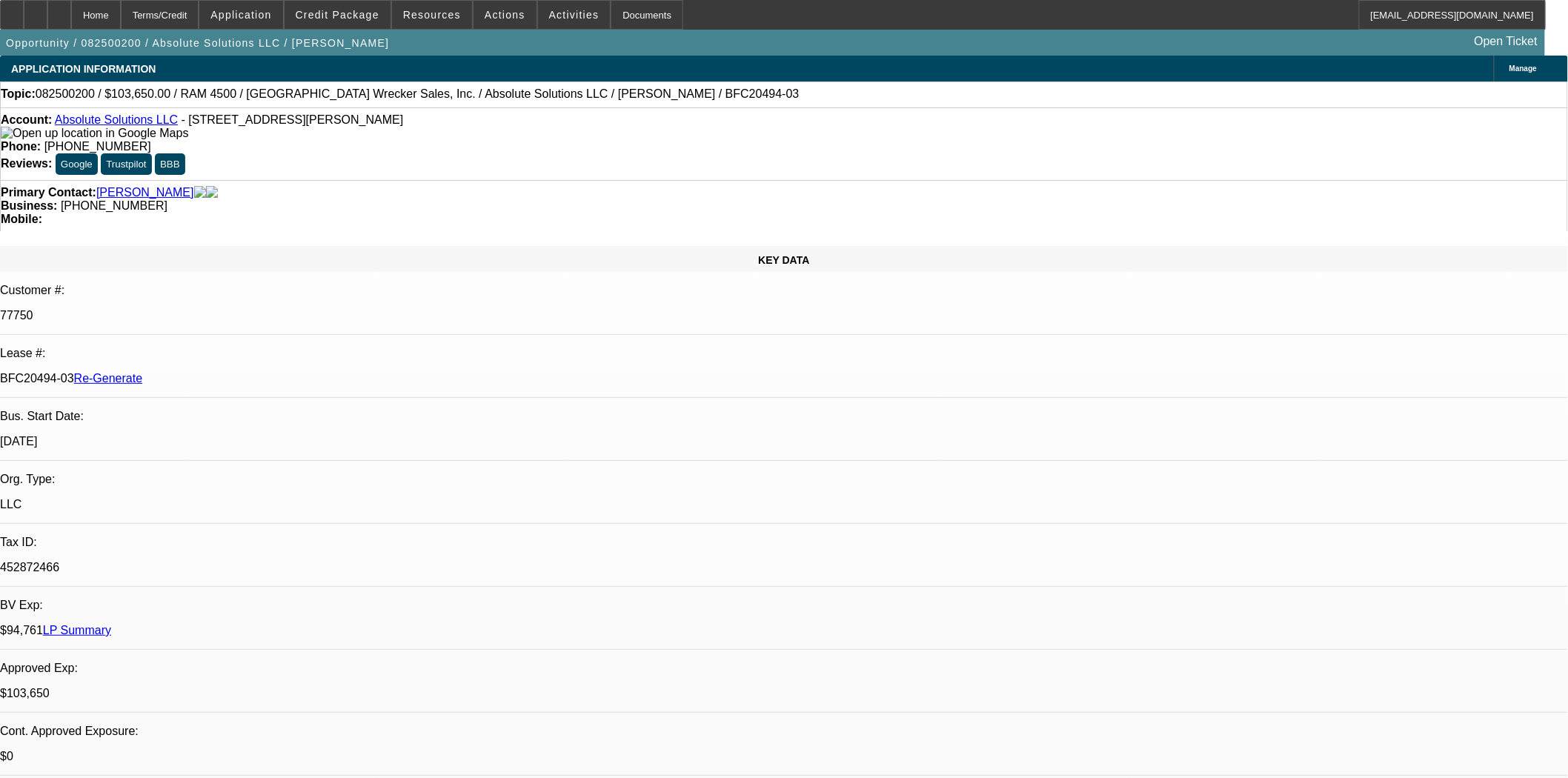
select select "0"
select select "6"
click at [354, 8] on span at bounding box center [337, 14] width 106 height 36
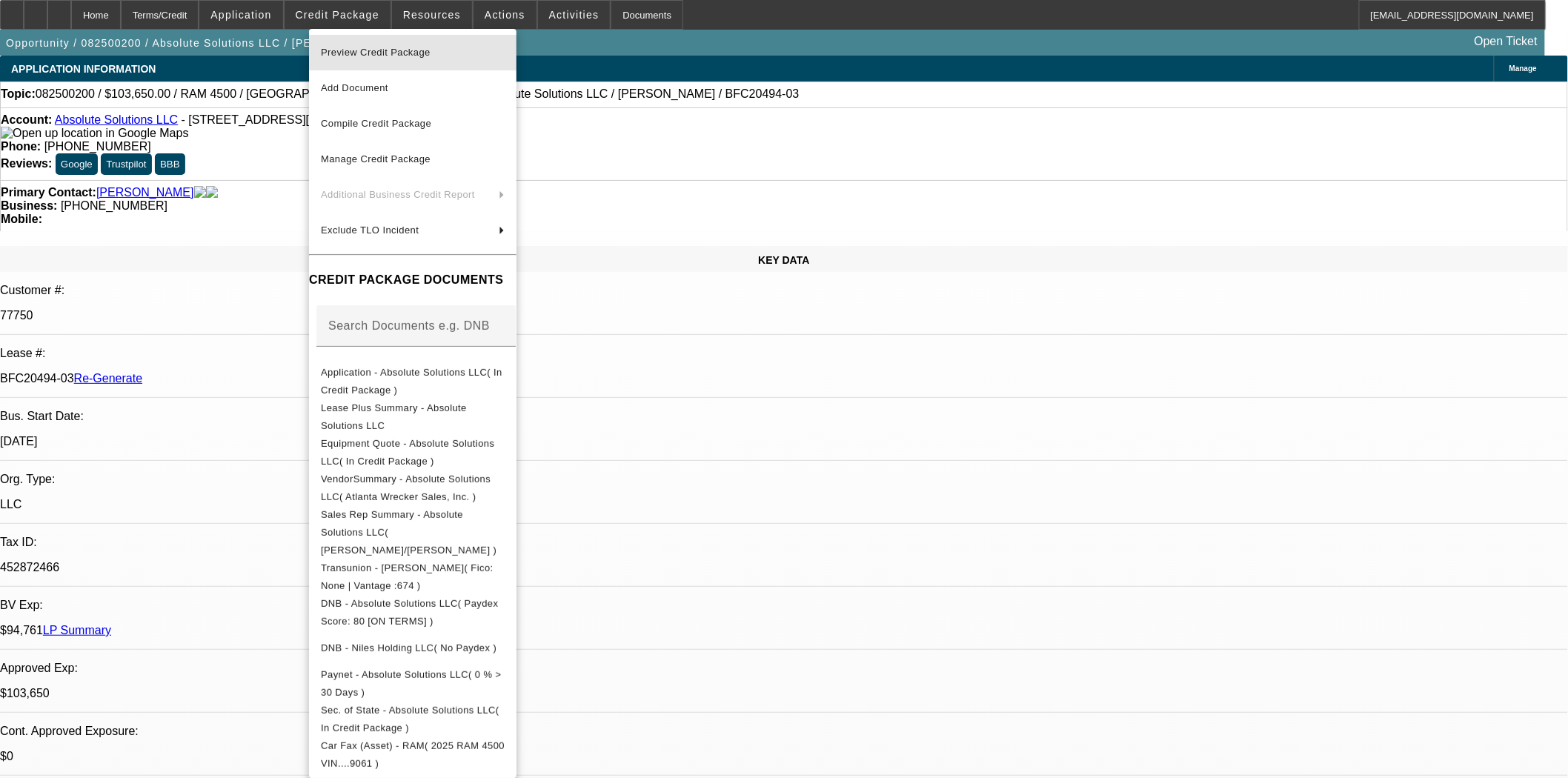
click at [371, 57] on span "Preview Credit Package" at bounding box center [376, 52] width 110 height 11
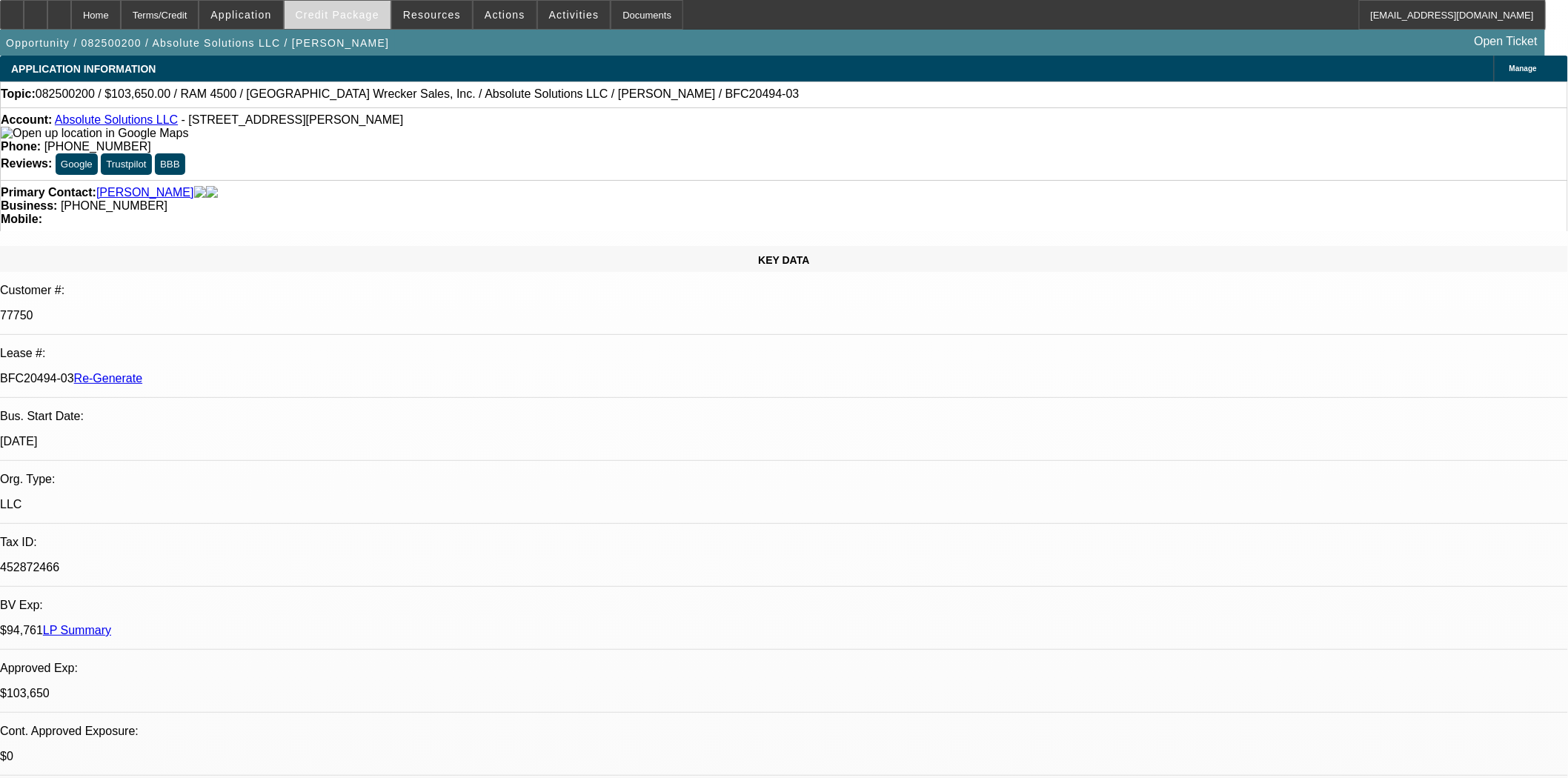
click at [332, 15] on span "Credit Package" at bounding box center [337, 15] width 84 height 12
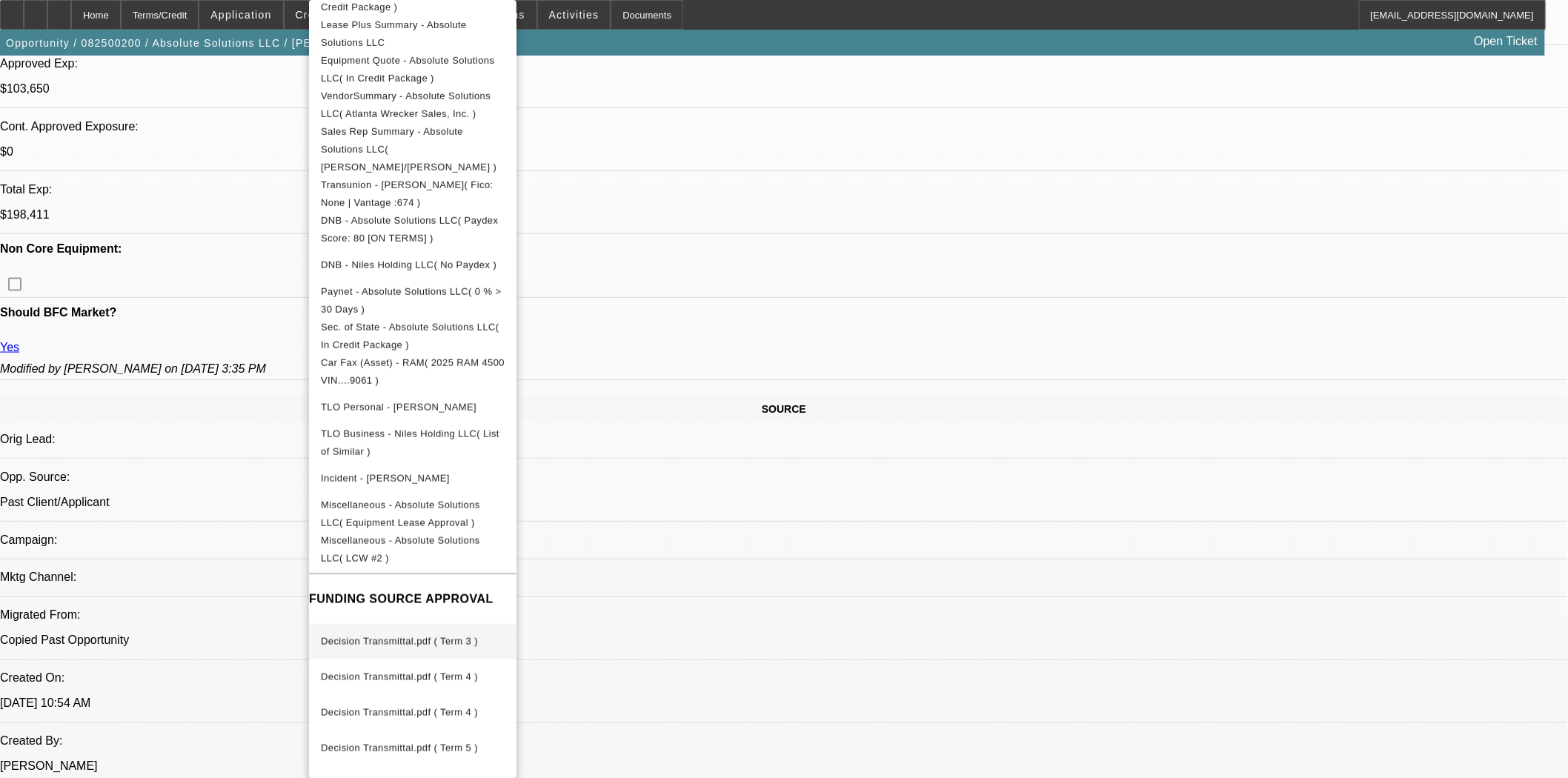
scroll to position [741, 0]
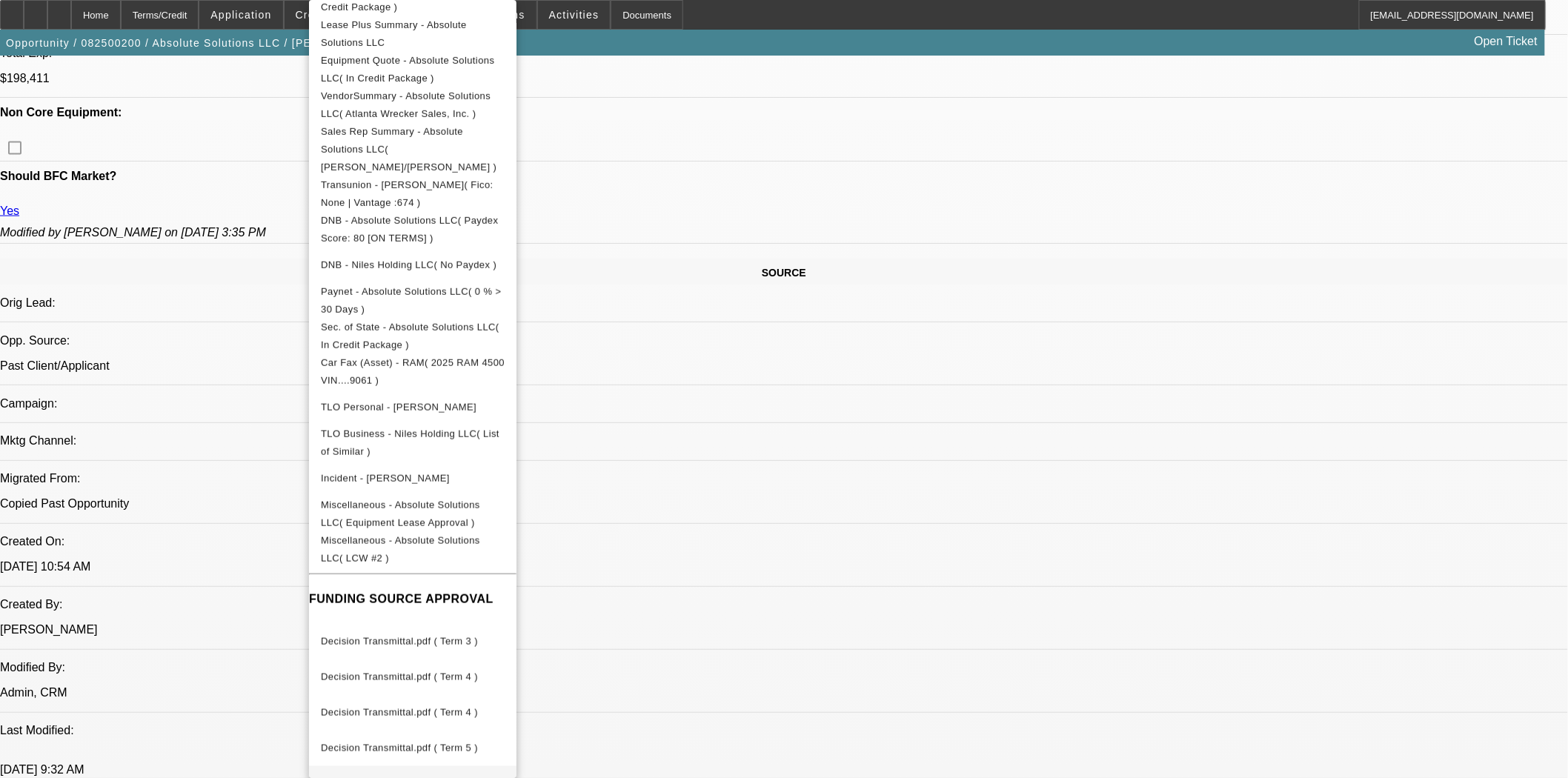
click at [415, 775] on span "Decision Transmittal.pdf ( Term 5 )" at bounding box center [412, 783] width 184 height 18
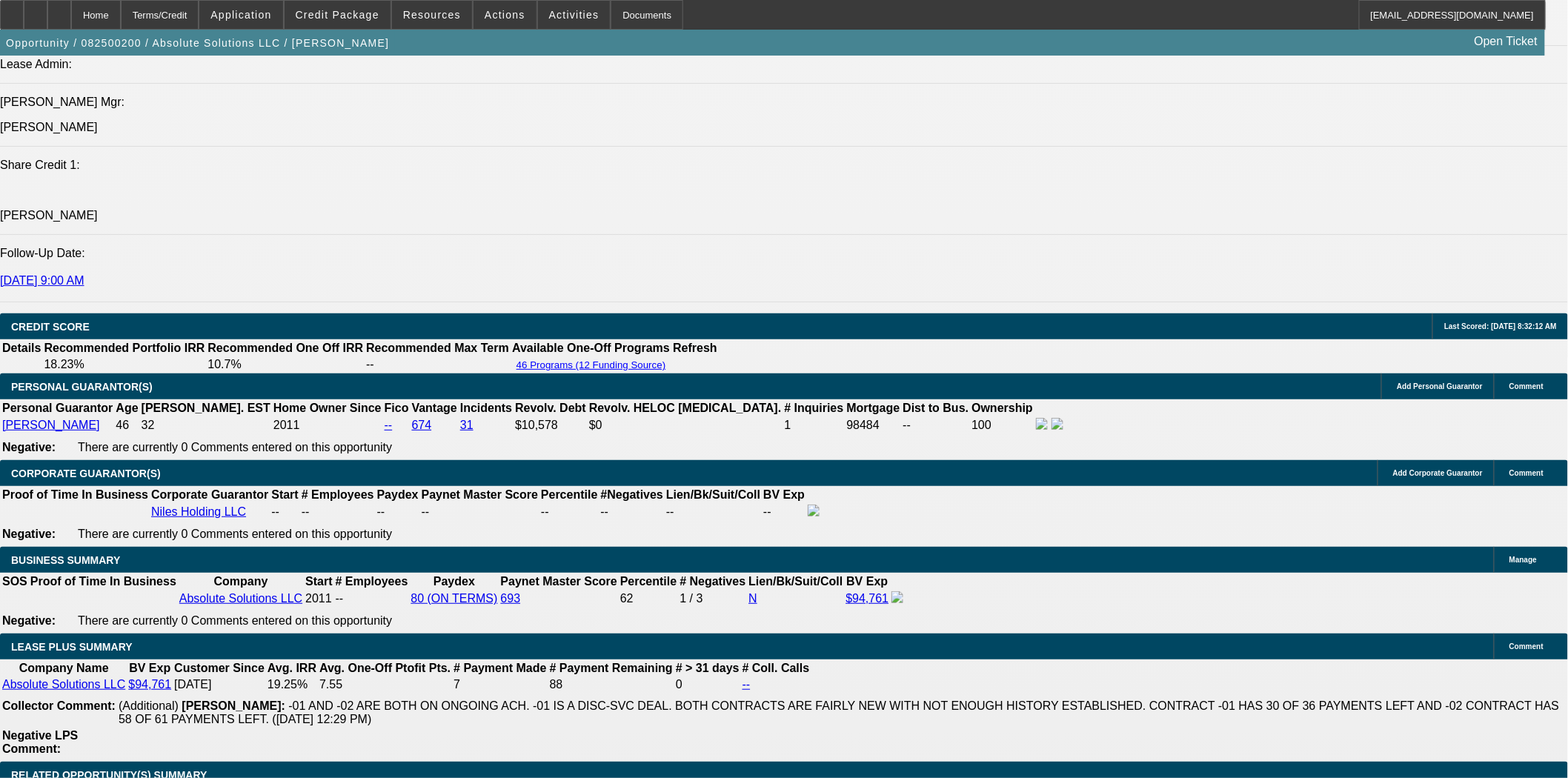
scroll to position [2222, 0]
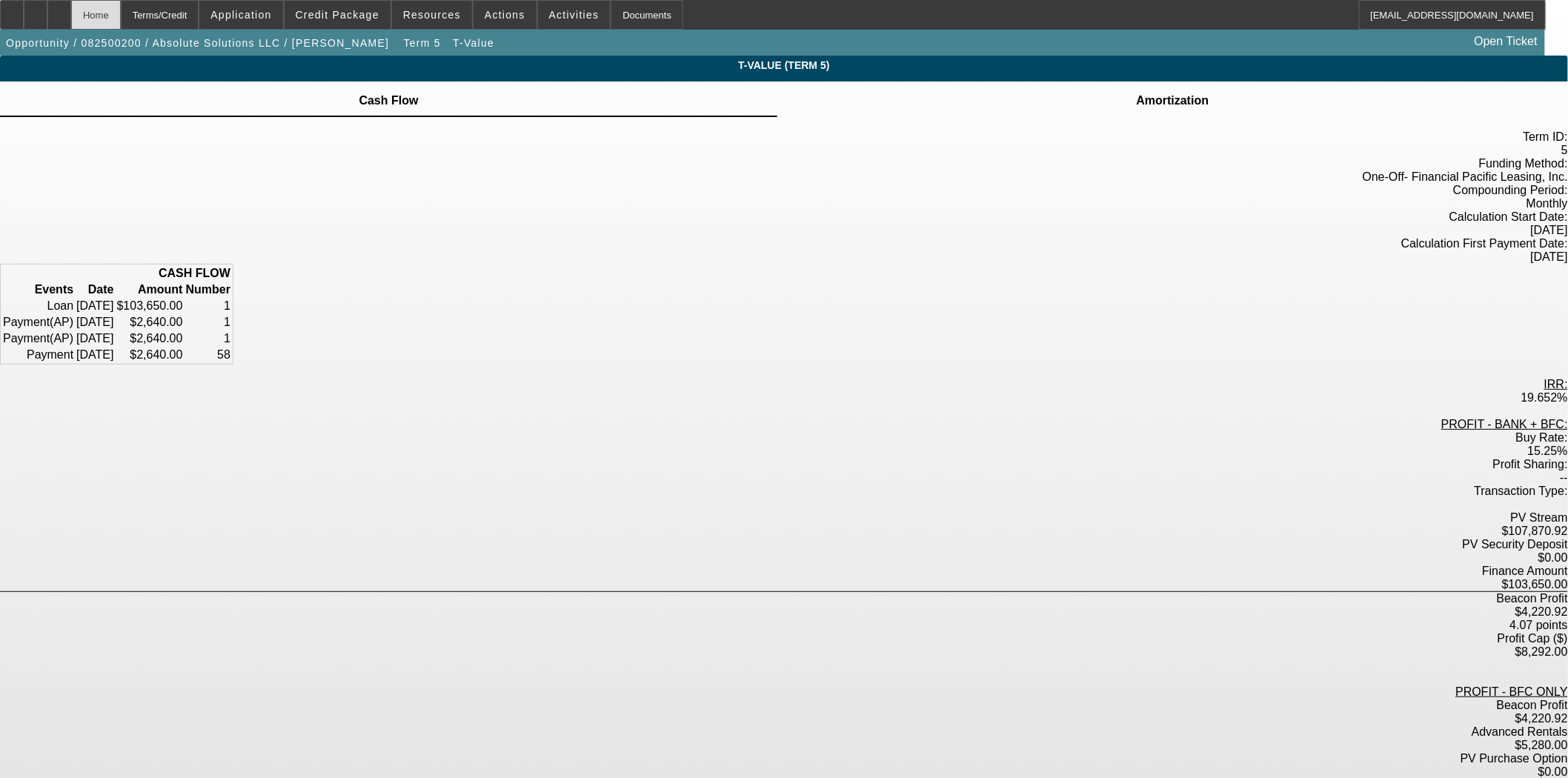
click at [121, 15] on div "Home" at bounding box center [96, 14] width 50 height 30
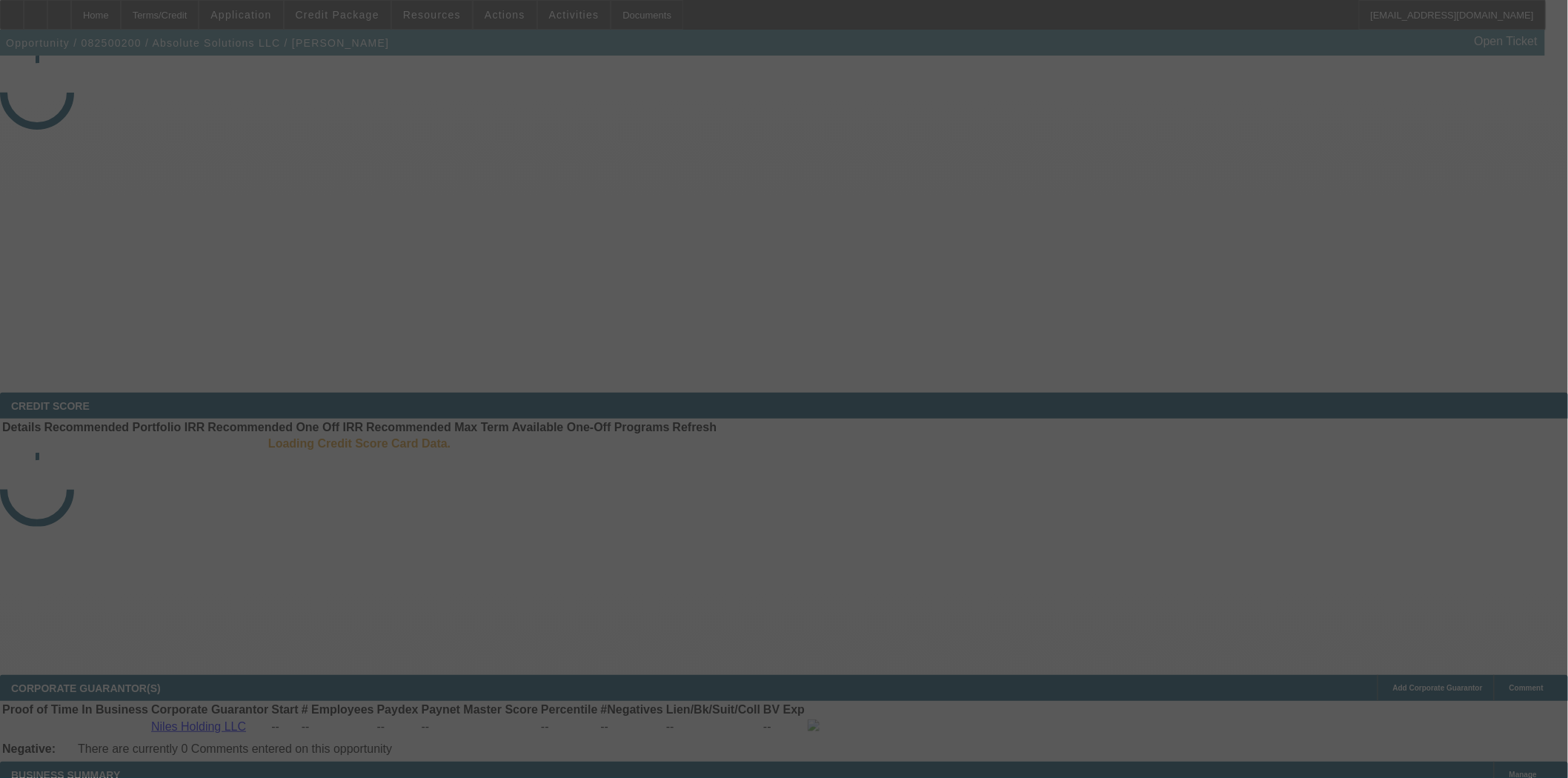
select select "3"
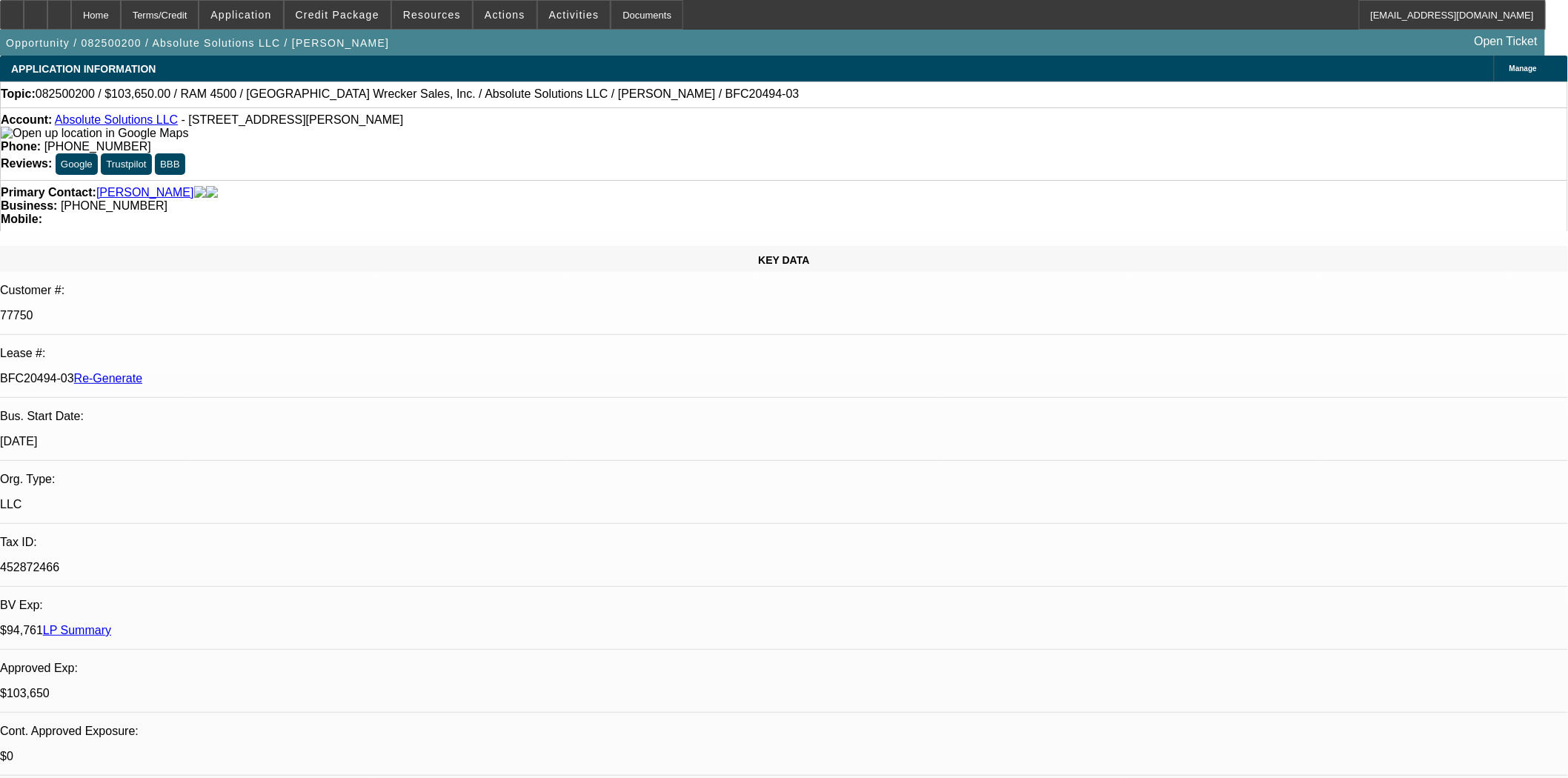
select select "0"
select select "6"
click at [23, 5] on div at bounding box center [12, 14] width 24 height 30
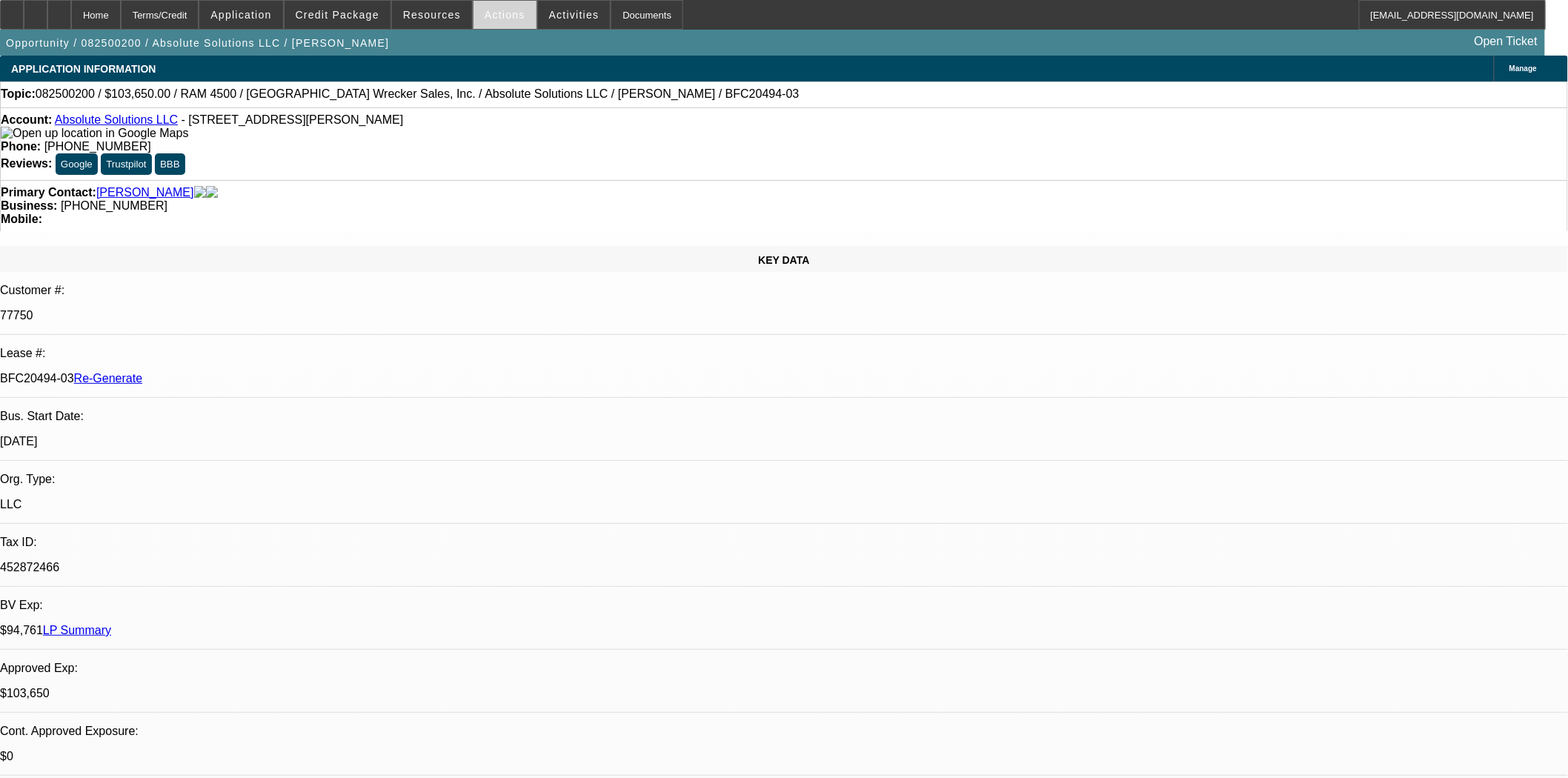
click at [492, 21] on span at bounding box center [505, 14] width 63 height 36
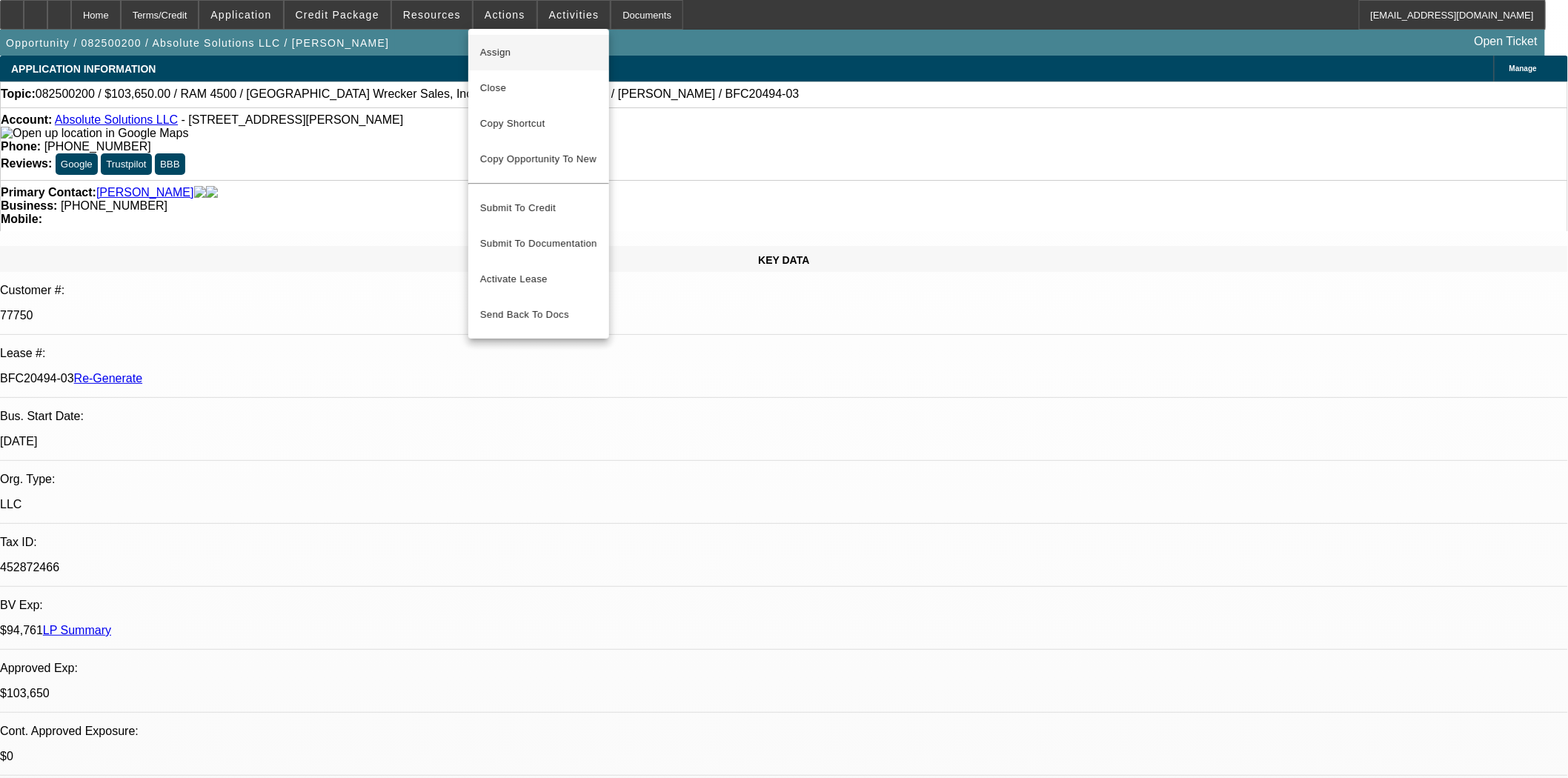
click at [493, 40] on button "Assign" at bounding box center [539, 52] width 140 height 36
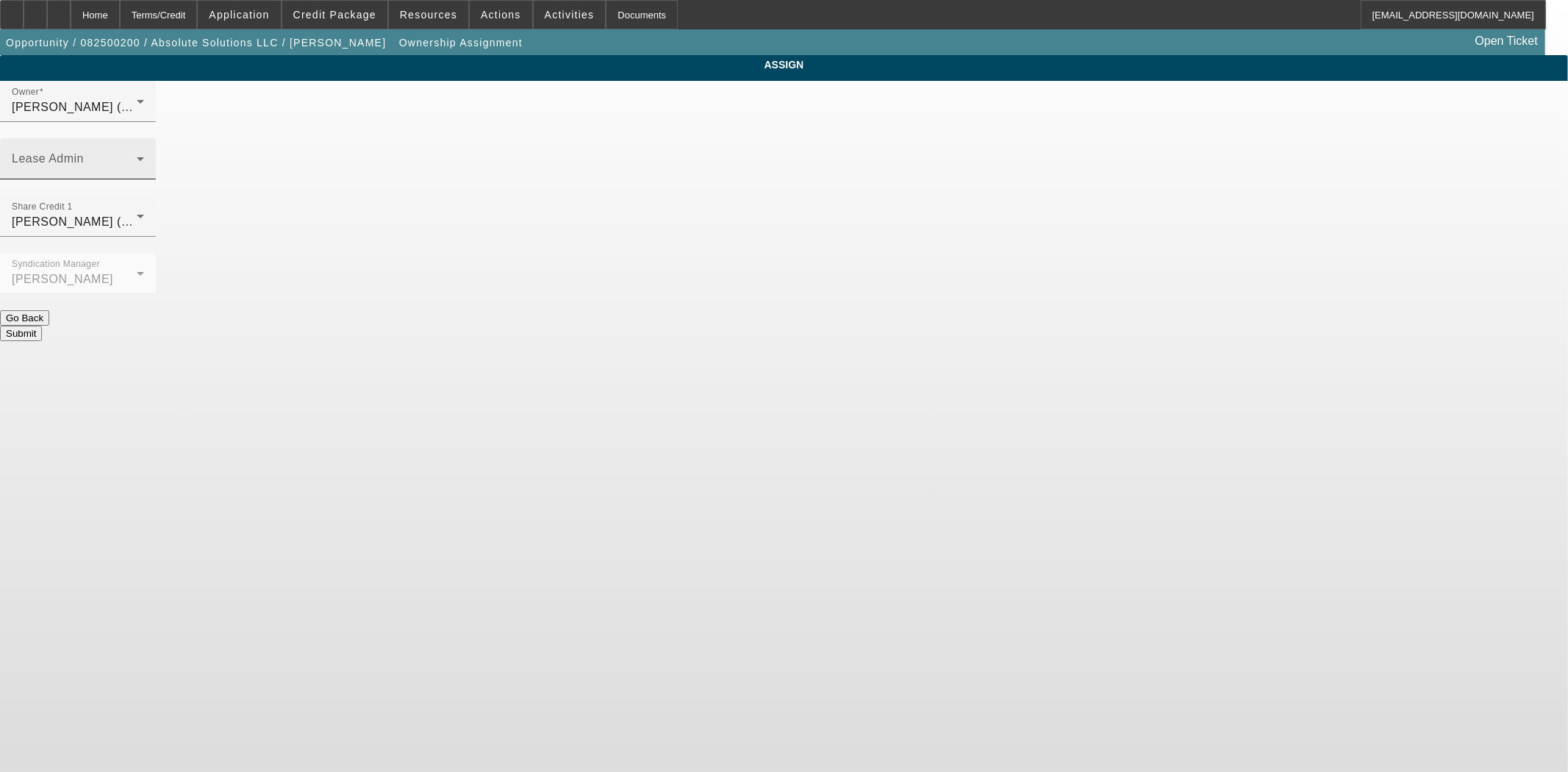
click at [144, 138] on div "Lease Admin" at bounding box center [78, 159] width 133 height 41
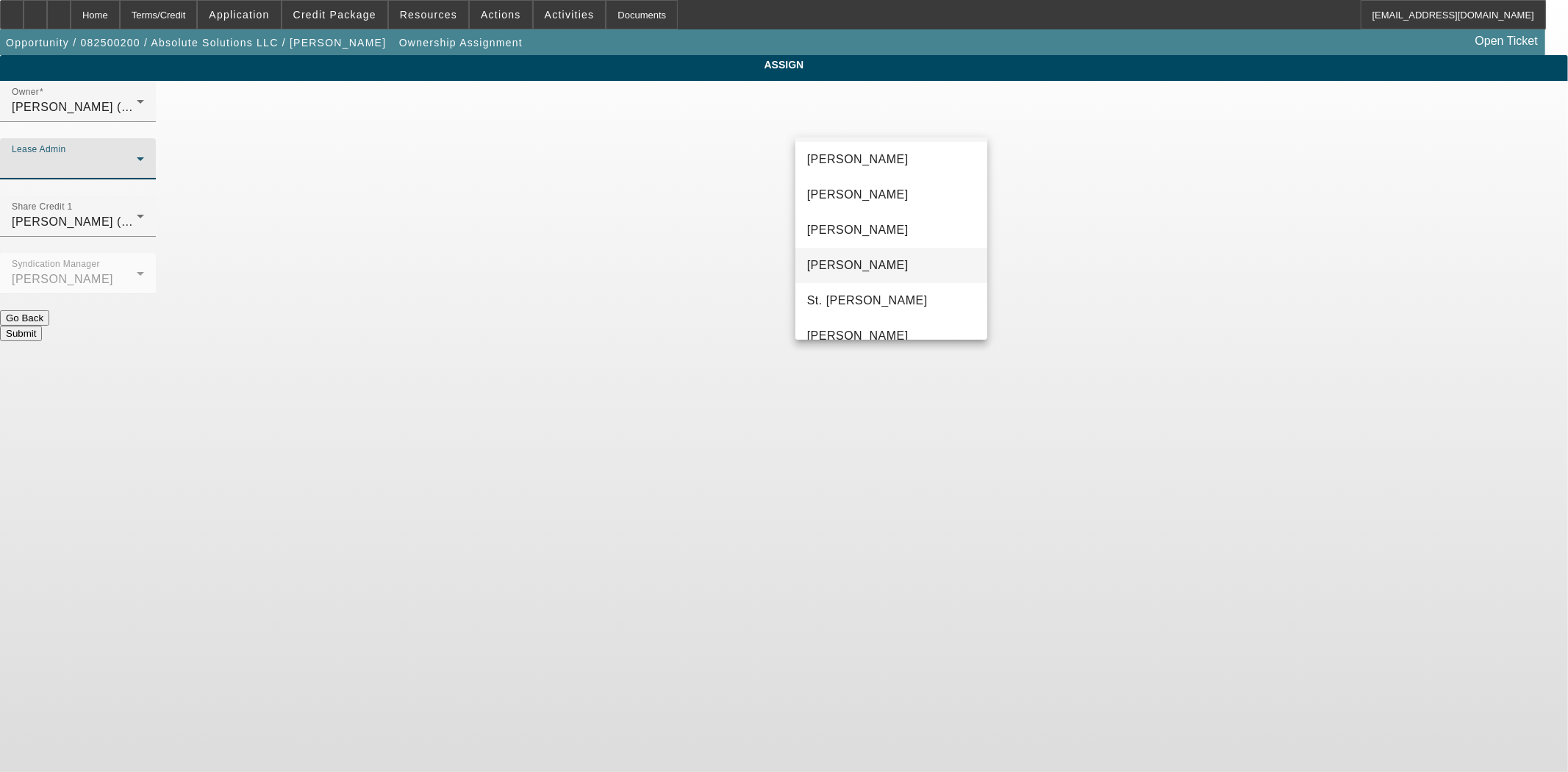
scroll to position [56, 0]
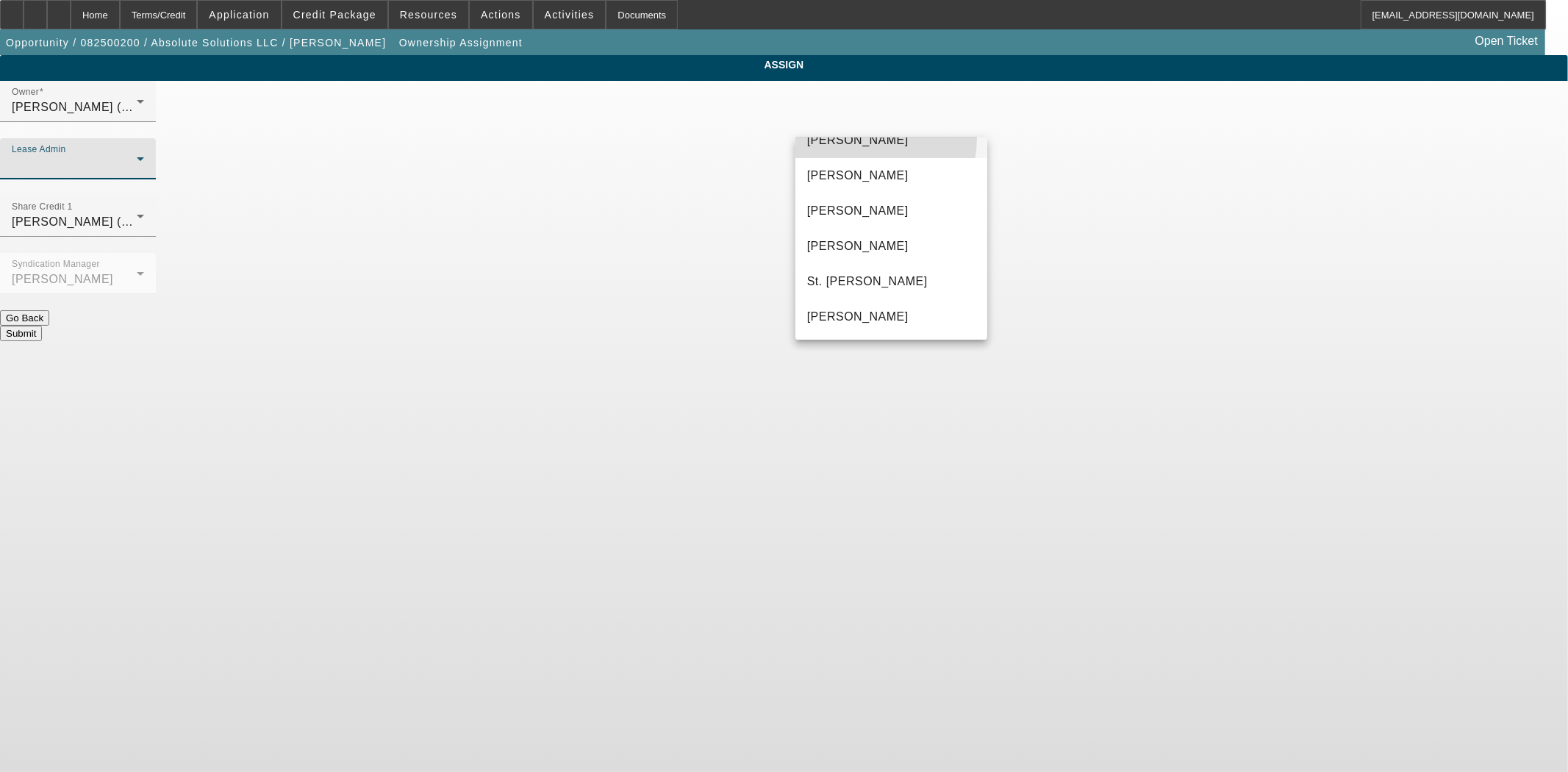
click at [851, 138] on span "Byrne, Mark" at bounding box center [858, 140] width 102 height 18
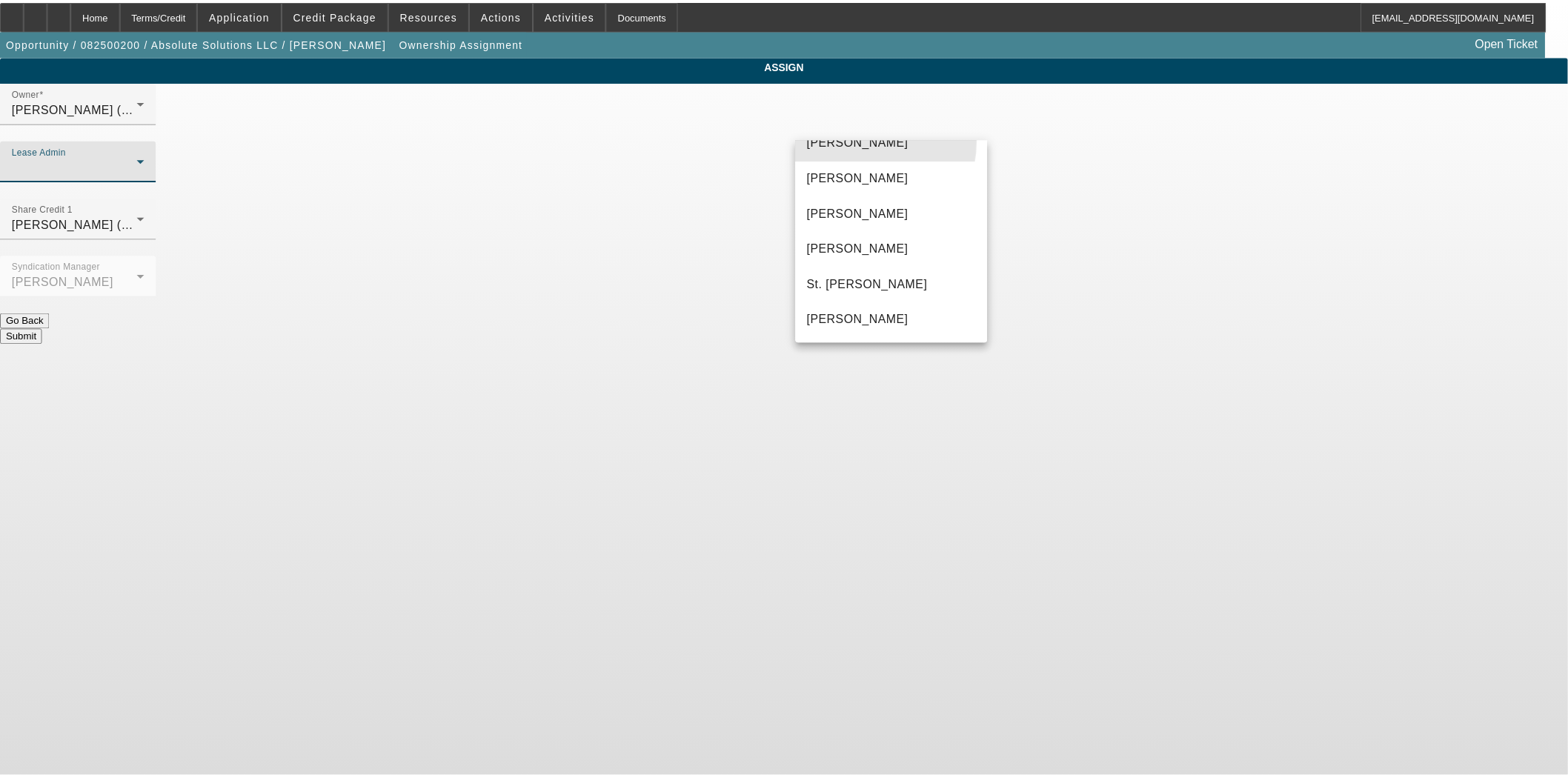
scroll to position [41, 0]
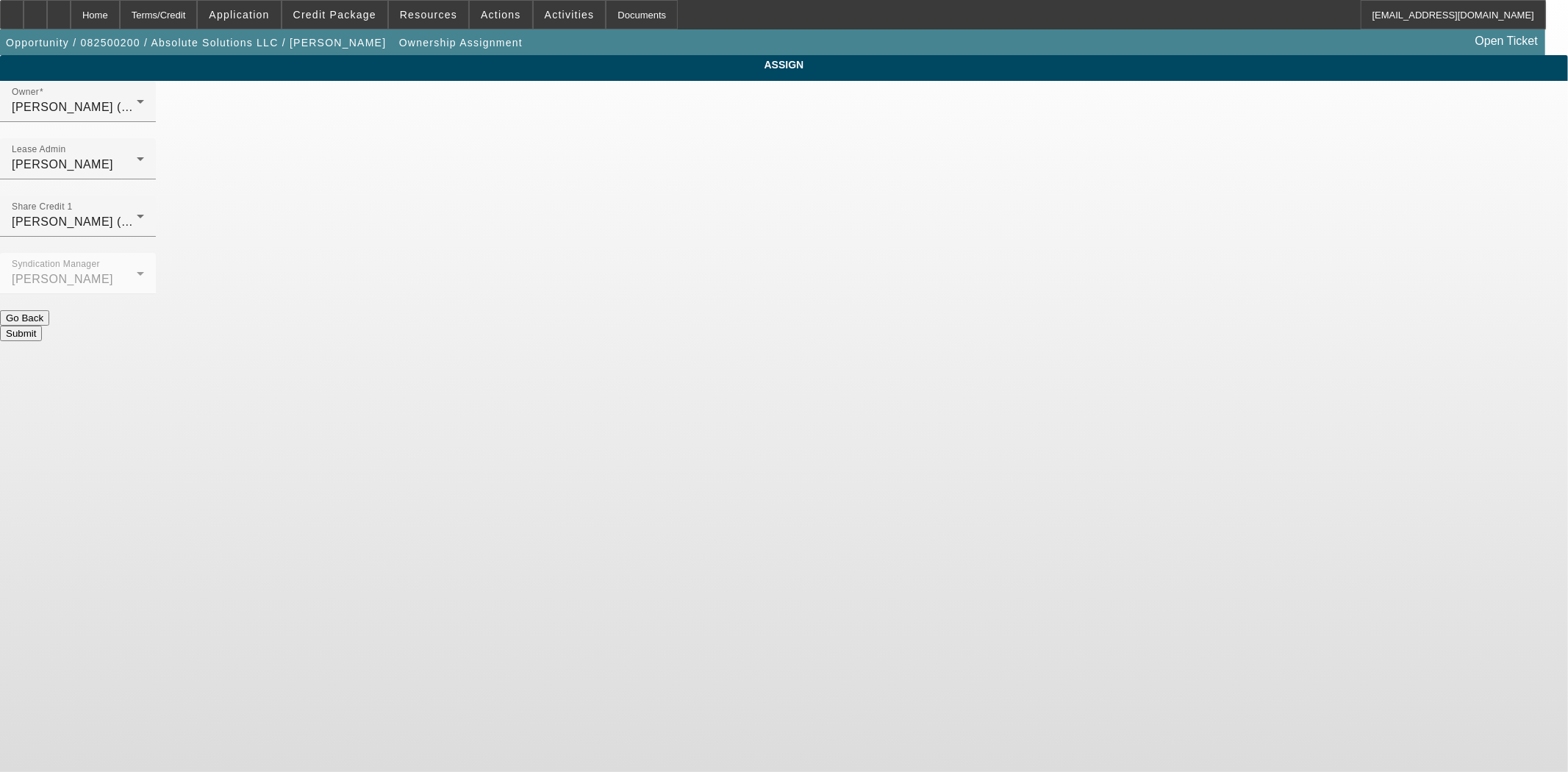
click at [42, 326] on button "Submit" at bounding box center [21, 333] width 42 height 15
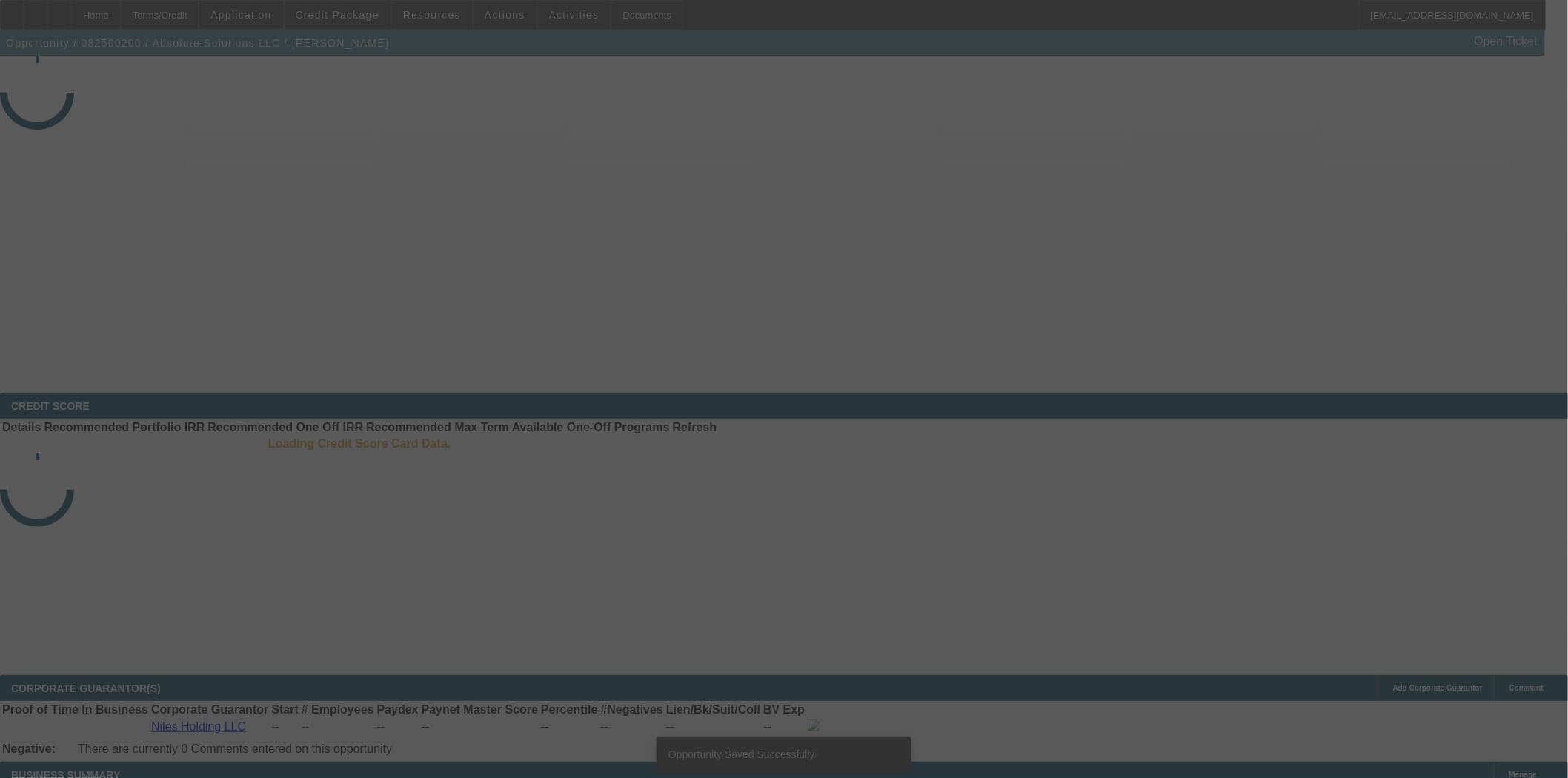
select select "3"
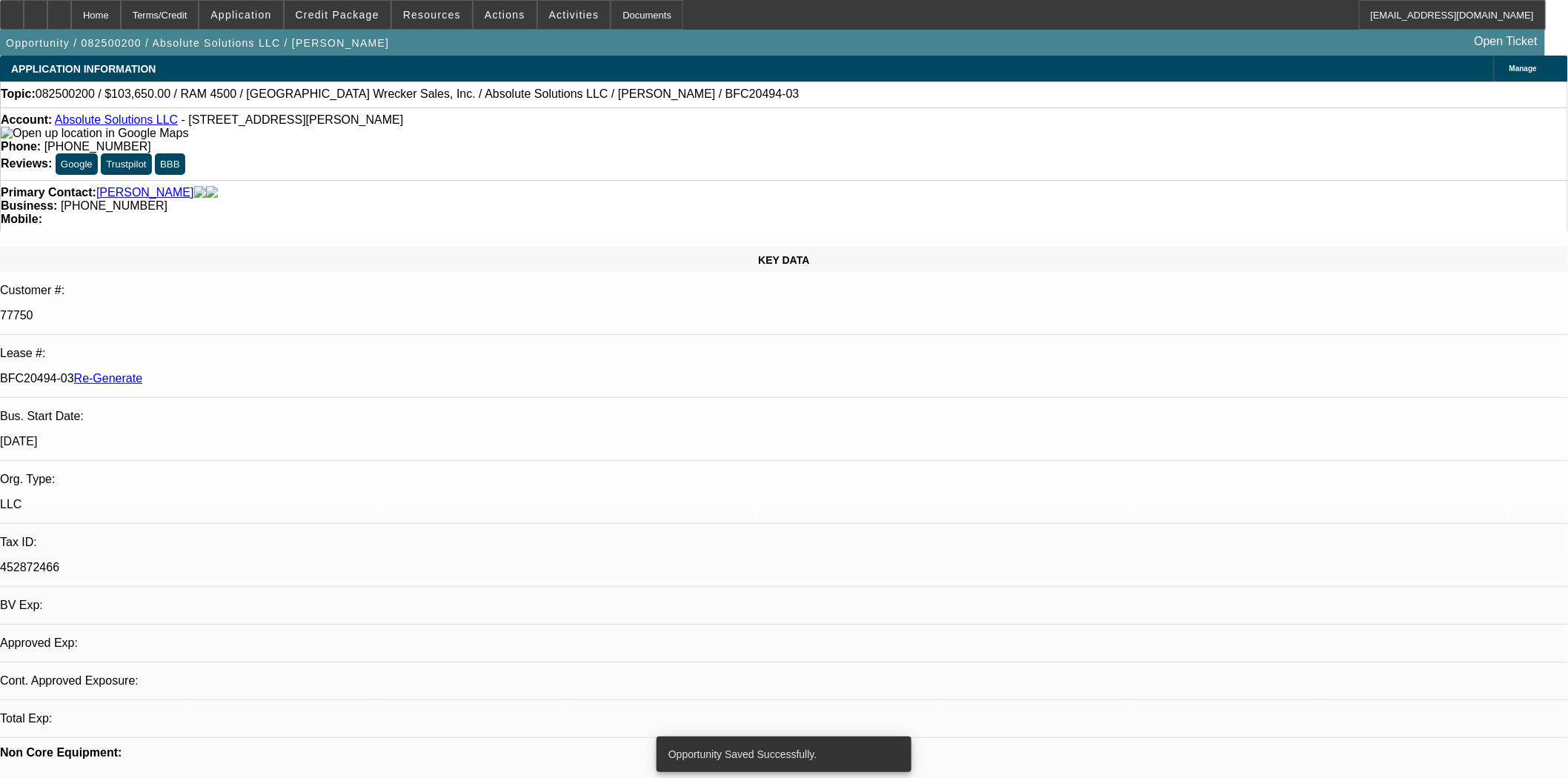
select select "0"
select select "6"
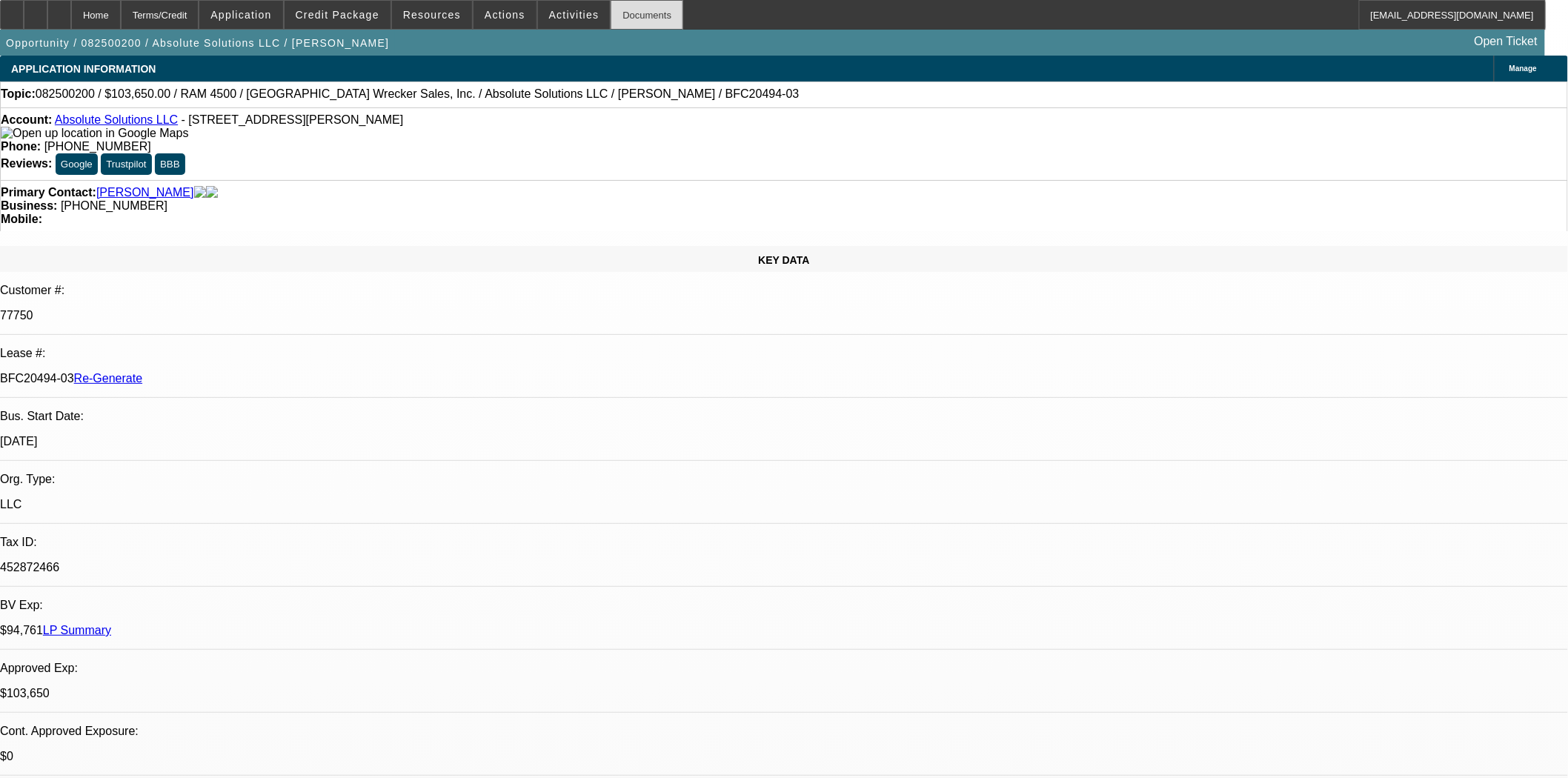
click at [649, 22] on div "Documents" at bounding box center [647, 14] width 73 height 30
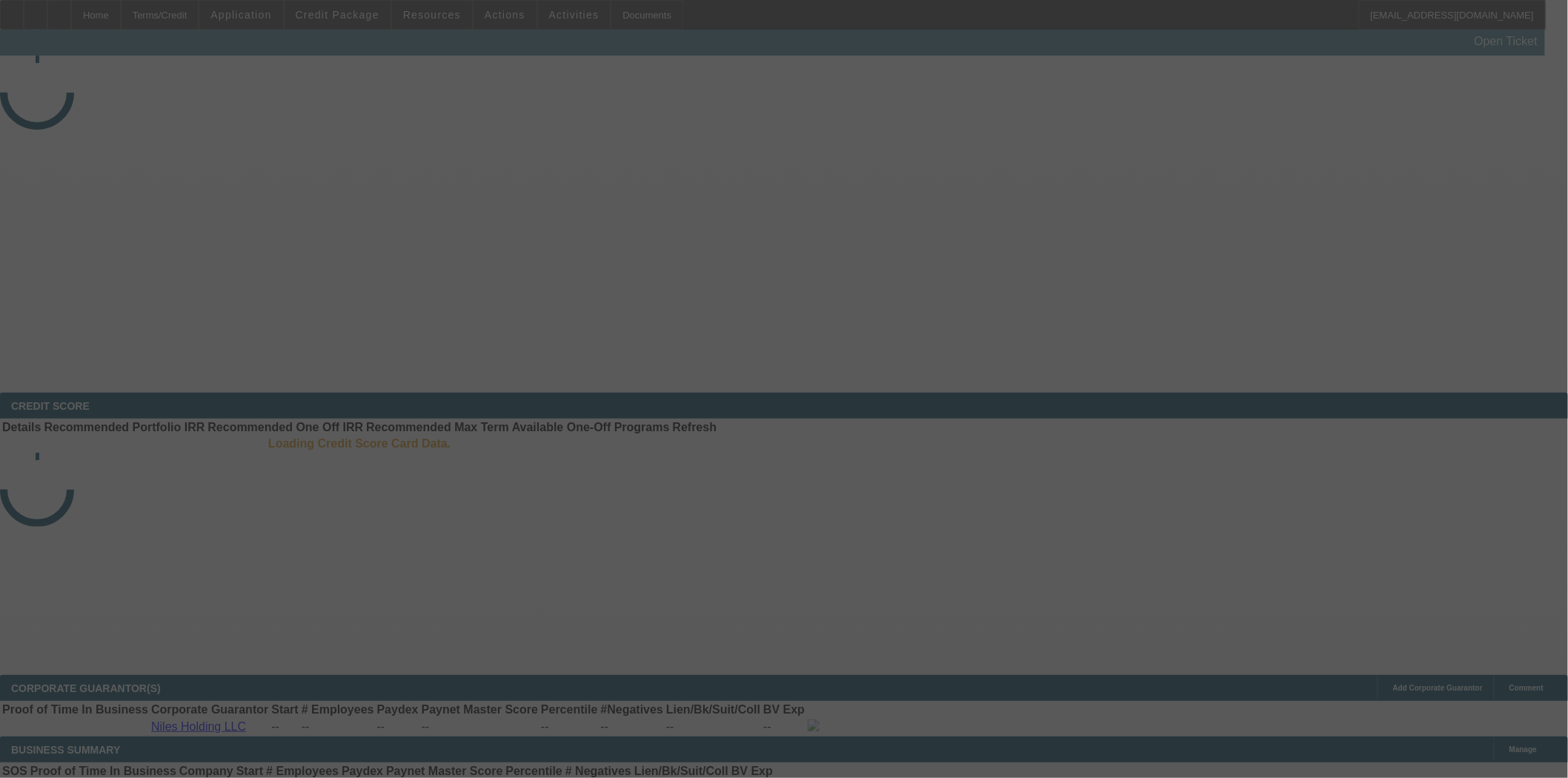
select select "3"
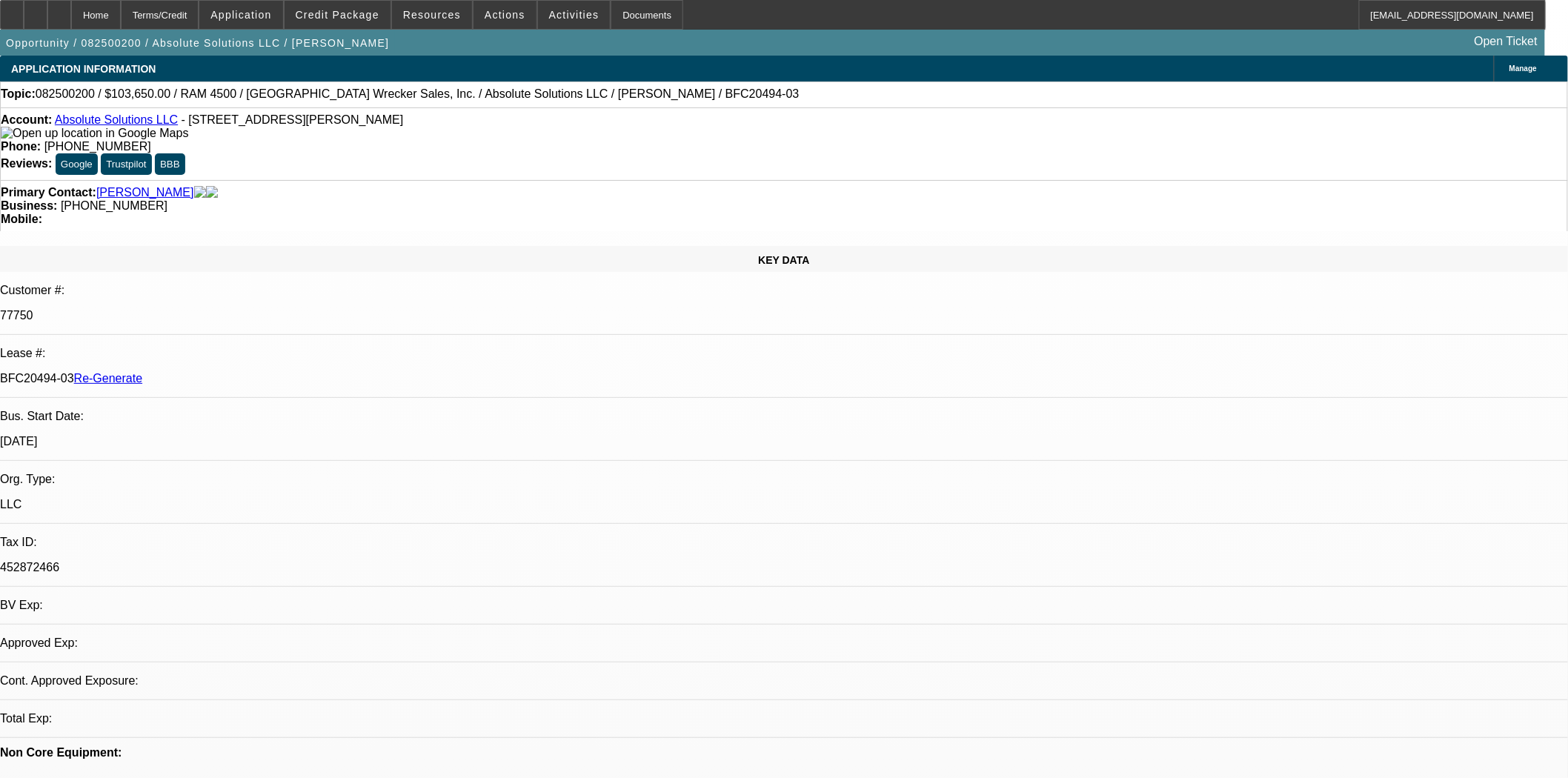
select select "0"
select select "6"
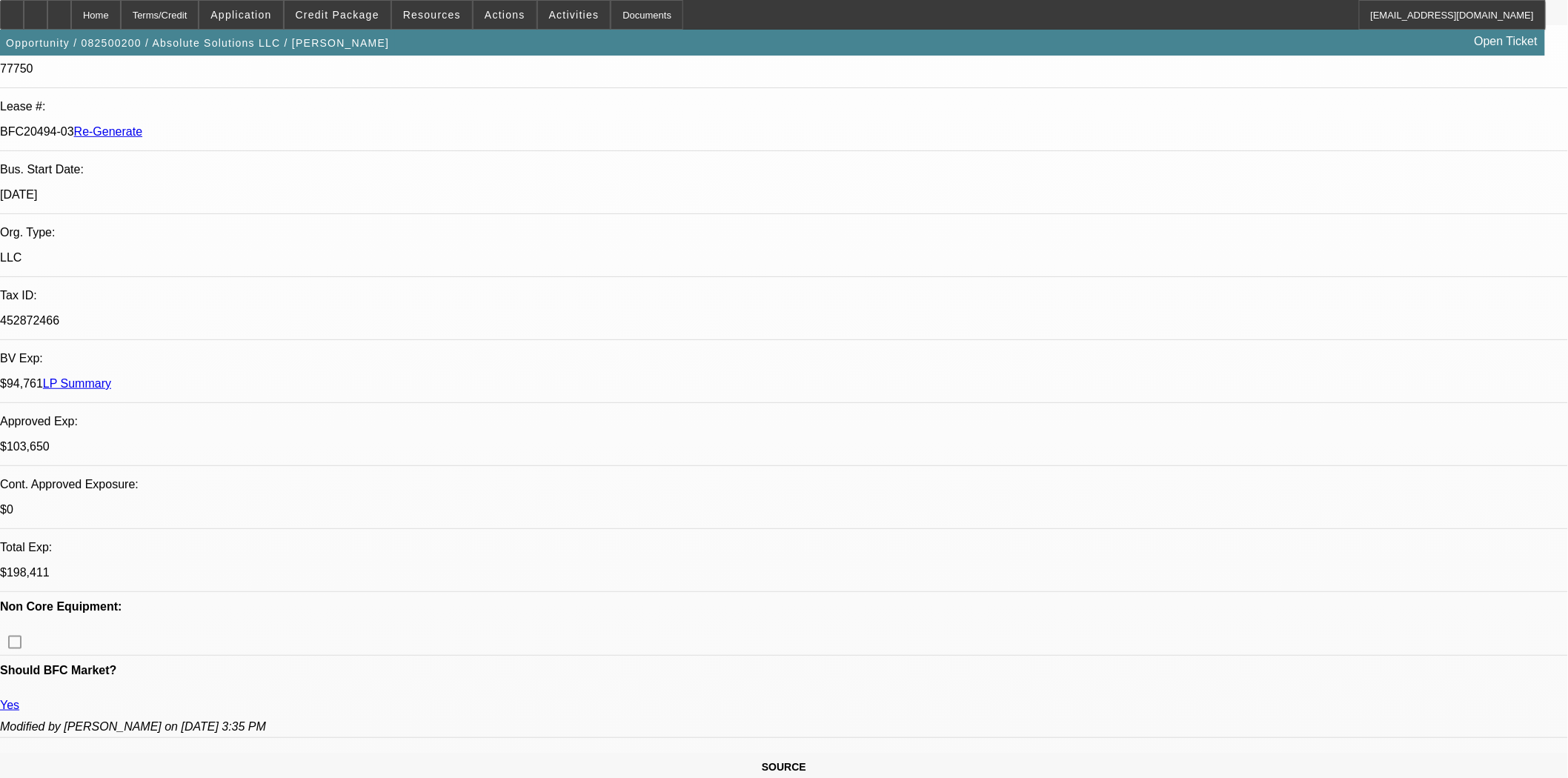
scroll to position [0, 0]
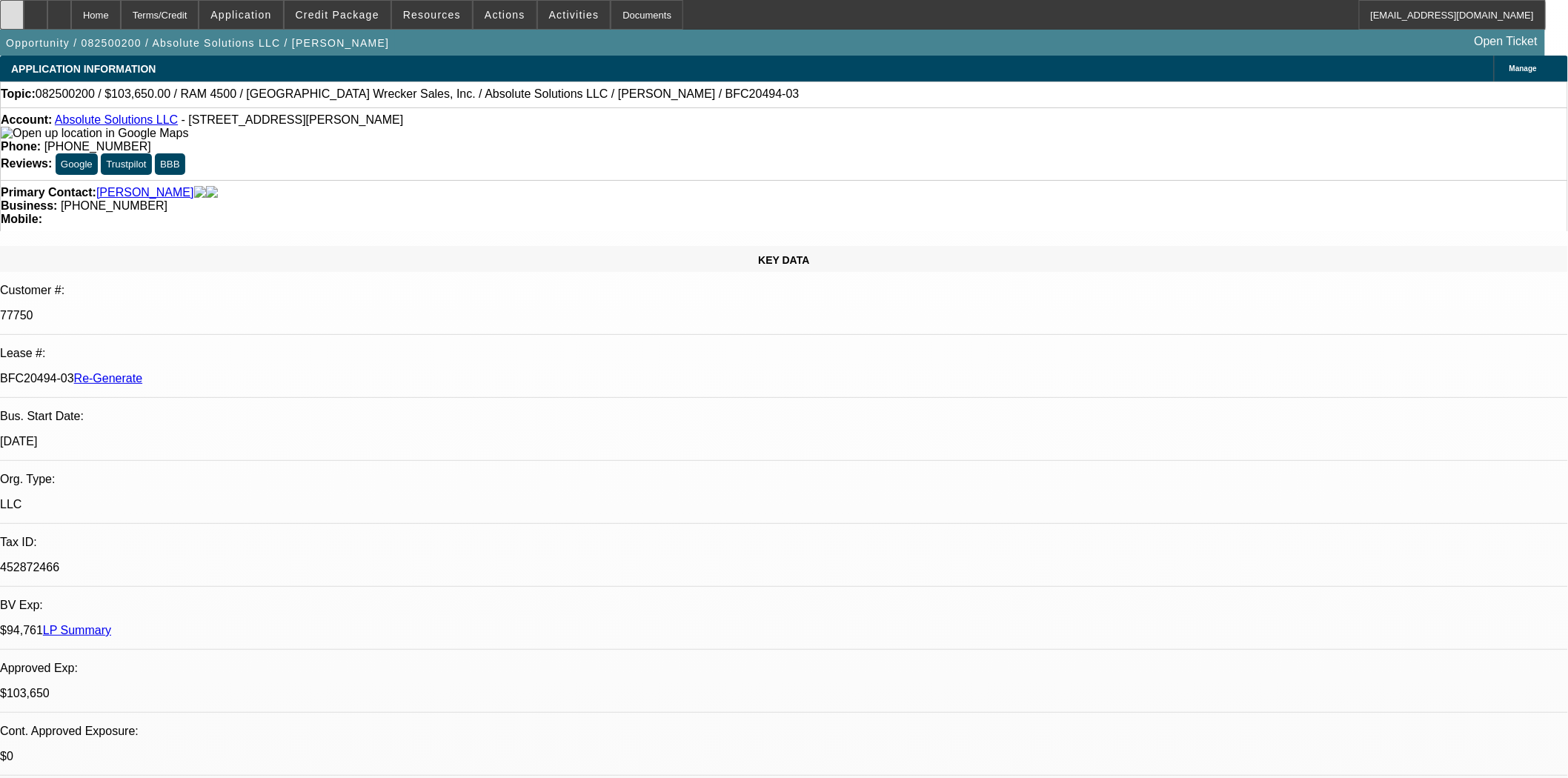
click at [12, 9] on icon at bounding box center [12, 9] width 0 height 0
click at [480, 3] on span at bounding box center [505, 14] width 63 height 36
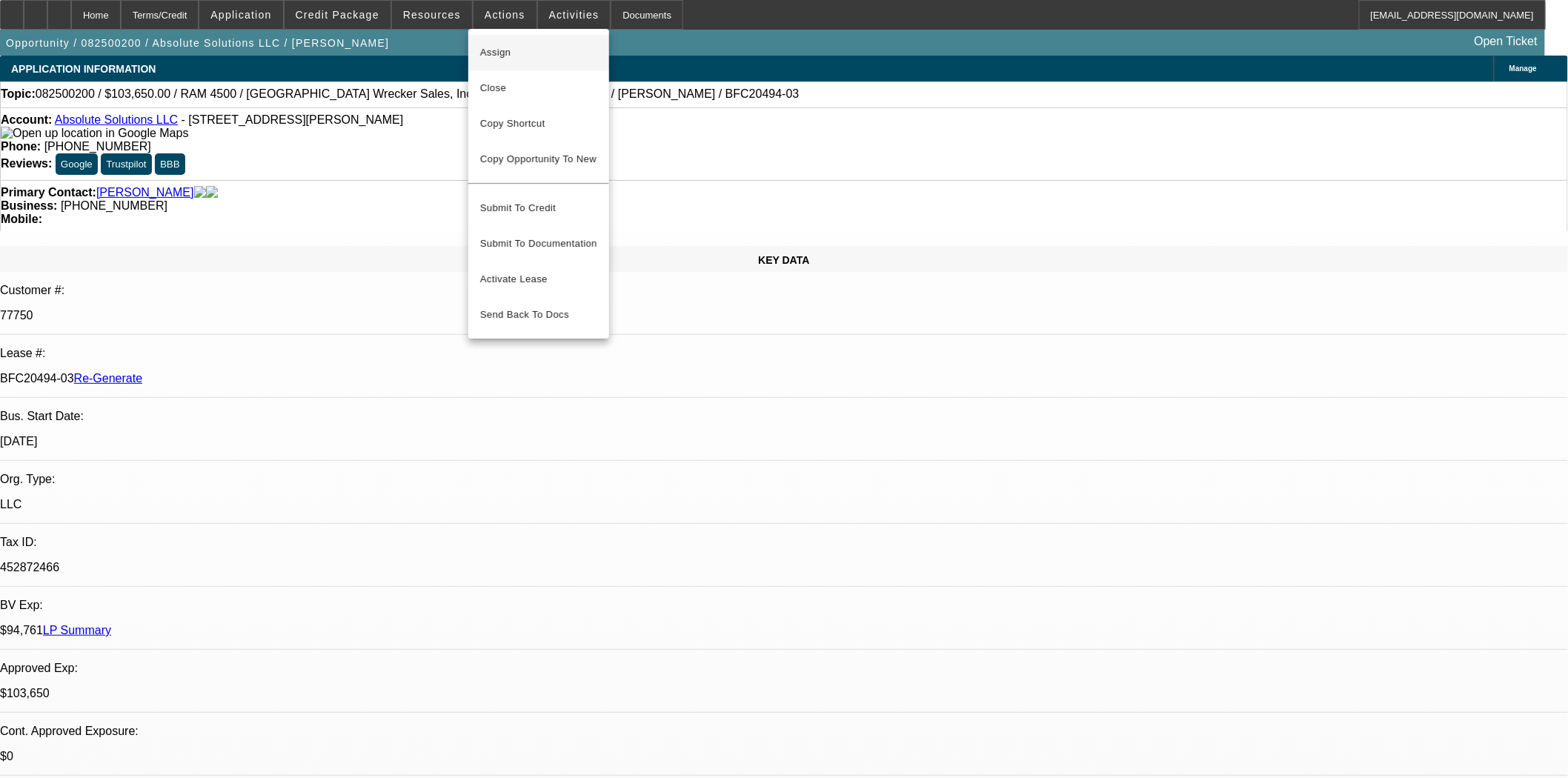
click at [498, 46] on span "Assign" at bounding box center [539, 52] width 117 height 18
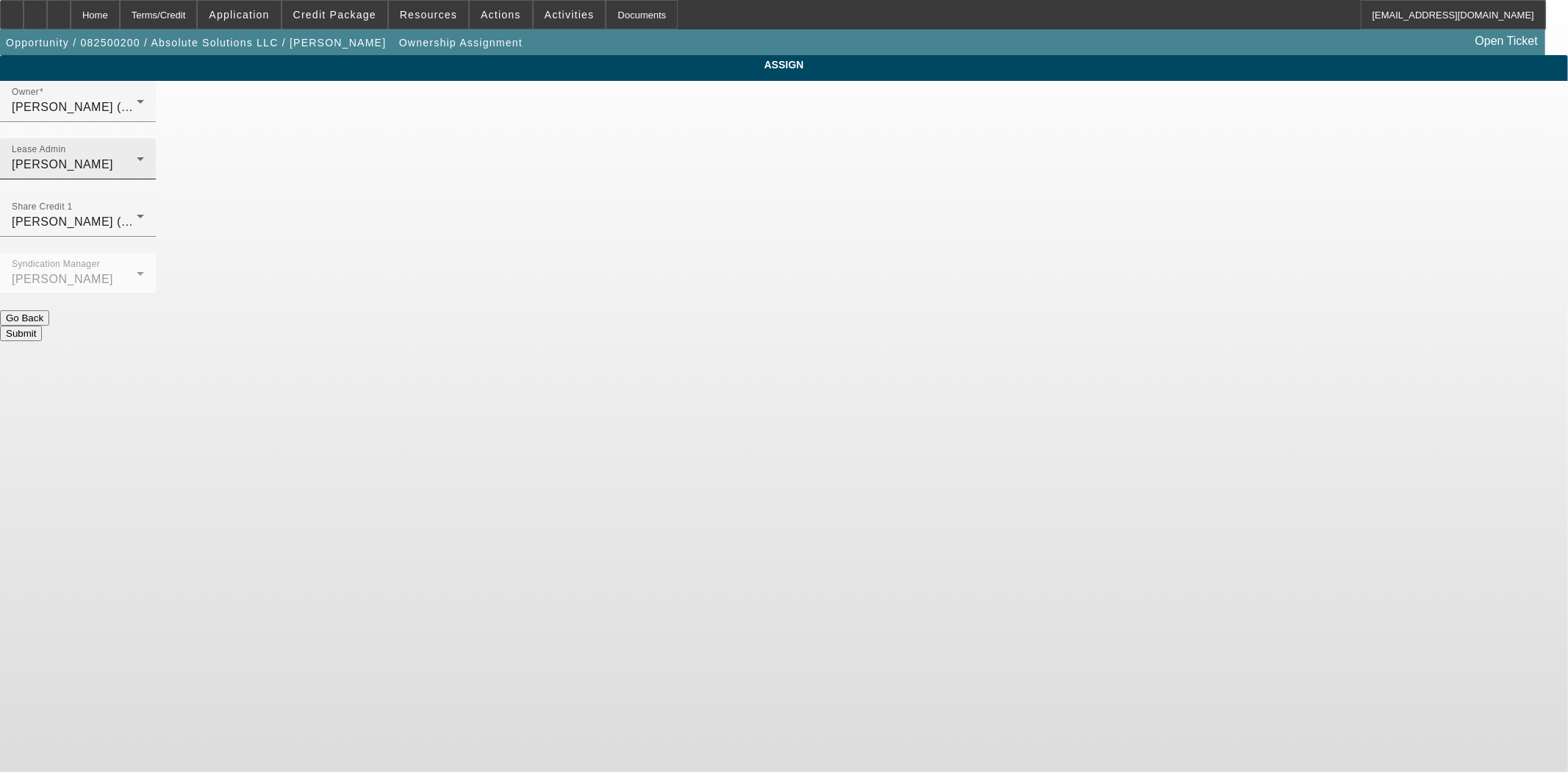
click at [137, 156] on div "[PERSON_NAME]" at bounding box center [74, 164] width 125 height 18
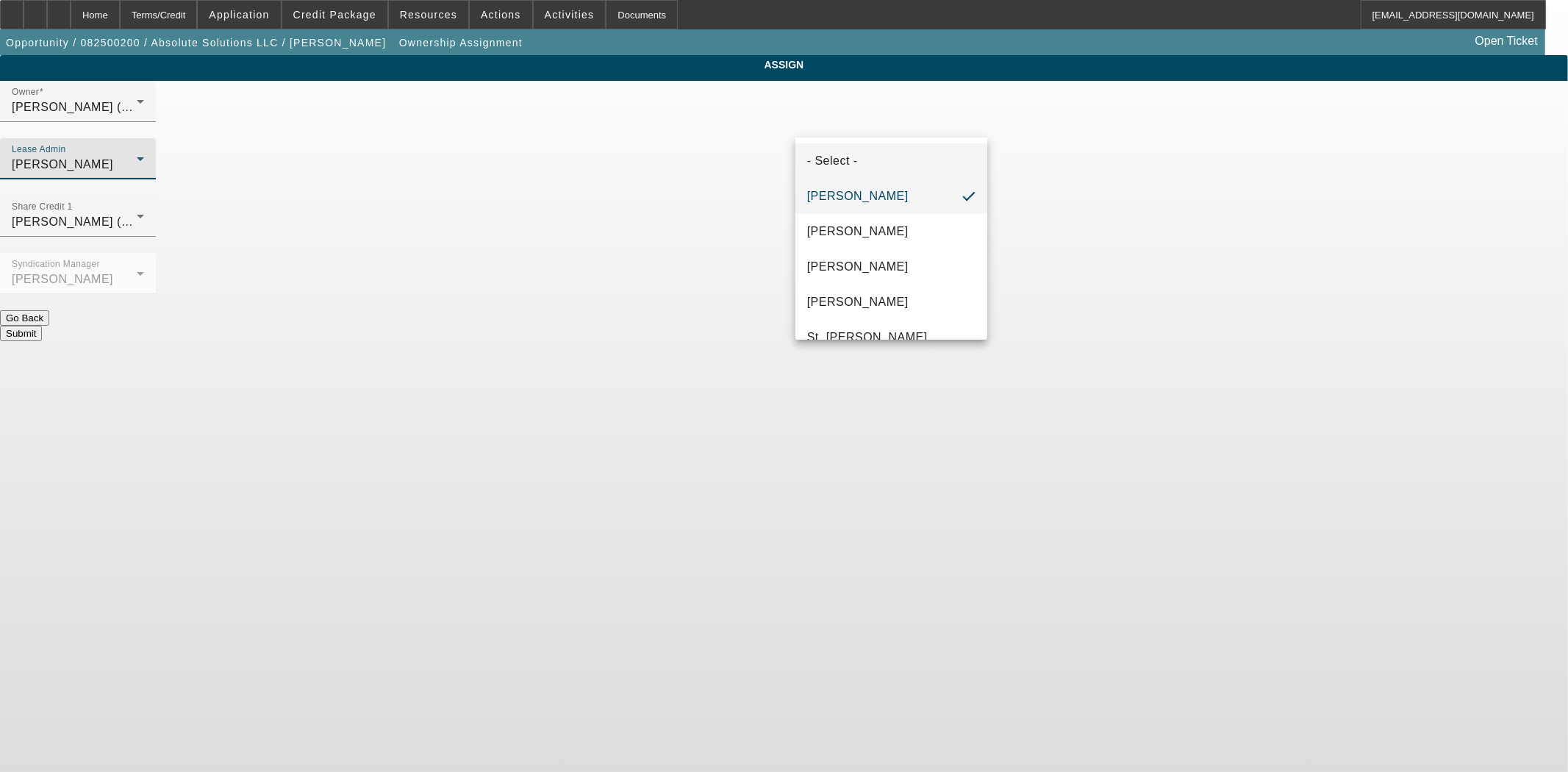
click at [886, 156] on mat-option "- Select -" at bounding box center [891, 161] width 192 height 35
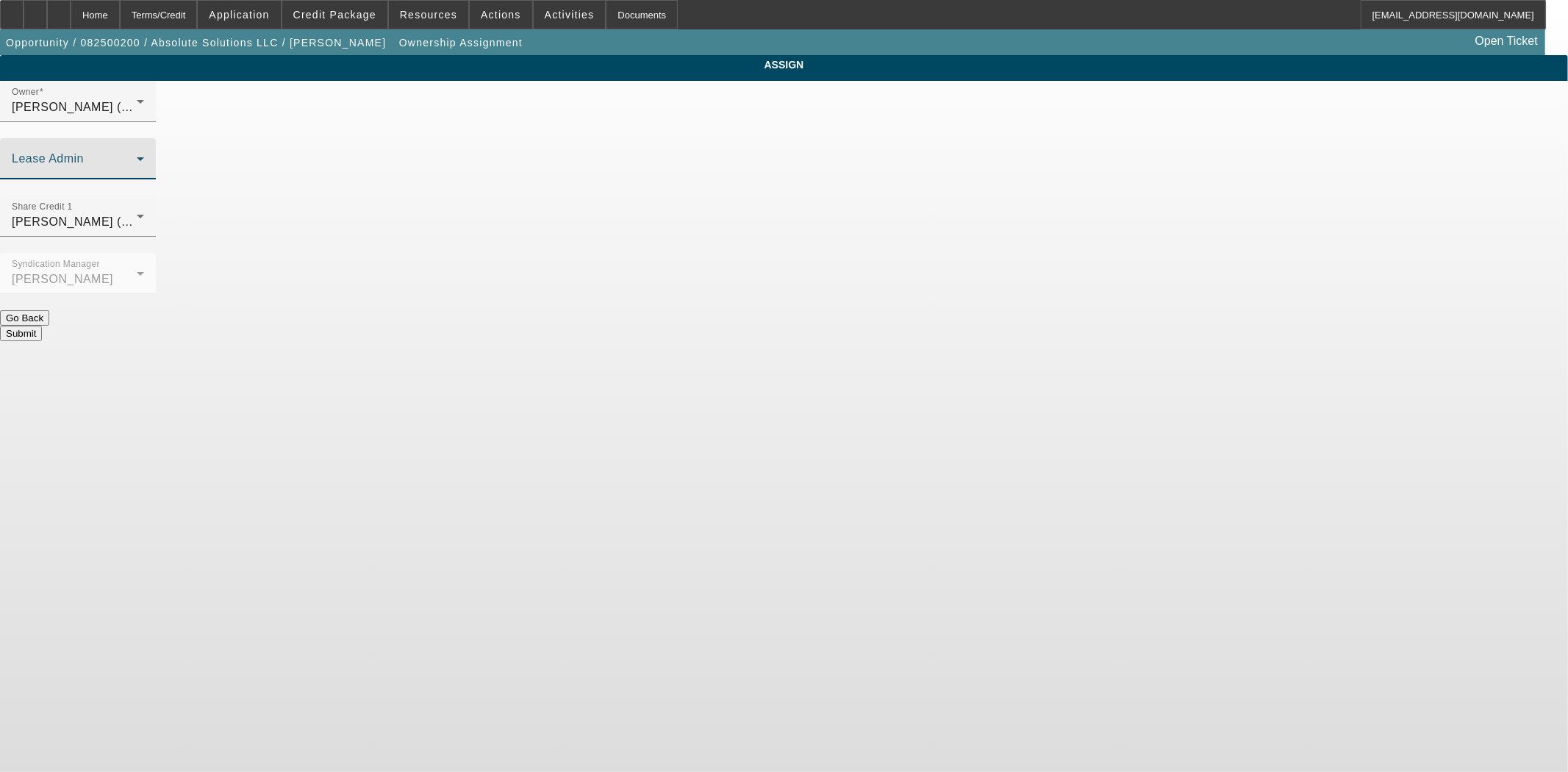
click at [42, 326] on button "Submit" at bounding box center [21, 333] width 42 height 15
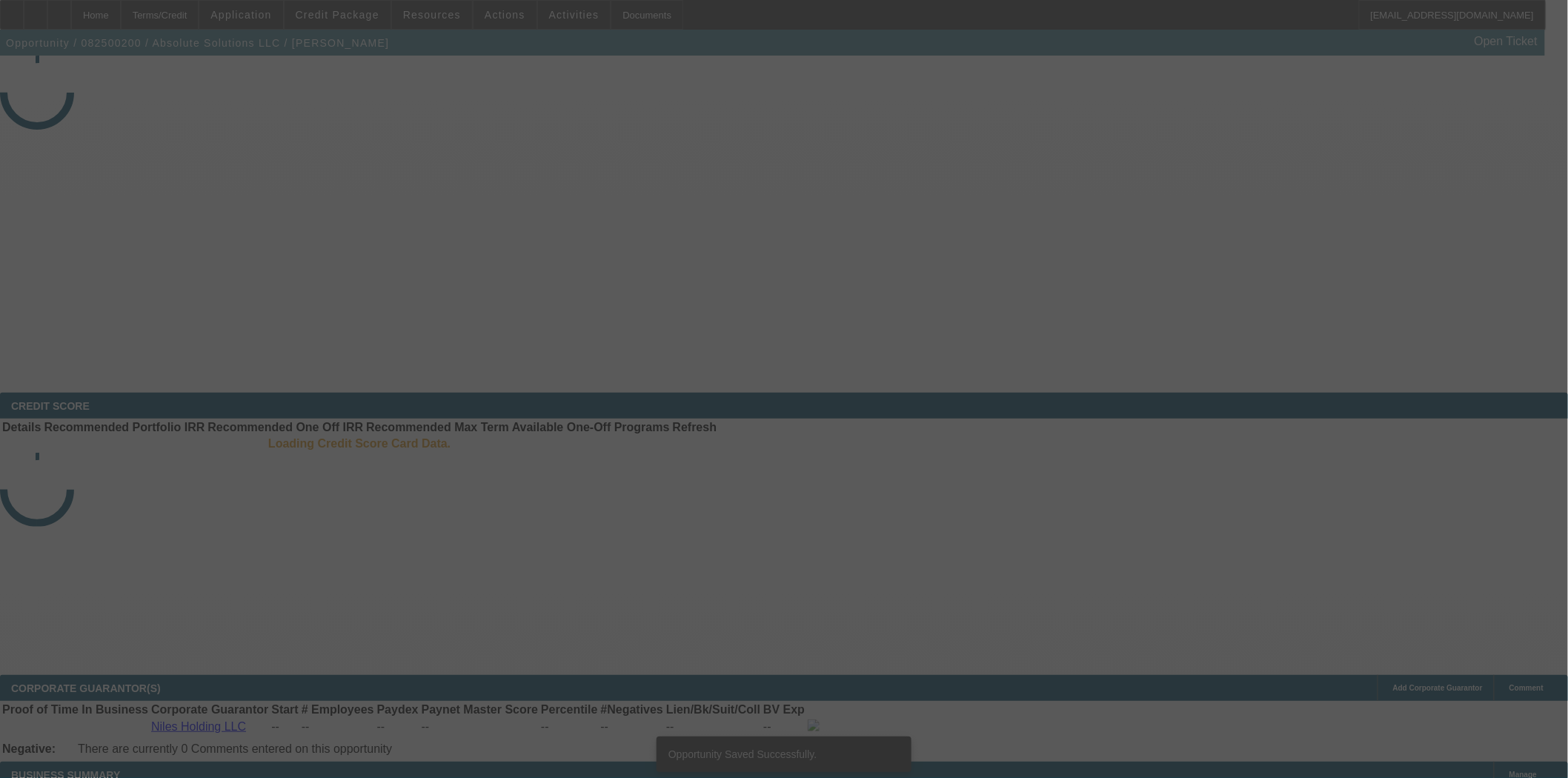
select select "3"
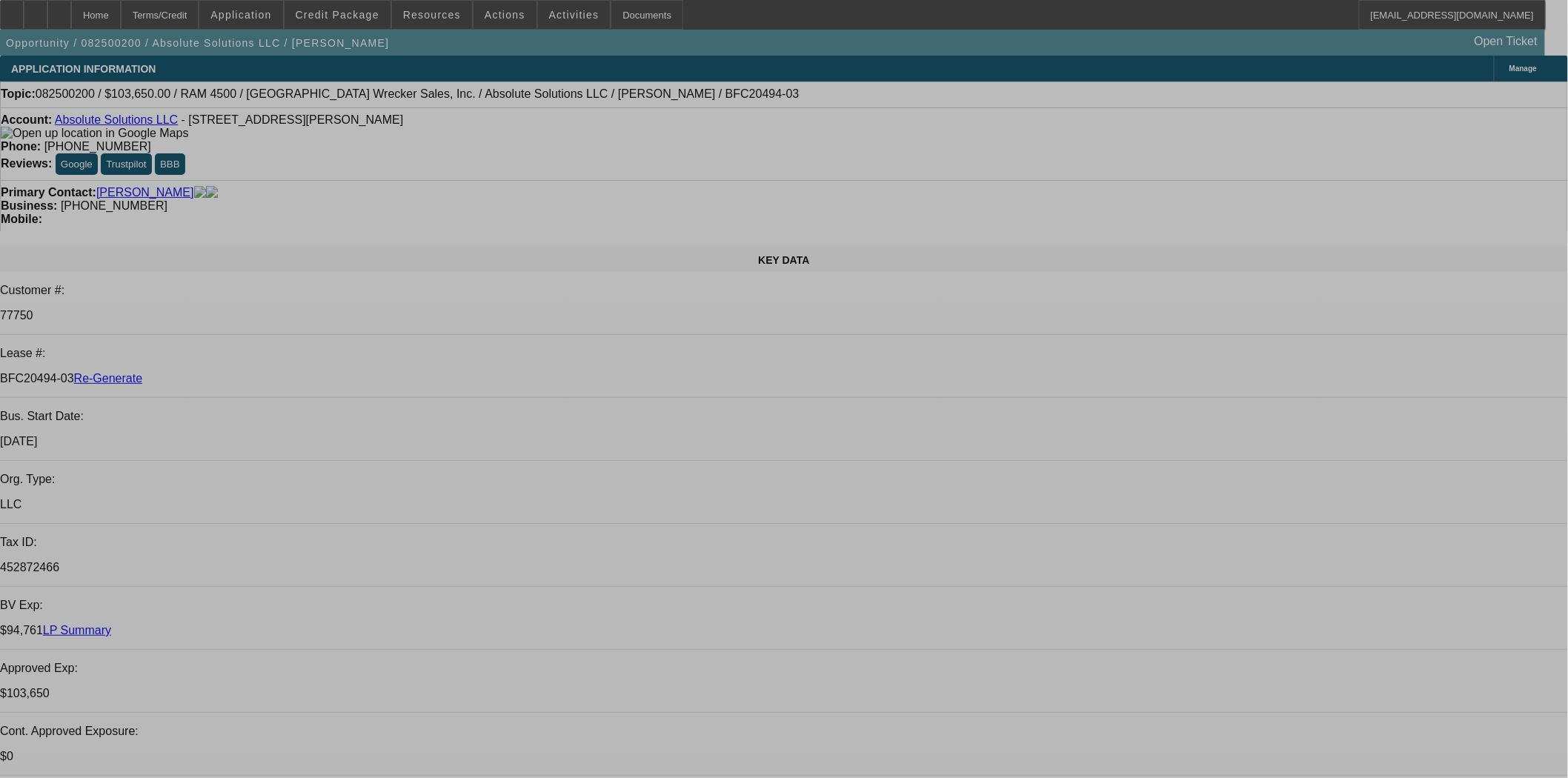
select select "0"
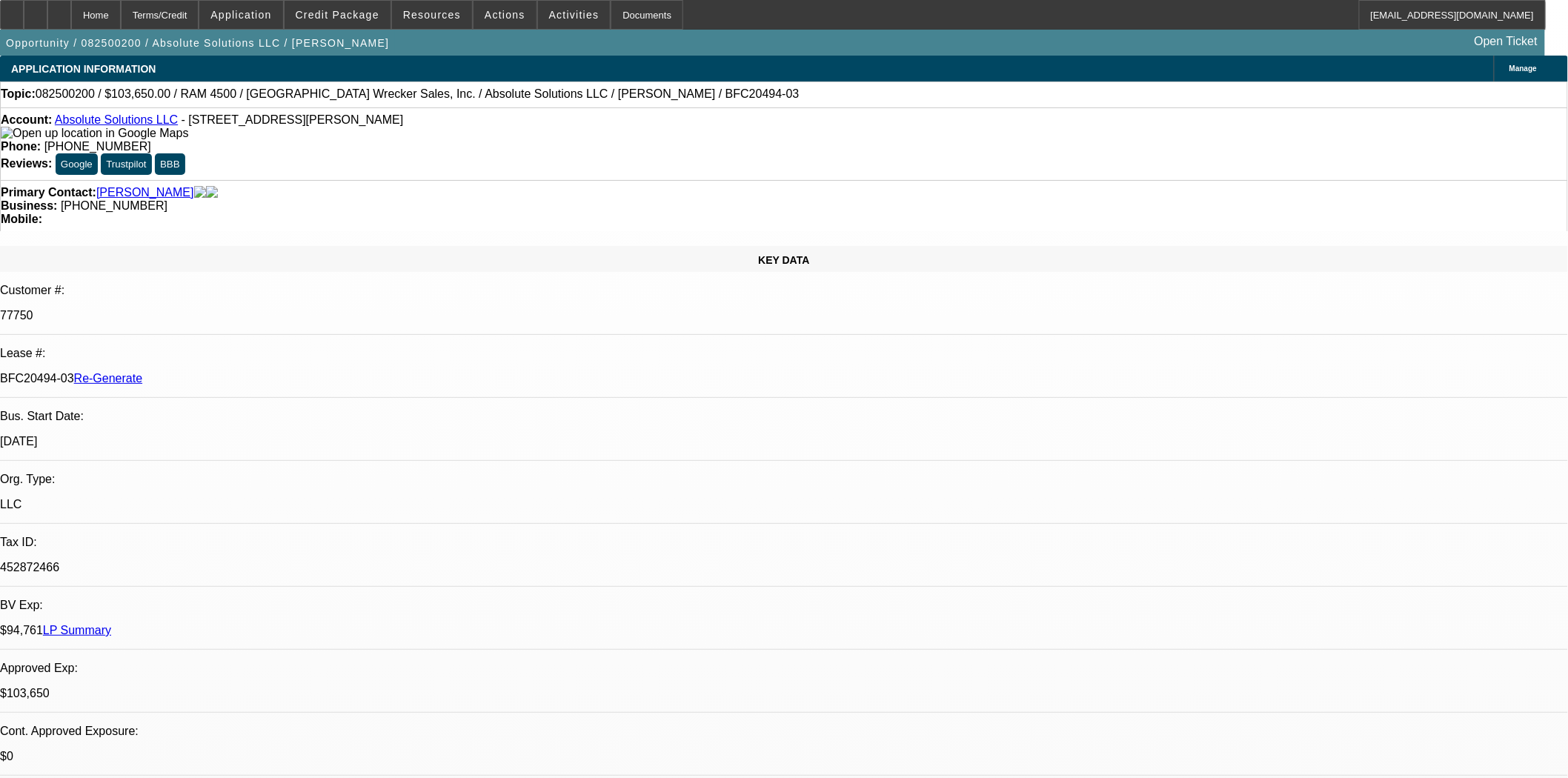
select select "0"
select select "6"
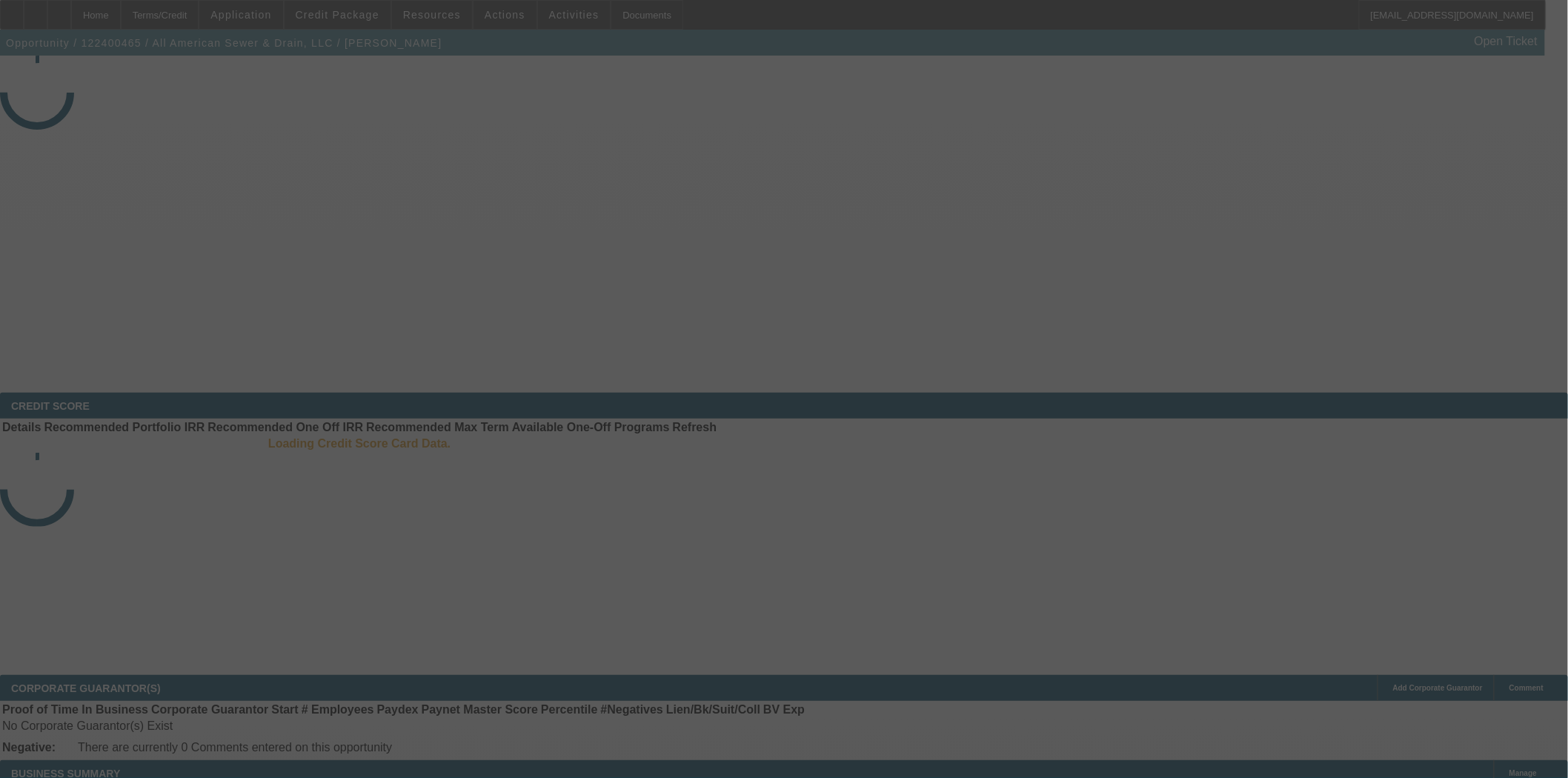
select select "4"
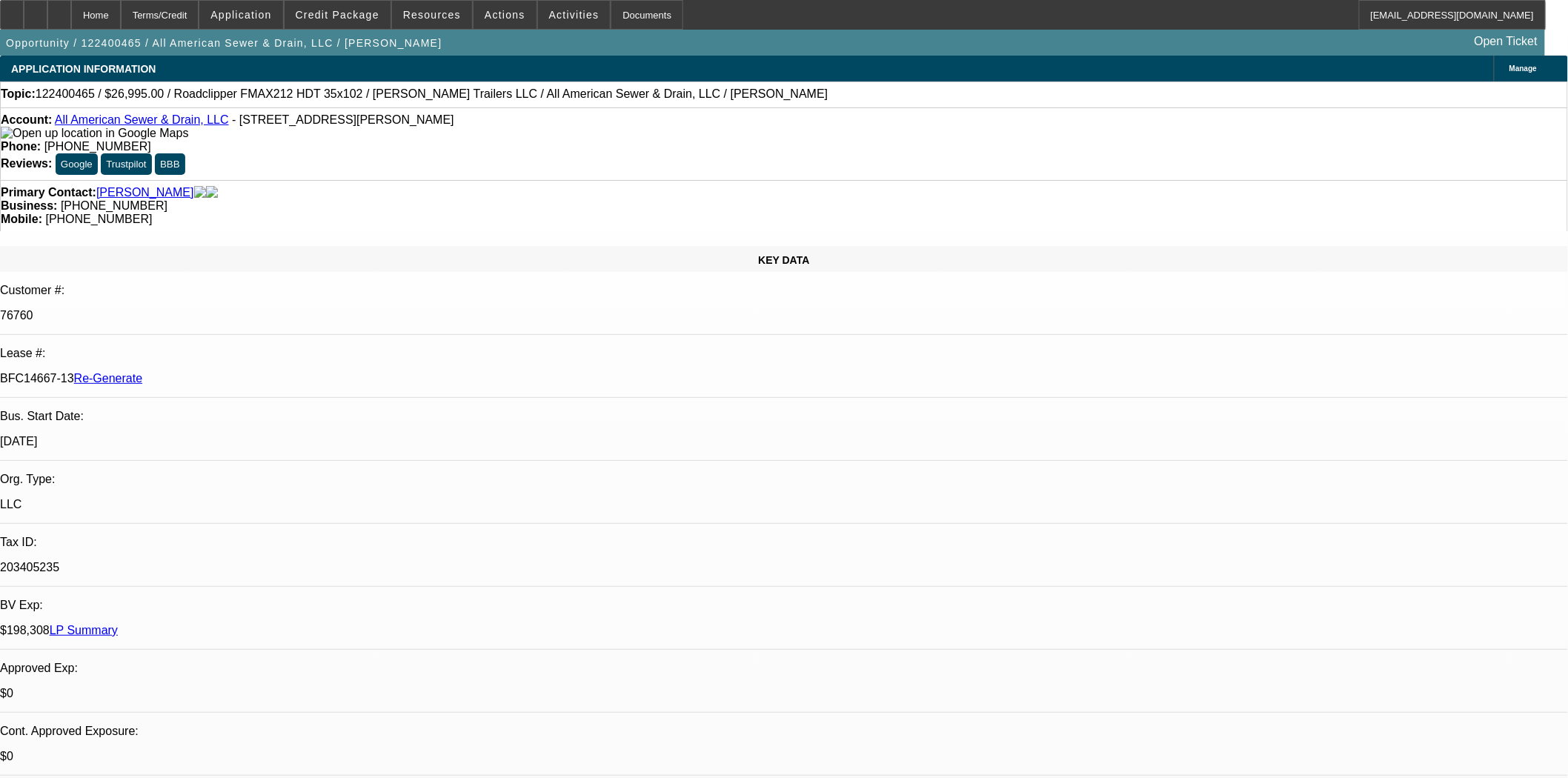
select select "0"
select select "2"
select select "0.1"
select select "4"
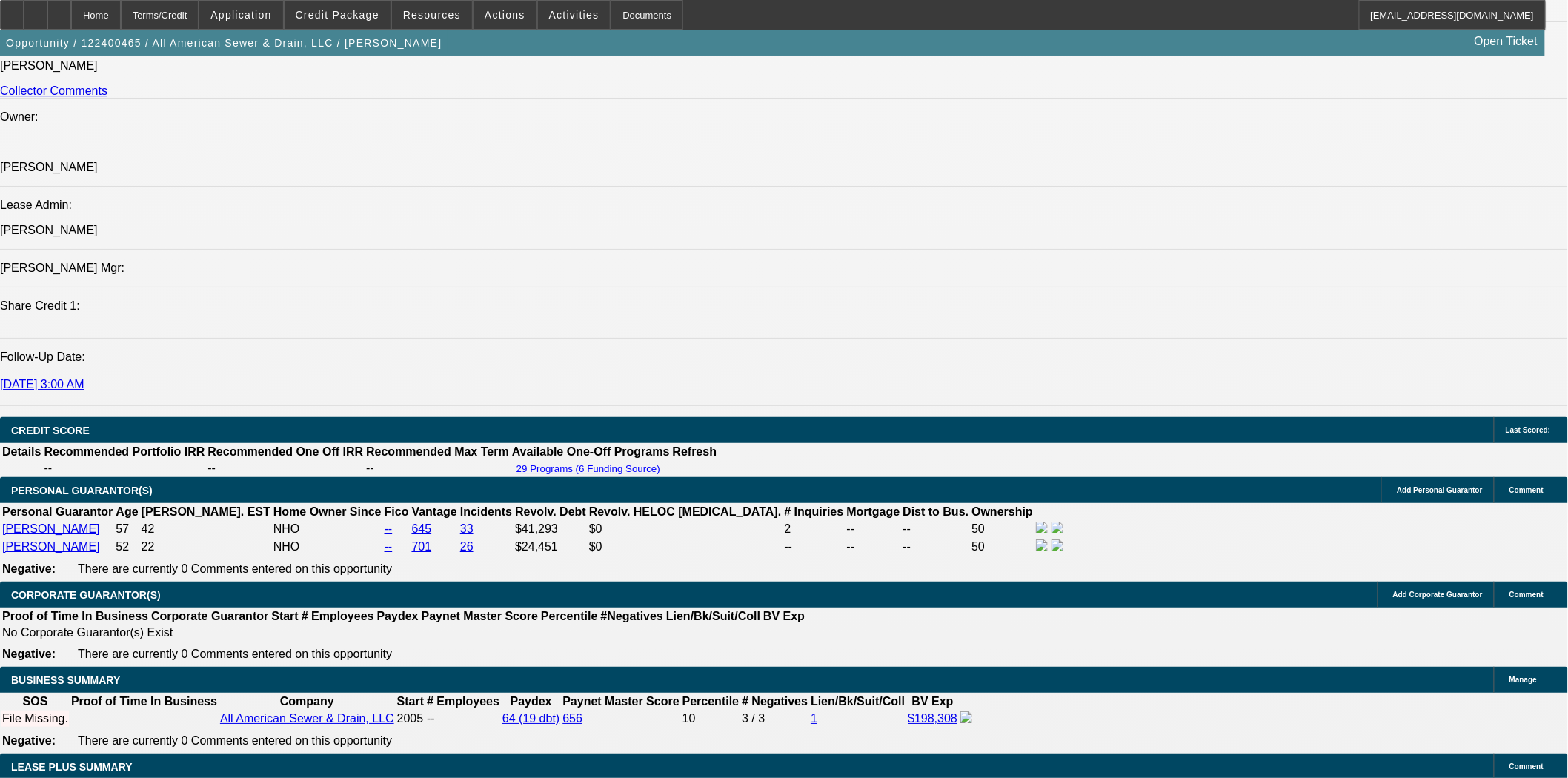
scroll to position [2304, 0]
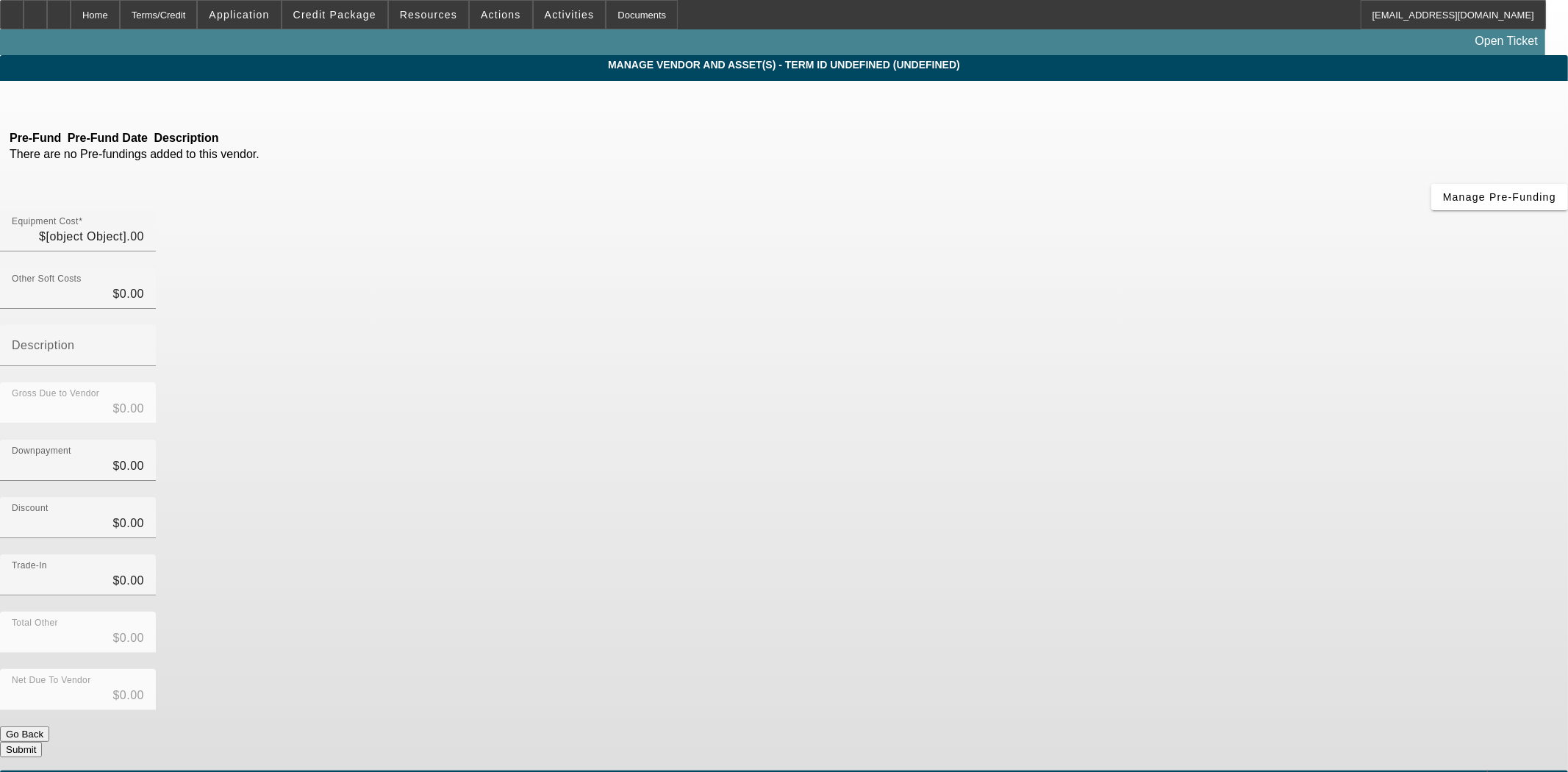
type input "$26,995.00"
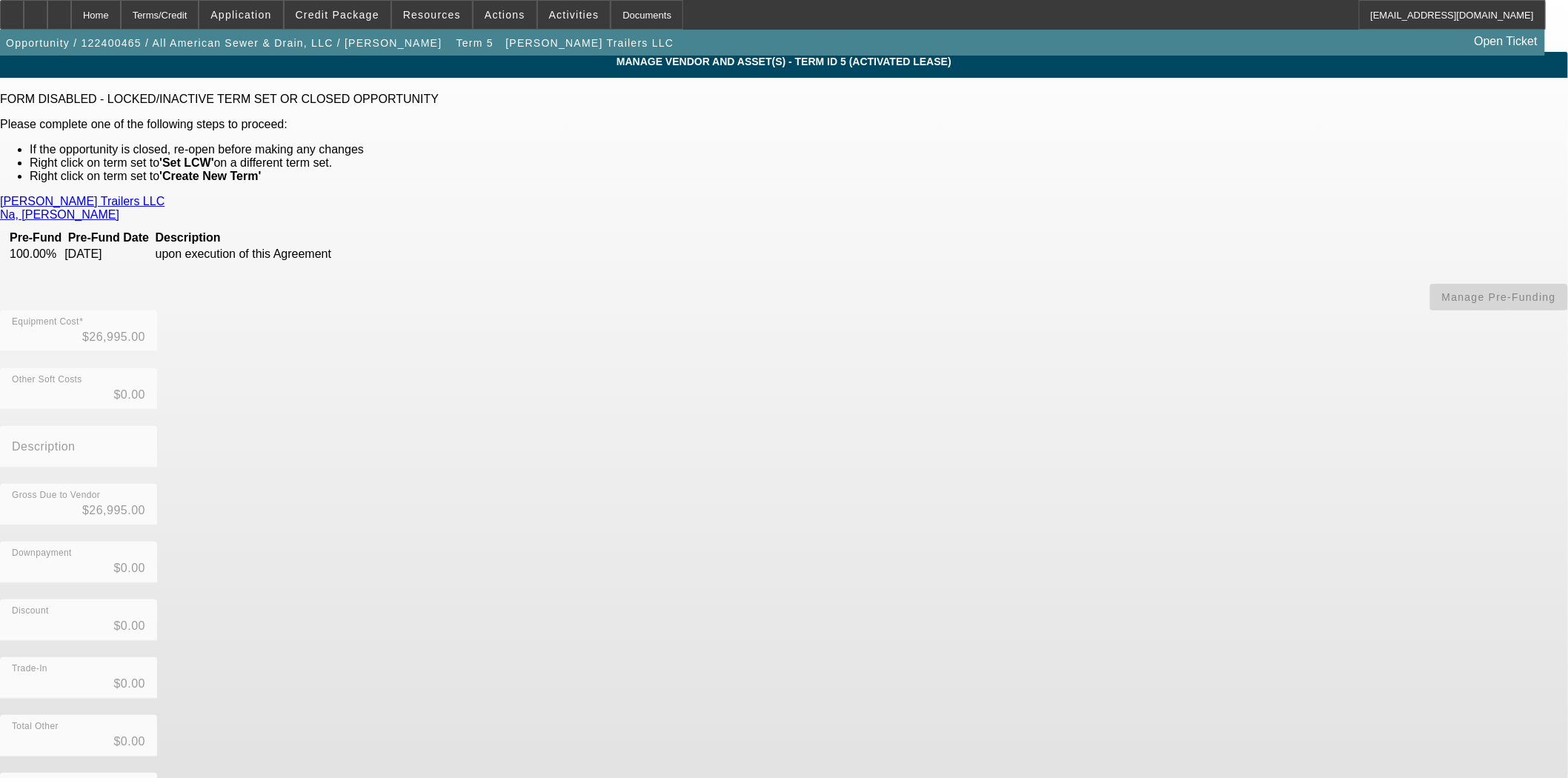
scroll to position [4, 0]
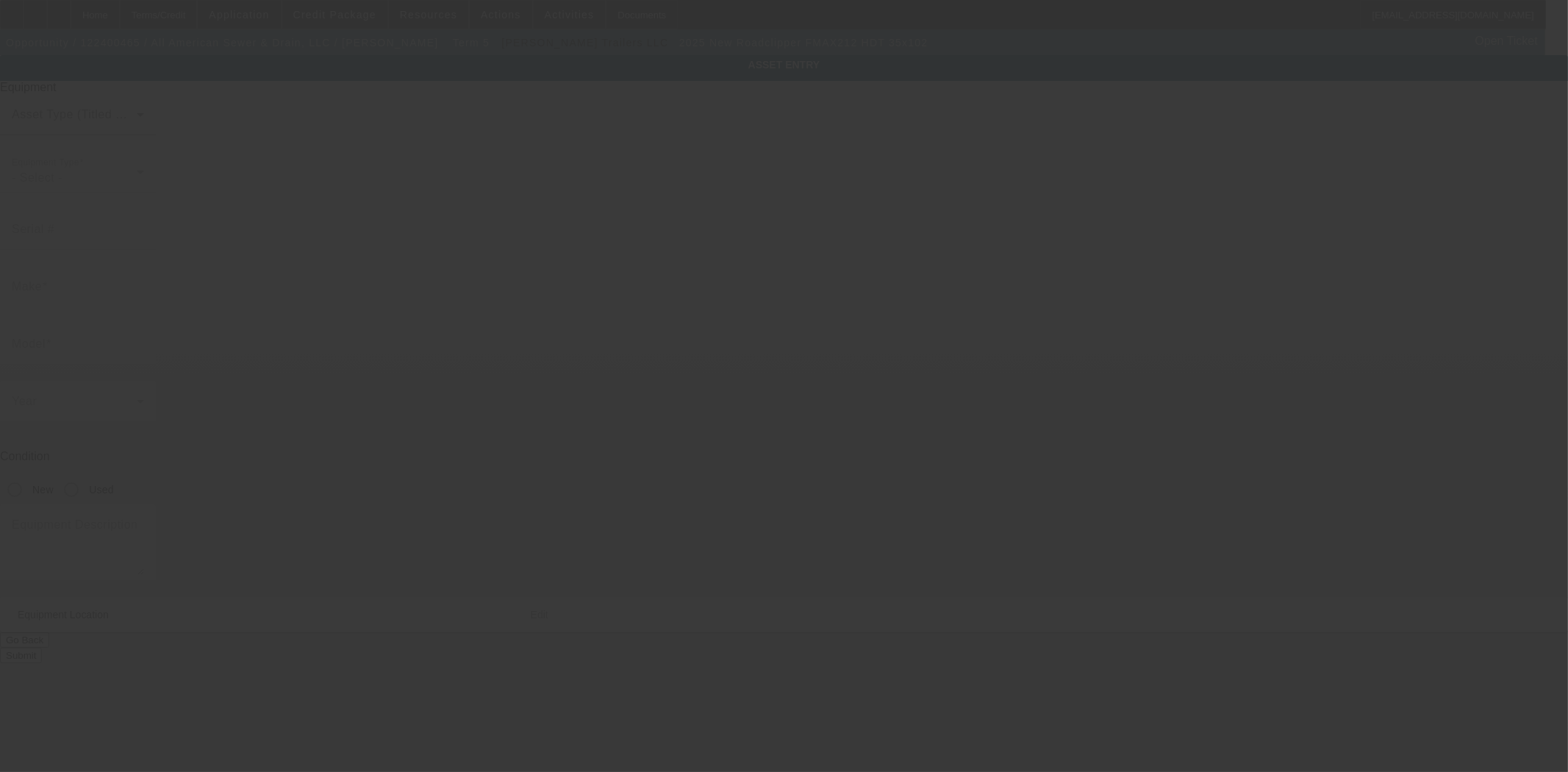
type input "[US_VEHICLE_IDENTIFICATION_NUMBER]"
type input "Roadclipper"
type input "FMAX212 HDT 35x102"
radio input "true"
type textarea "Flatbed Trailer includes: all options, attachments and accessories"
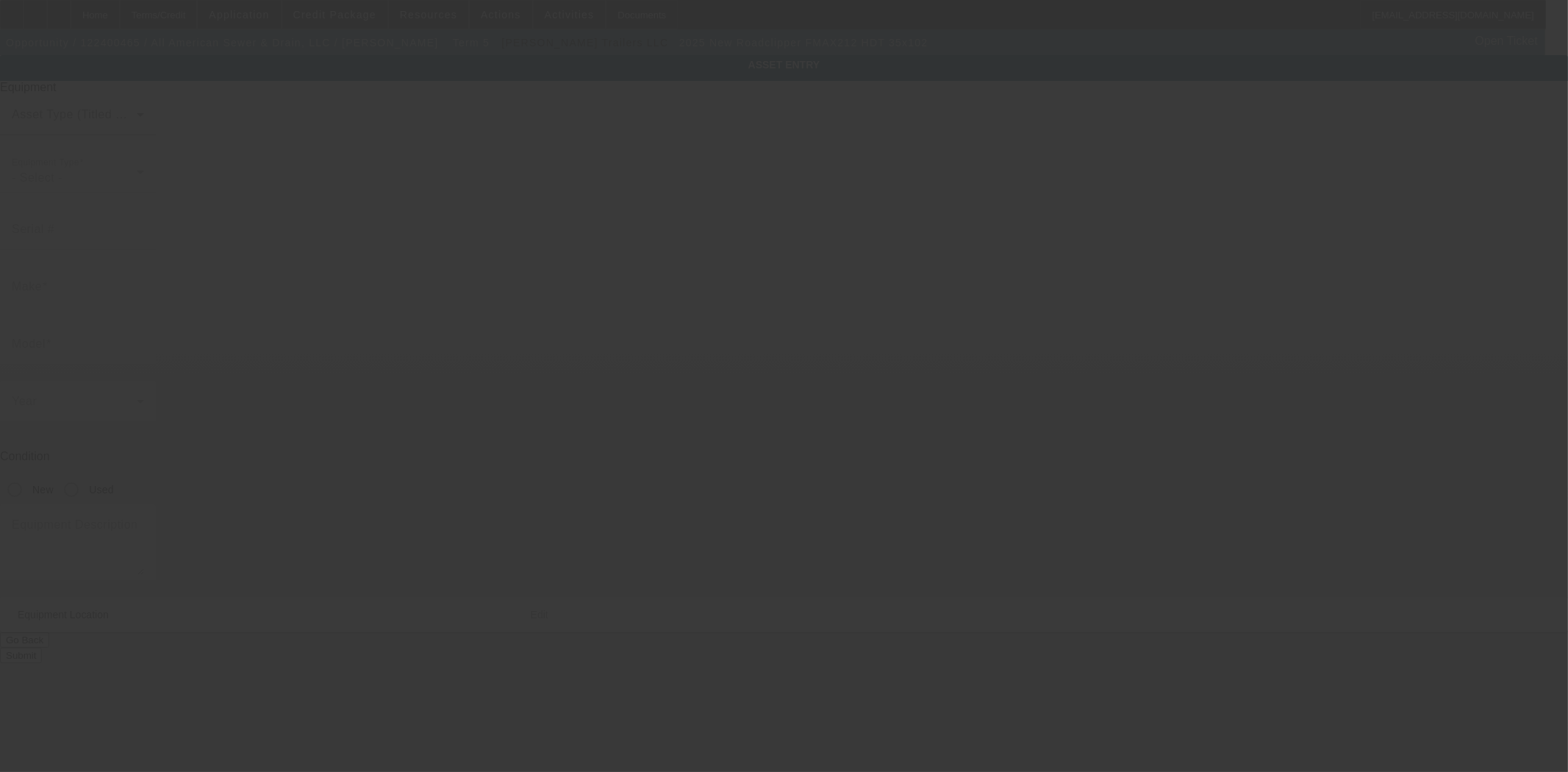
type input "[STREET_ADDRESS]"
type input "[PERSON_NAME]"
type input "68847"
type input "Buffalo"
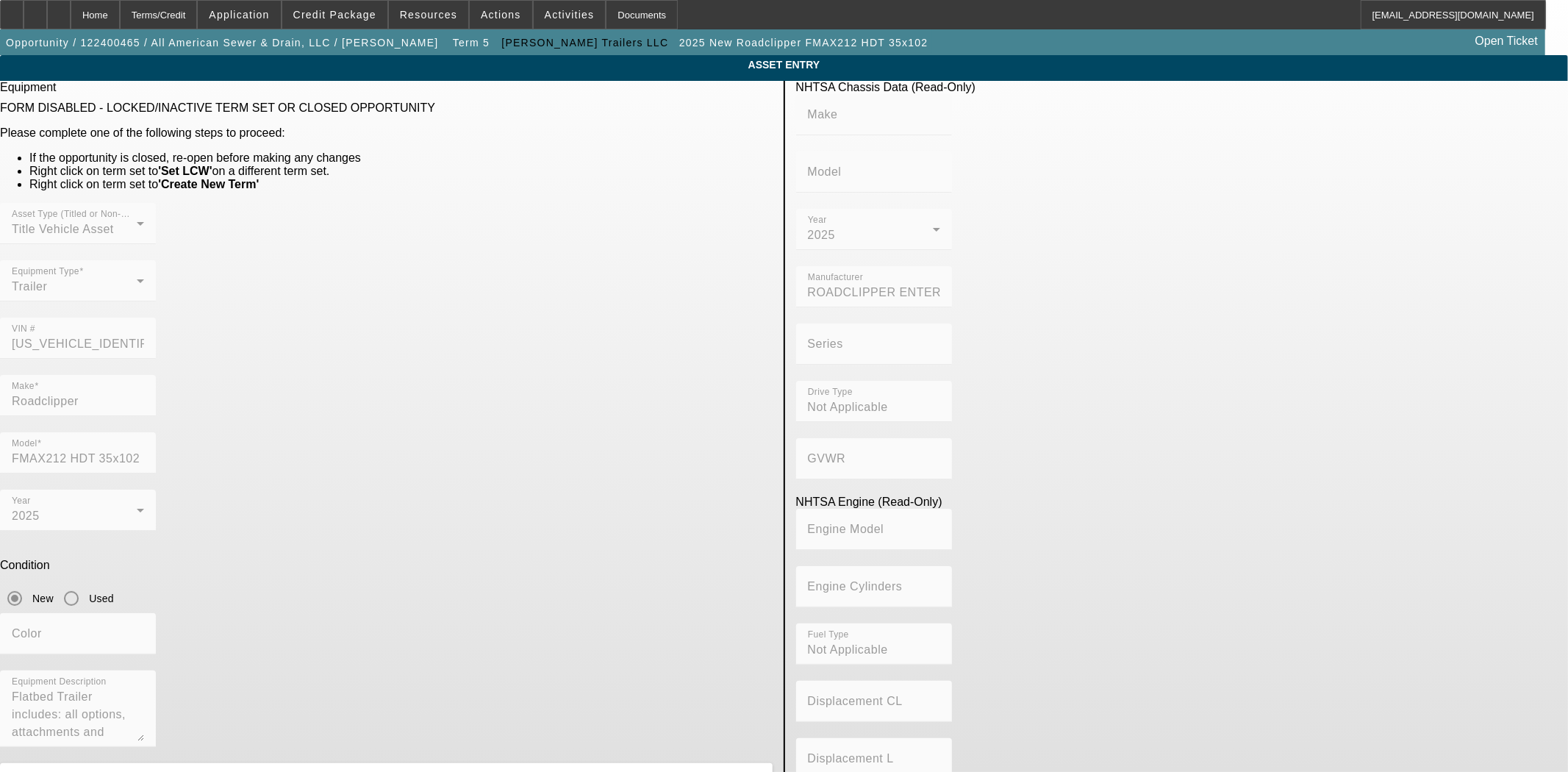
click at [540, 301] on div "Asset Type (Titled or Non-Titled) Title Vehicle Asset Equipment Type Trailer VI…" at bounding box center [386, 289] width 773 height 172
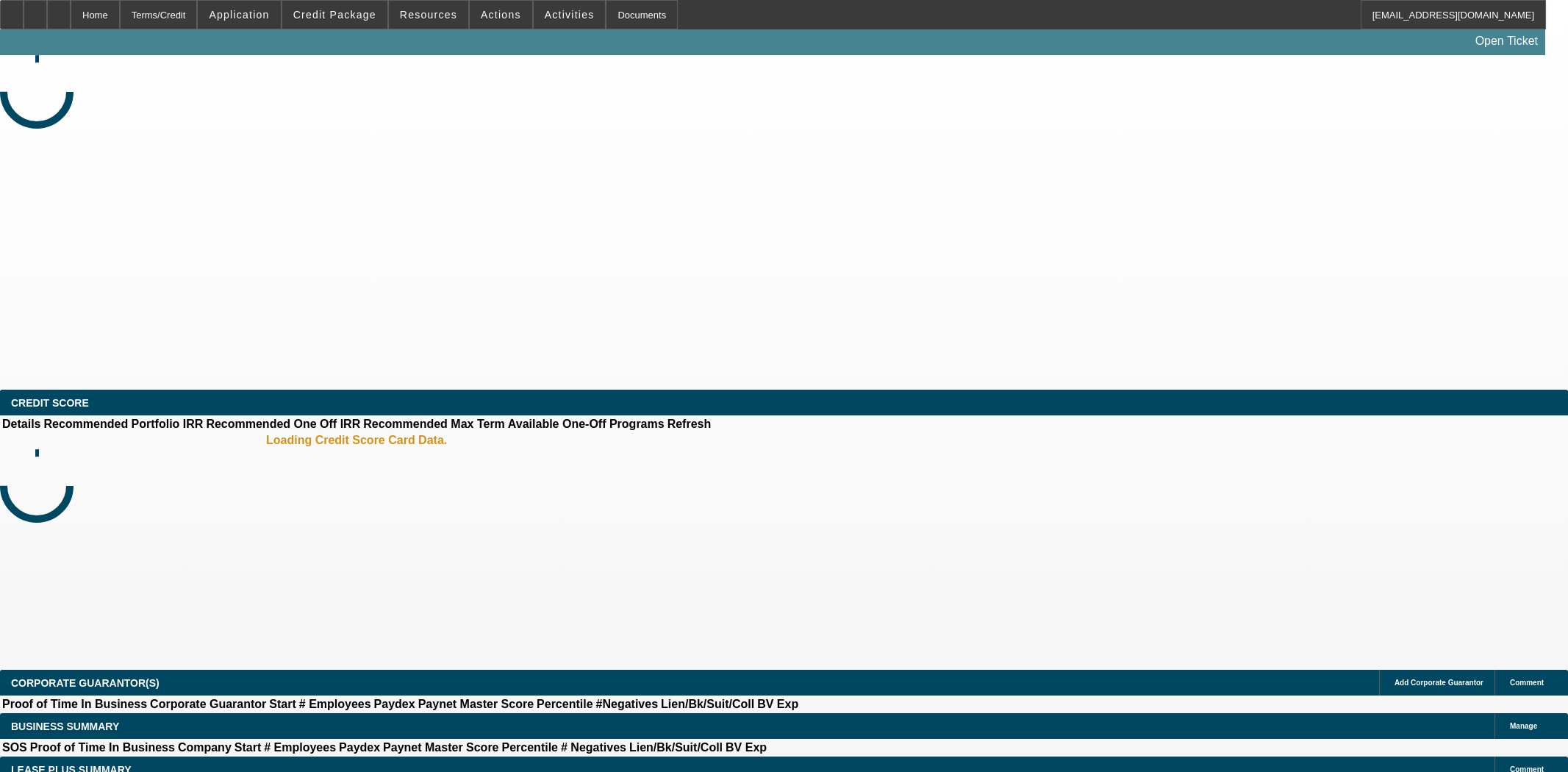
select select "4"
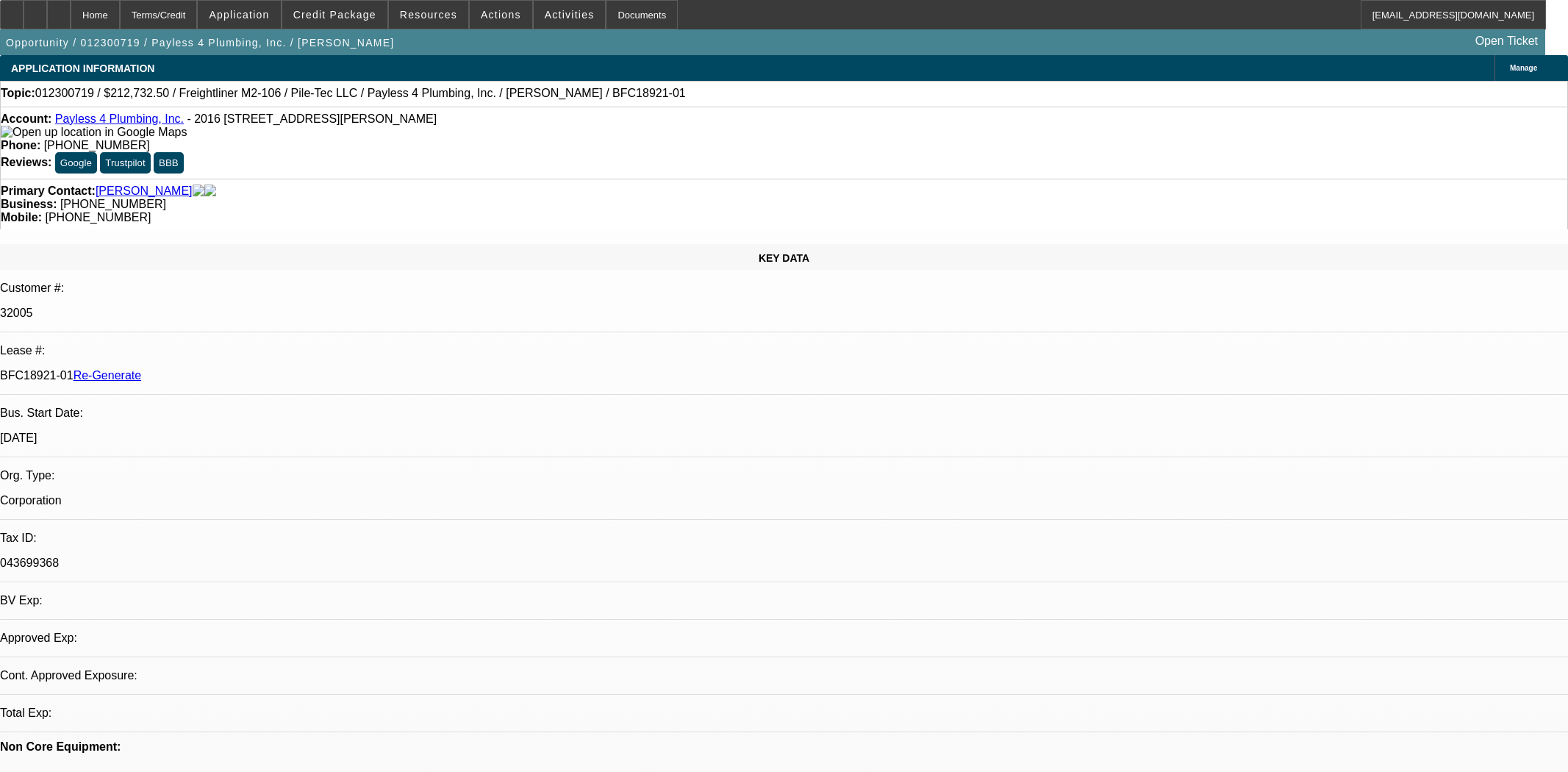
select select "0"
select select "6"
